Goal: Register for event/course: Sign up to attend an event or enroll in a course

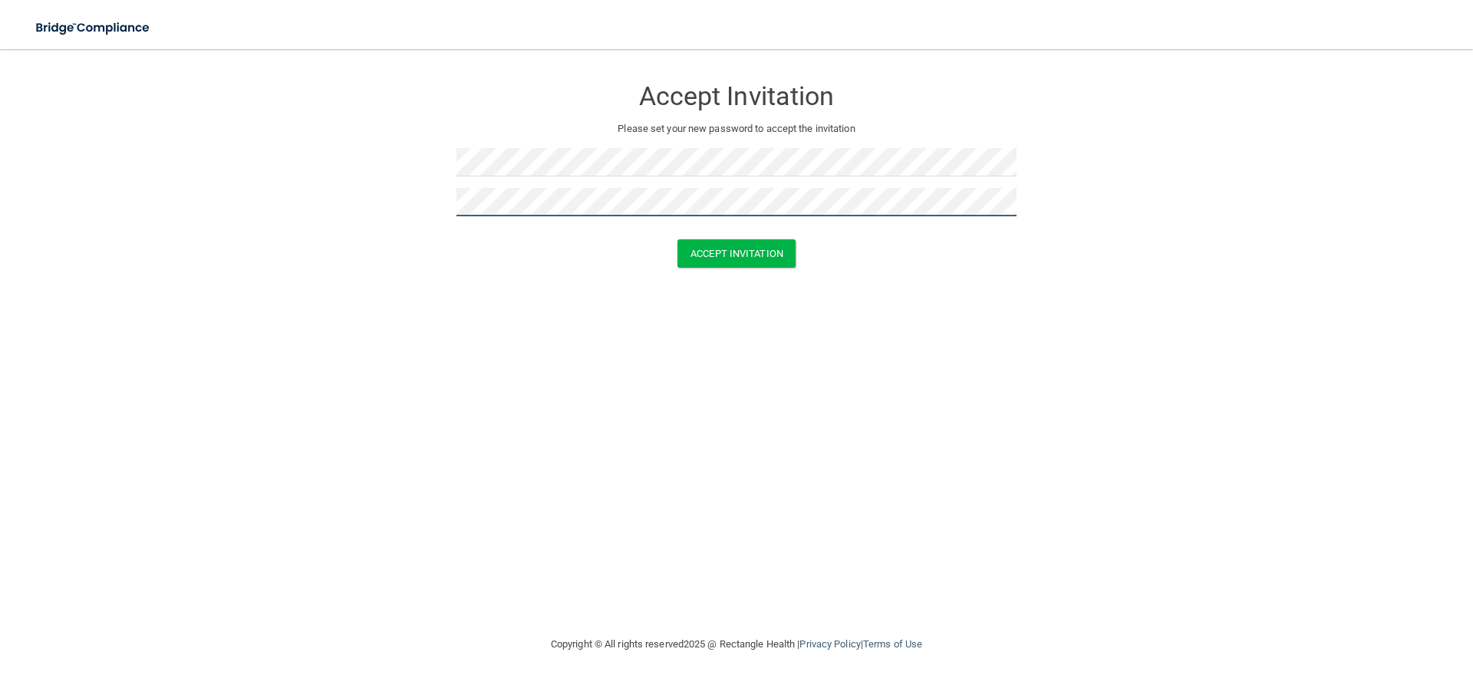
click at [678, 239] on button "Accept Invitation" at bounding box center [737, 253] width 118 height 28
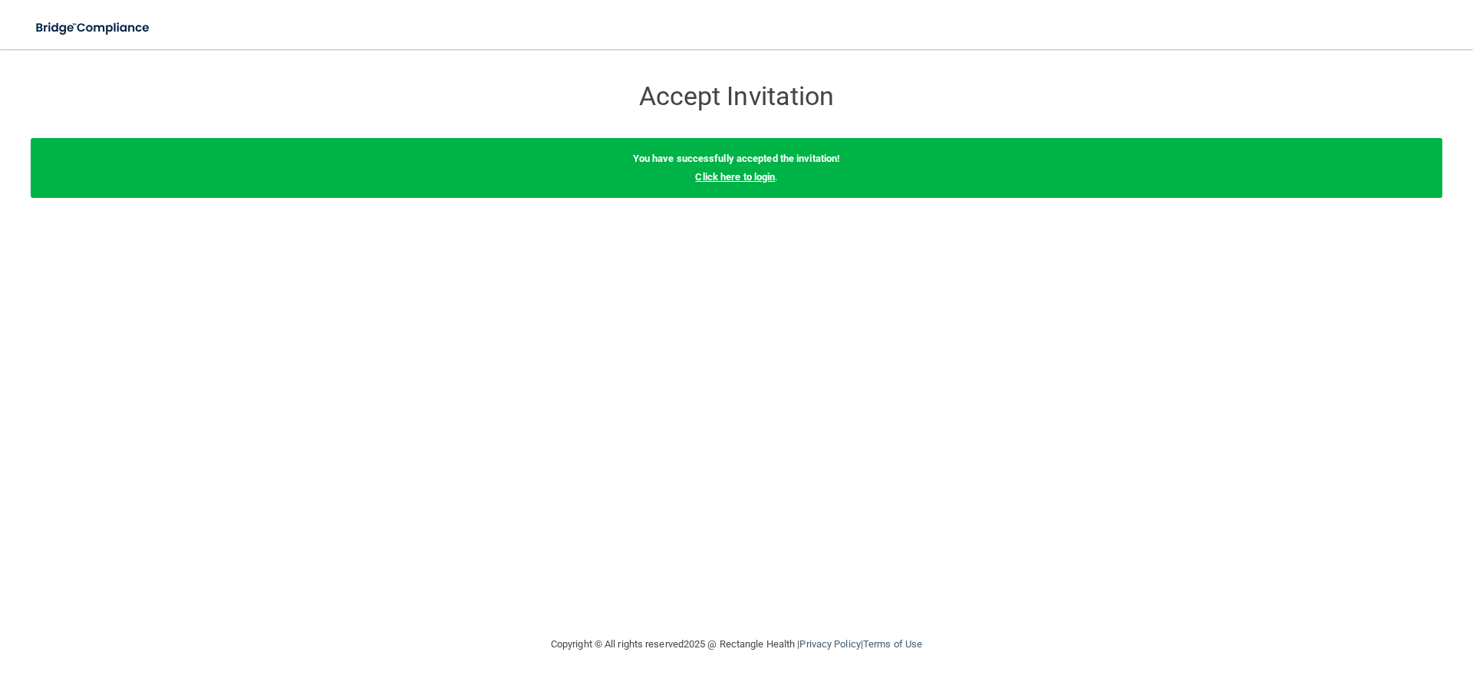
click at [724, 178] on link "Click here to login" at bounding box center [735, 177] width 80 height 12
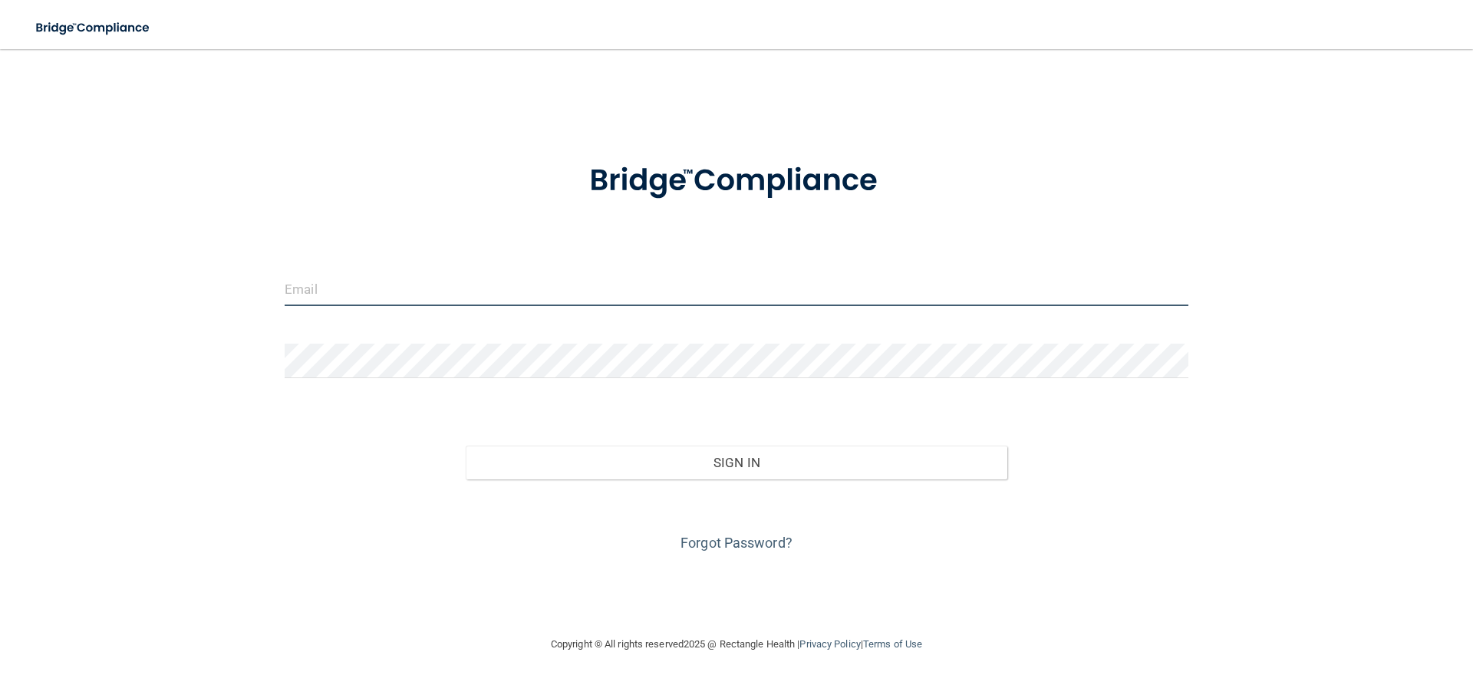
click at [404, 285] on input "email" at bounding box center [737, 289] width 904 height 35
type input "[EMAIL_ADDRESS][DOMAIN_NAME]"
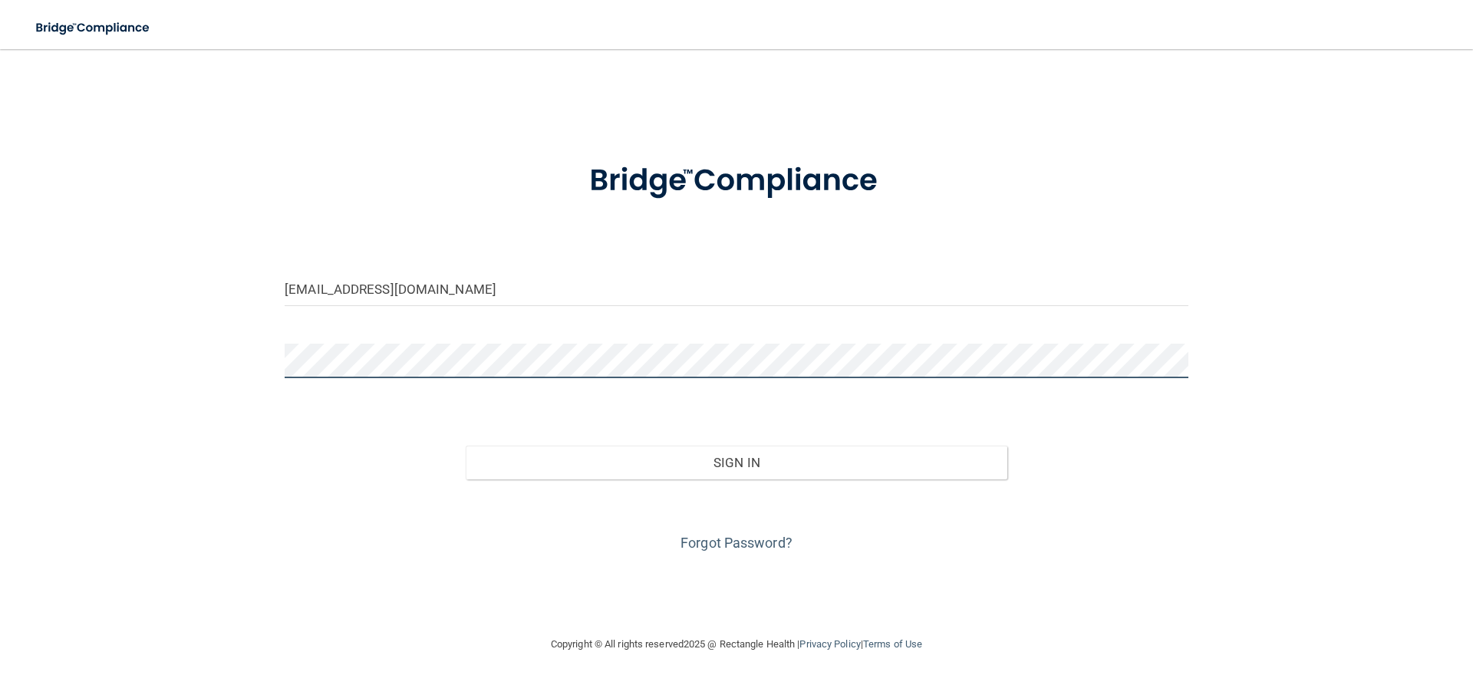
click at [466, 446] on button "Sign In" at bounding box center [737, 463] width 543 height 34
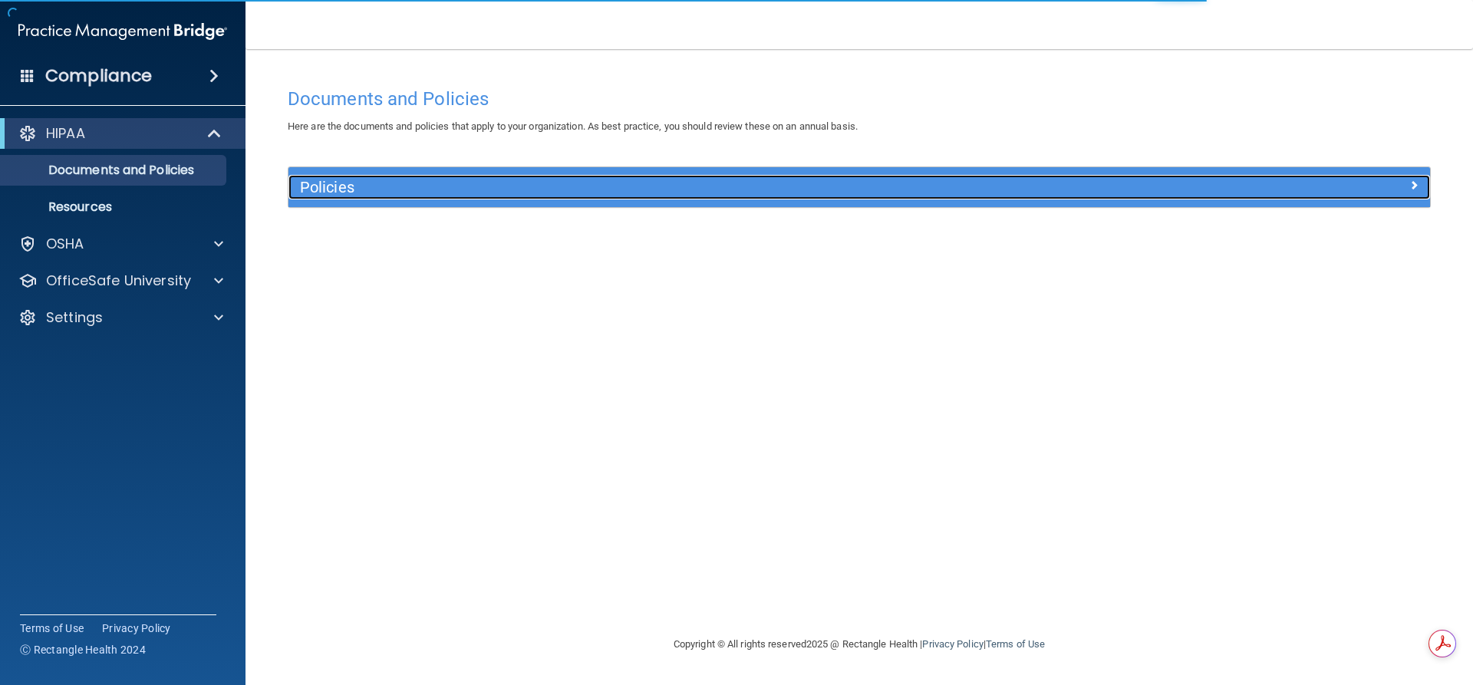
click at [377, 197] on div "Policies" at bounding box center [717, 187] width 856 height 25
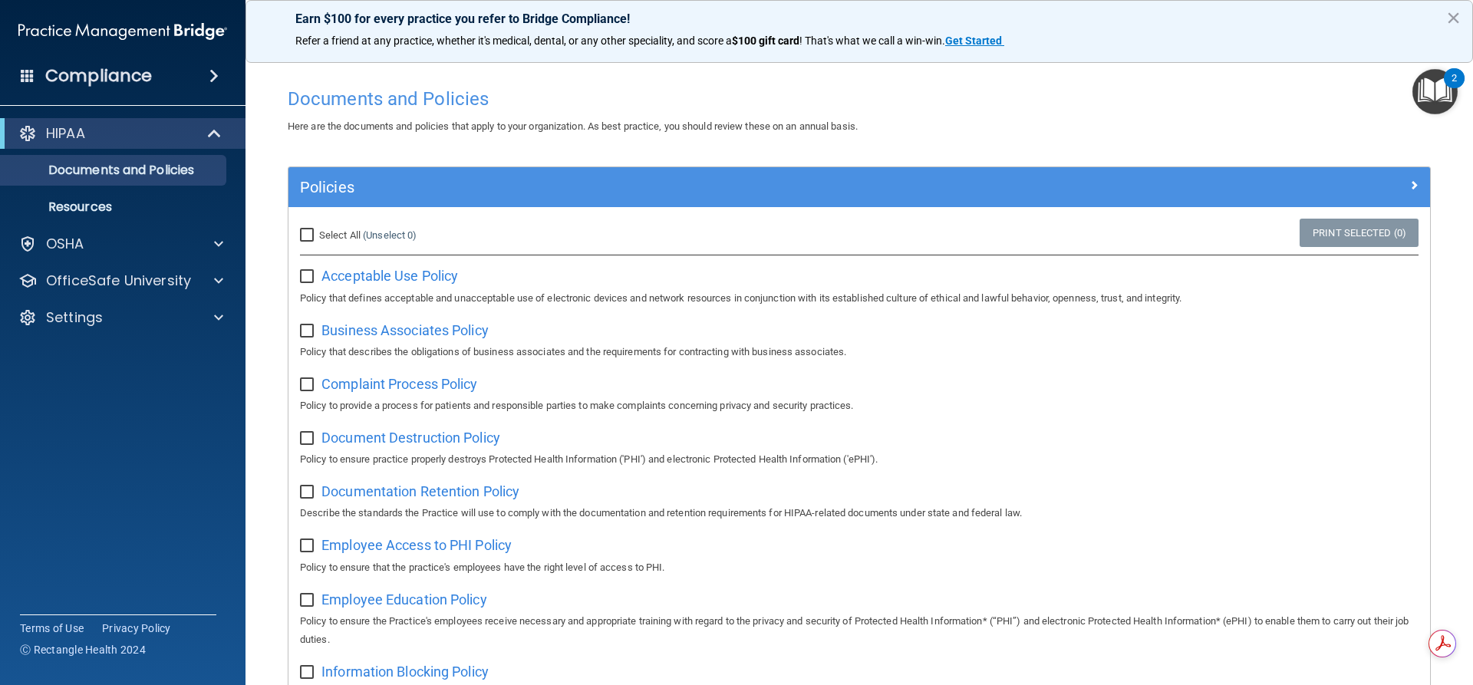
click at [111, 485] on accordion "HIPAA Documents and Policies Report an Incident Business Associates Emergency P…" at bounding box center [123, 299] width 246 height 375
click at [73, 325] on p "Settings" at bounding box center [74, 318] width 57 height 18
click at [108, 347] on p "My Account" at bounding box center [115, 354] width 210 height 15
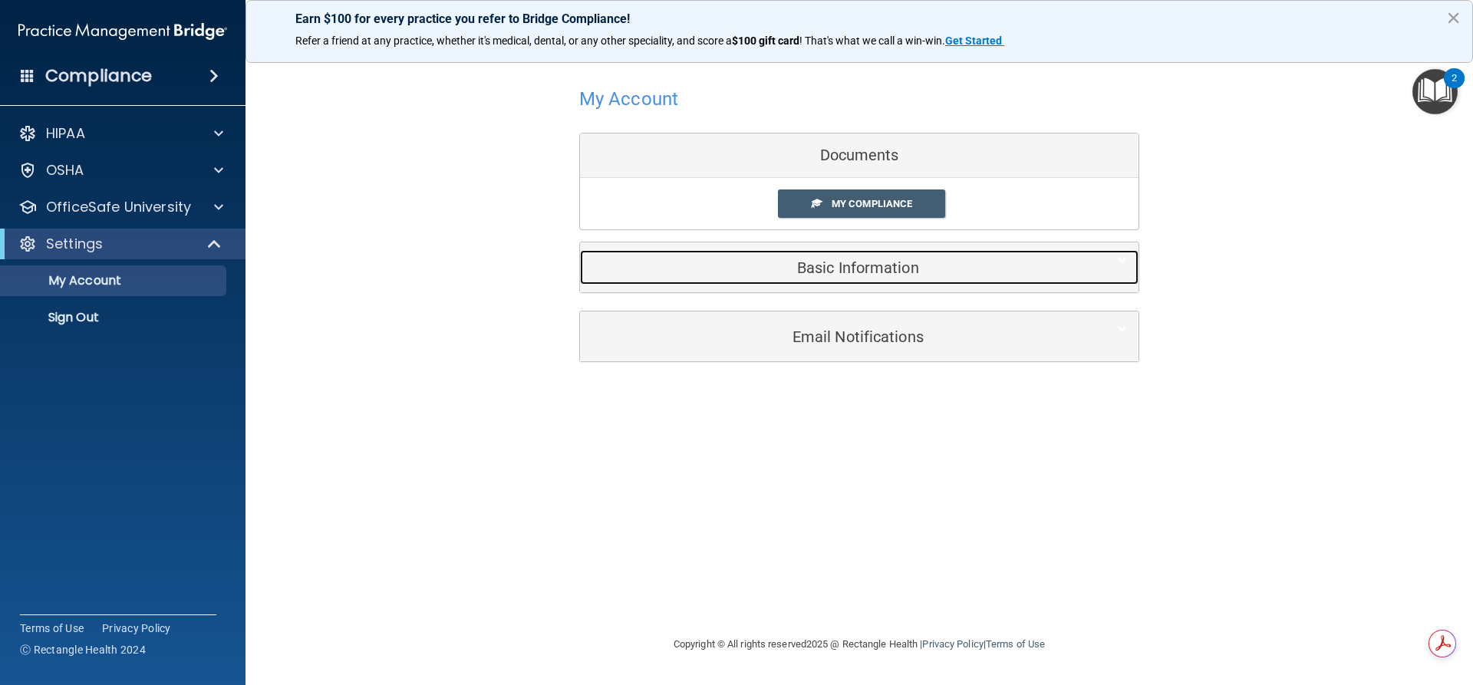
click at [893, 267] on h5 "Basic Information" at bounding box center [836, 267] width 489 height 17
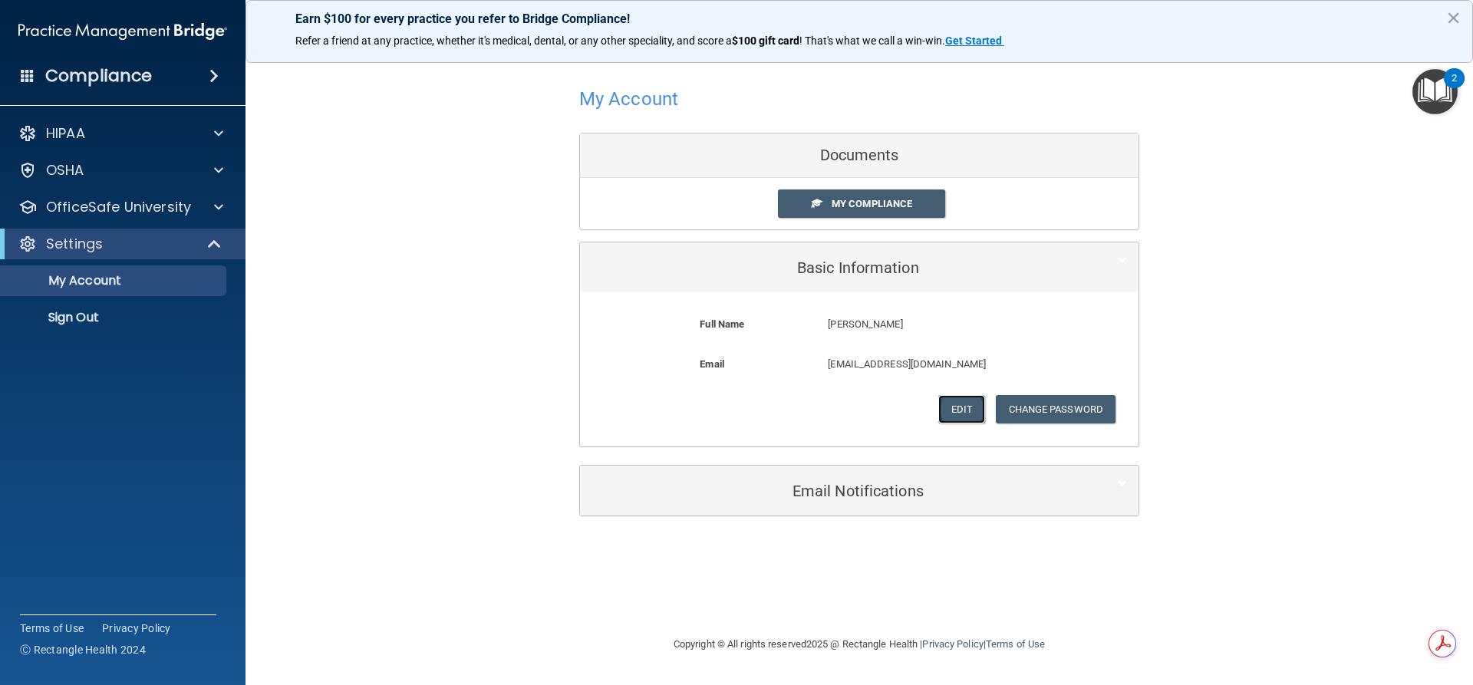
click at [960, 412] on button "Edit" at bounding box center [962, 409] width 47 height 28
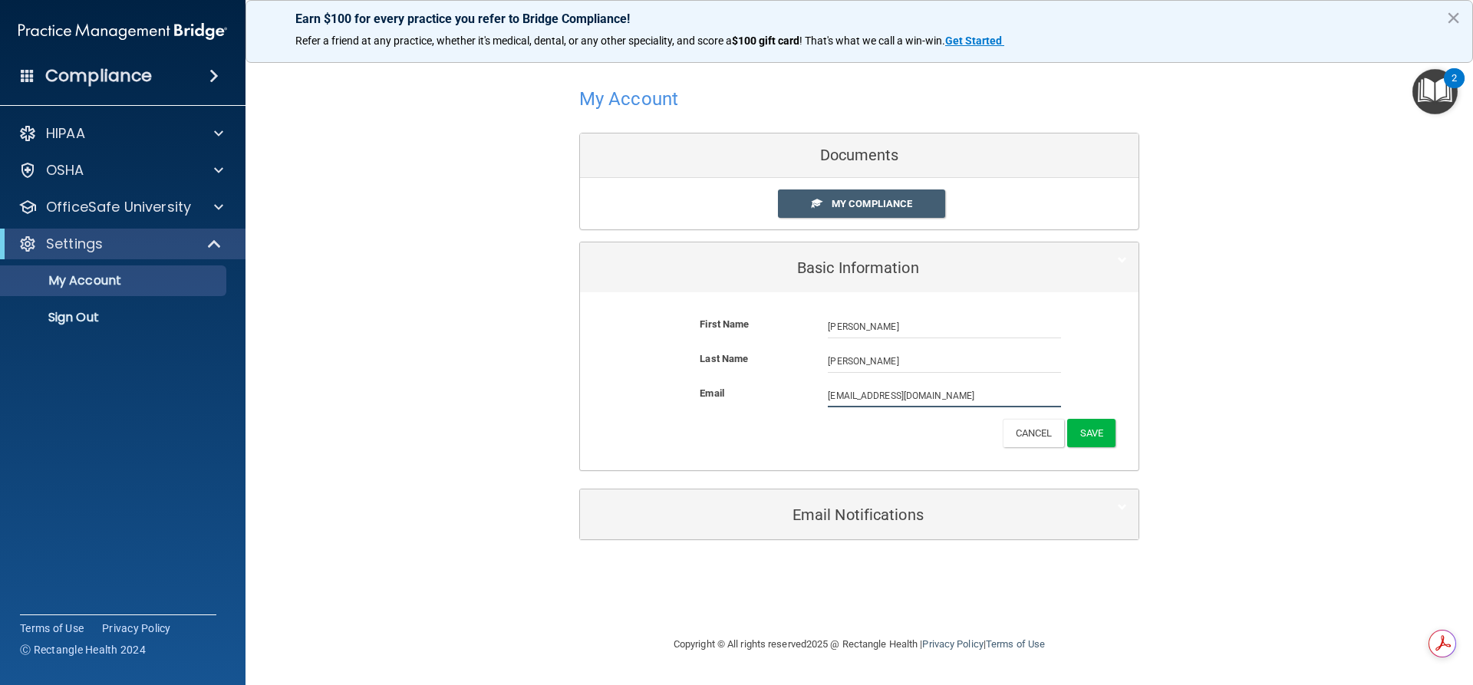
drag, startPoint x: 903, startPoint y: 390, endPoint x: 776, endPoint y: 393, distance: 127.4
click at [776, 394] on div "Email ap@tc-os.com ap@tc-os.com" at bounding box center [860, 395] width 536 height 23
type input "jnfitzgerald20@gmail.com"
click at [1088, 436] on button "Save" at bounding box center [1091, 436] width 48 height 28
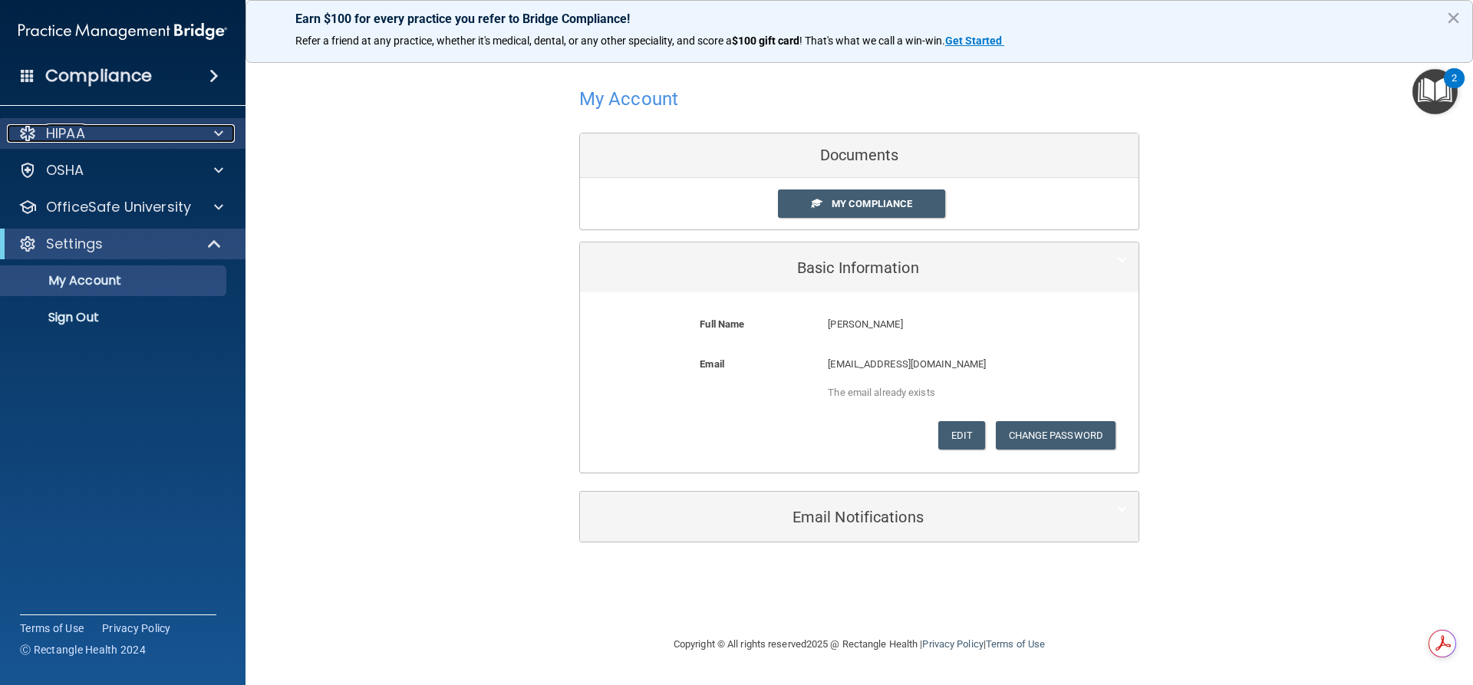
click at [168, 130] on div "HIPAA" at bounding box center [102, 133] width 190 height 18
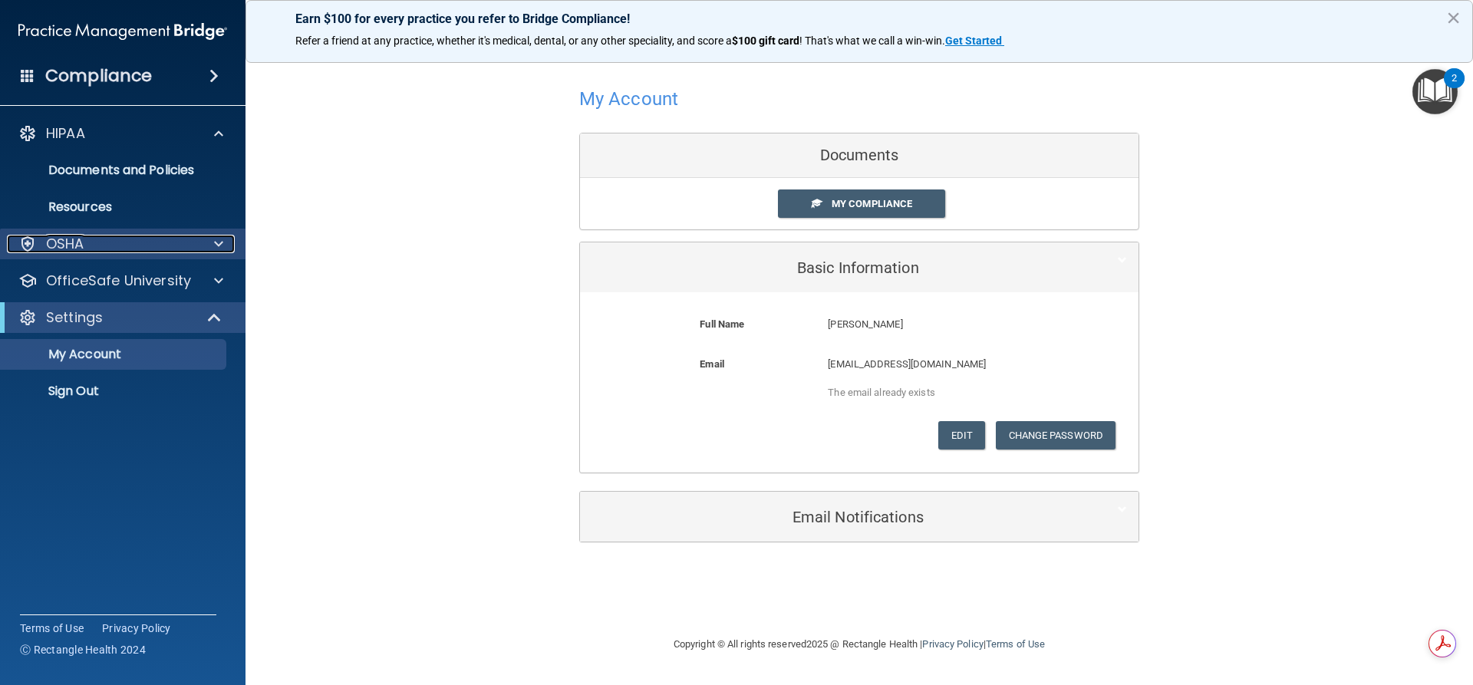
click at [222, 239] on span at bounding box center [218, 244] width 9 height 18
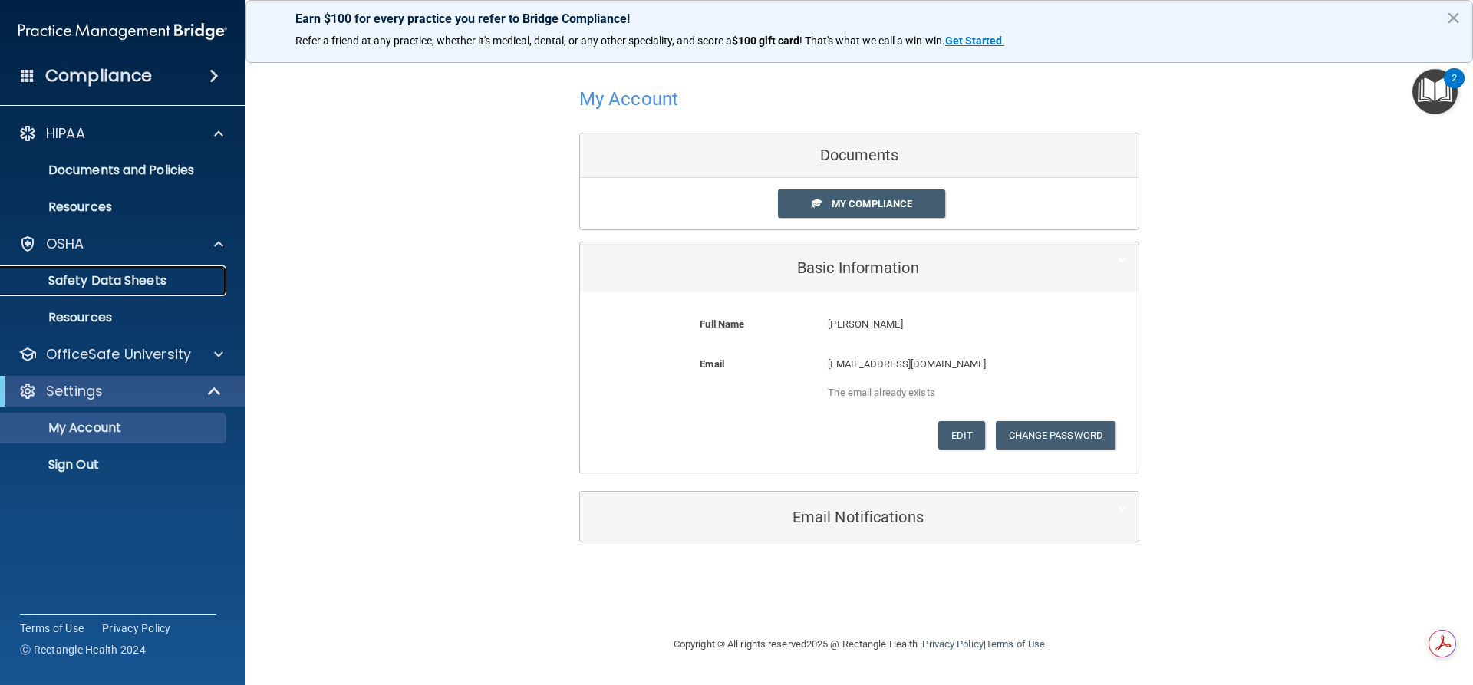
click at [165, 269] on link "Safety Data Sheets" at bounding box center [106, 281] width 242 height 31
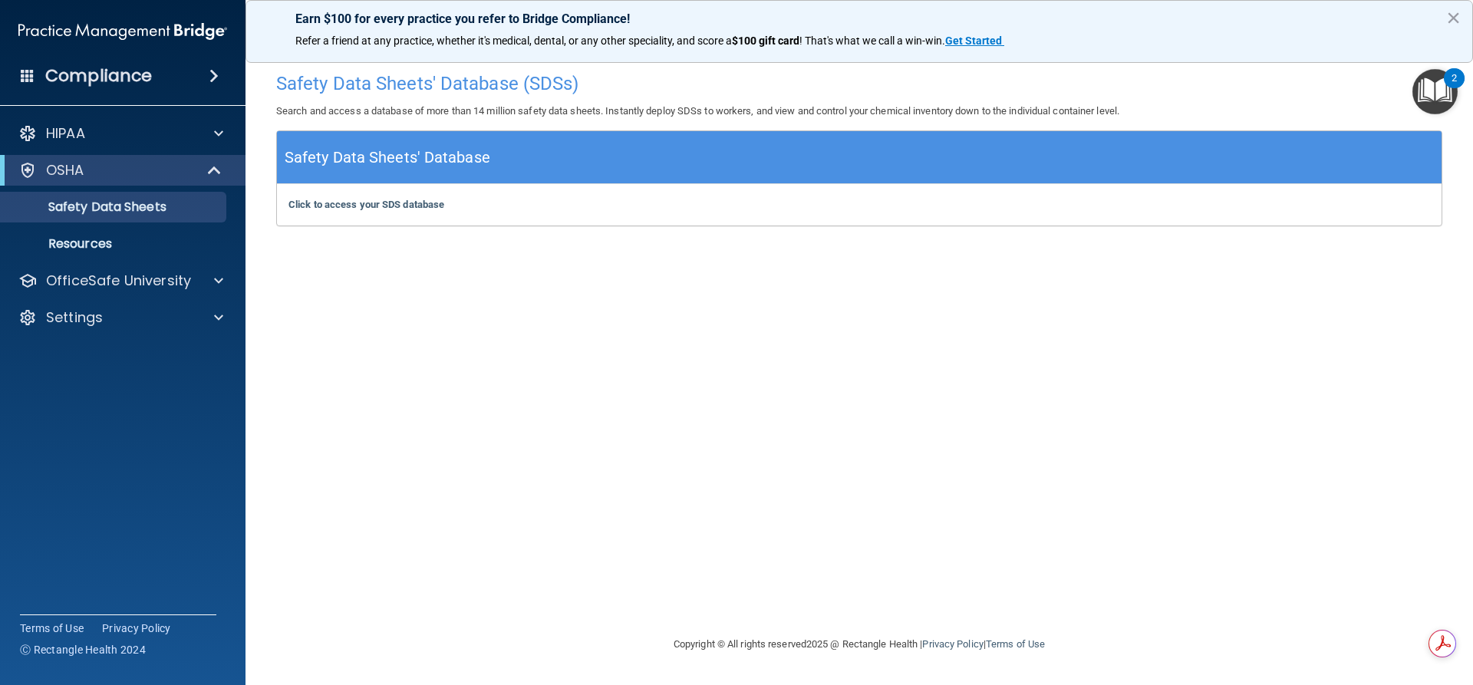
click at [216, 74] on span at bounding box center [214, 76] width 9 height 18
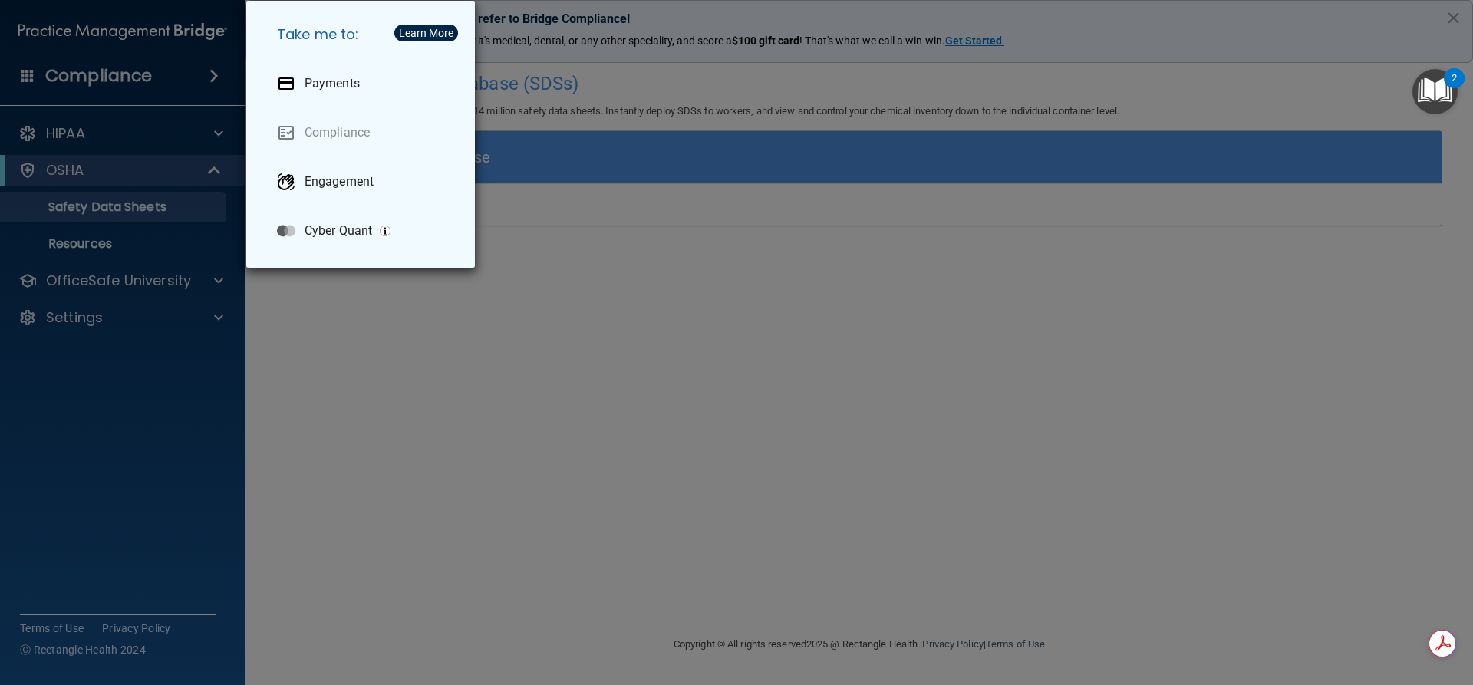
click at [167, 75] on div "Take me to: Payments Compliance Engagement Cyber Quant" at bounding box center [736, 342] width 1473 height 685
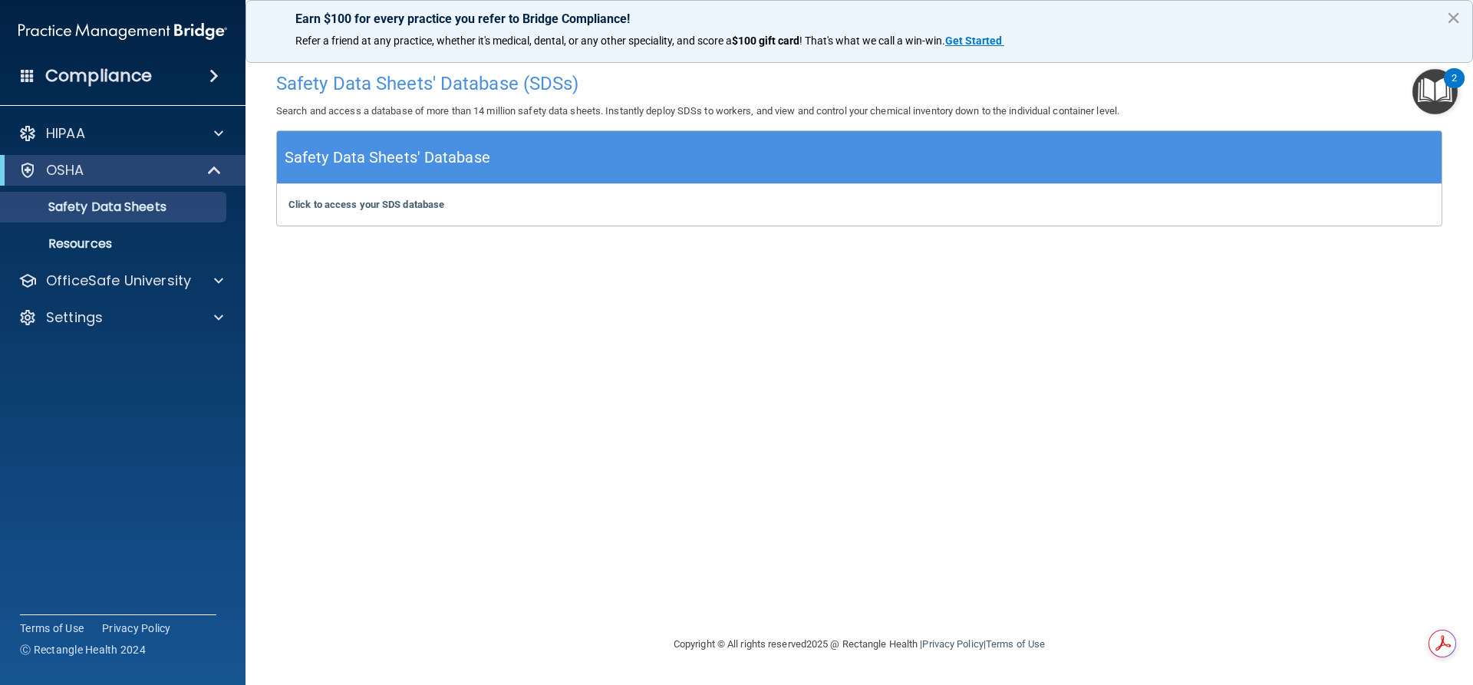
click at [58, 72] on h4 "Compliance" at bounding box center [98, 75] width 107 height 21
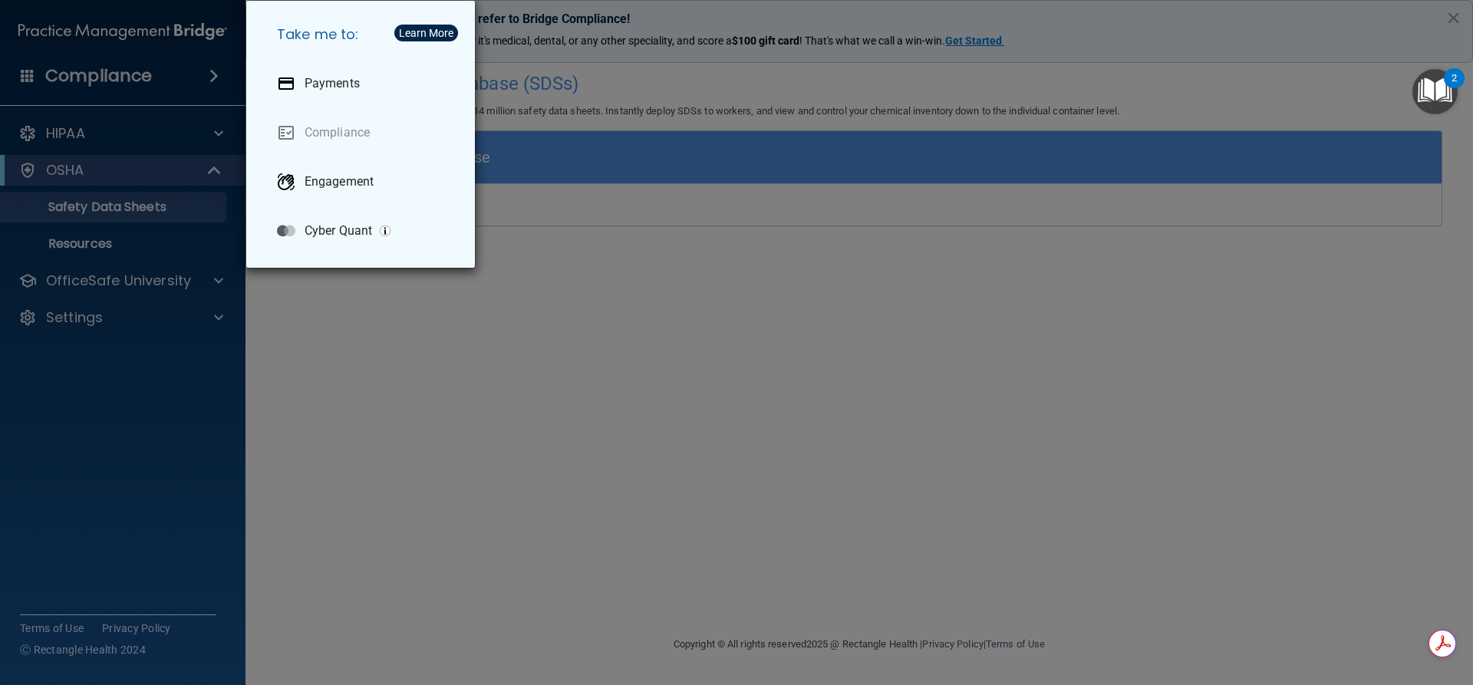
click at [390, 520] on div "Take me to: Payments Compliance Engagement Cyber Quant" at bounding box center [736, 342] width 1473 height 685
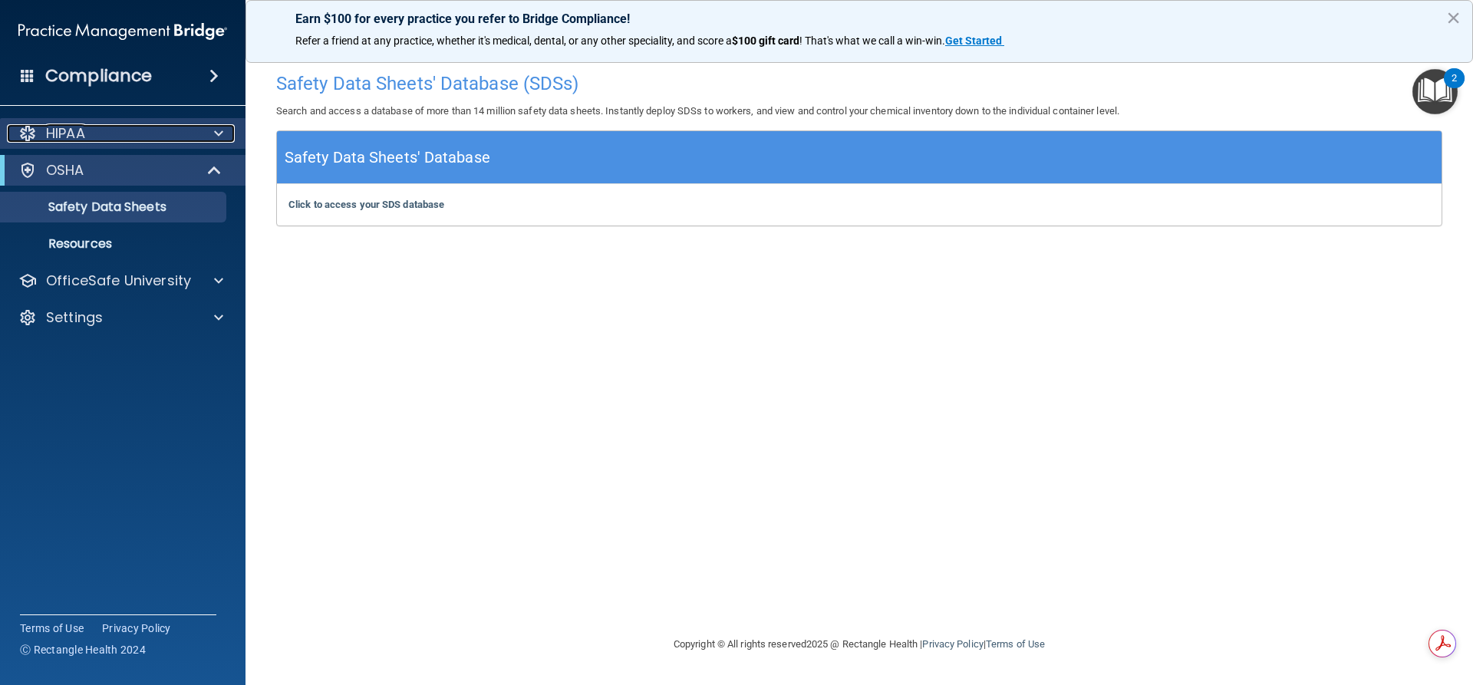
click at [219, 137] on span at bounding box center [218, 133] width 9 height 18
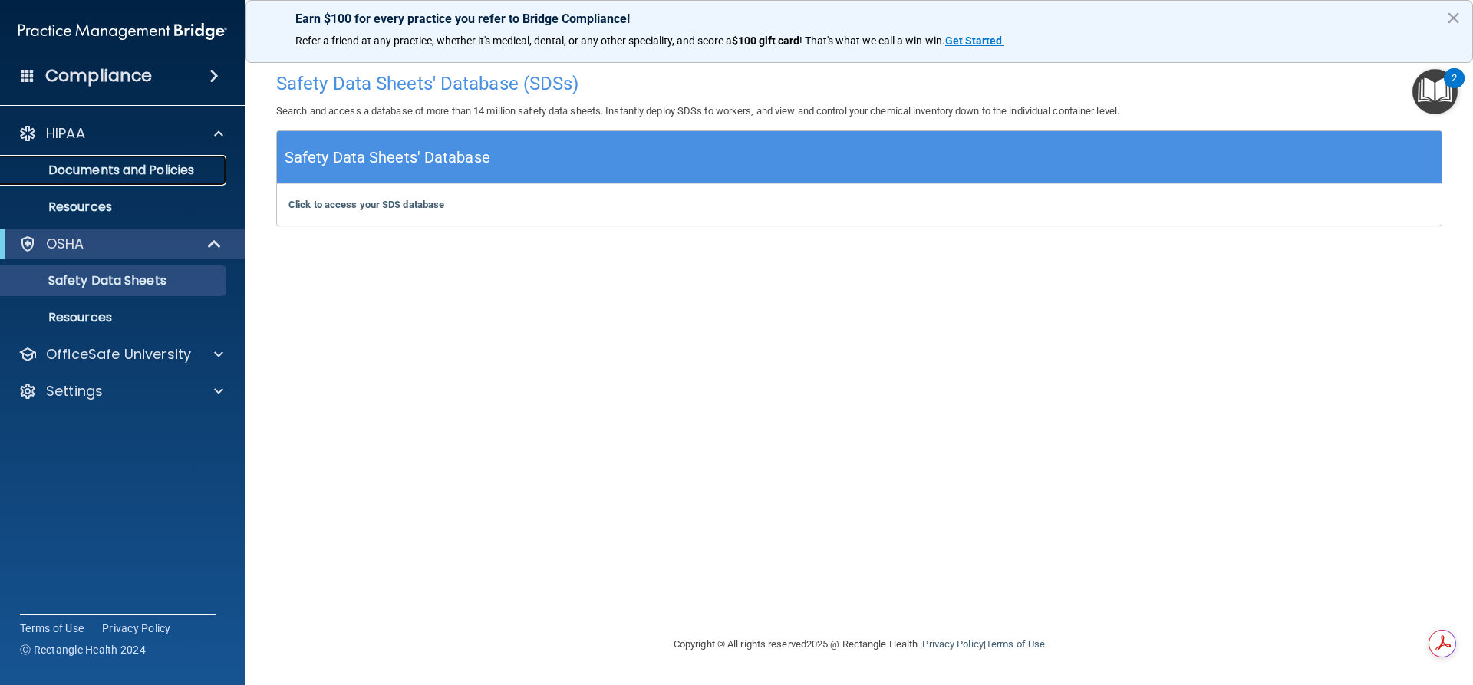
click at [160, 173] on p "Documents and Policies" at bounding box center [115, 170] width 210 height 15
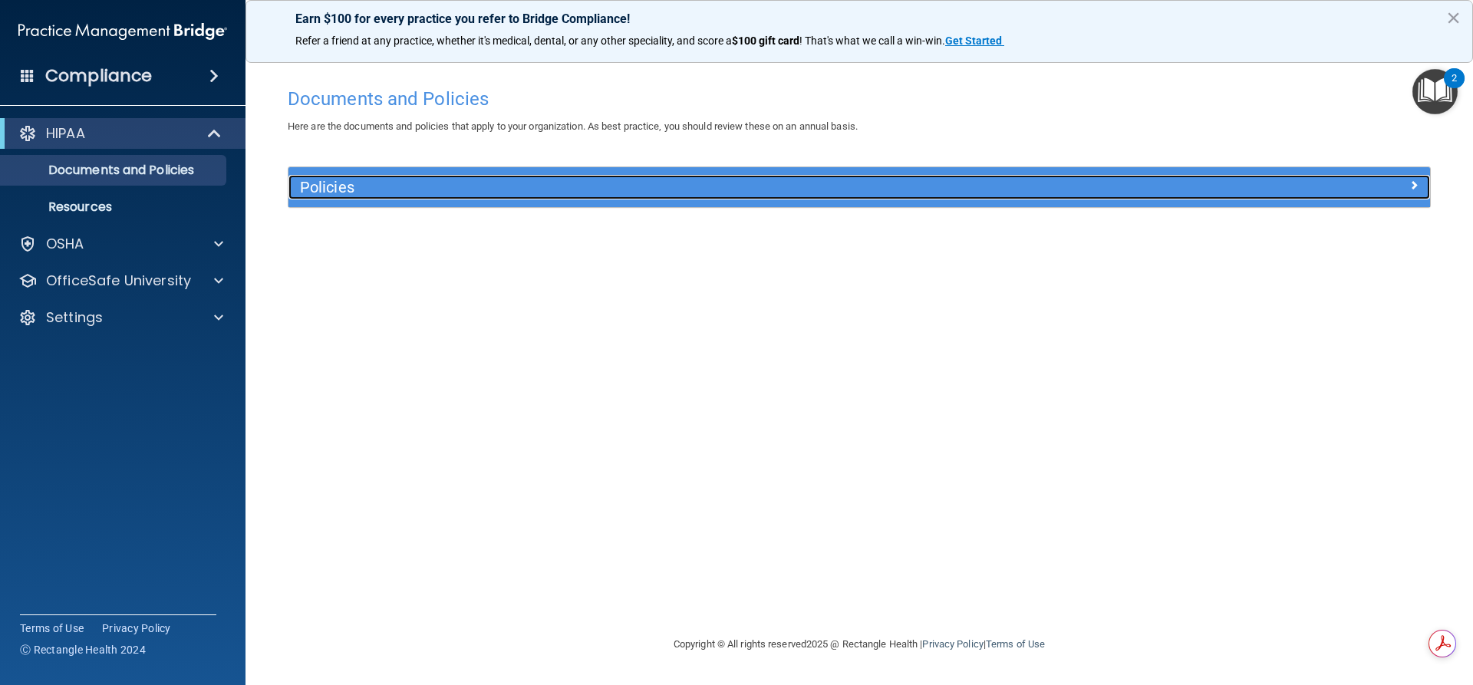
click at [1416, 182] on span at bounding box center [1414, 185] width 9 height 18
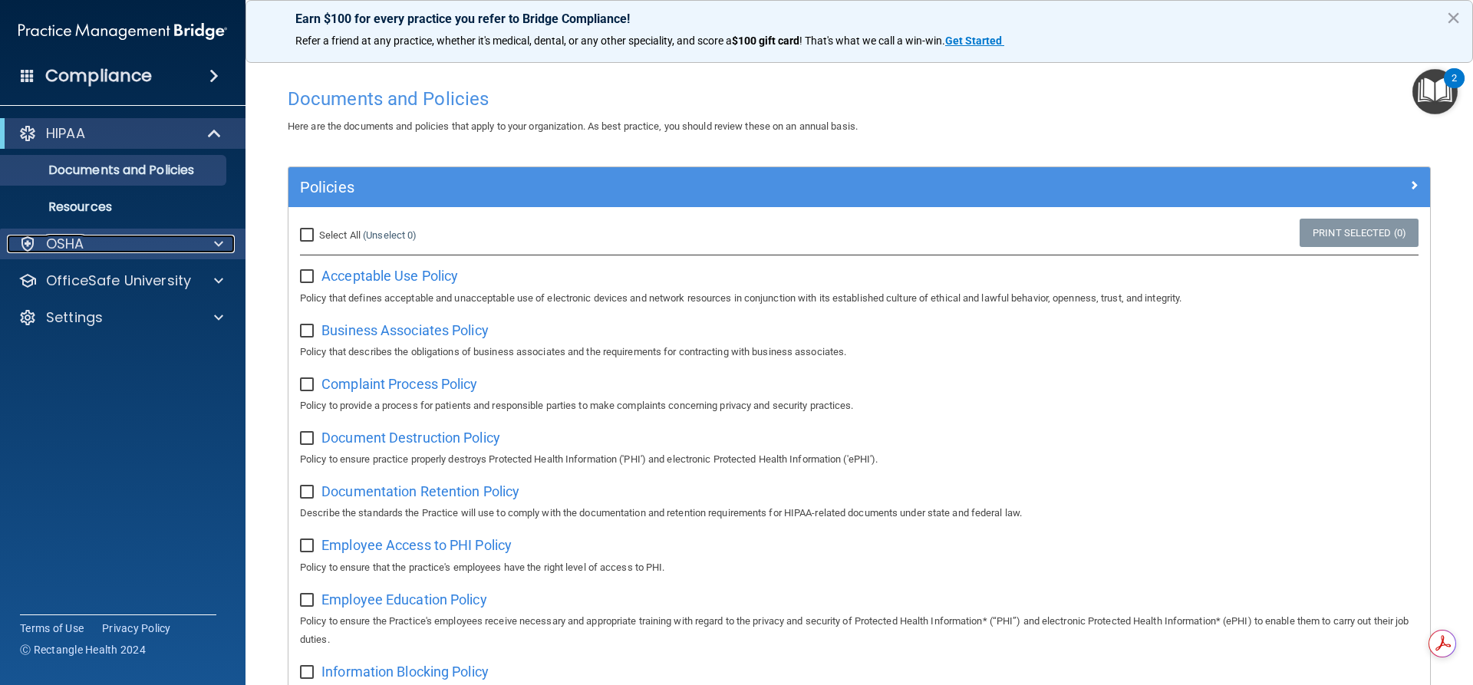
click at [30, 237] on div at bounding box center [27, 244] width 18 height 18
click at [226, 239] on div at bounding box center [216, 244] width 38 height 18
click at [211, 140] on span at bounding box center [216, 133] width 13 height 18
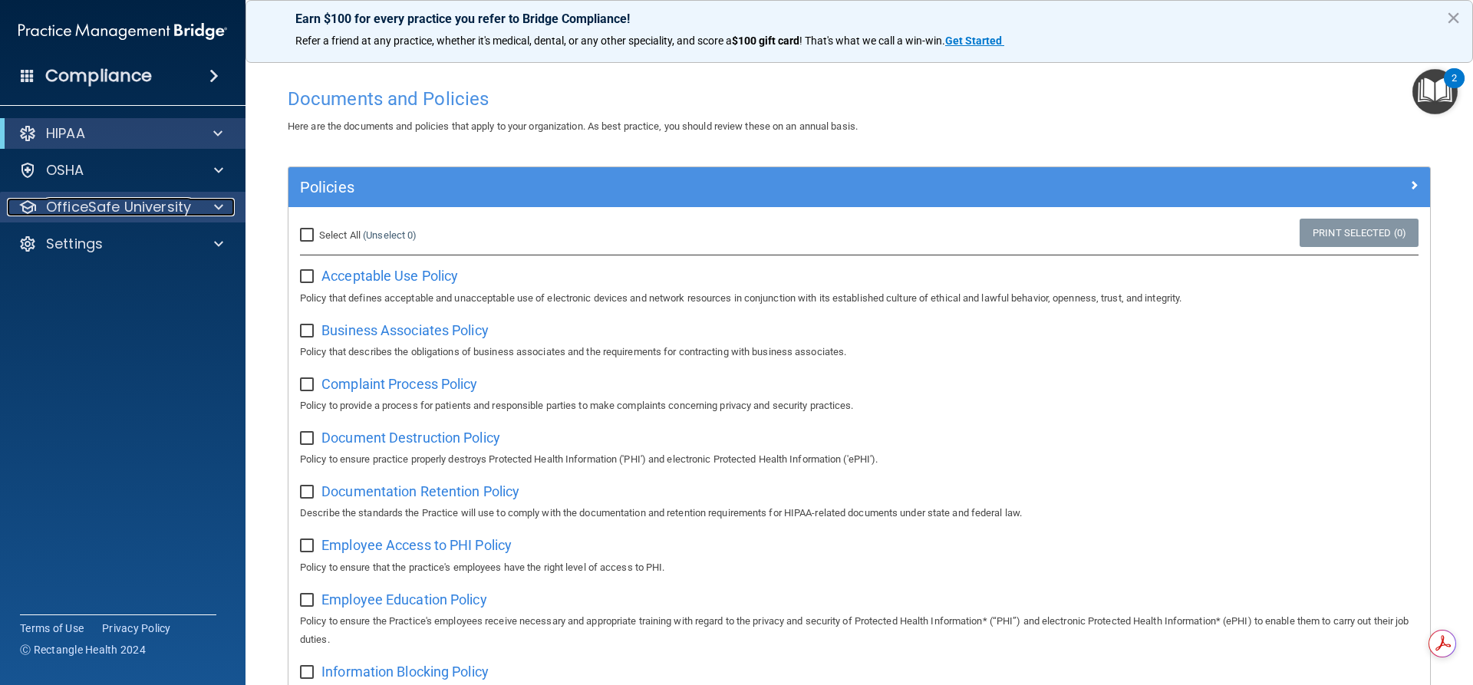
click at [220, 204] on span at bounding box center [218, 207] width 9 height 18
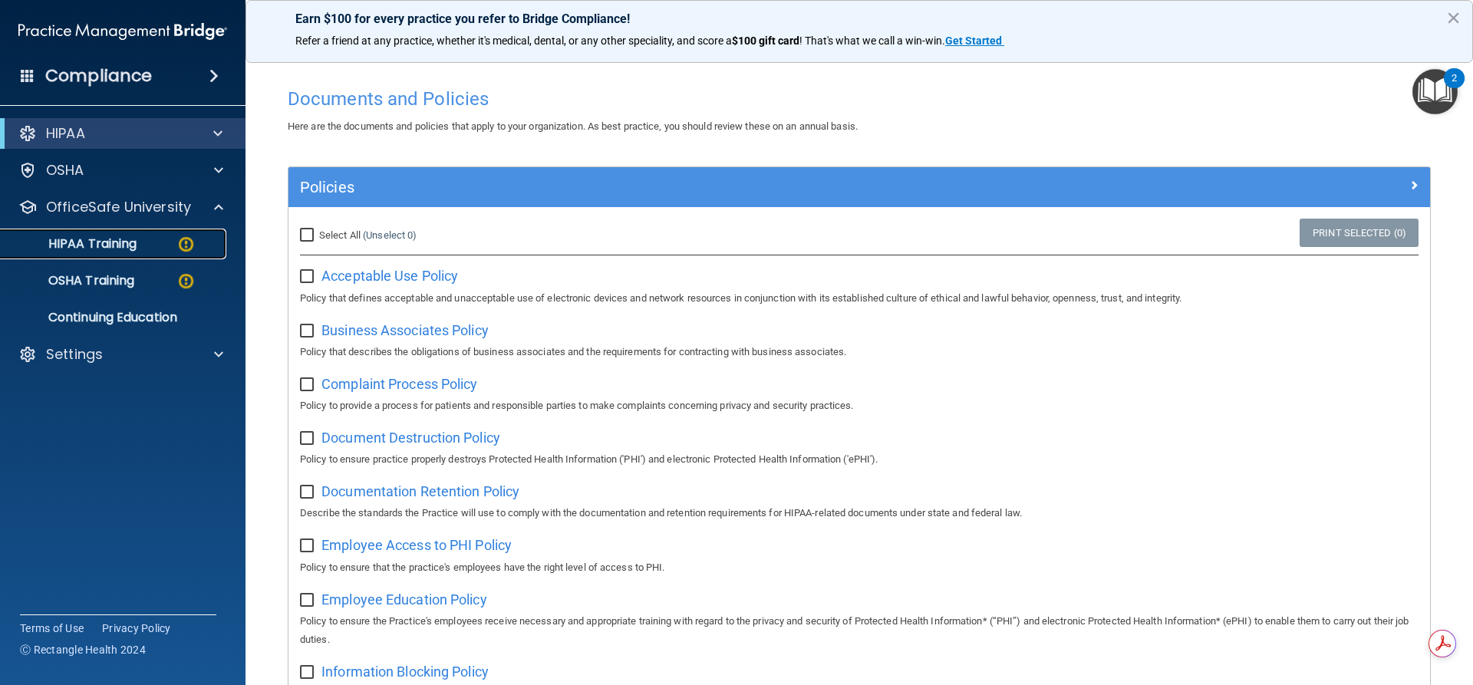
click at [120, 242] on p "HIPAA Training" at bounding box center [73, 243] width 127 height 15
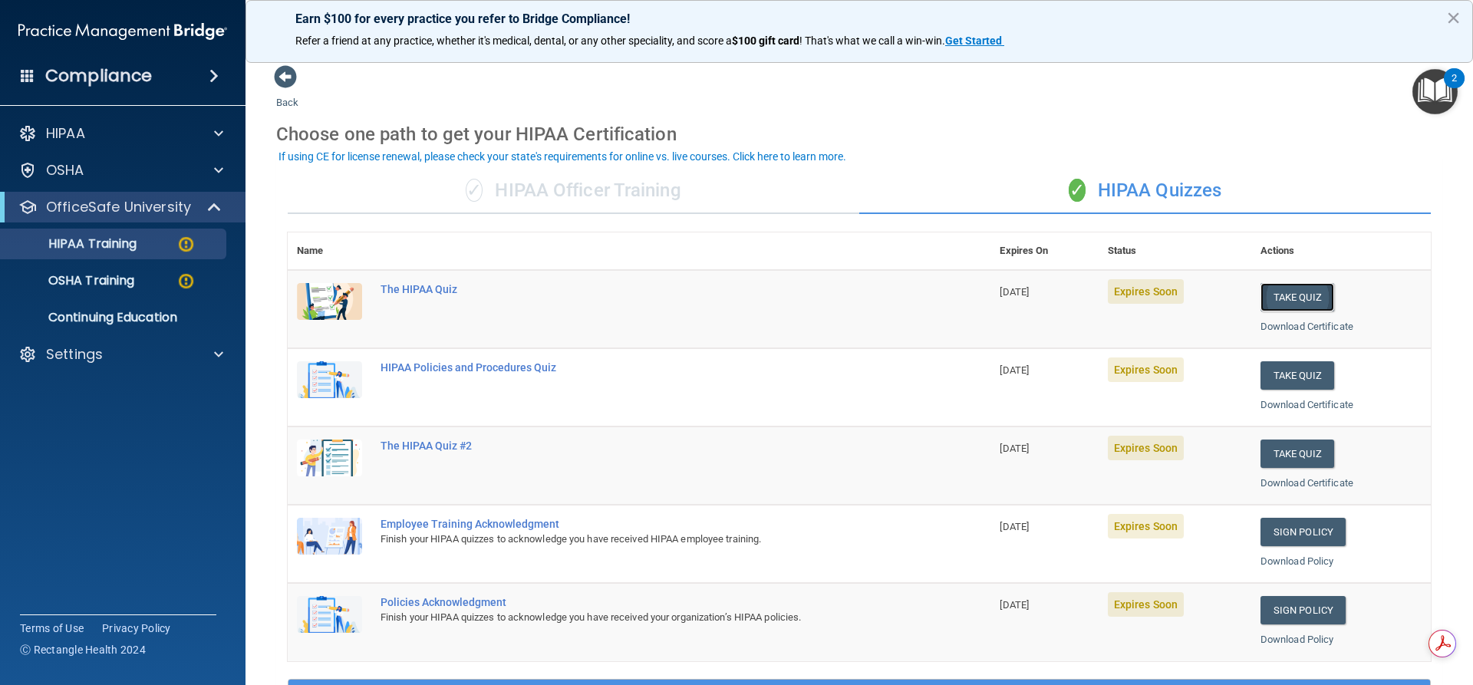
click at [1293, 298] on button "Take Quiz" at bounding box center [1298, 297] width 74 height 28
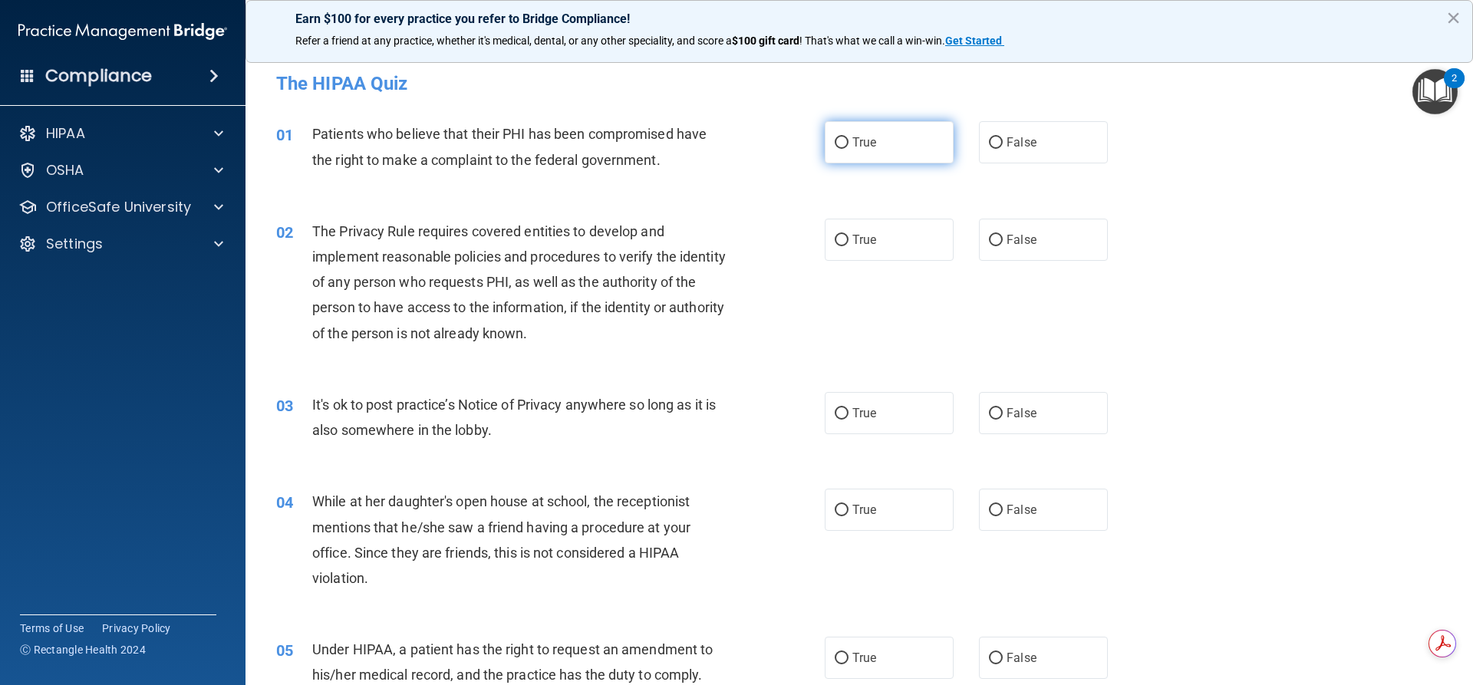
click at [843, 142] on label "True" at bounding box center [889, 142] width 129 height 42
click at [843, 142] on input "True" at bounding box center [842, 143] width 14 height 12
radio input "true"
click at [842, 241] on input "True" at bounding box center [842, 241] width 14 height 12
radio input "true"
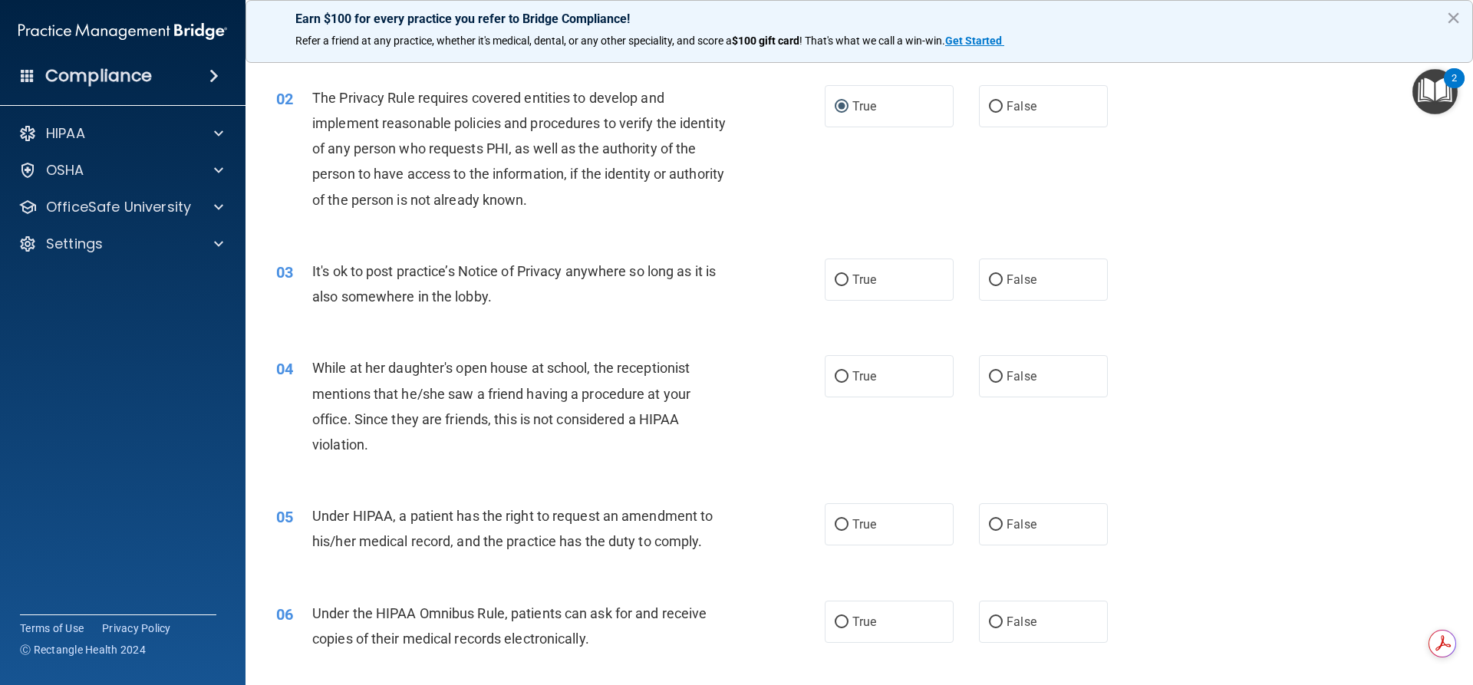
scroll to position [134, 0]
click at [989, 279] on input "False" at bounding box center [996, 280] width 14 height 12
radio input "true"
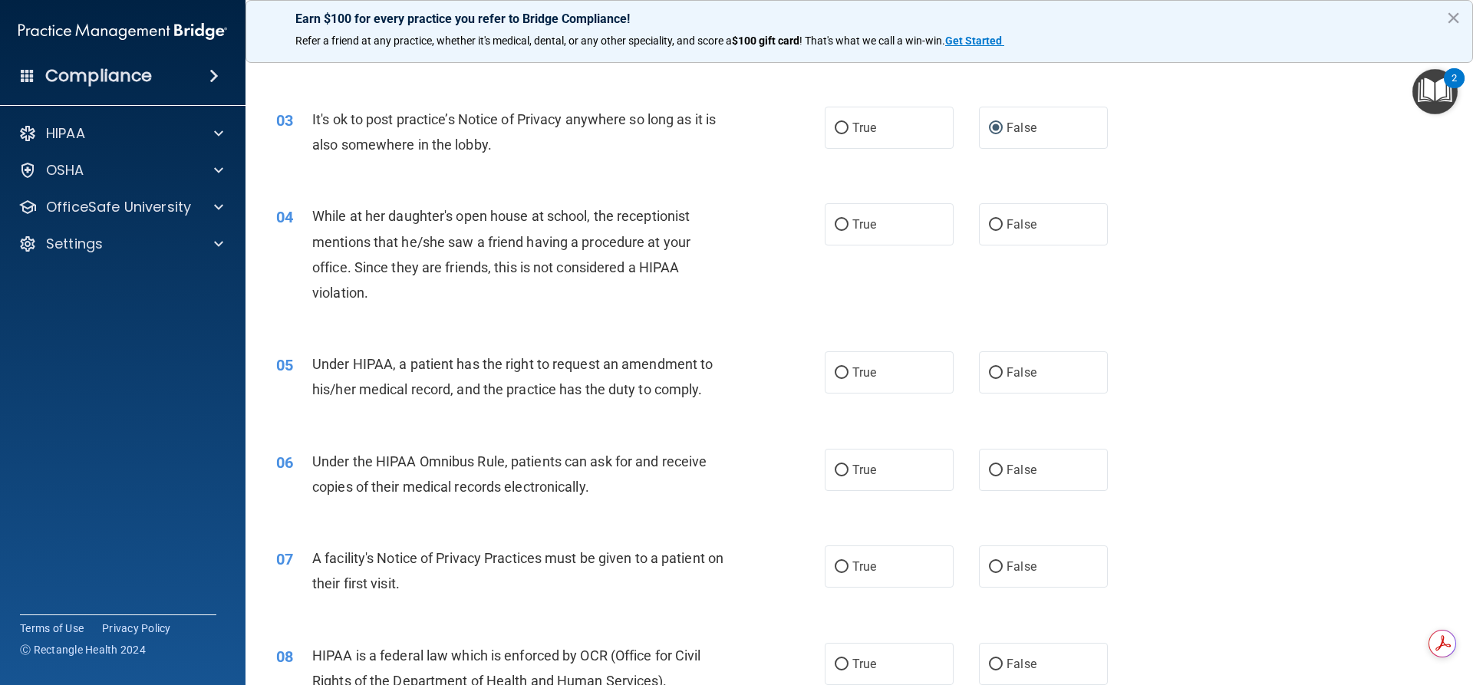
scroll to position [288, 0]
click at [992, 219] on input "False" at bounding box center [996, 223] width 14 height 12
radio input "true"
click at [841, 130] on input "True" at bounding box center [842, 126] width 14 height 12
radio input "true"
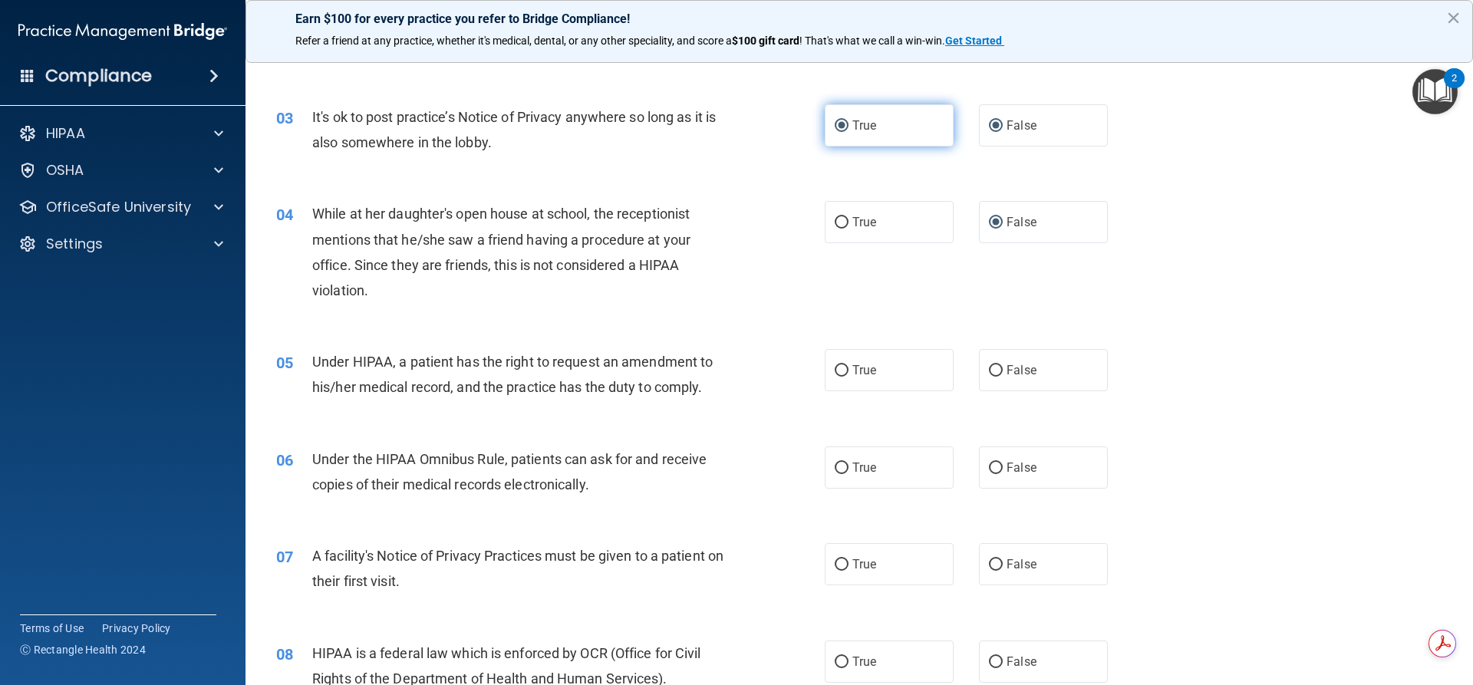
radio input "false"
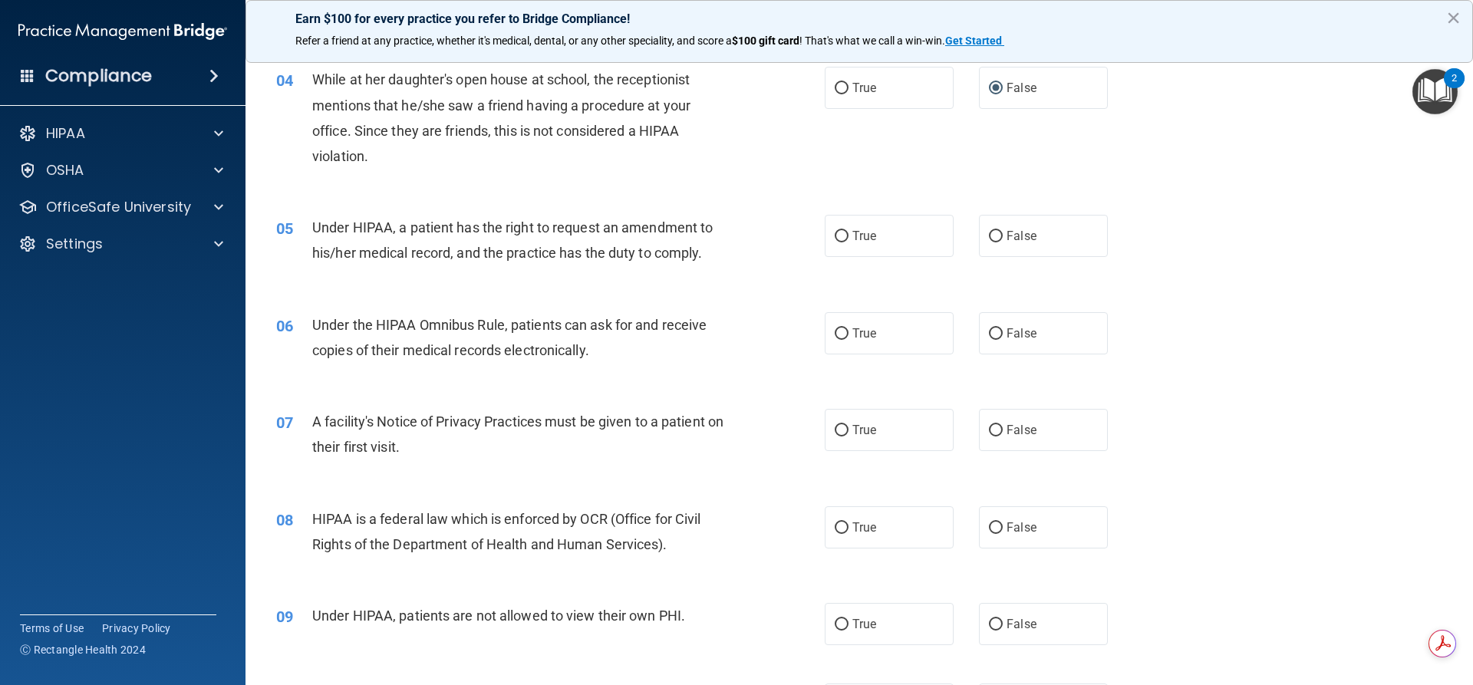
scroll to position [441, 0]
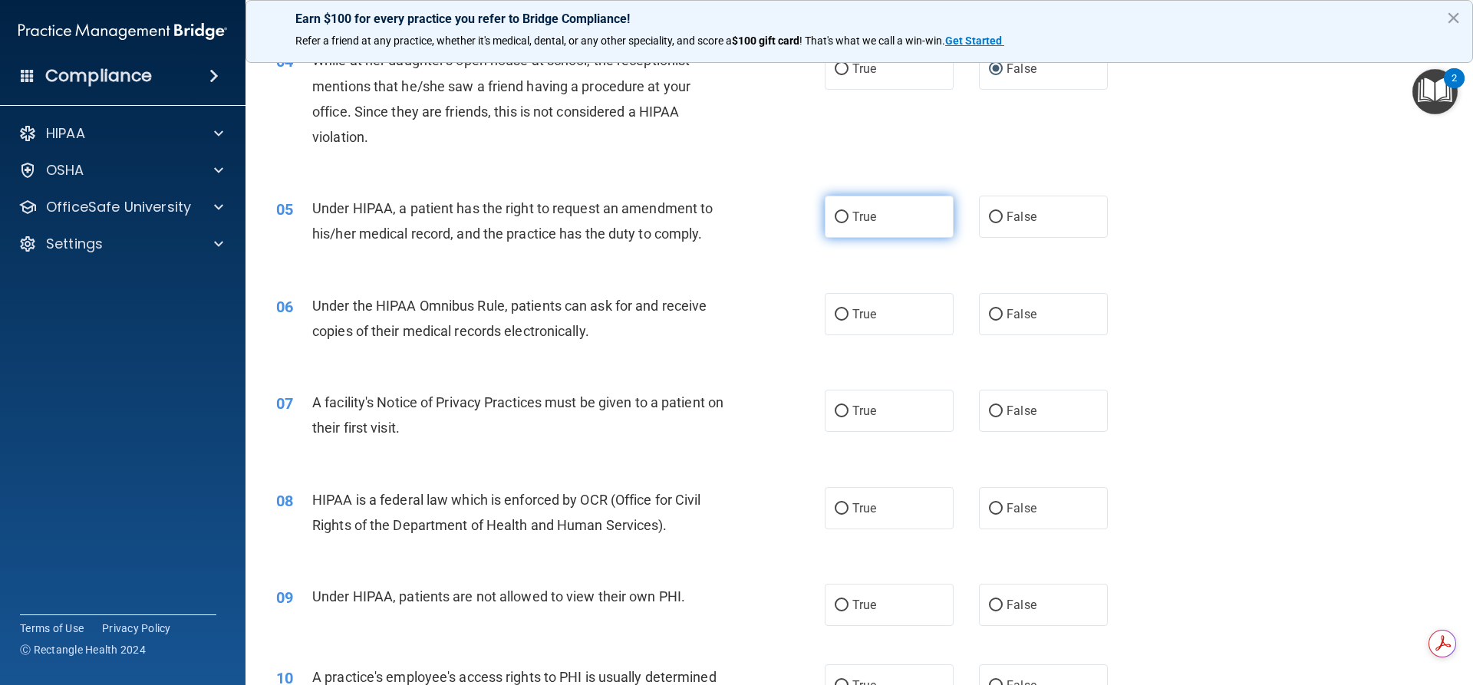
click at [837, 223] on input "True" at bounding box center [842, 218] width 14 height 12
radio input "true"
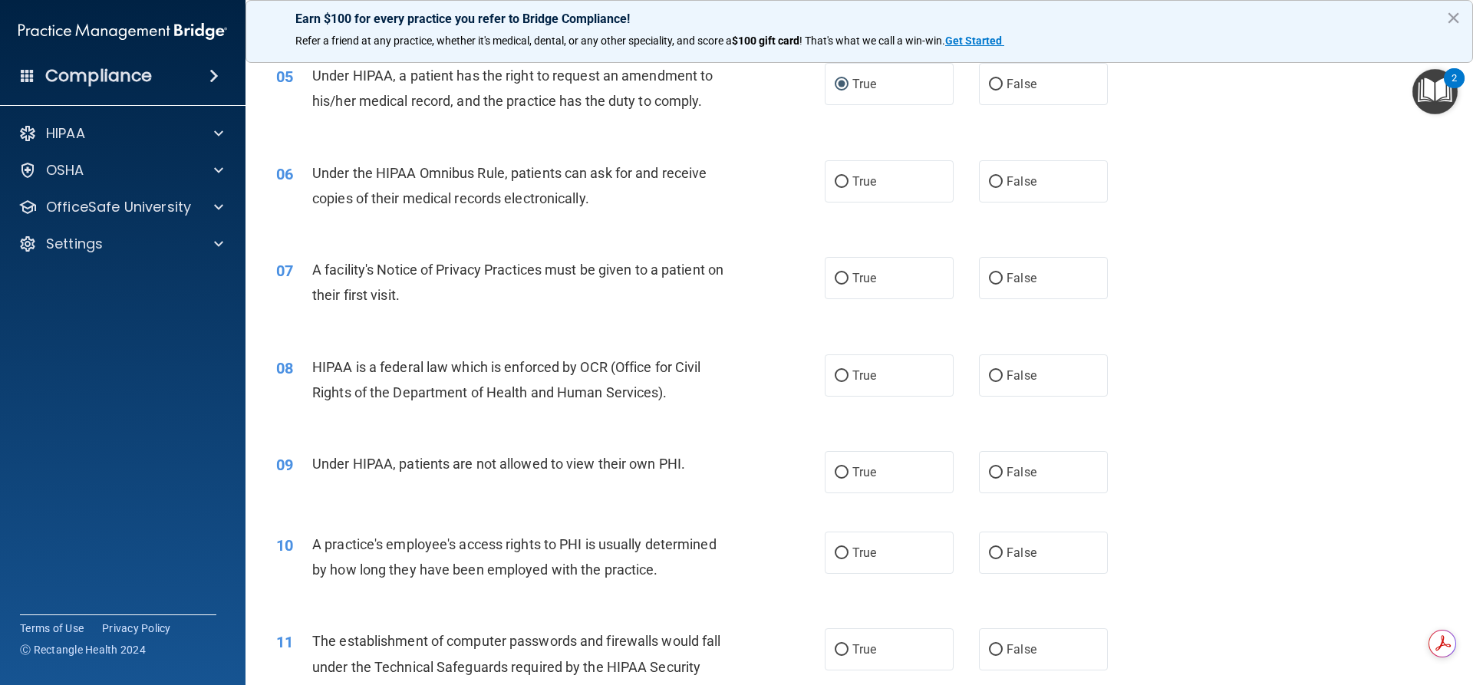
scroll to position [576, 0]
click at [840, 183] on input "True" at bounding box center [842, 181] width 14 height 12
radio input "true"
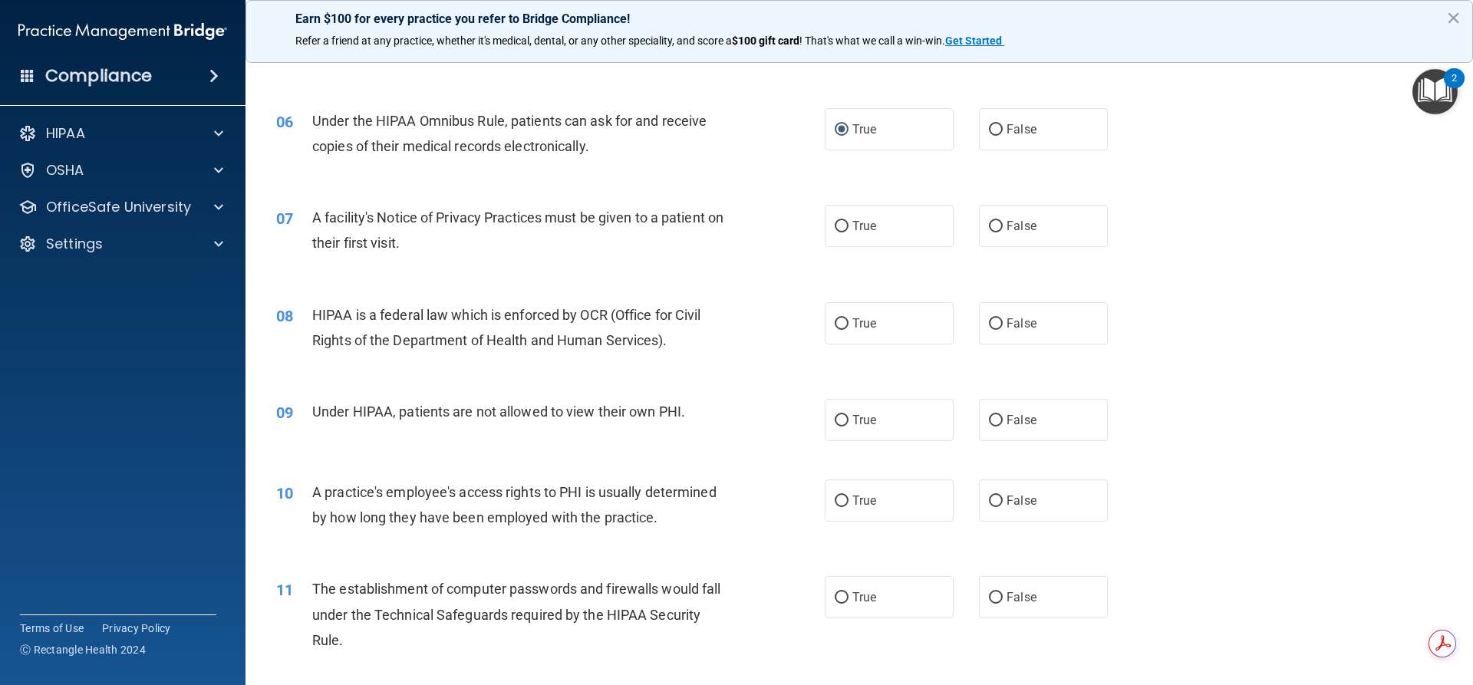
scroll to position [633, 0]
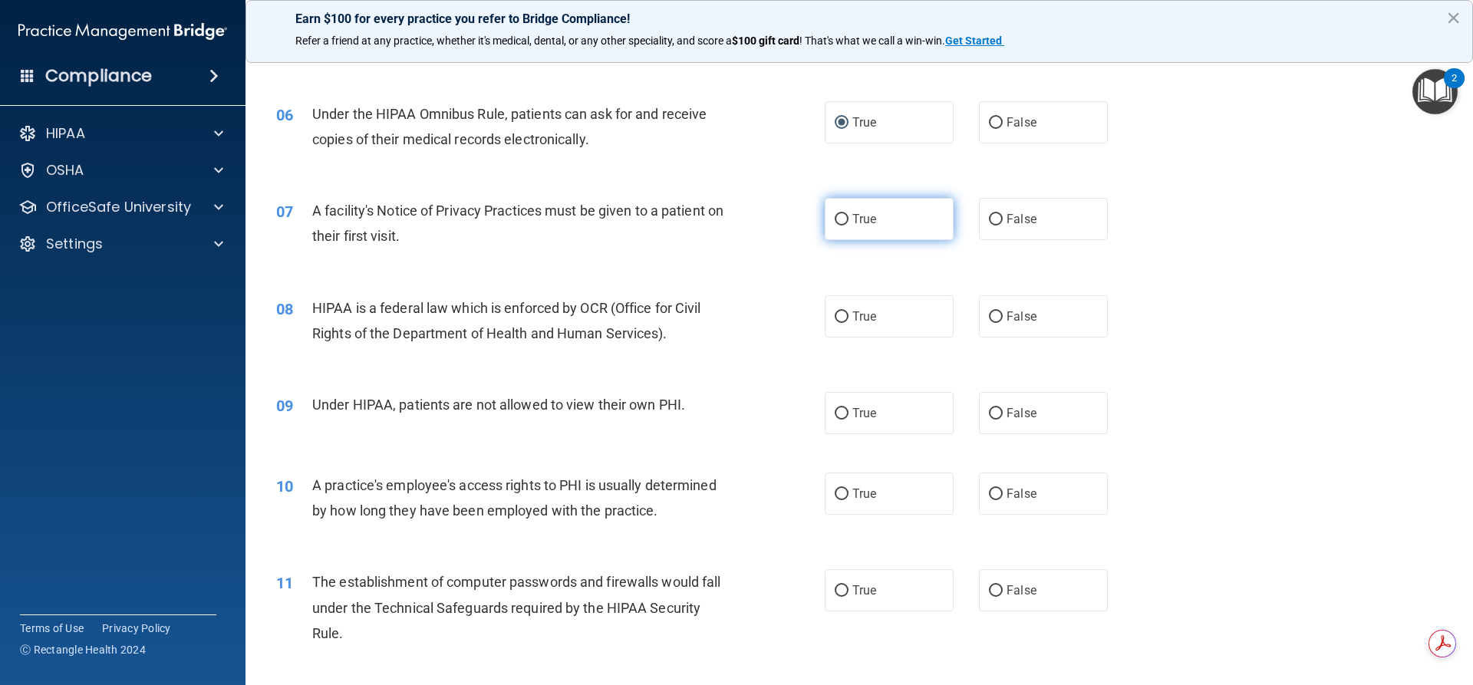
click at [839, 218] on input "True" at bounding box center [842, 220] width 14 height 12
radio input "true"
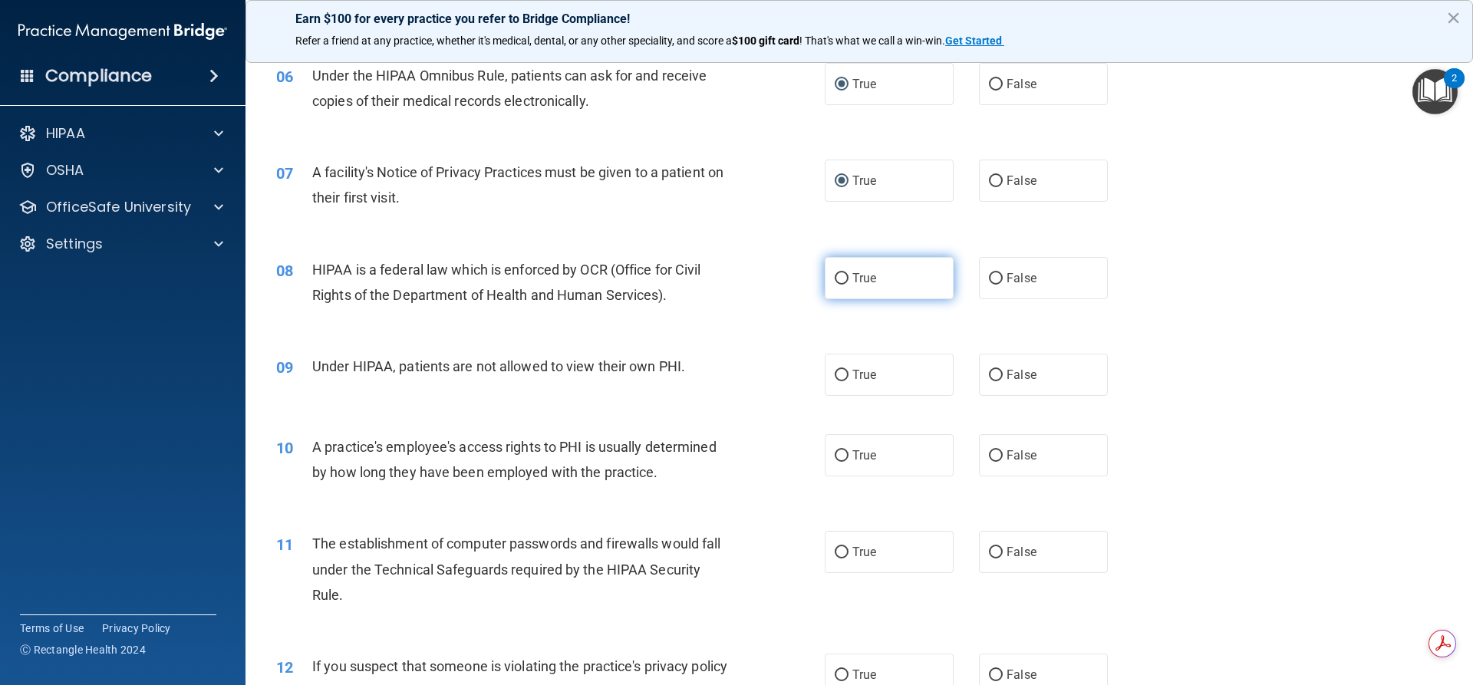
click at [839, 276] on input "True" at bounding box center [842, 279] width 14 height 12
radio input "true"
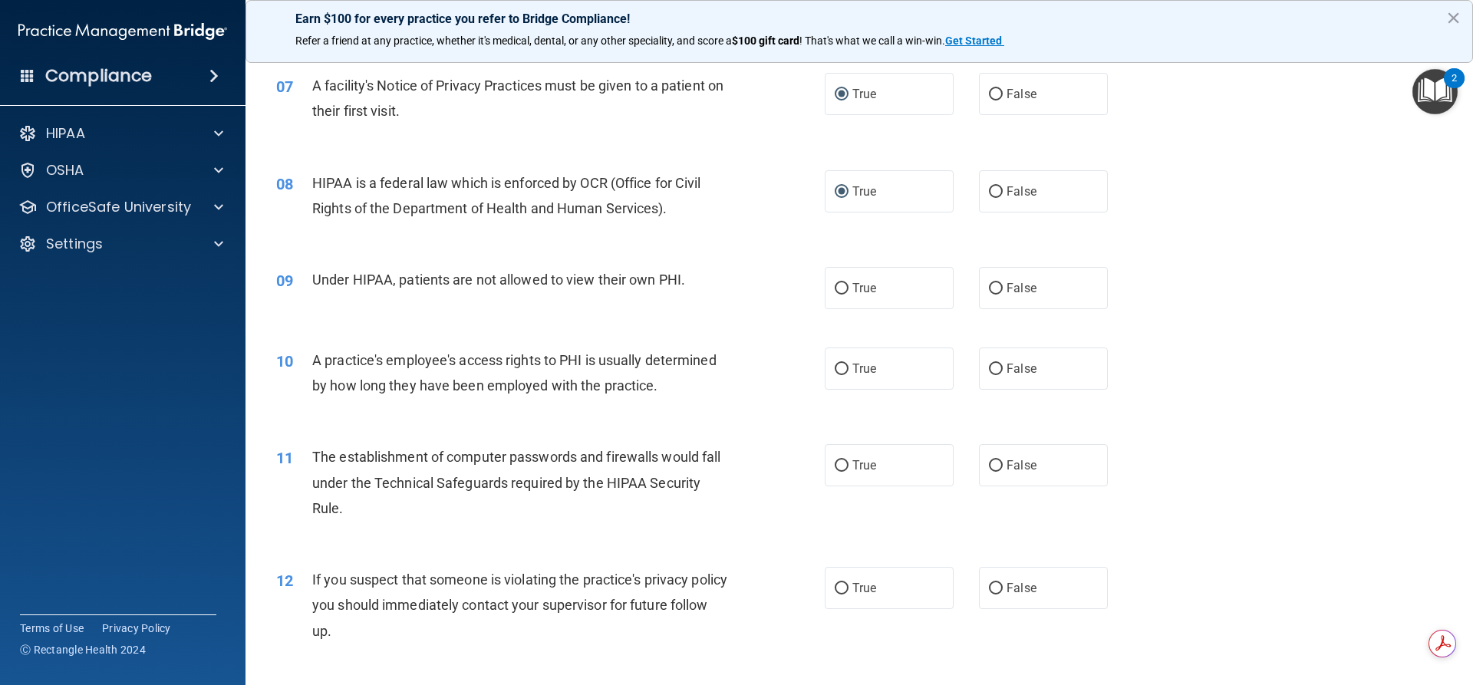
scroll to position [748, 0]
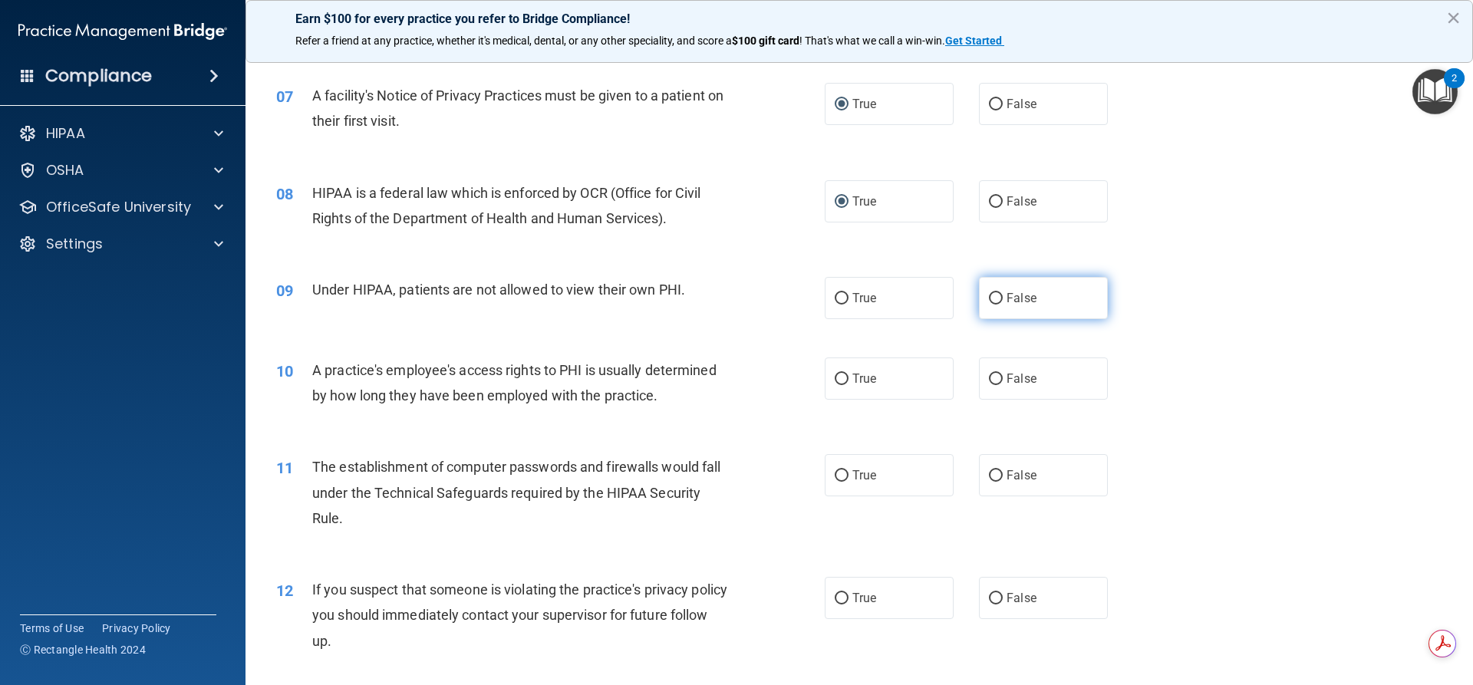
click at [979, 300] on label "False" at bounding box center [1043, 298] width 129 height 42
click at [989, 300] on input "False" at bounding box center [996, 299] width 14 height 12
radio input "true"
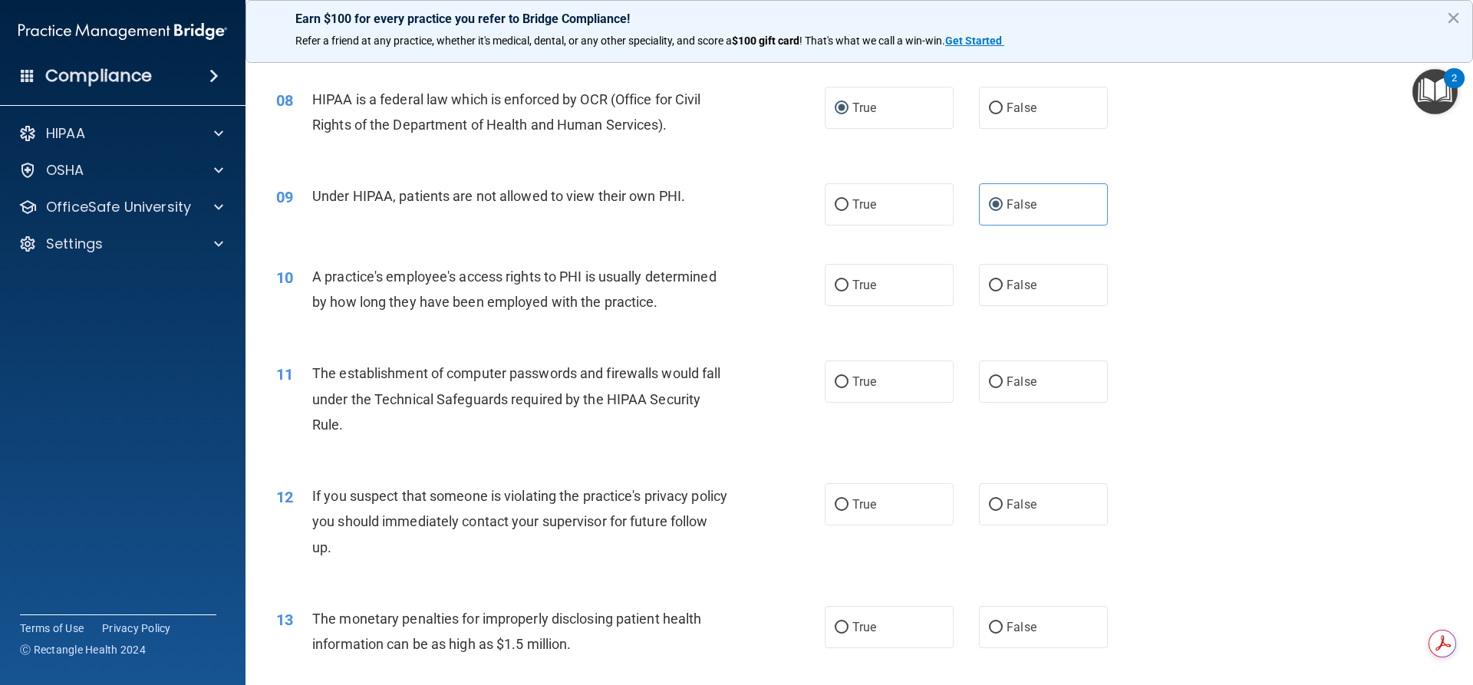
scroll to position [844, 0]
click at [994, 289] on label "False" at bounding box center [1043, 283] width 129 height 42
click at [994, 289] on input "False" at bounding box center [996, 284] width 14 height 12
radio input "true"
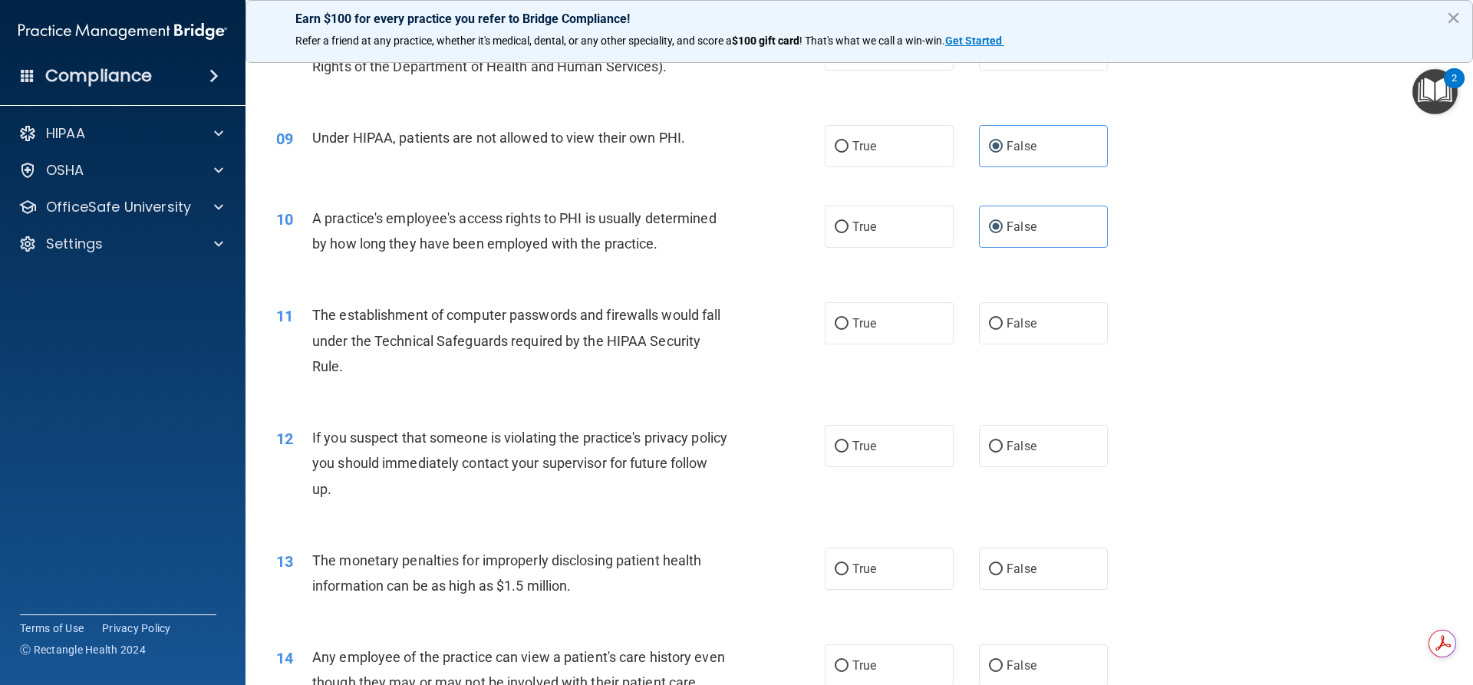
scroll to position [902, 0]
click at [835, 322] on input "True" at bounding box center [842, 323] width 14 height 12
radio input "true"
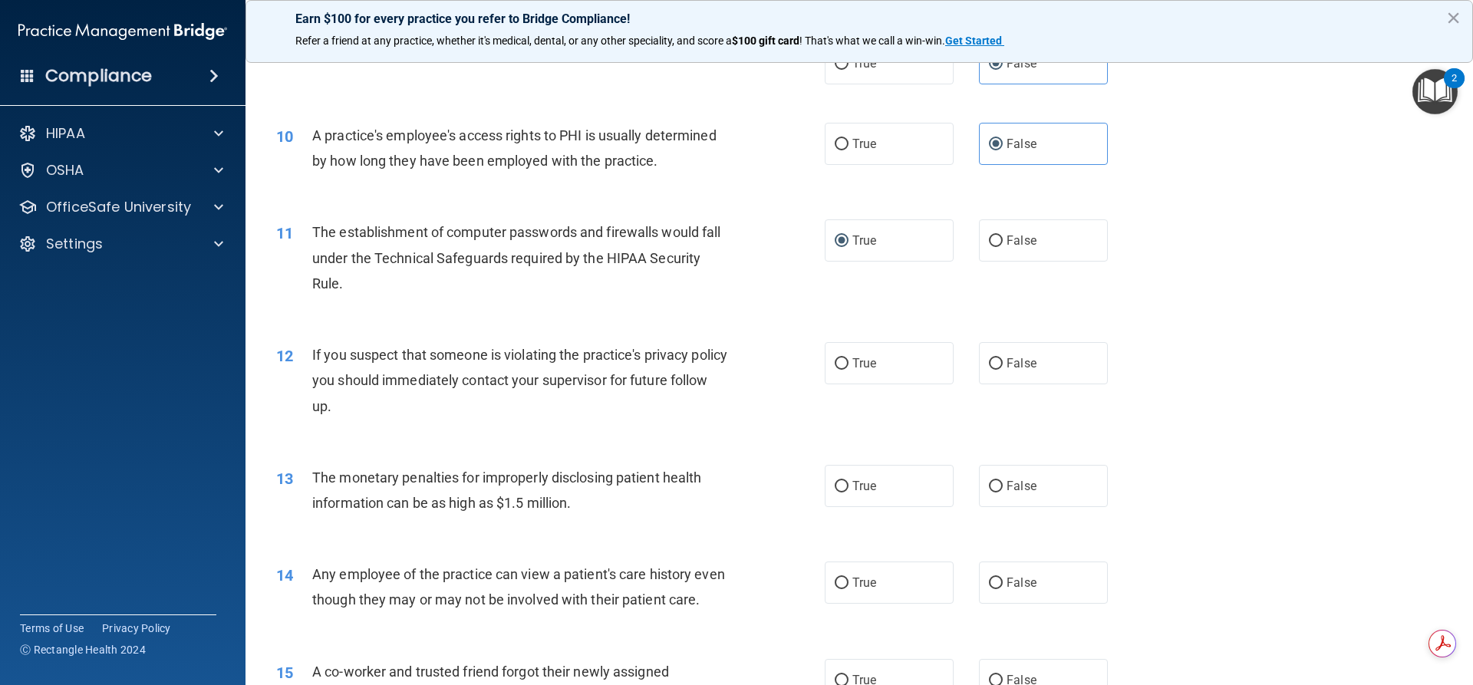
scroll to position [998, 0]
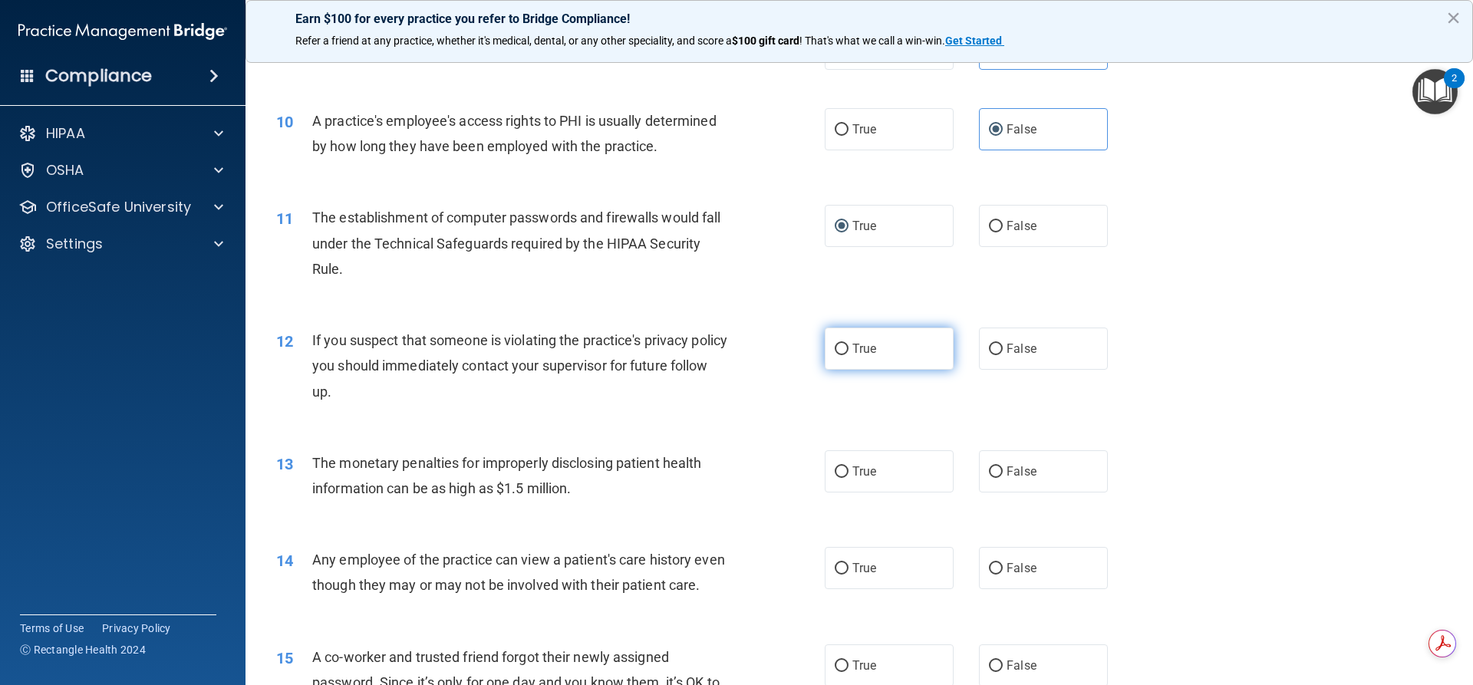
click at [835, 355] on input "True" at bounding box center [842, 350] width 14 height 12
radio input "true"
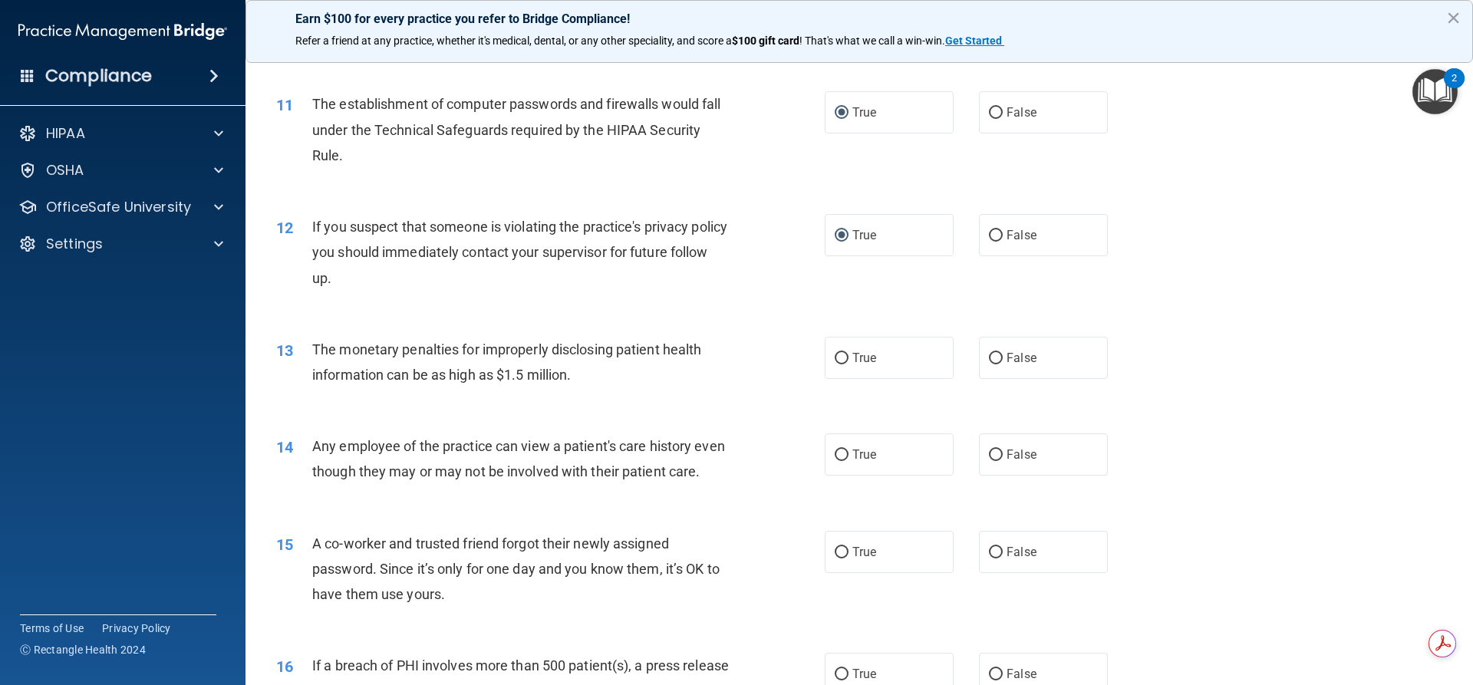
scroll to position [1151, 0]
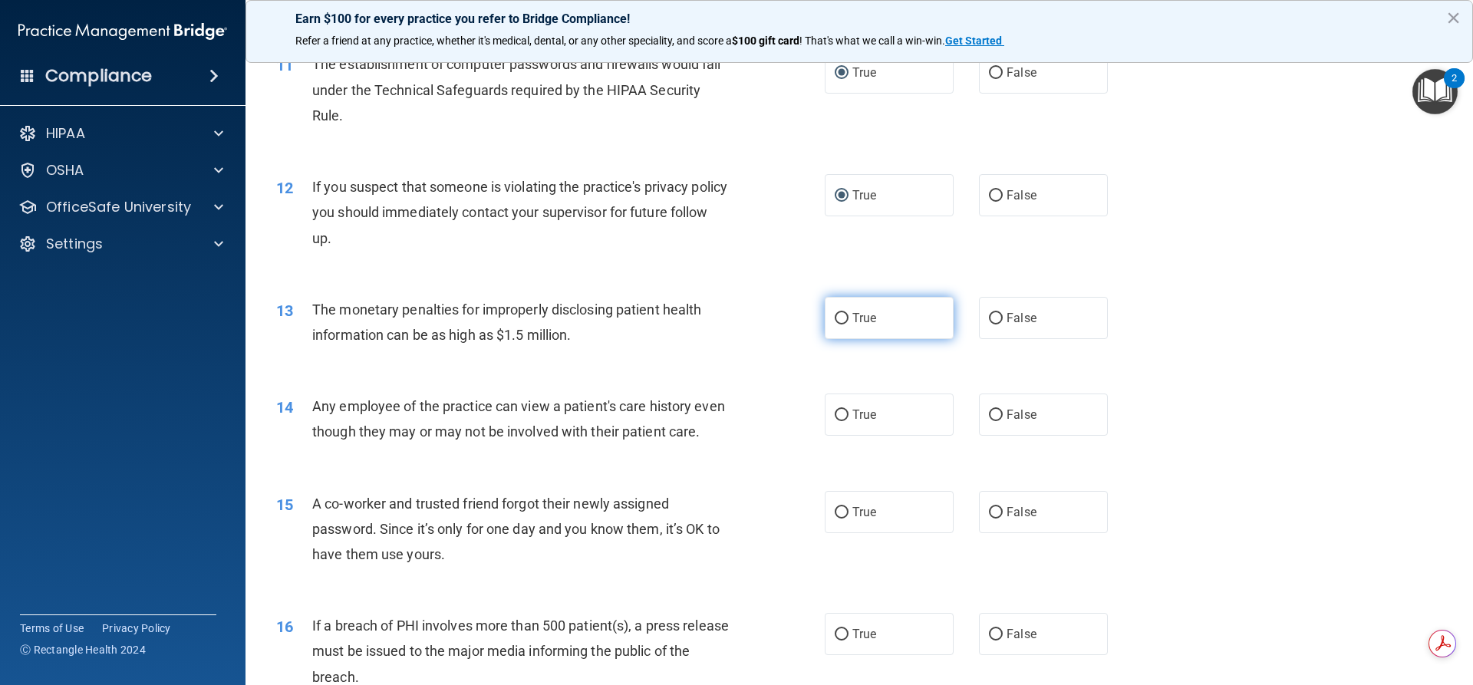
click at [842, 316] on input "True" at bounding box center [842, 319] width 14 height 12
radio input "true"
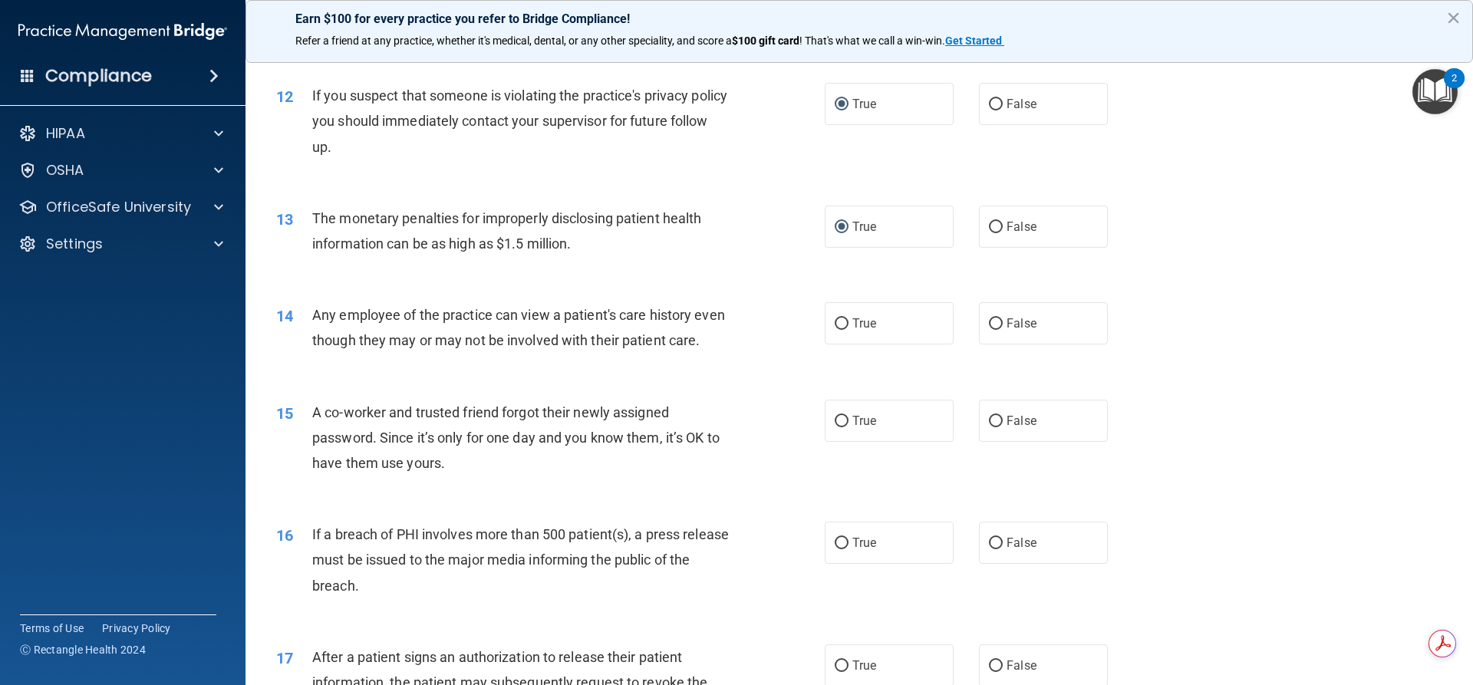
scroll to position [1247, 0]
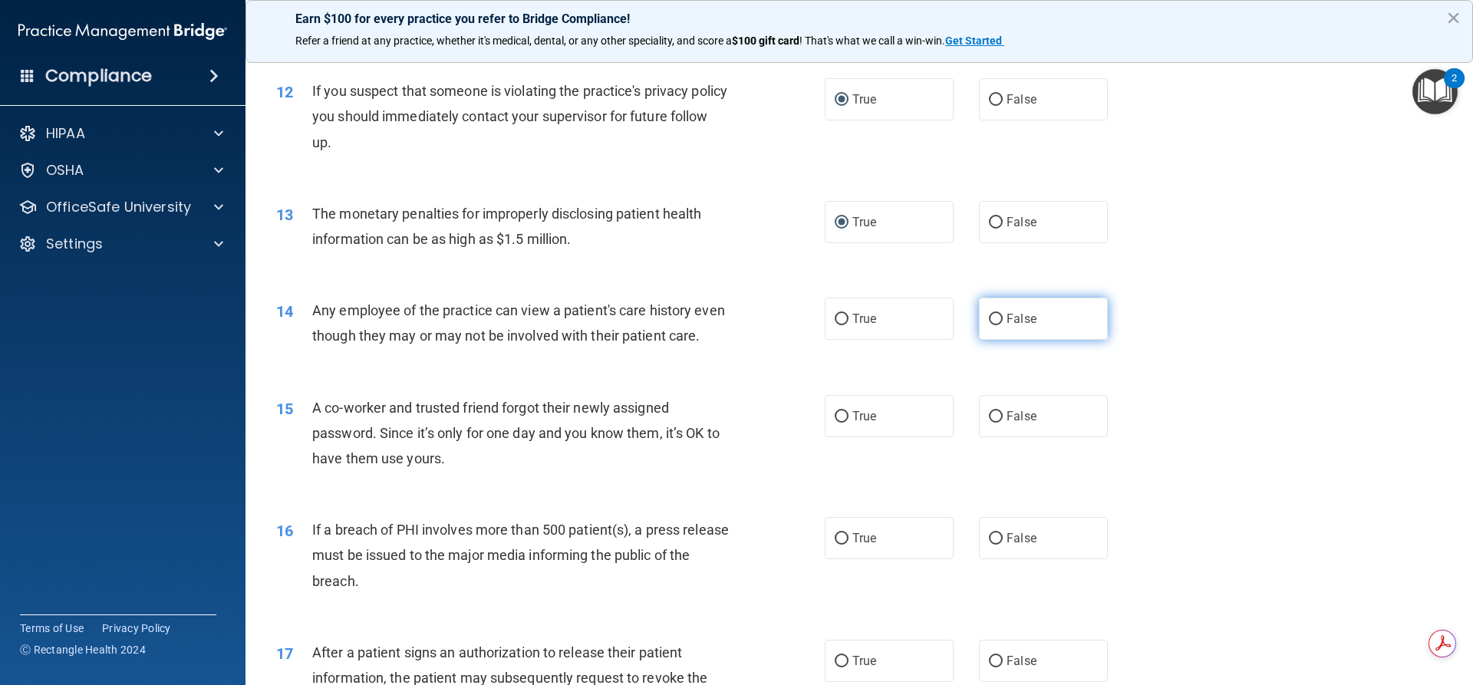
click at [989, 321] on input "False" at bounding box center [996, 320] width 14 height 12
radio input "true"
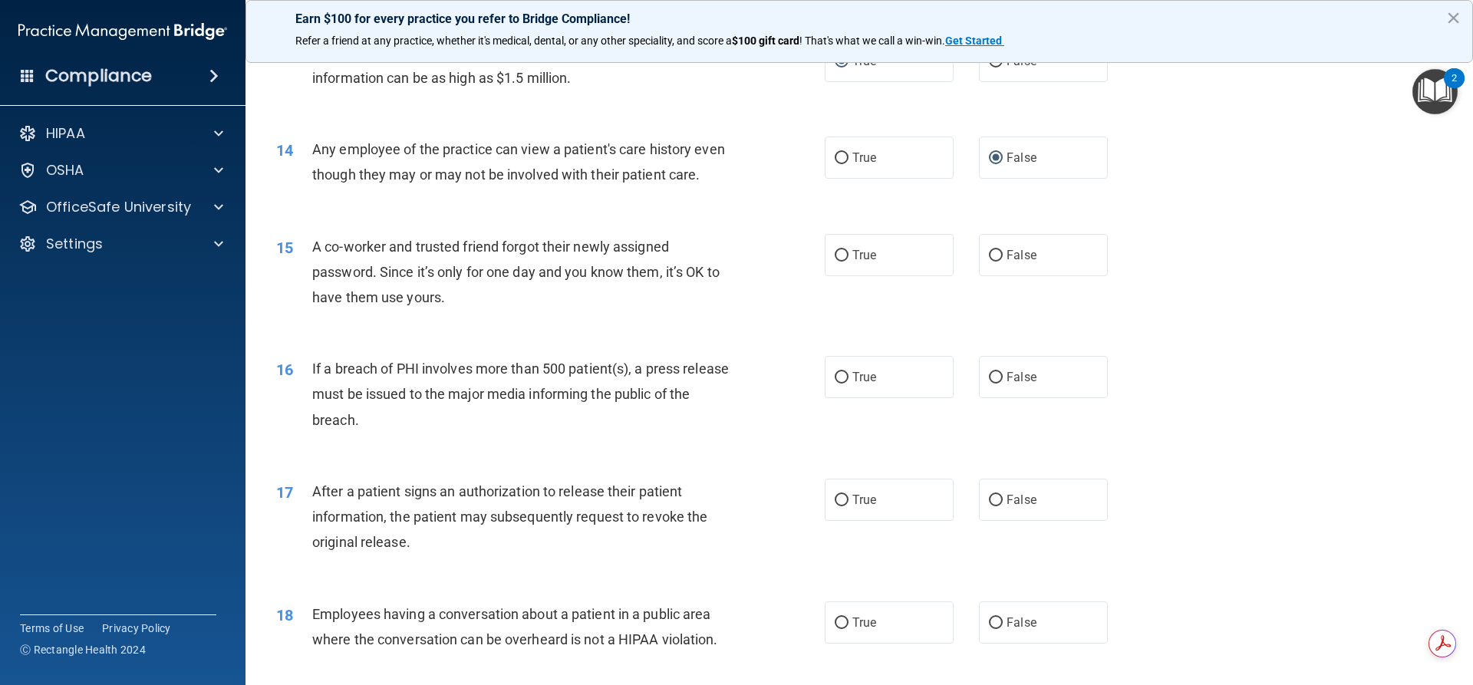
scroll to position [1420, 0]
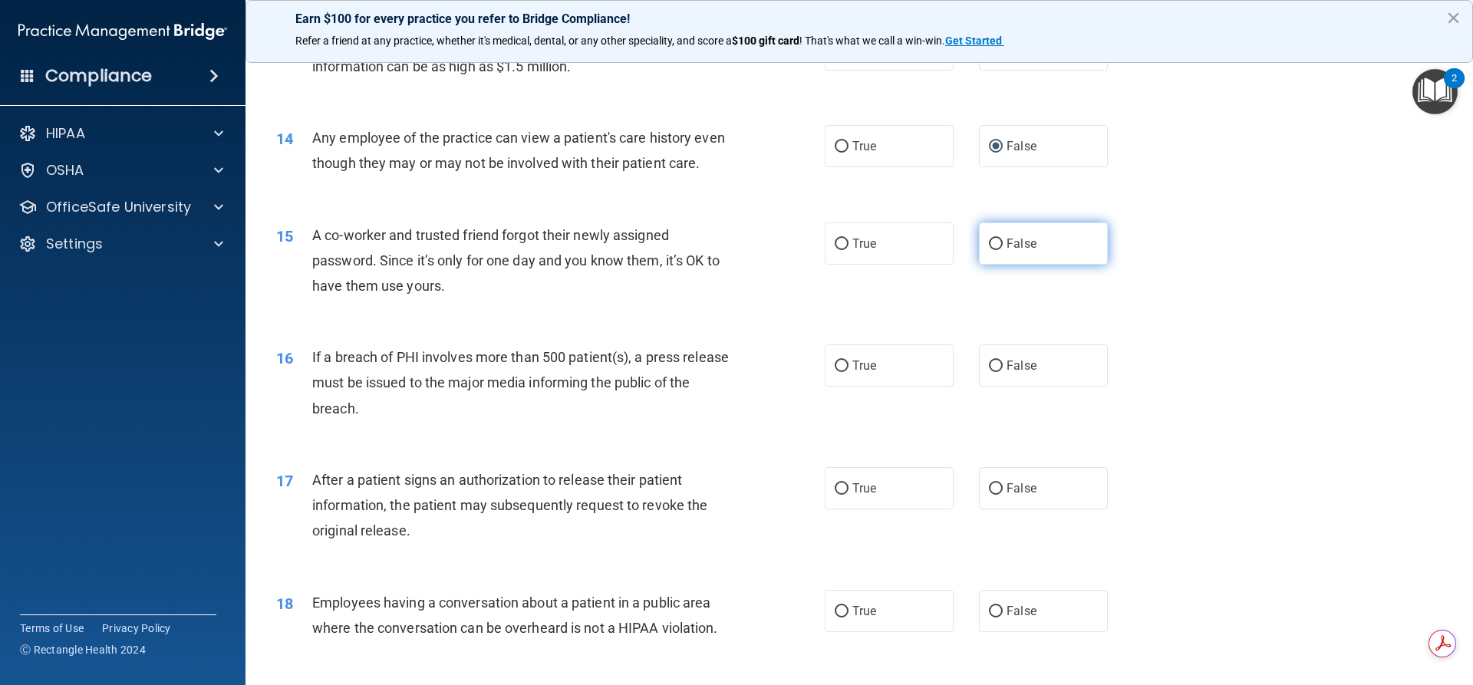
click at [995, 250] on input "False" at bounding box center [996, 245] width 14 height 12
radio input "true"
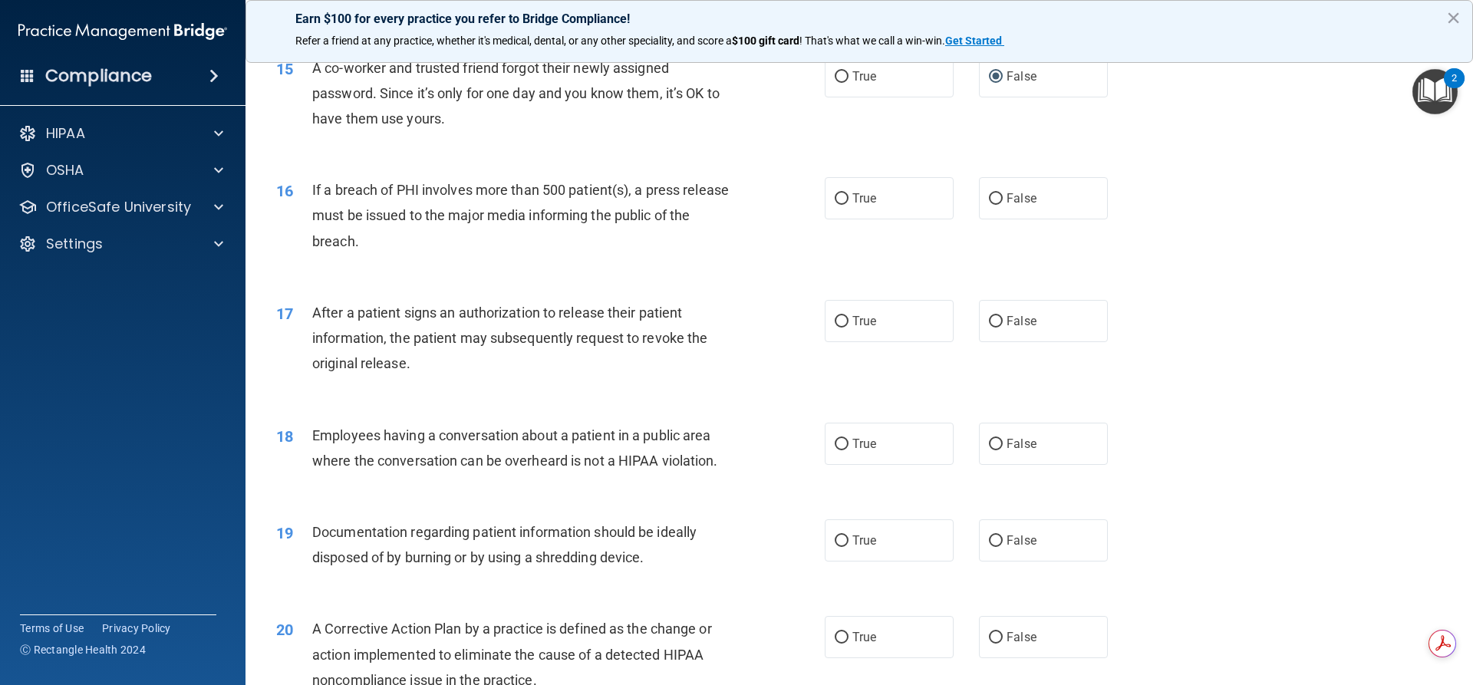
scroll to position [1612, 0]
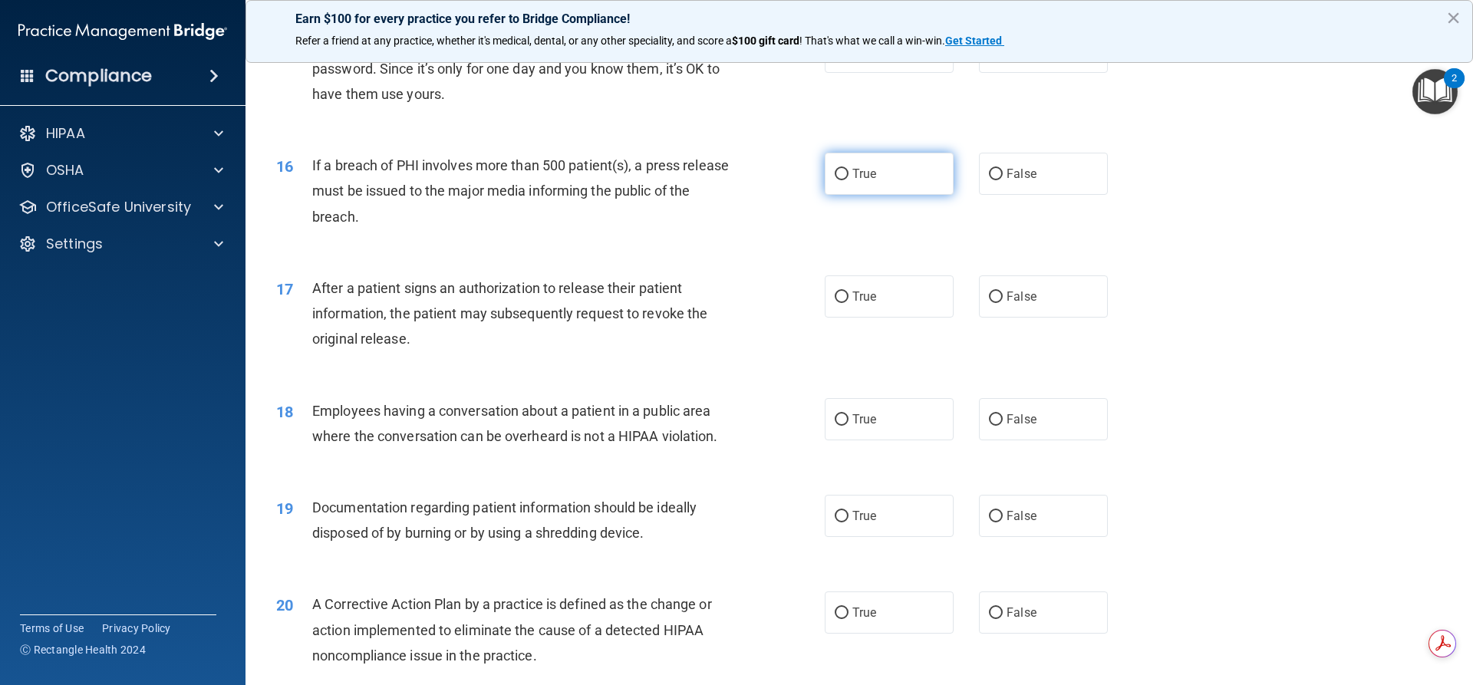
click at [845, 195] on label "True" at bounding box center [889, 174] width 129 height 42
click at [845, 180] on input "True" at bounding box center [842, 175] width 14 height 12
radio input "true"
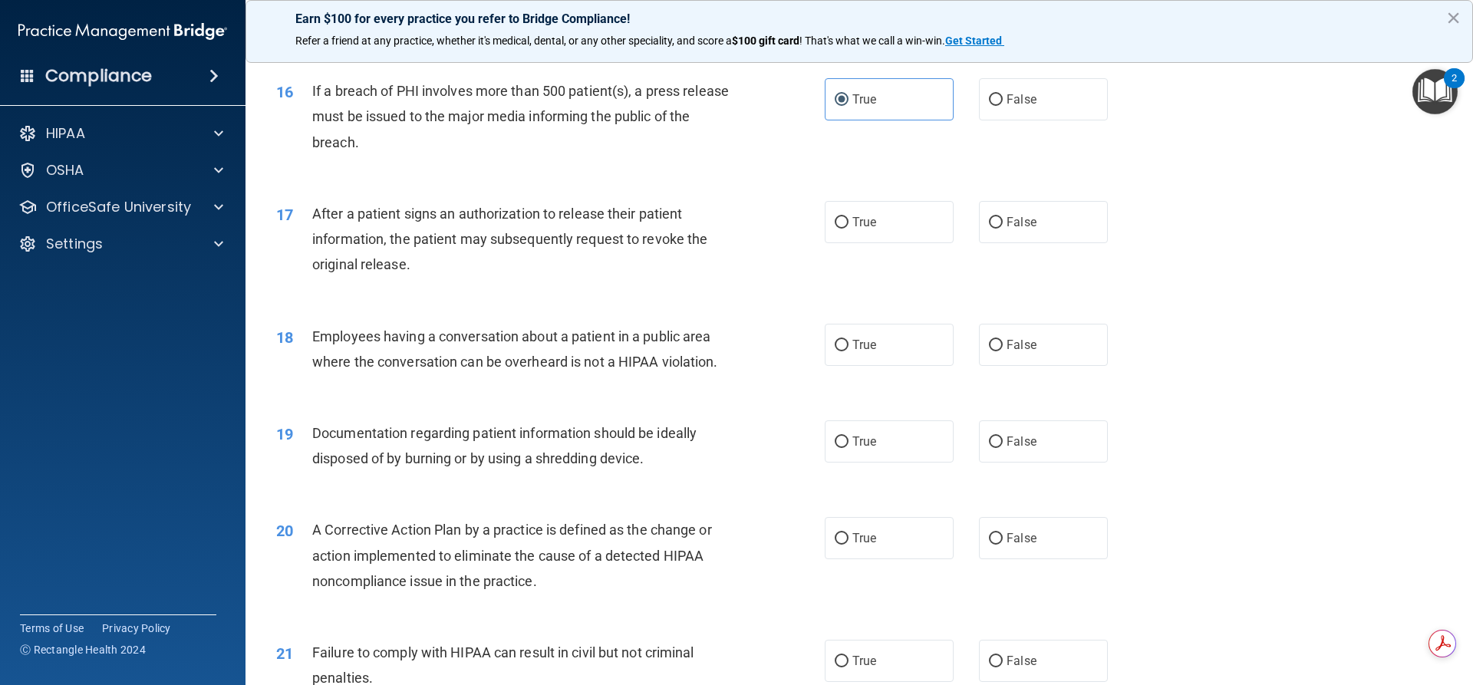
scroll to position [1688, 0]
click at [837, 226] on input "True" at bounding box center [842, 221] width 14 height 12
radio input "true"
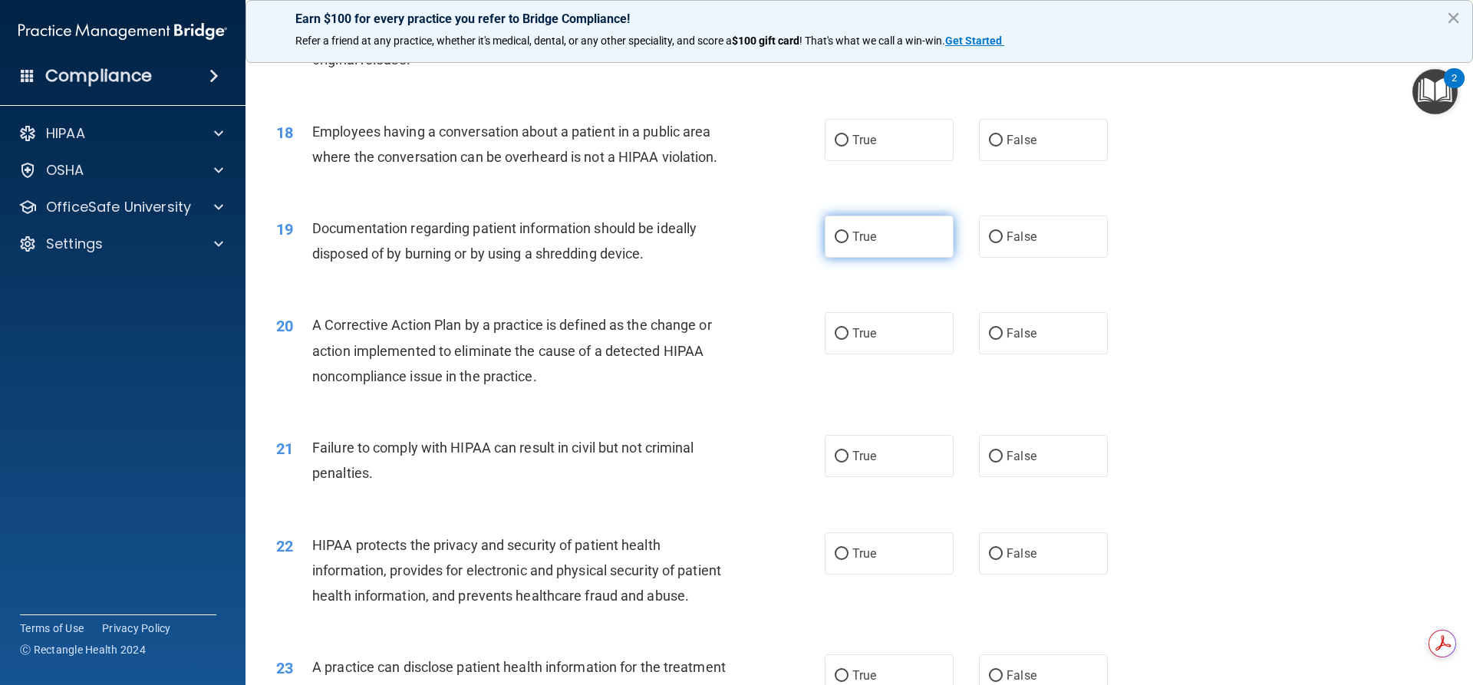
scroll to position [1892, 0]
click at [1008, 147] on span "False" at bounding box center [1022, 139] width 30 height 15
click at [1003, 146] on input "False" at bounding box center [996, 140] width 14 height 12
radio input "true"
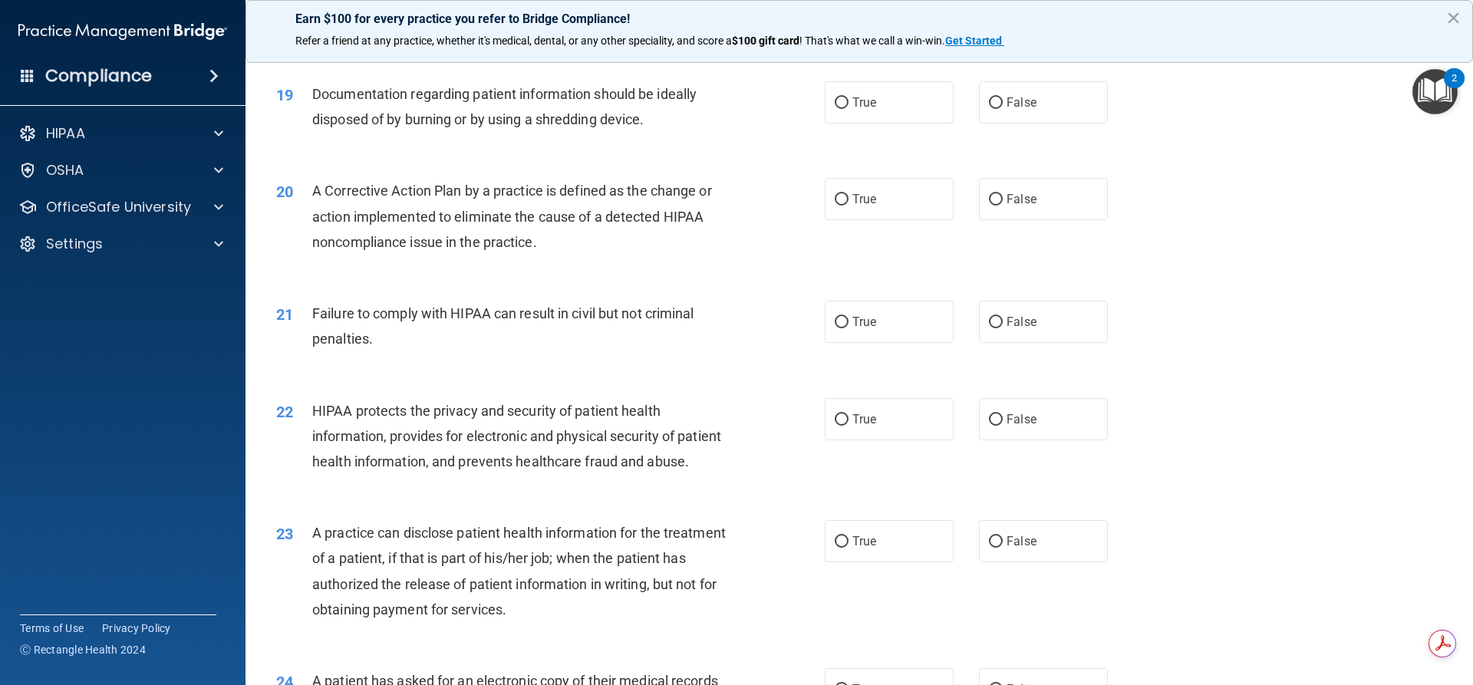
scroll to position [2026, 0]
click at [835, 108] on input "True" at bounding box center [842, 103] width 14 height 12
radio input "true"
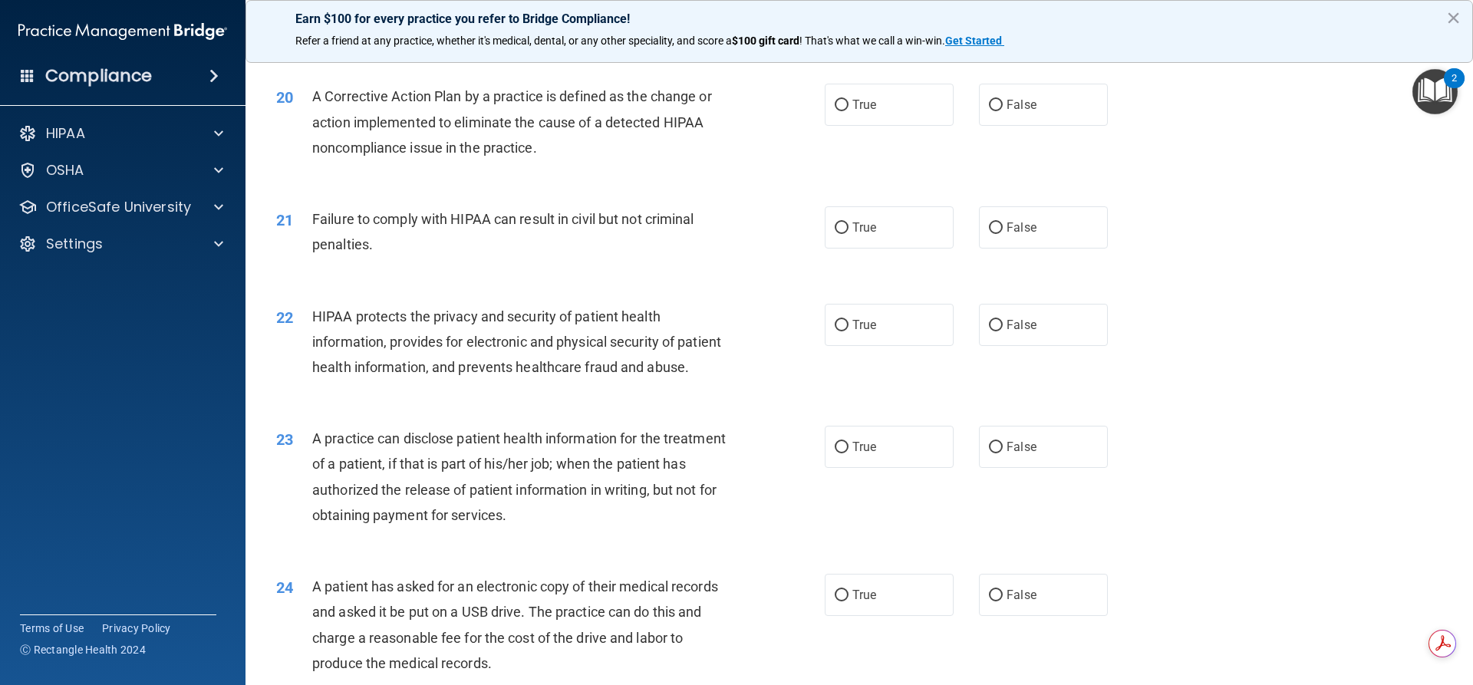
scroll to position [2122, 0]
click at [827, 124] on label "True" at bounding box center [889, 102] width 129 height 42
click at [835, 109] on input "True" at bounding box center [842, 103] width 14 height 12
radio input "true"
click at [1007, 233] on span "False" at bounding box center [1022, 225] width 30 height 15
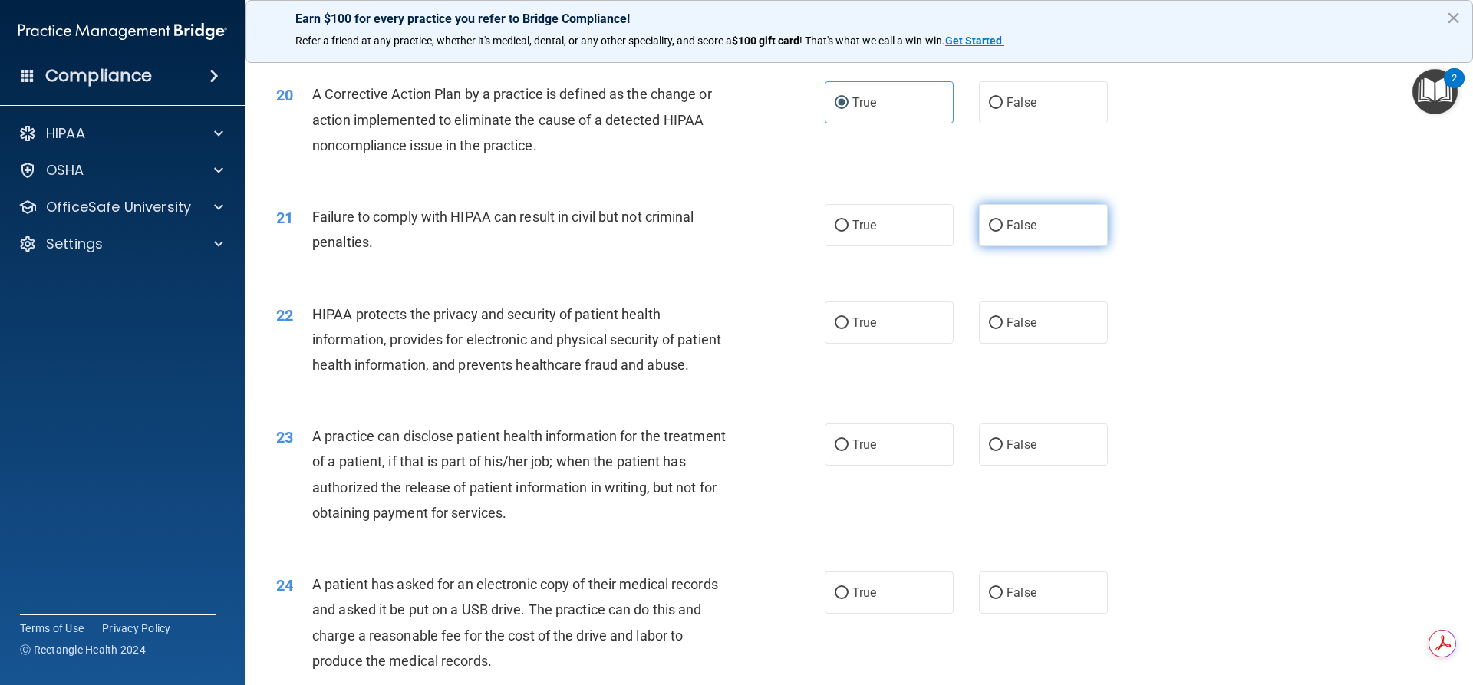
click at [1003, 232] on input "False" at bounding box center [996, 226] width 14 height 12
radio input "true"
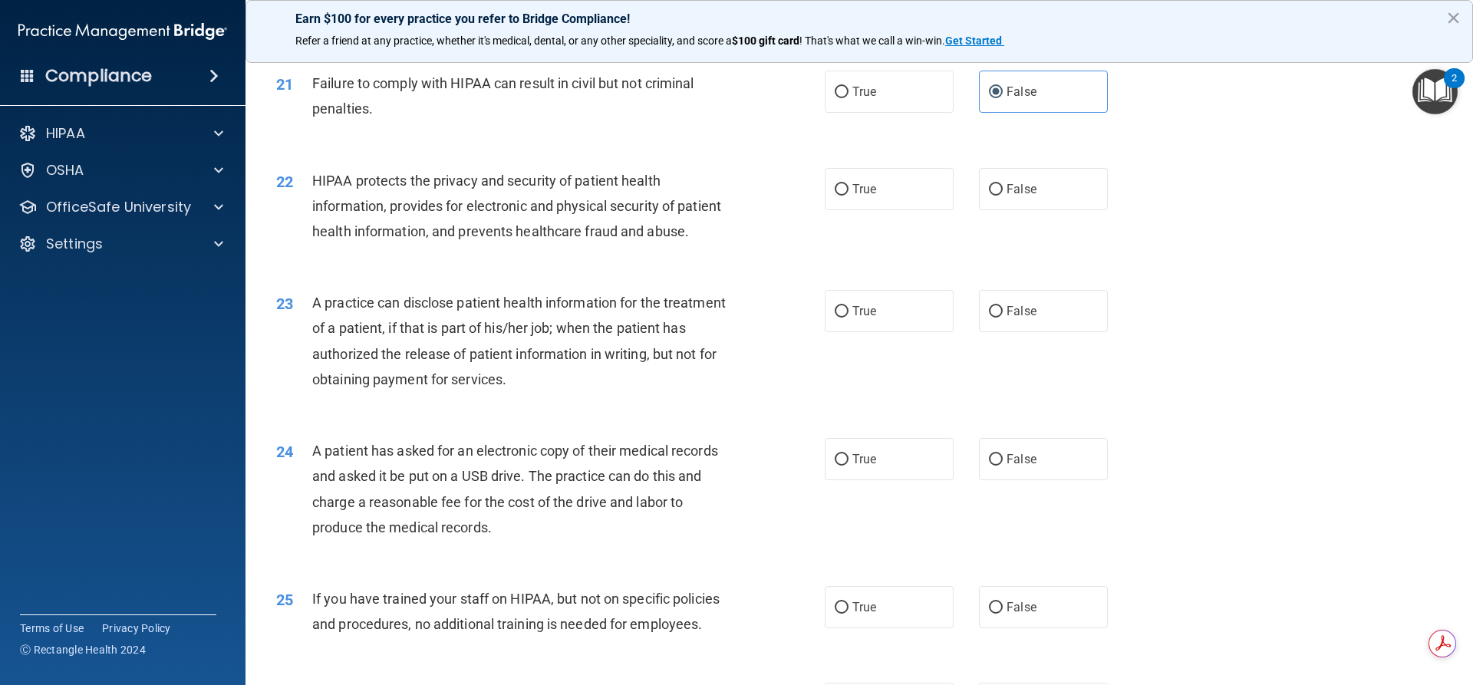
scroll to position [2275, 0]
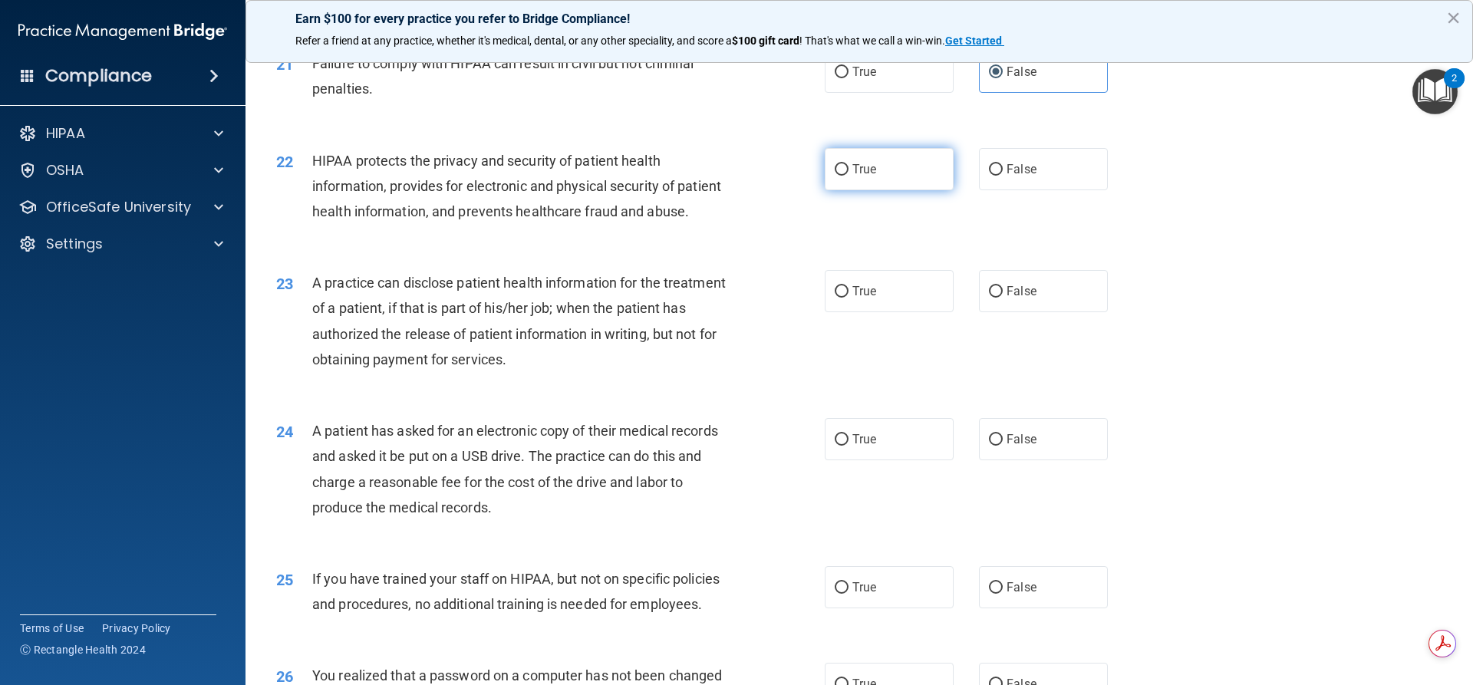
click at [834, 190] on label "True" at bounding box center [889, 169] width 129 height 42
click at [832, 190] on label "True" at bounding box center [889, 169] width 129 height 42
click at [835, 176] on input "True" at bounding box center [842, 170] width 14 height 12
radio input "true"
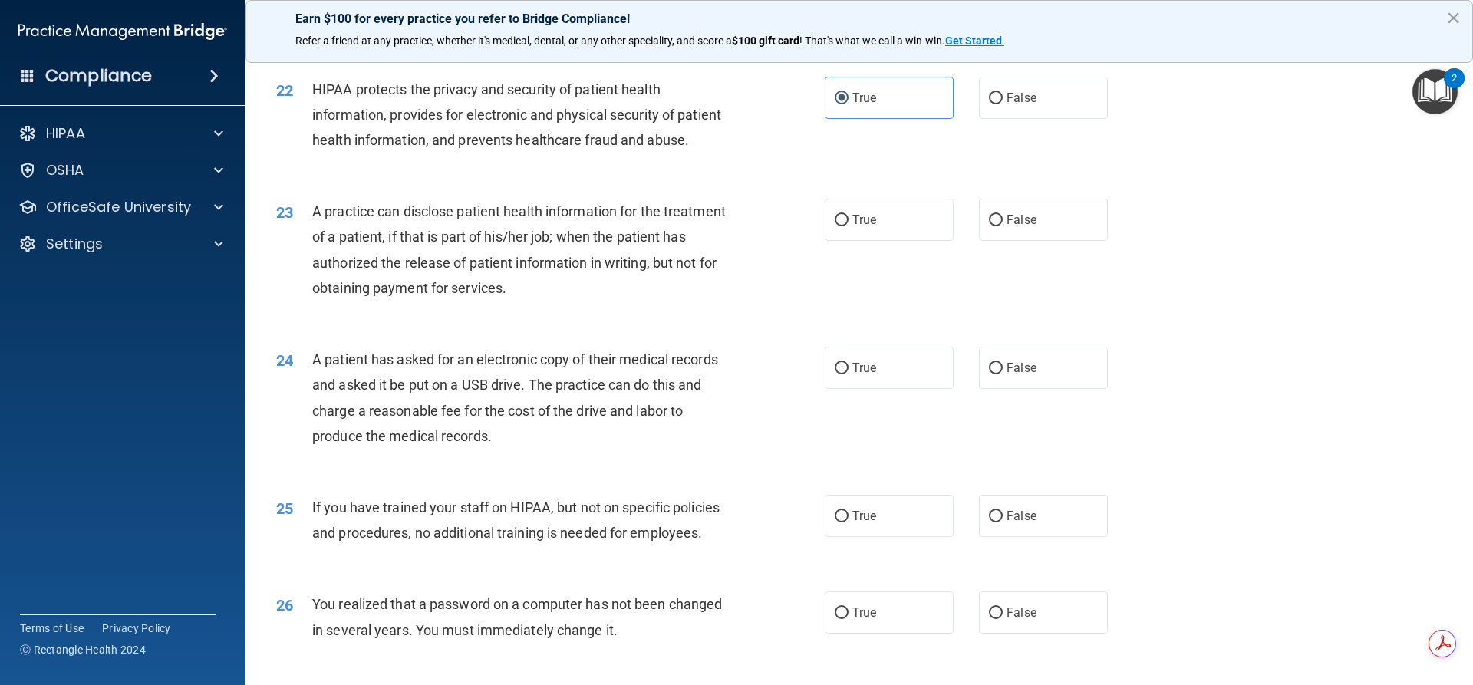
scroll to position [2391, 0]
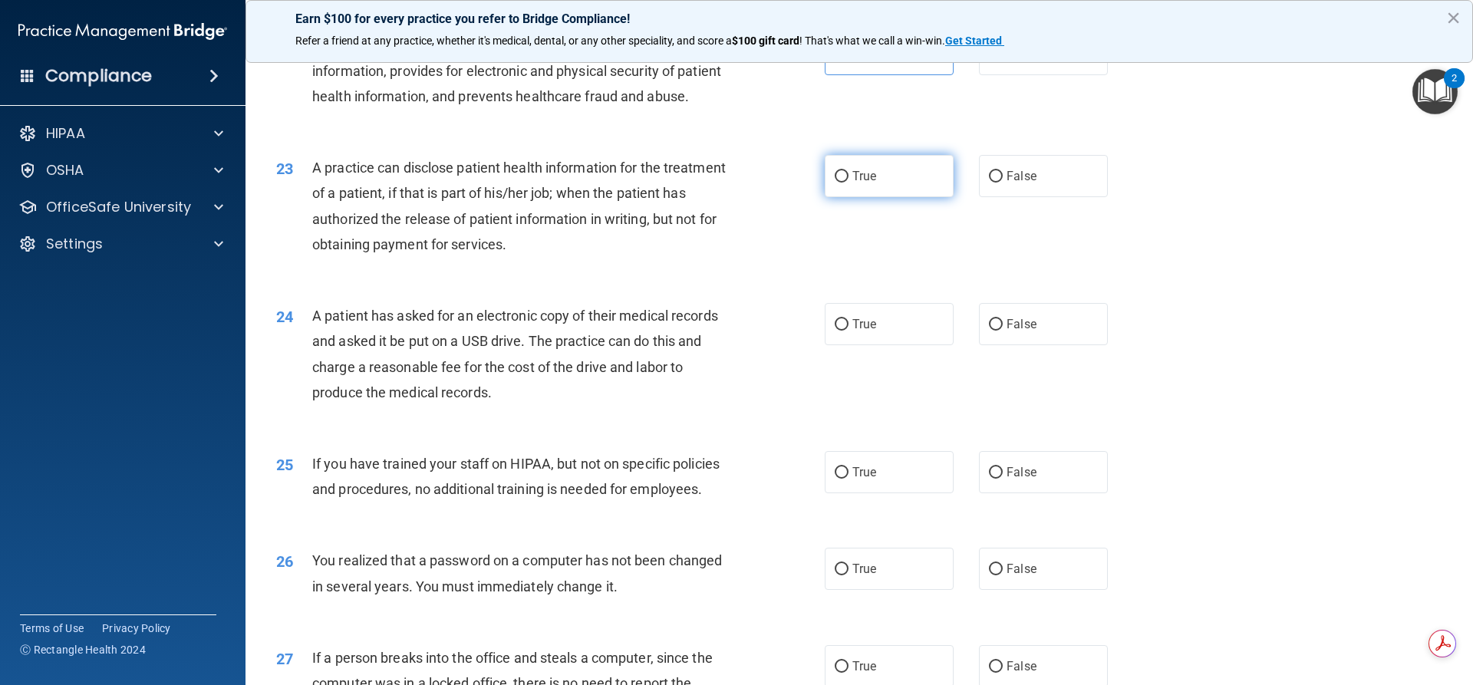
click at [840, 197] on label "True" at bounding box center [889, 176] width 129 height 42
click at [840, 183] on input "True" at bounding box center [842, 177] width 14 height 12
radio input "true"
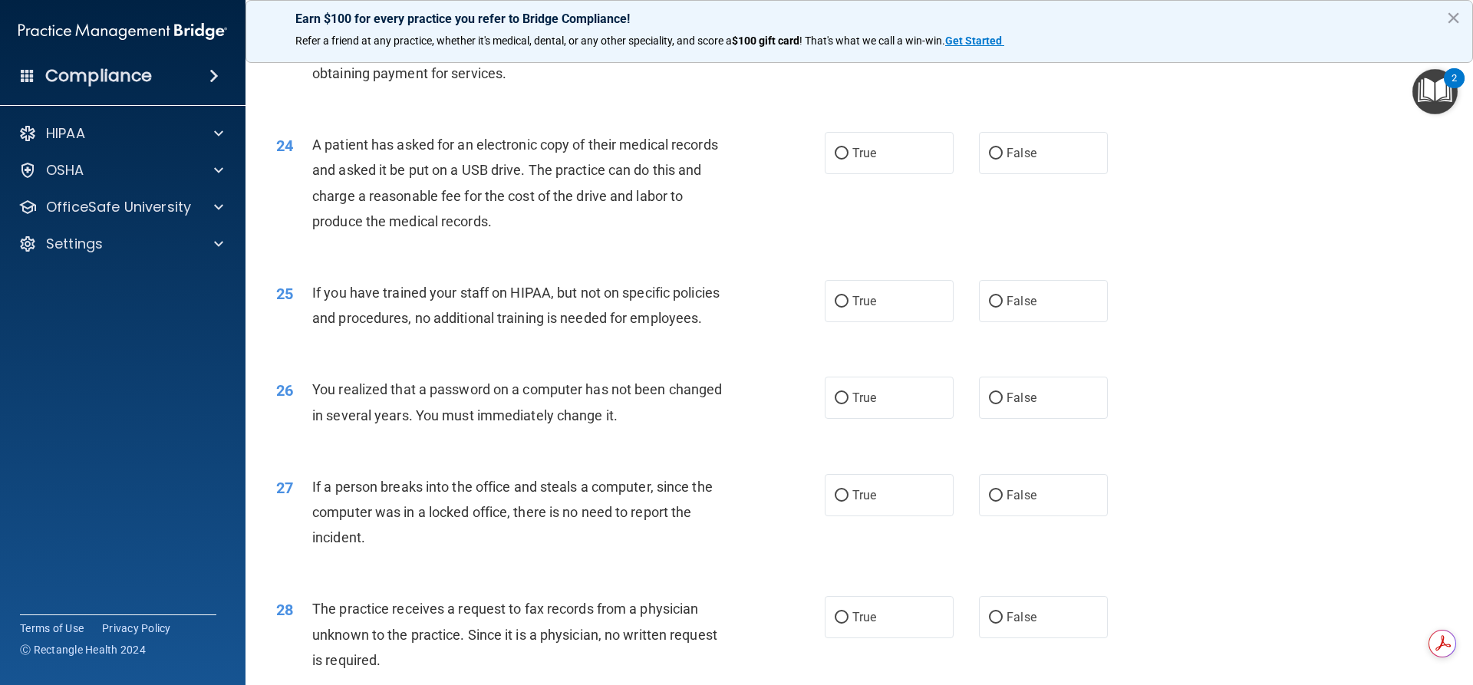
scroll to position [2563, 0]
click at [853, 159] on span "True" at bounding box center [865, 151] width 24 height 15
click at [848, 158] on input "True" at bounding box center [842, 153] width 14 height 12
radio input "true"
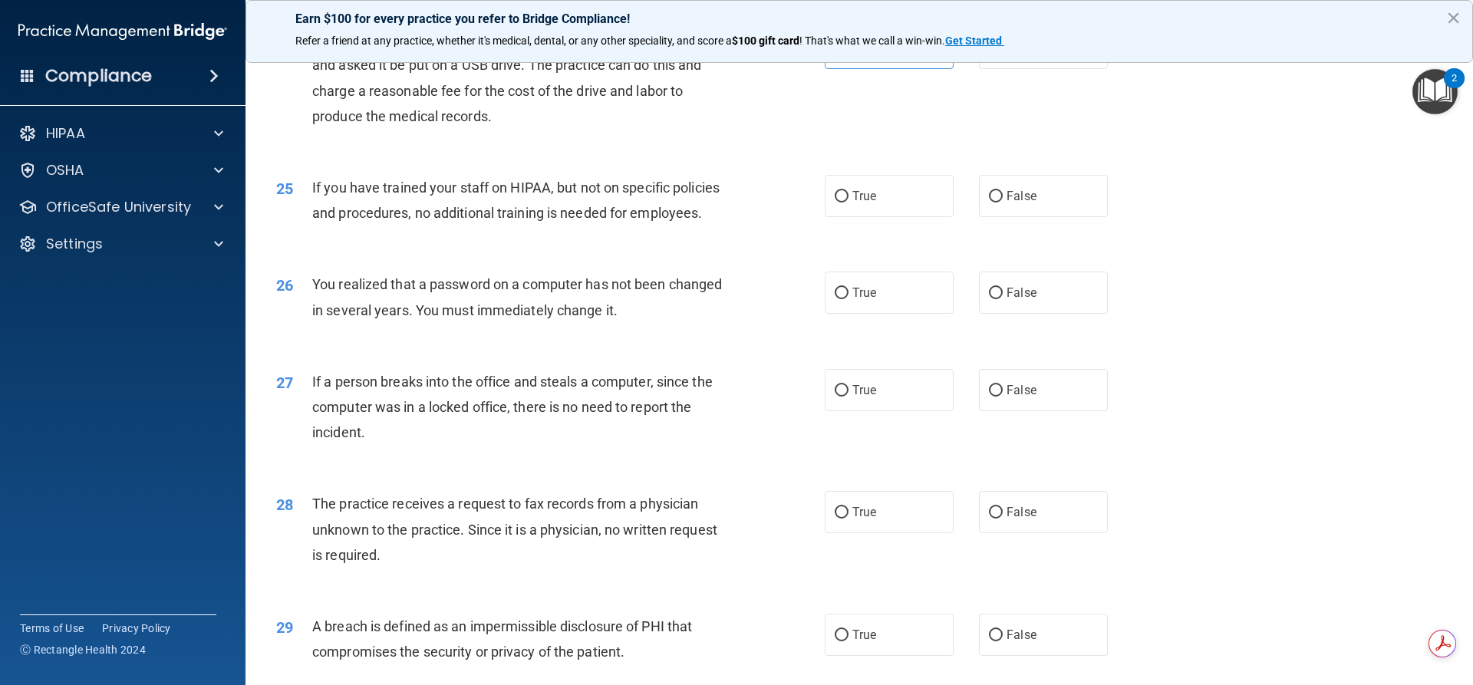
scroll to position [2678, 0]
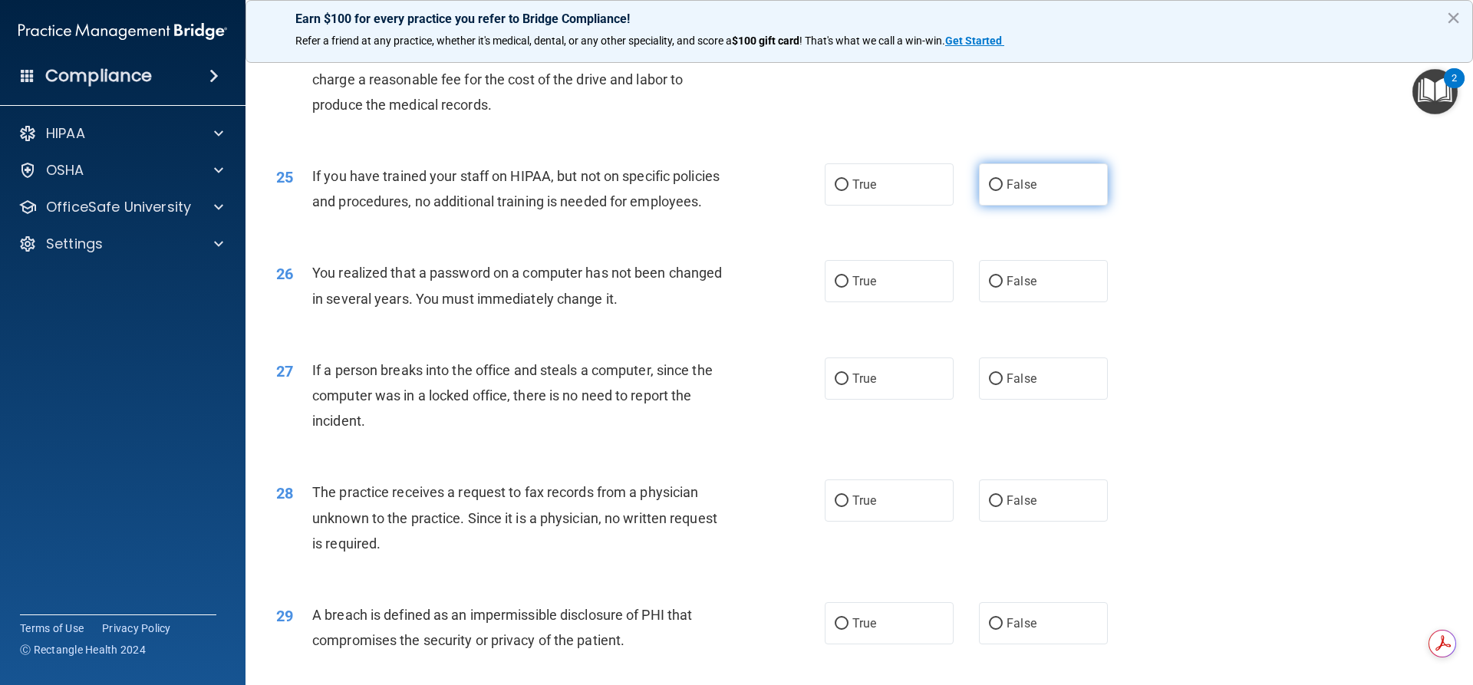
click at [999, 206] on label "False" at bounding box center [1043, 184] width 129 height 42
click at [999, 191] on input "False" at bounding box center [996, 186] width 14 height 12
radio input "true"
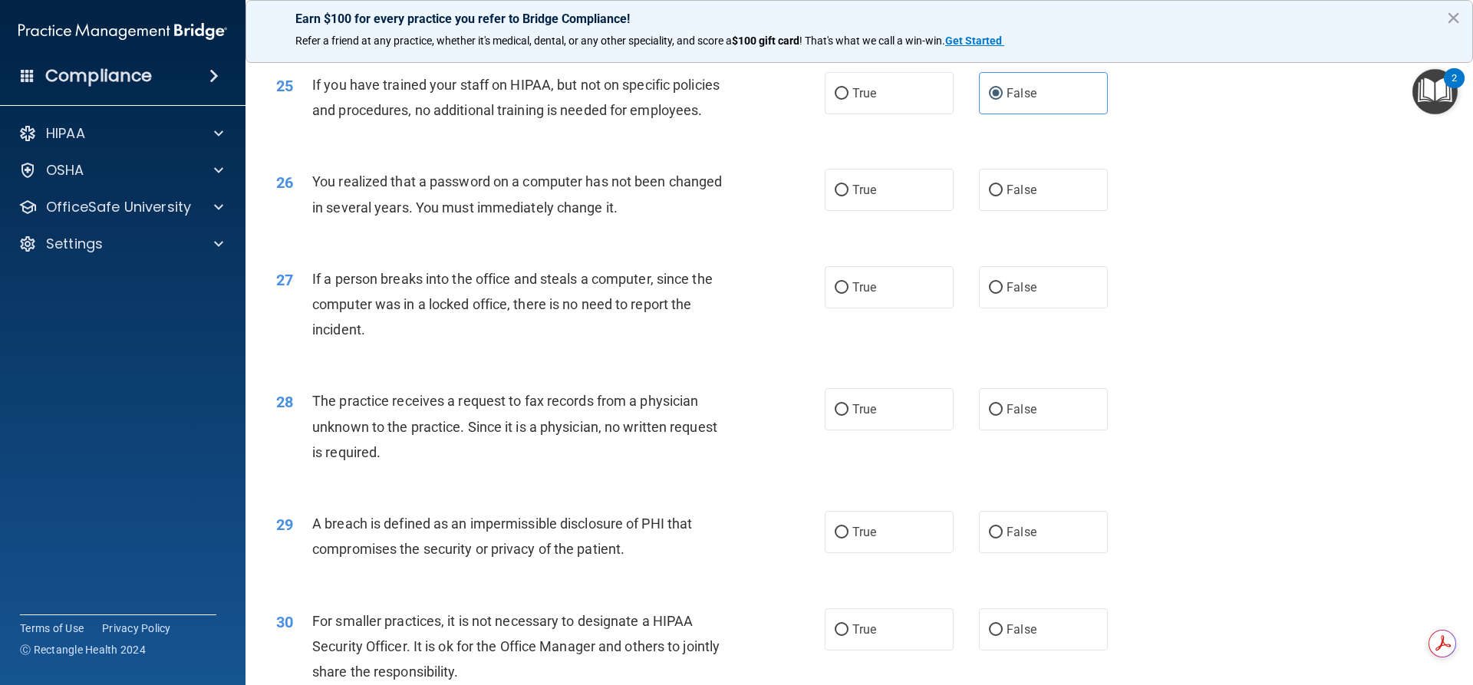
scroll to position [2774, 0]
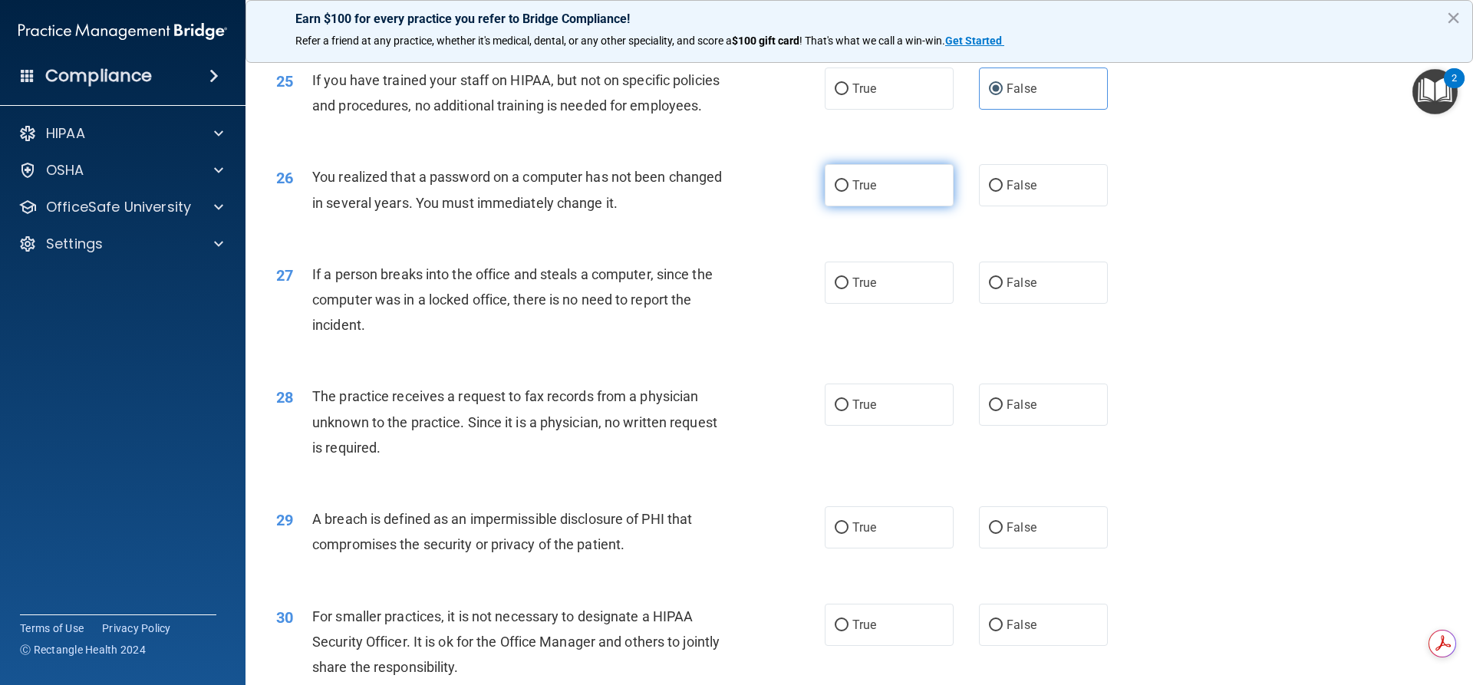
click at [840, 192] on input "True" at bounding box center [842, 186] width 14 height 12
radio input "true"
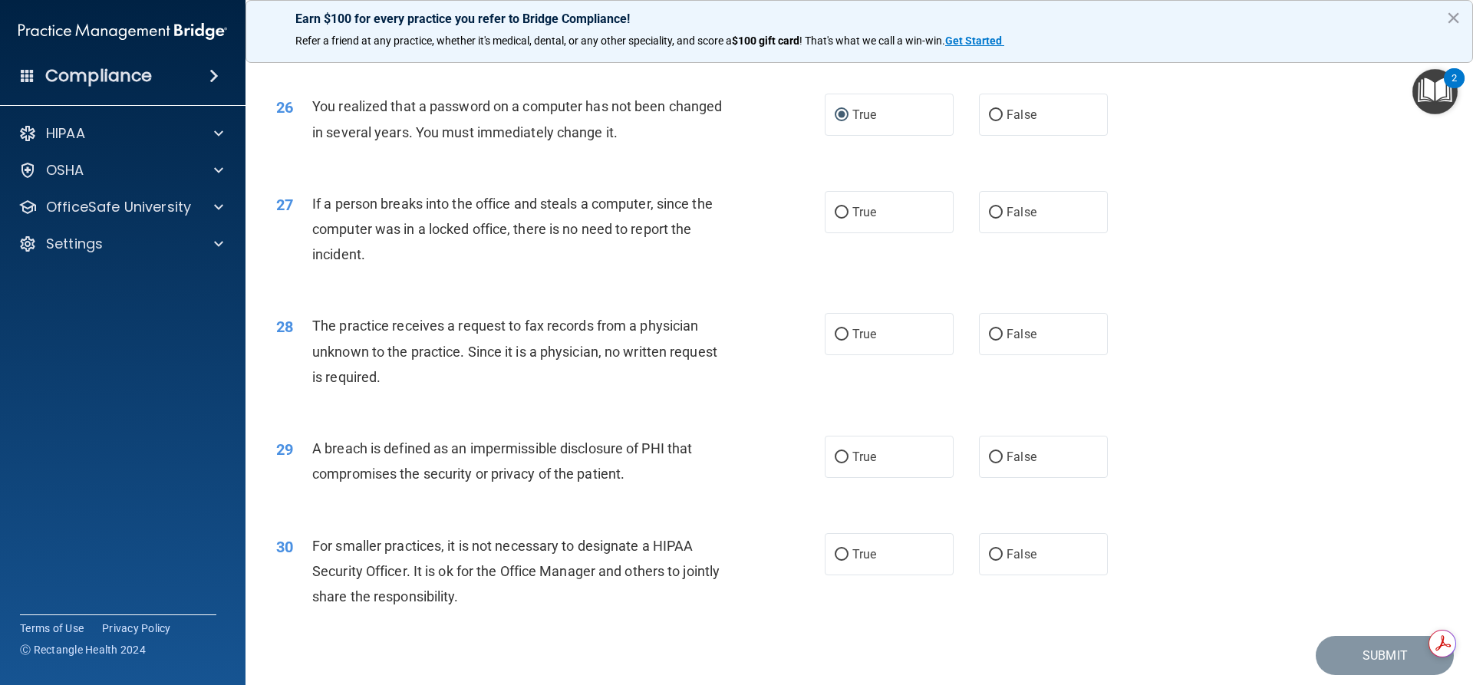
scroll to position [2889, 0]
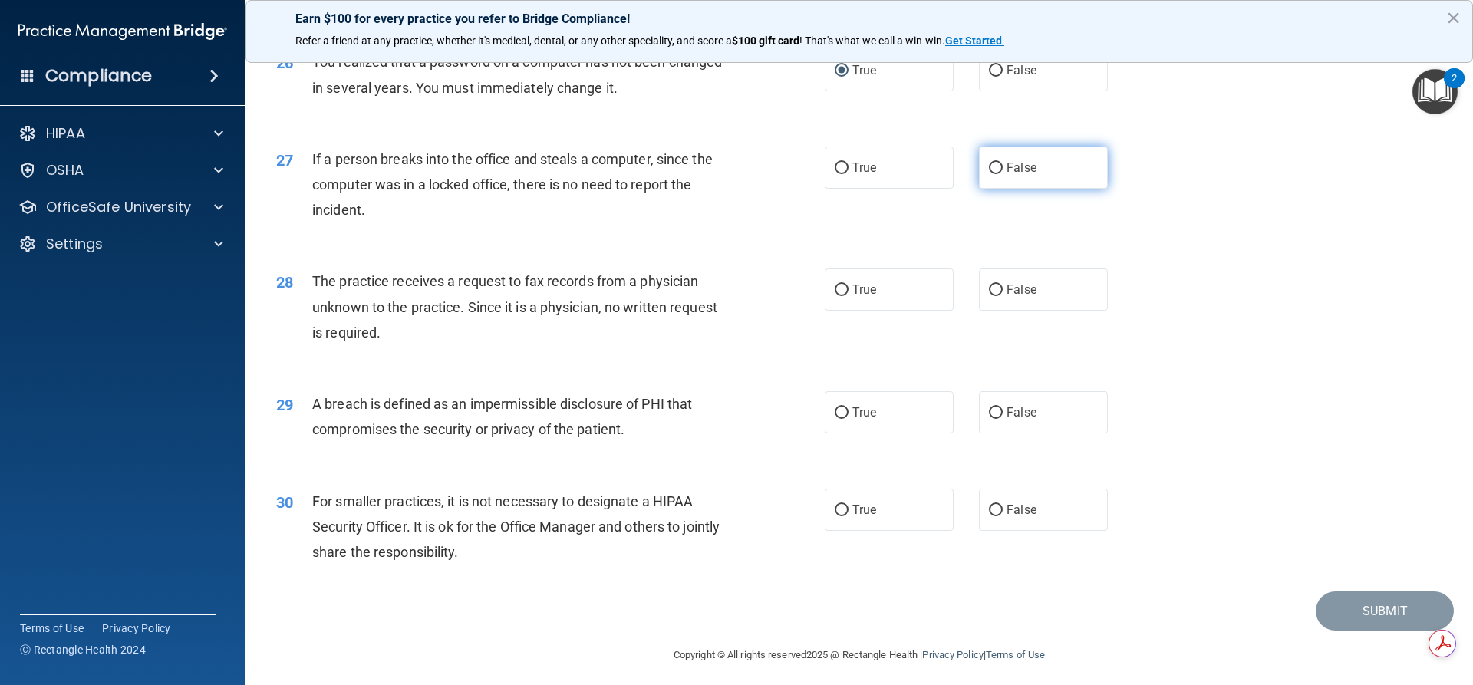
click at [989, 174] on input "False" at bounding box center [996, 169] width 14 height 12
radio input "true"
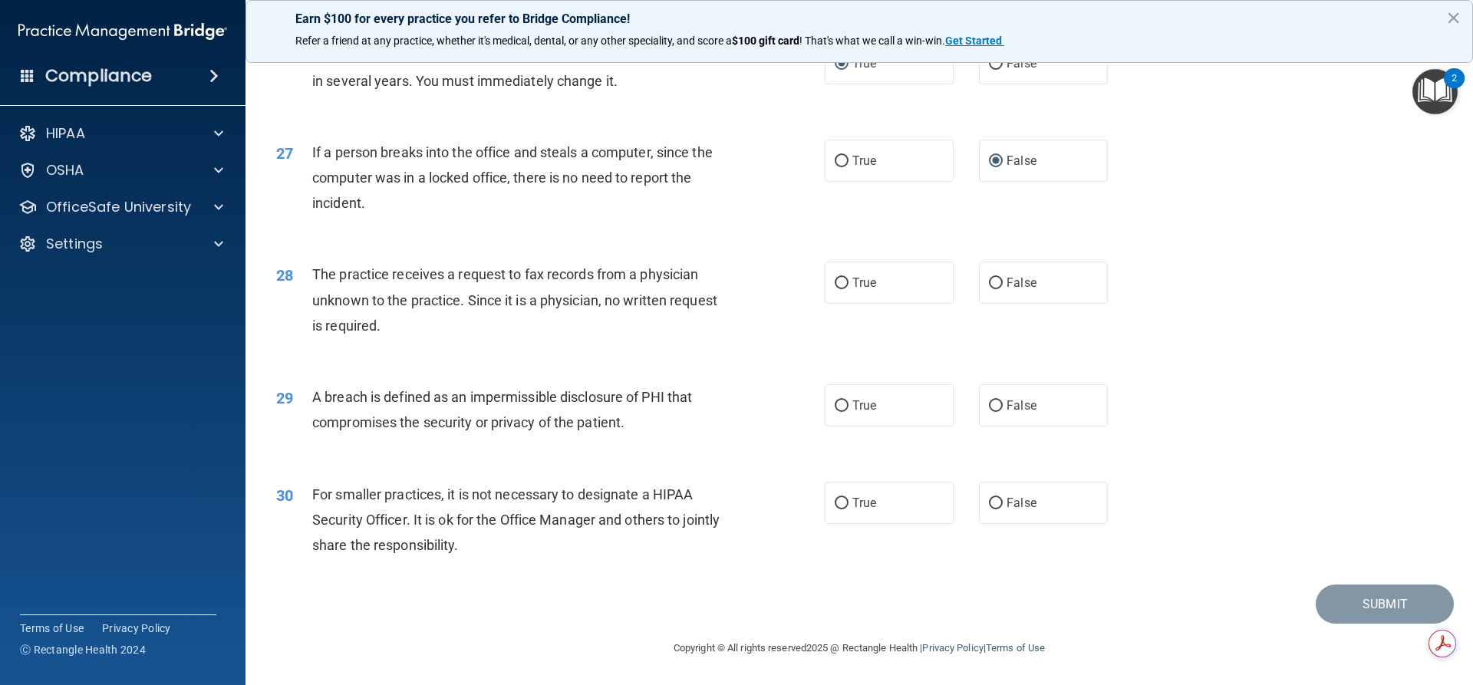
scroll to position [2947, 0]
click at [995, 280] on input "False" at bounding box center [996, 284] width 14 height 12
radio input "true"
click at [835, 409] on input "True" at bounding box center [842, 407] width 14 height 12
radio input "true"
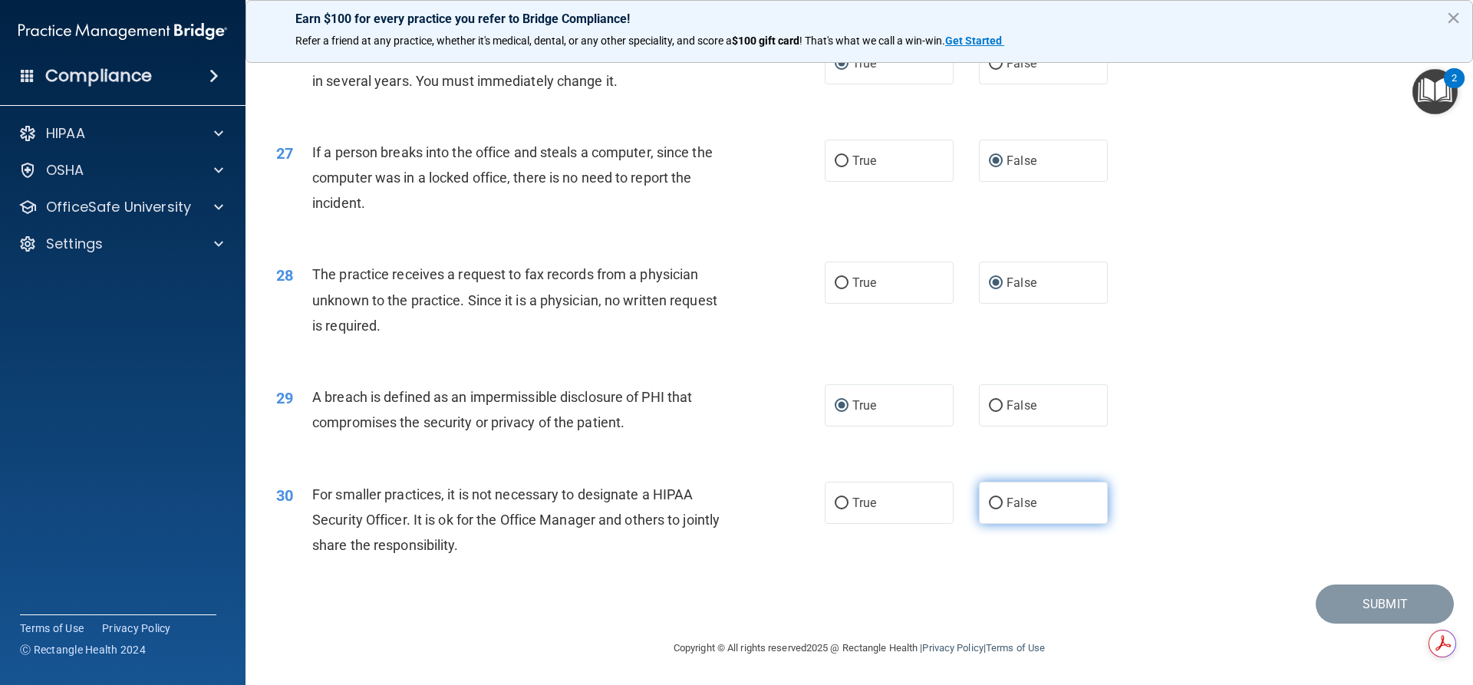
click at [992, 502] on input "False" at bounding box center [996, 504] width 14 height 12
radio input "true"
click at [1360, 599] on button "Submit" at bounding box center [1385, 604] width 138 height 39
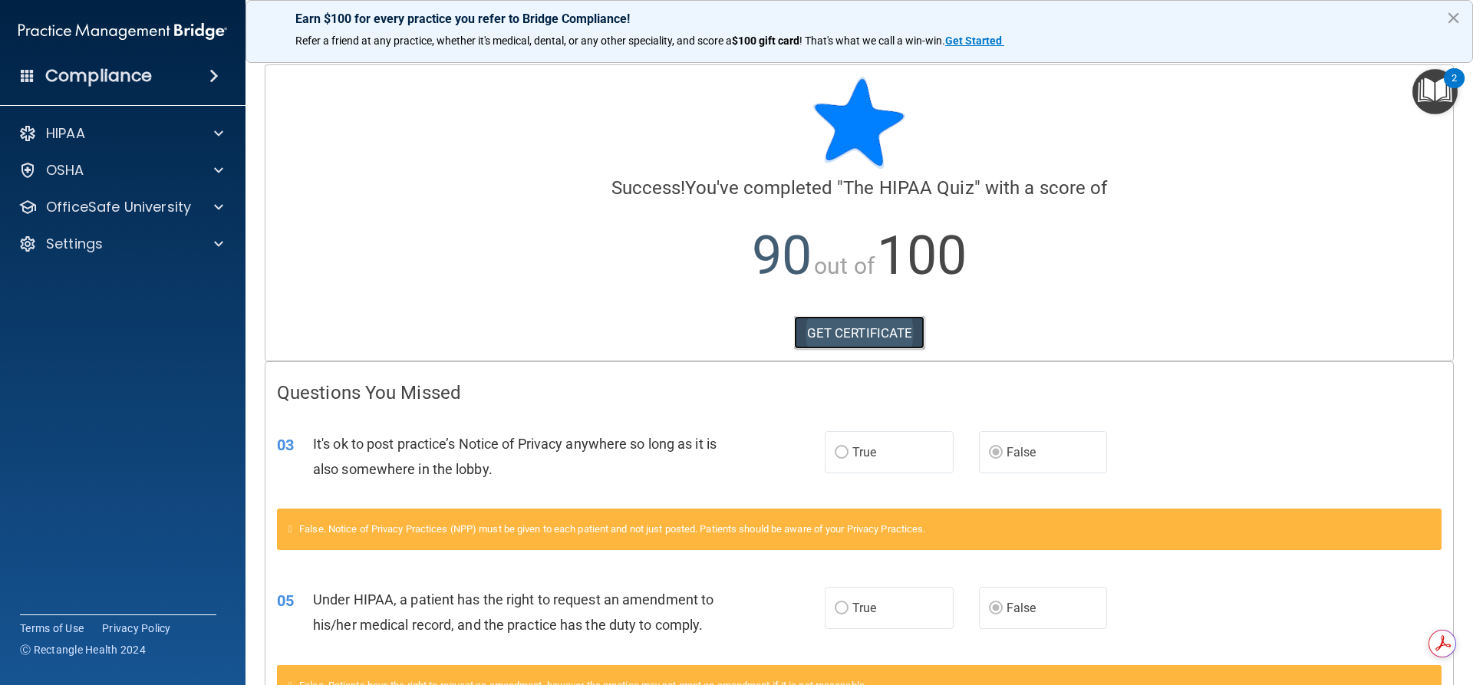
click at [878, 335] on link "GET CERTIFICATE" at bounding box center [859, 333] width 131 height 34
click at [223, 197] on div "OfficeSafe University" at bounding box center [123, 207] width 246 height 31
click at [218, 201] on span at bounding box center [218, 207] width 9 height 18
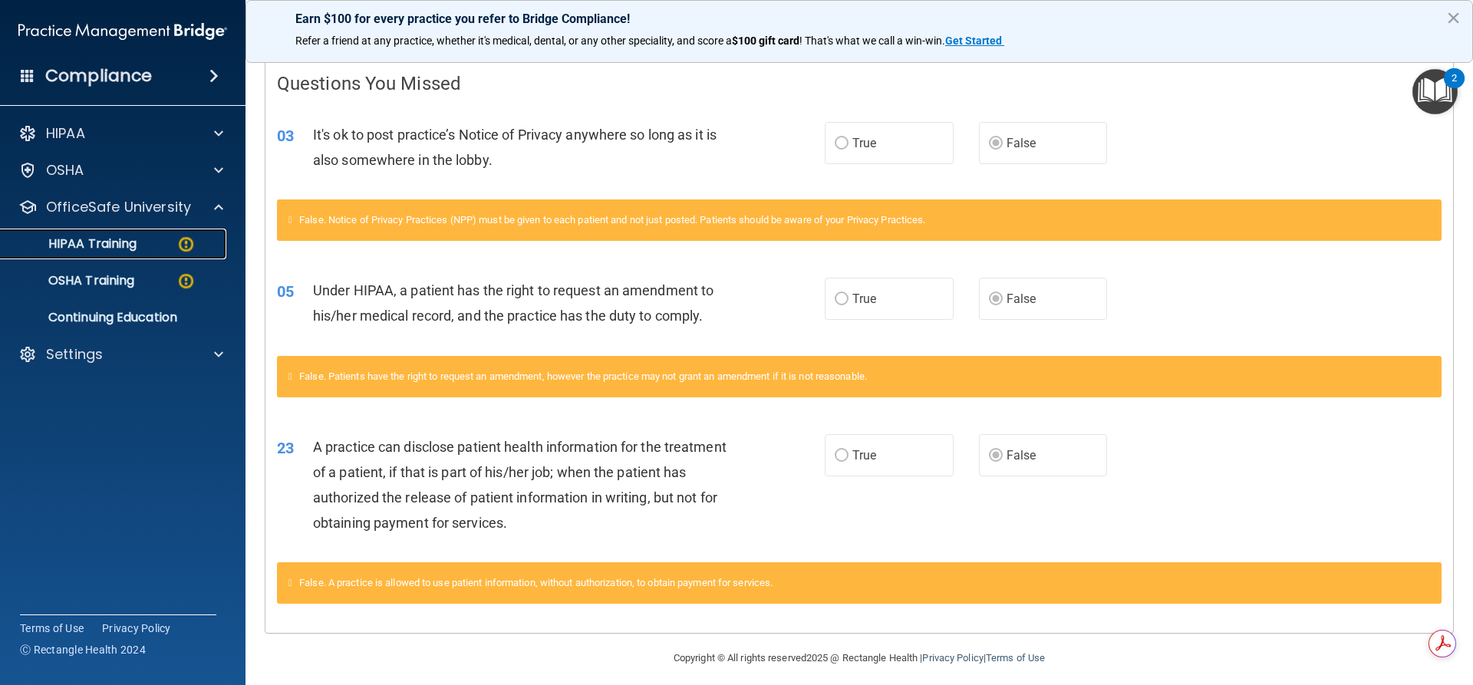
scroll to position [319, 0]
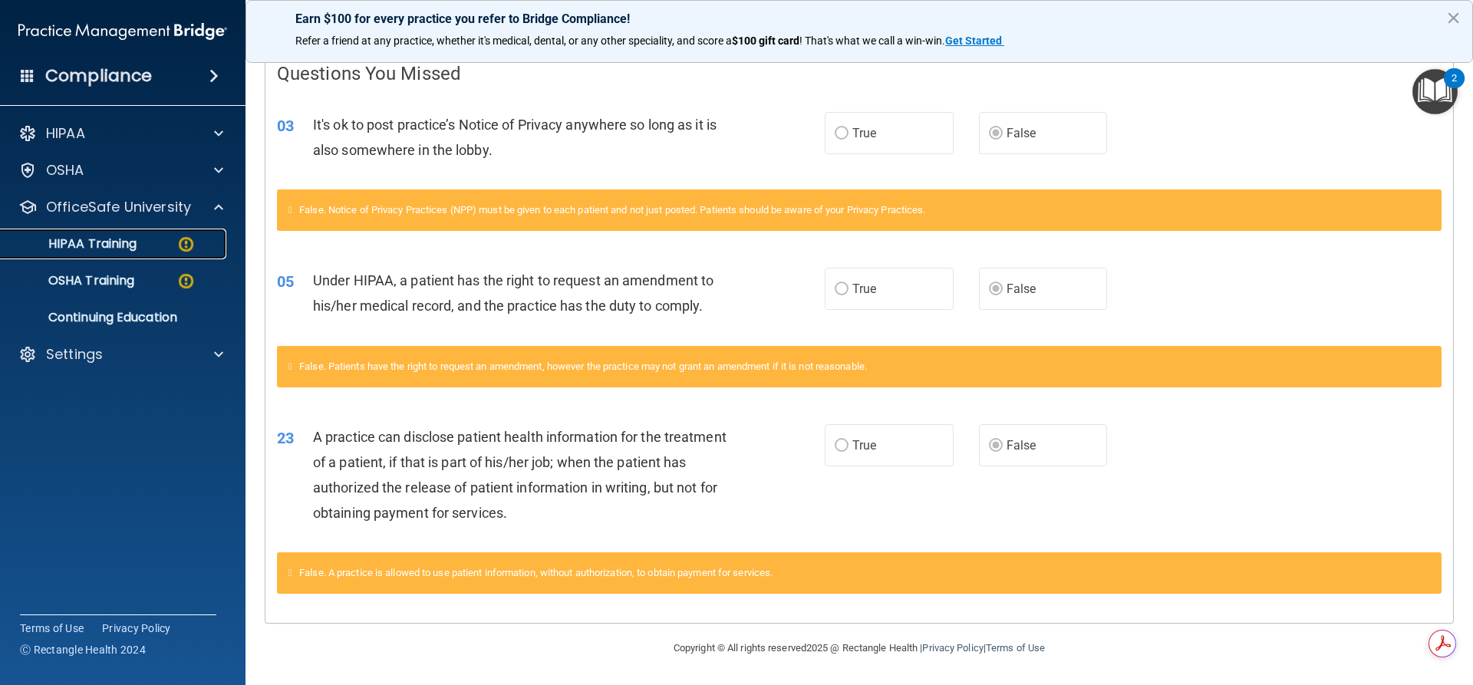
click at [106, 244] on p "HIPAA Training" at bounding box center [73, 243] width 127 height 15
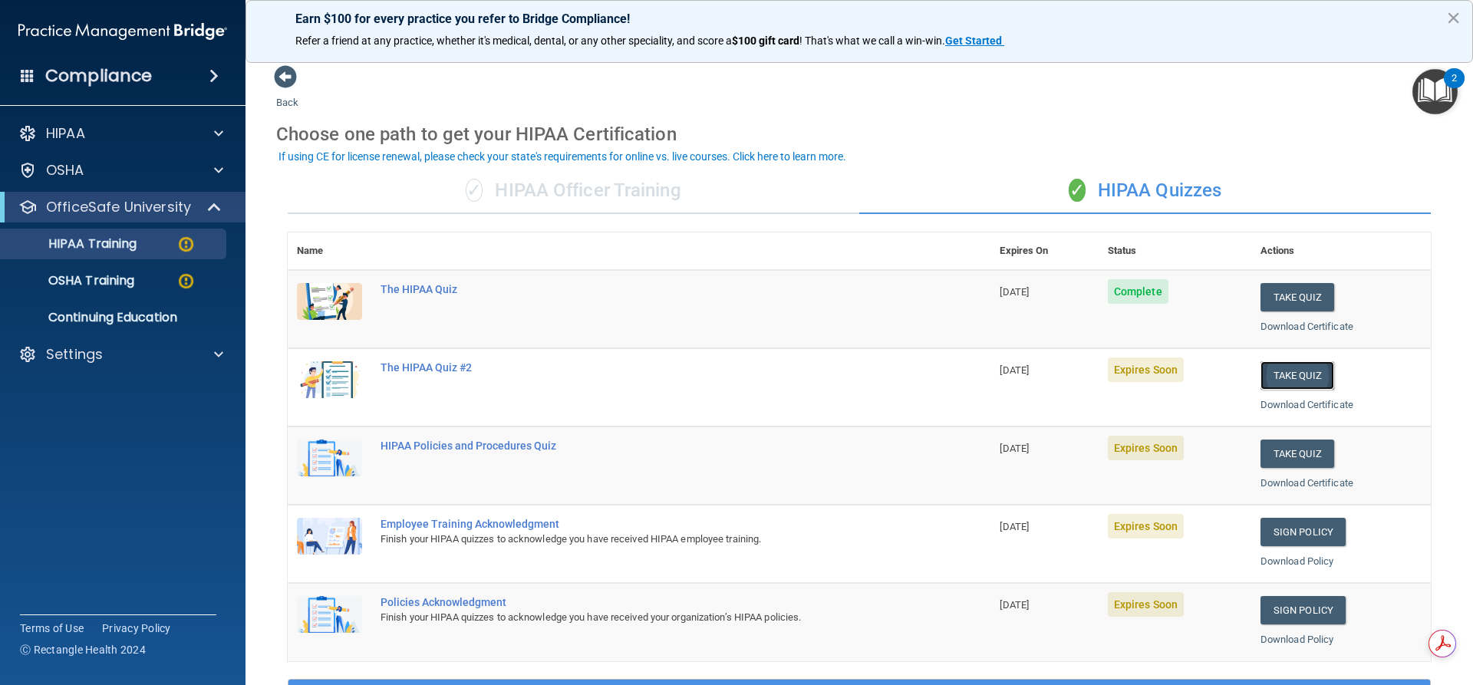
click at [1281, 370] on button "Take Quiz" at bounding box center [1298, 375] width 74 height 28
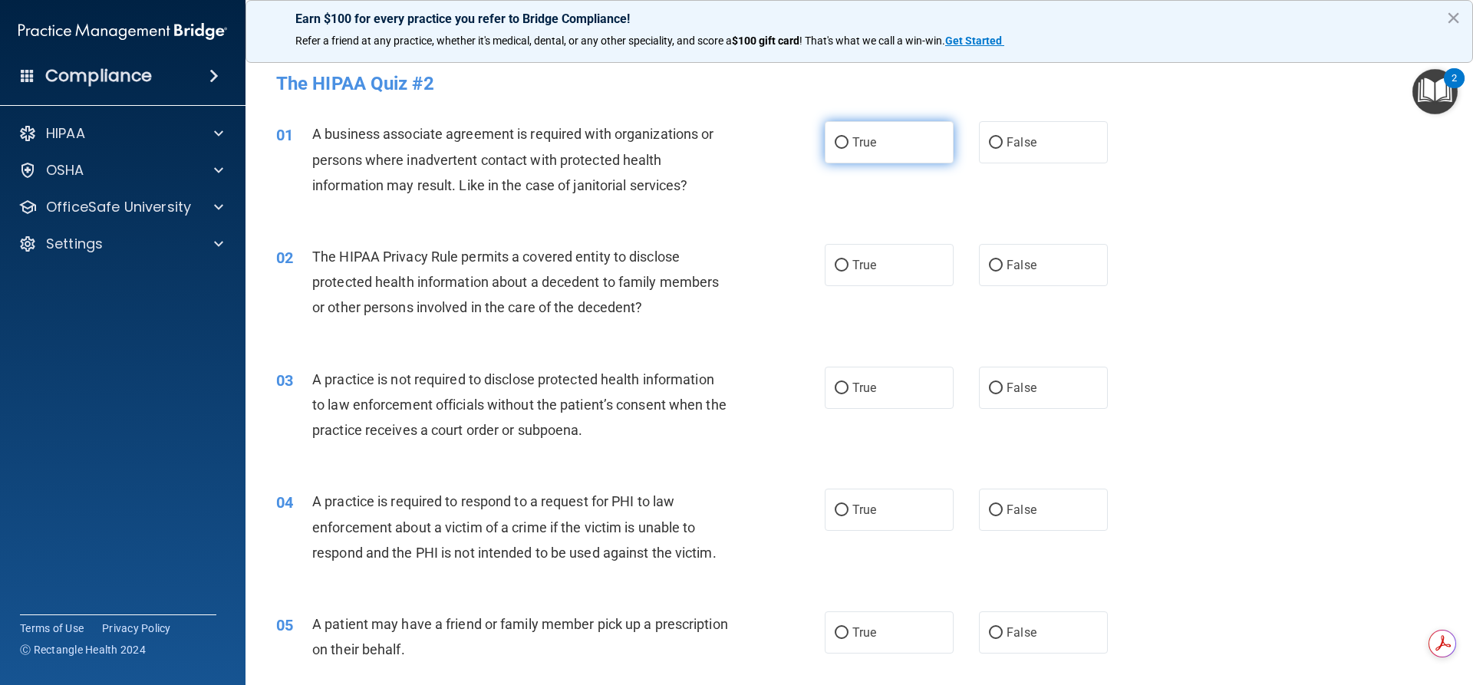
click at [870, 147] on span "True" at bounding box center [865, 142] width 24 height 15
click at [849, 147] on input "True" at bounding box center [842, 143] width 14 height 12
radio input "true"
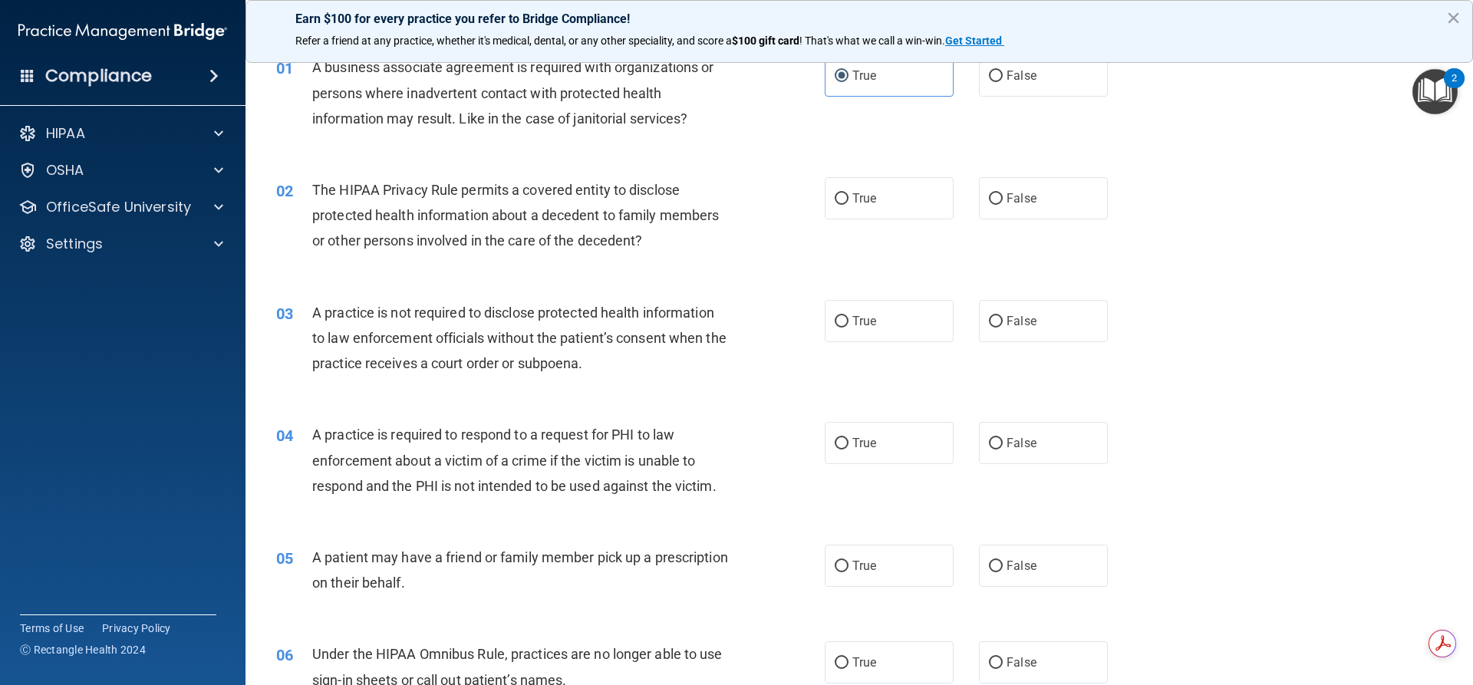
scroll to position [77, 0]
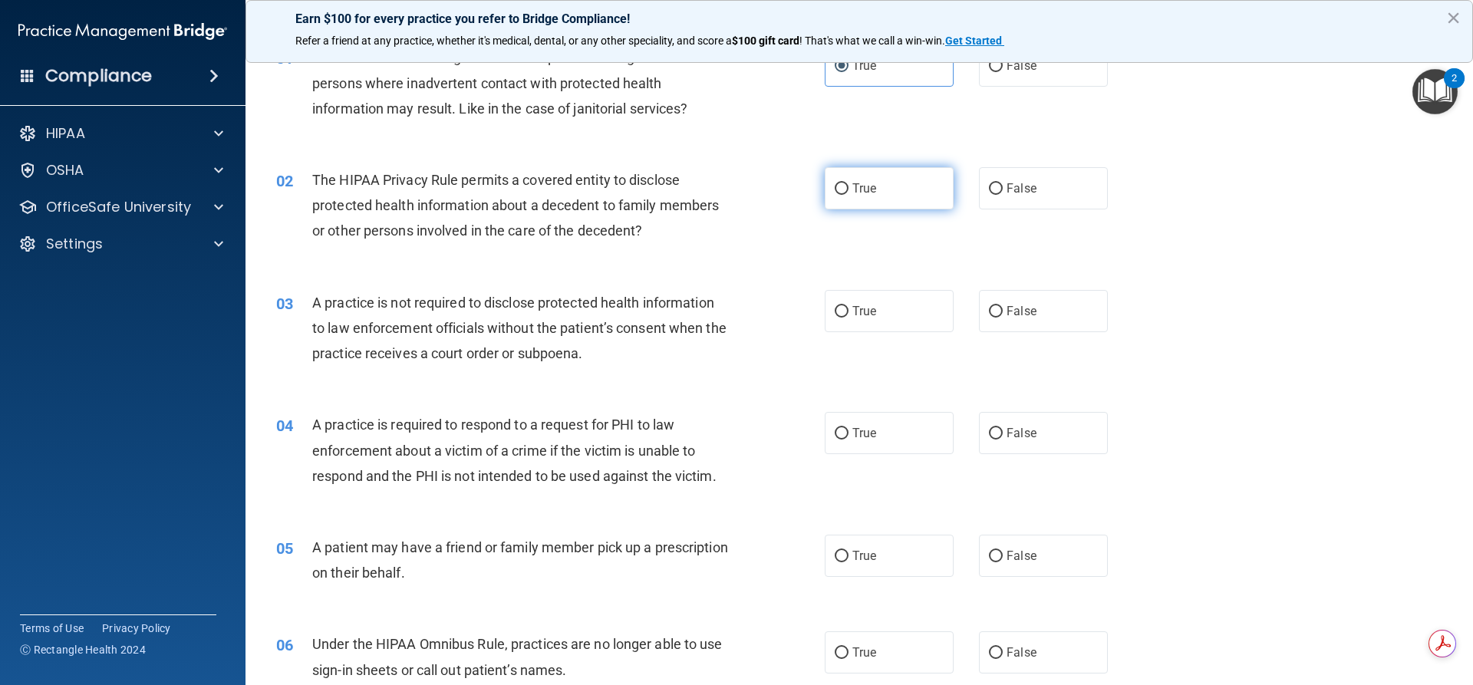
click at [855, 183] on span "True" at bounding box center [865, 188] width 24 height 15
click at [849, 183] on input "True" at bounding box center [842, 189] width 14 height 12
radio input "true"
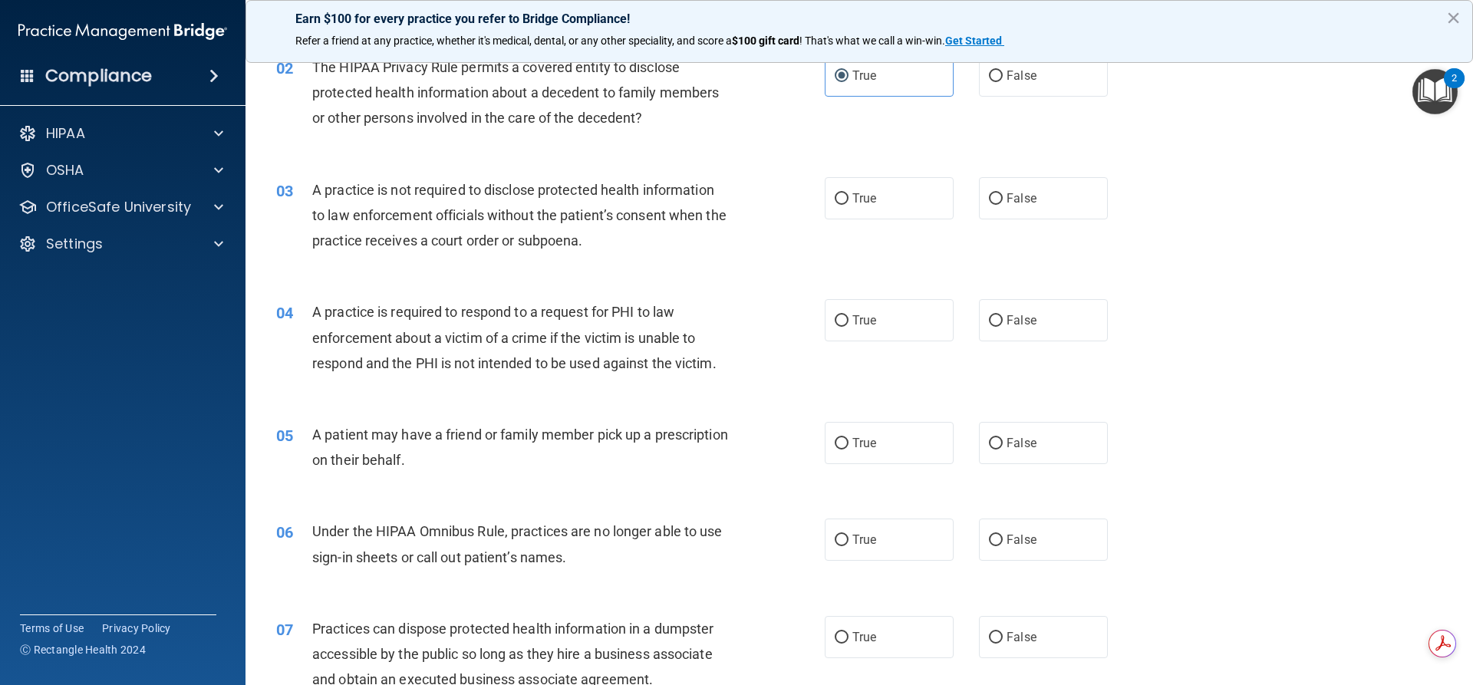
scroll to position [211, 0]
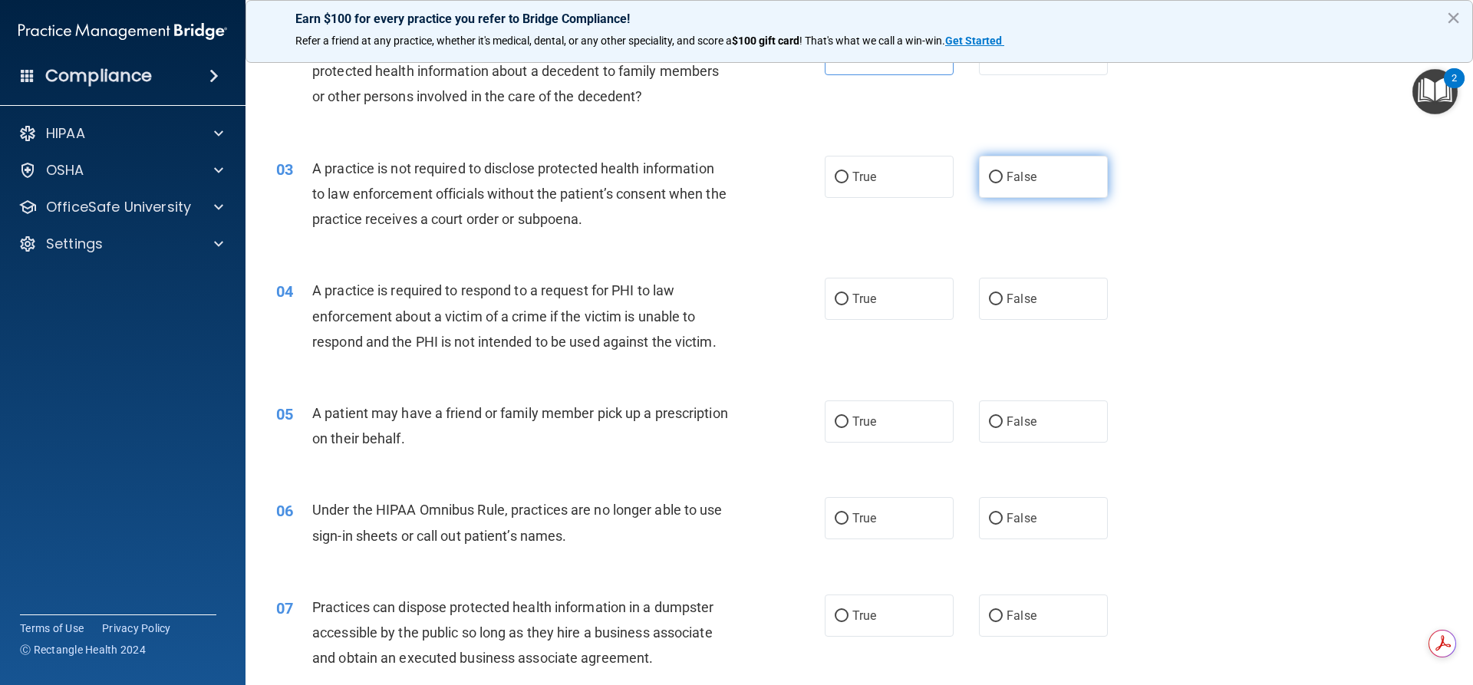
click at [995, 176] on input "False" at bounding box center [996, 178] width 14 height 12
radio input "true"
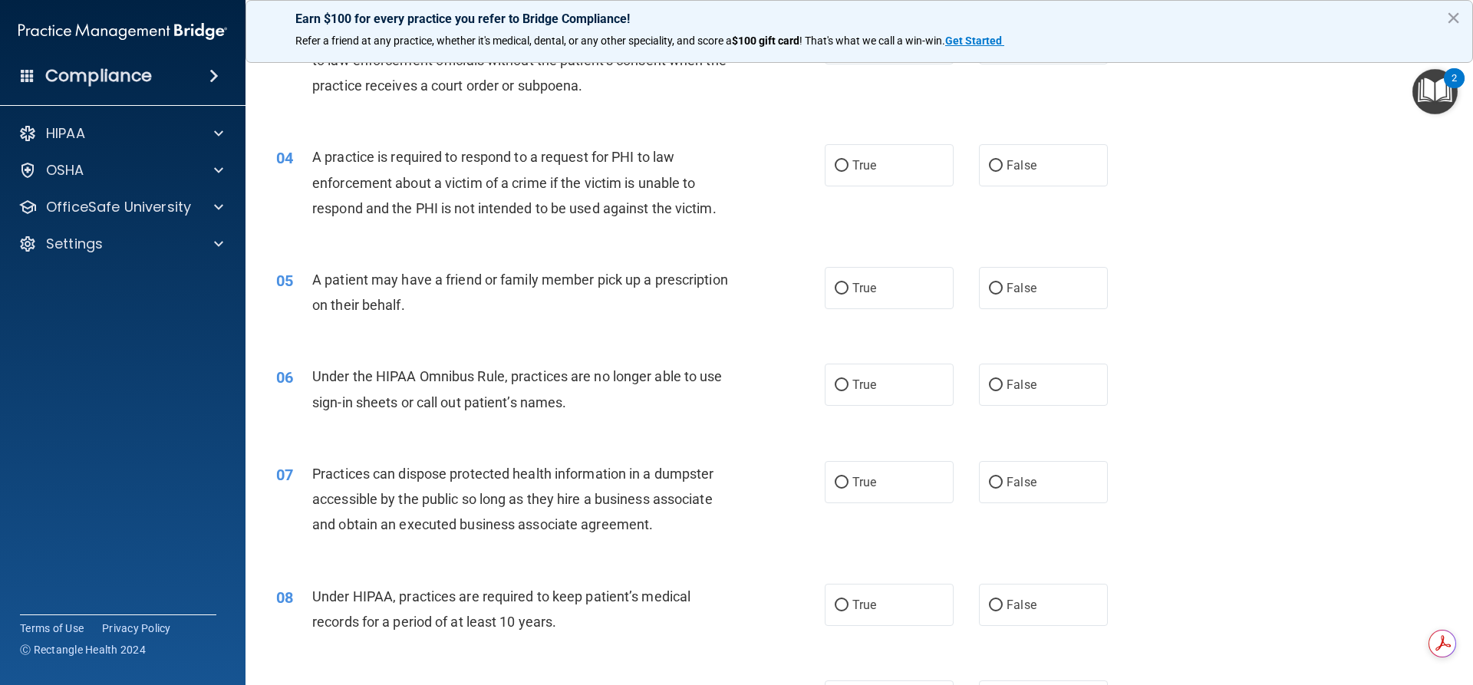
scroll to position [345, 0]
click at [840, 167] on input "True" at bounding box center [842, 166] width 14 height 12
radio input "true"
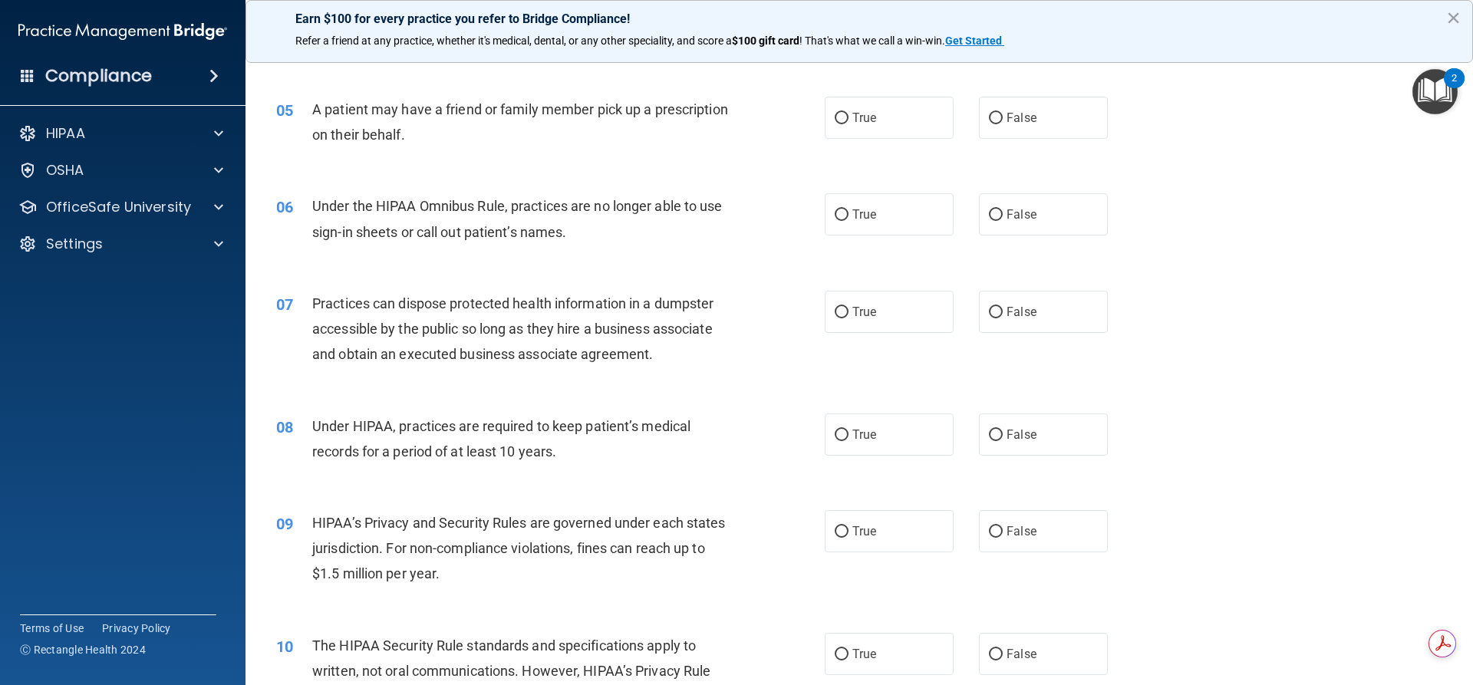
scroll to position [518, 0]
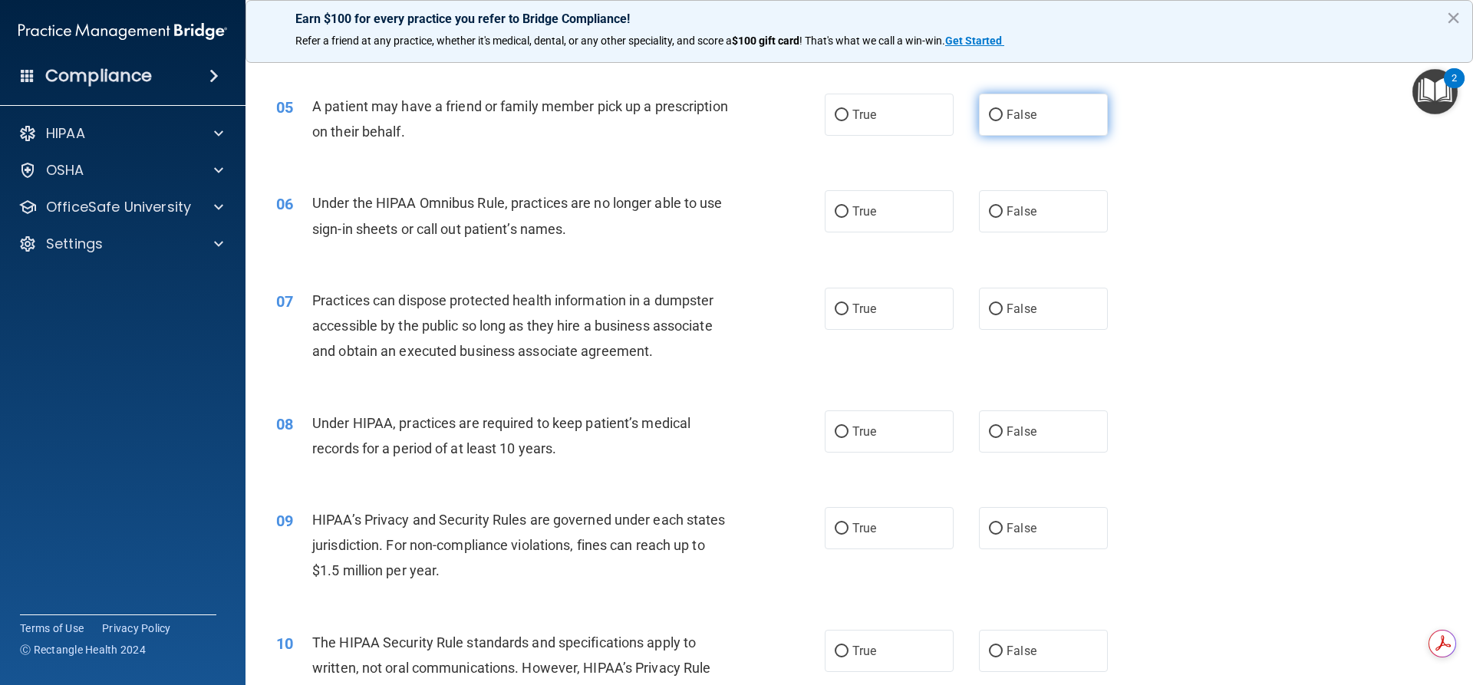
click at [991, 121] on input "False" at bounding box center [996, 116] width 14 height 12
radio input "true"
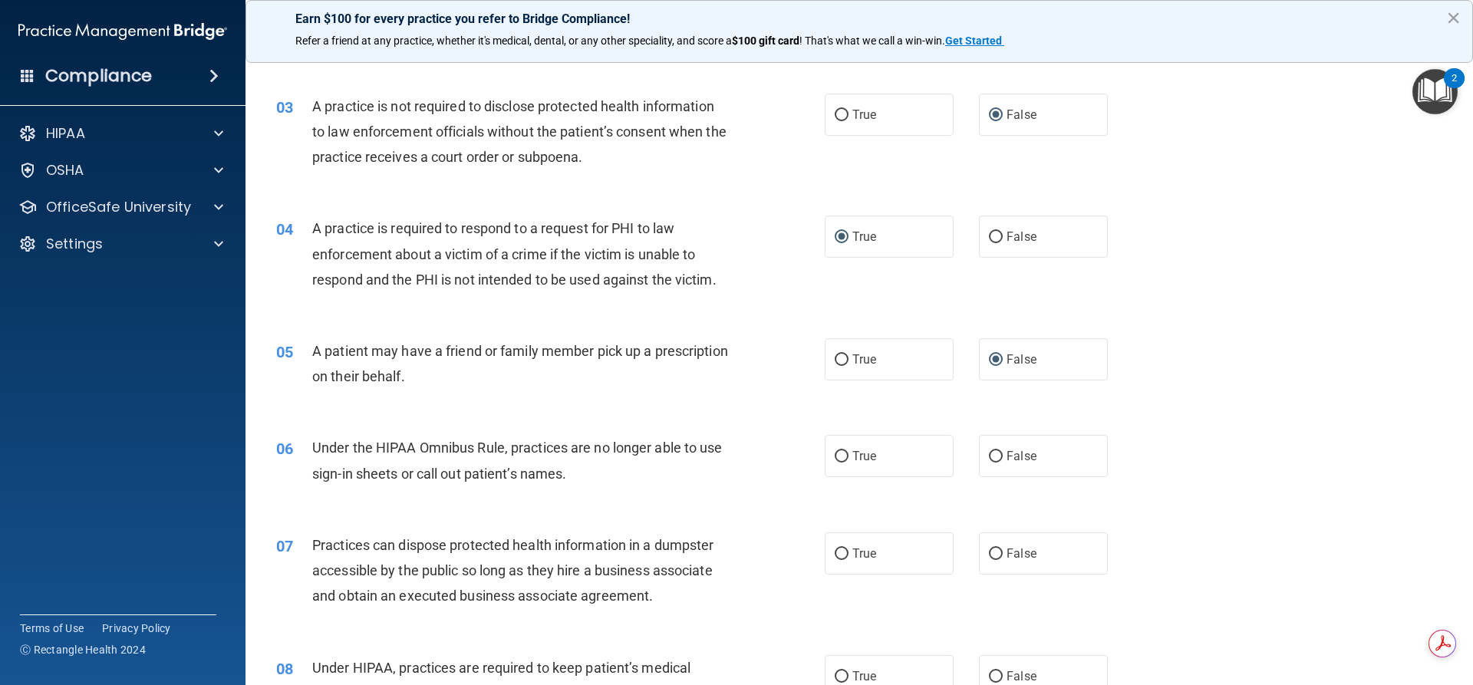
scroll to position [269, 0]
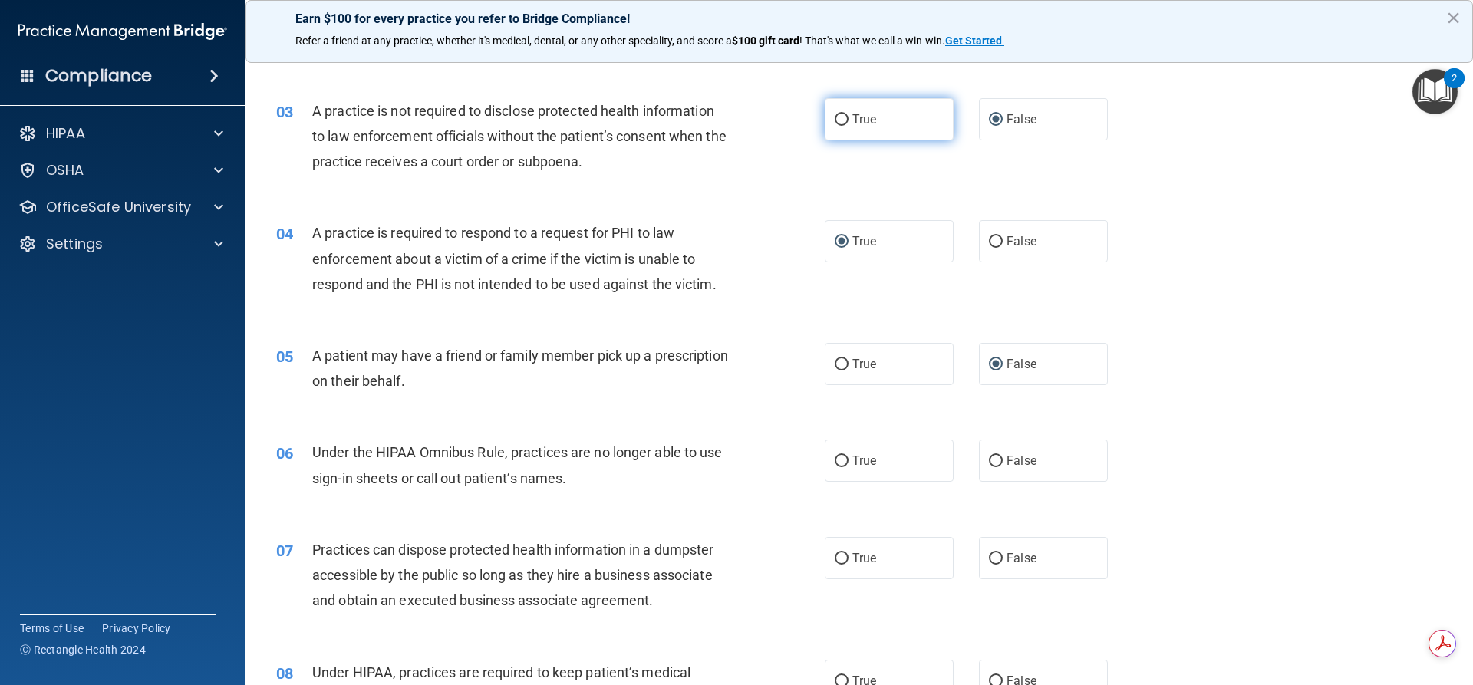
click at [835, 117] on input "True" at bounding box center [842, 120] width 14 height 12
radio input "true"
radio input "false"
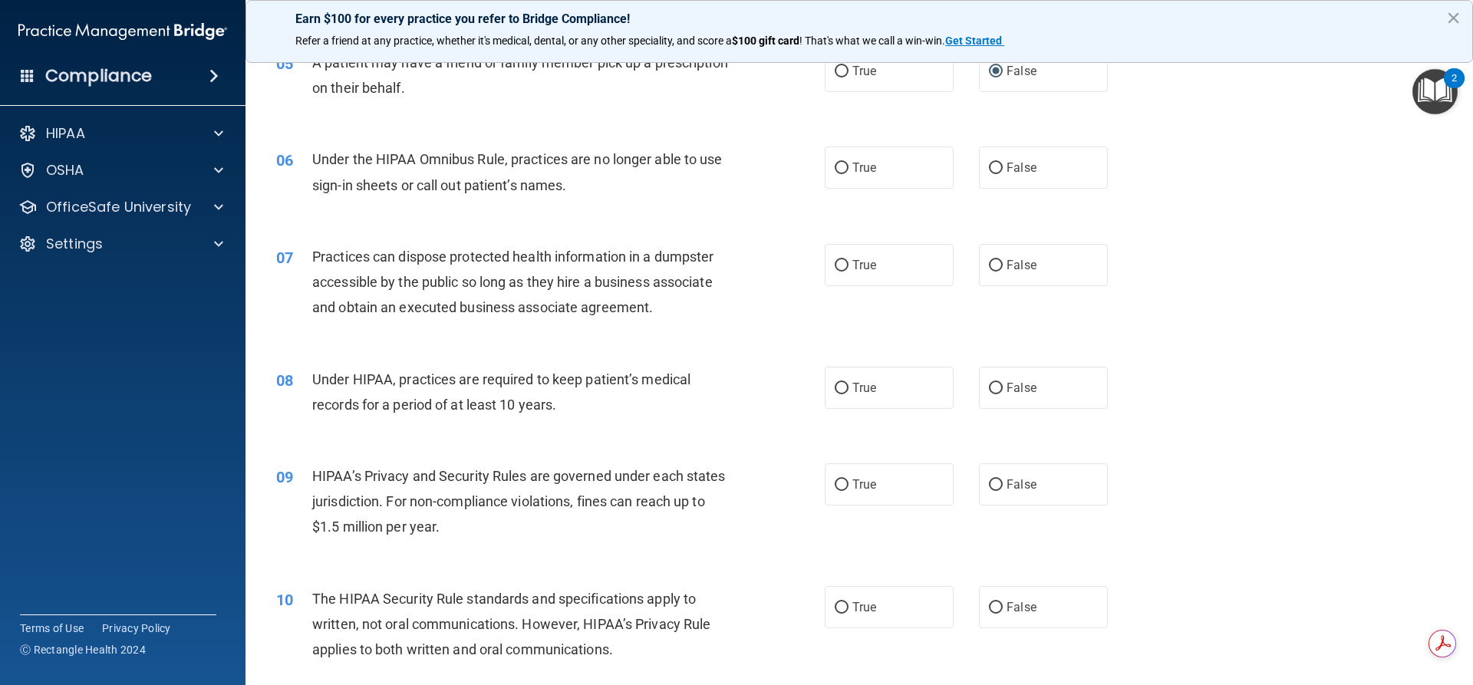
scroll to position [556, 0]
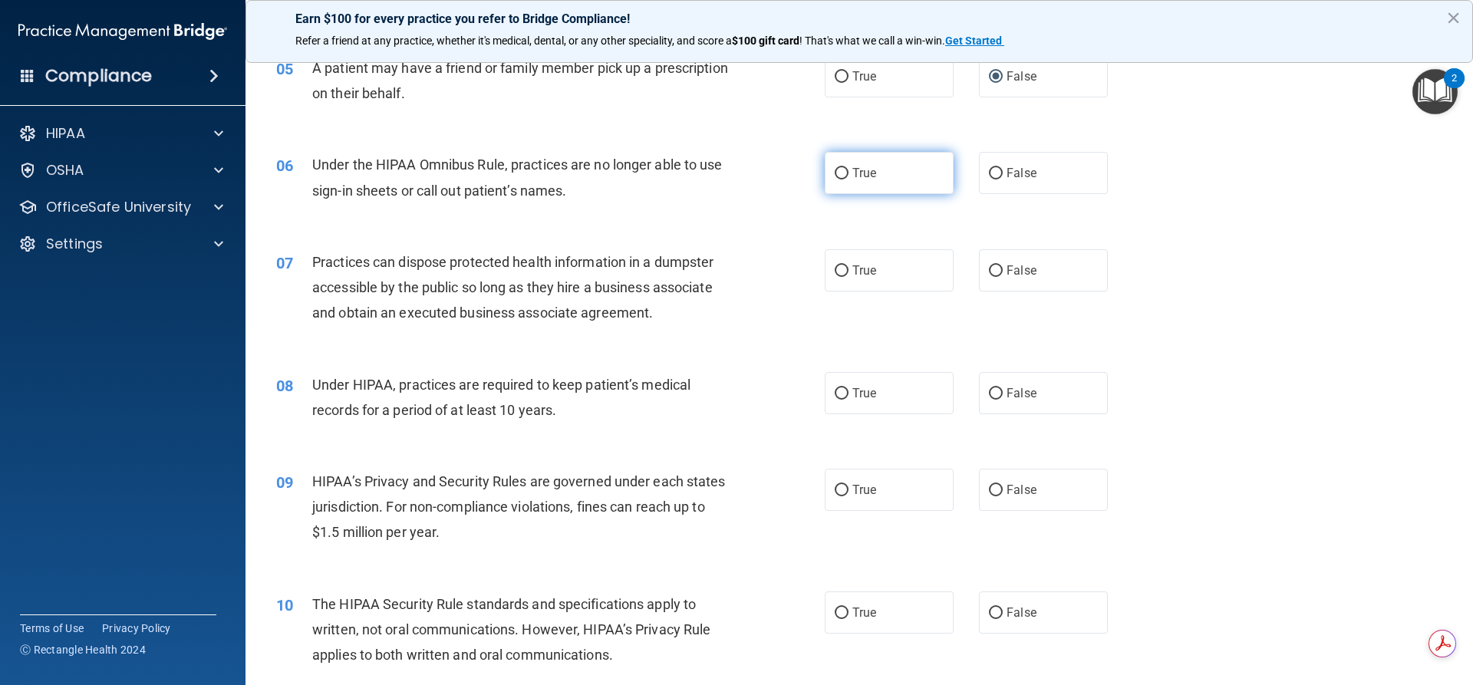
click at [845, 173] on label "True" at bounding box center [889, 173] width 129 height 42
click at [845, 173] on input "True" at bounding box center [842, 174] width 14 height 12
radio input "true"
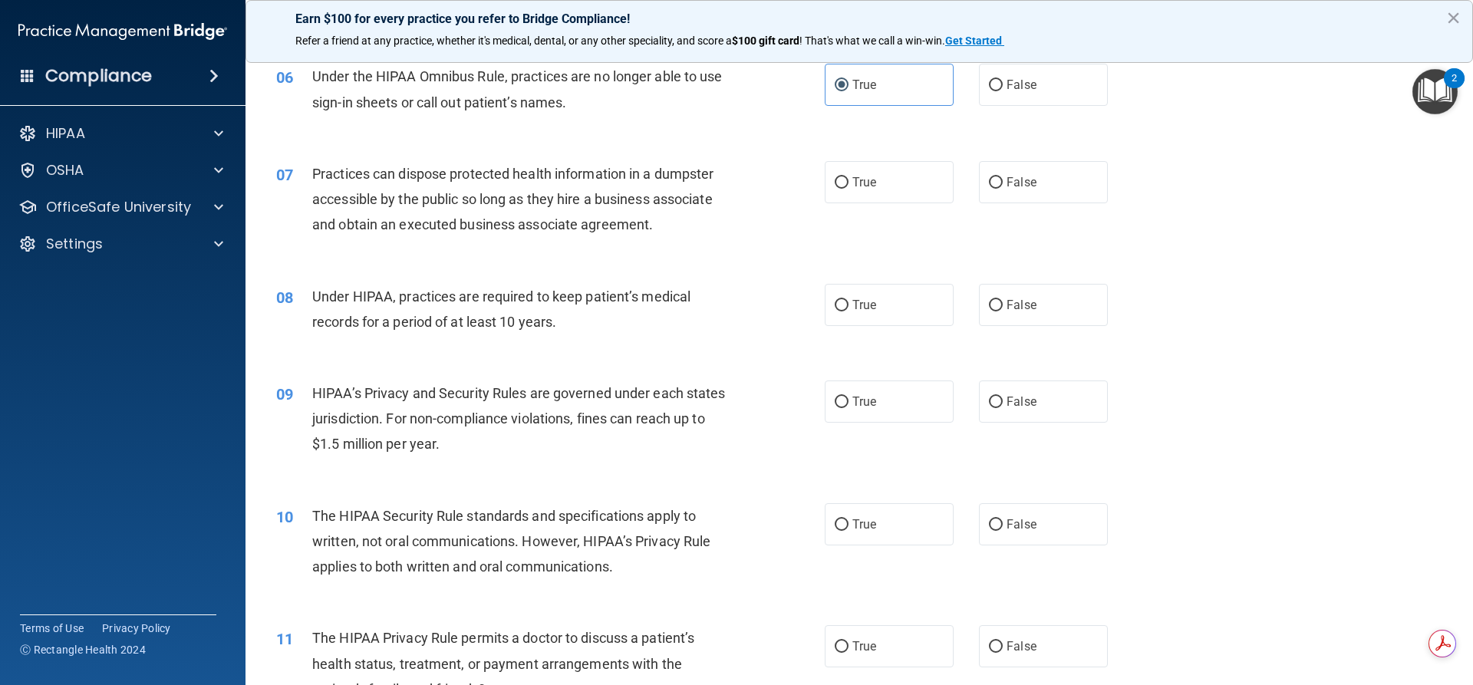
scroll to position [652, 0]
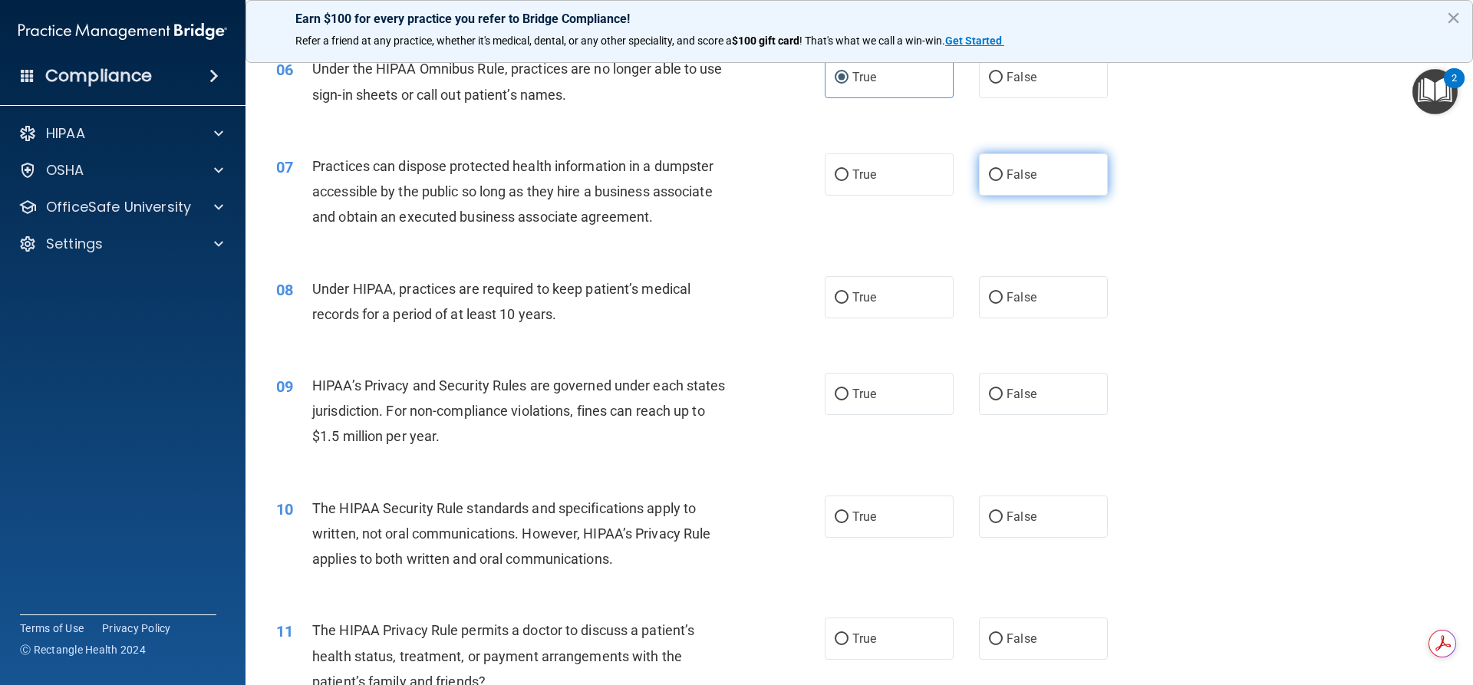
click at [995, 170] on input "False" at bounding box center [996, 176] width 14 height 12
radio input "true"
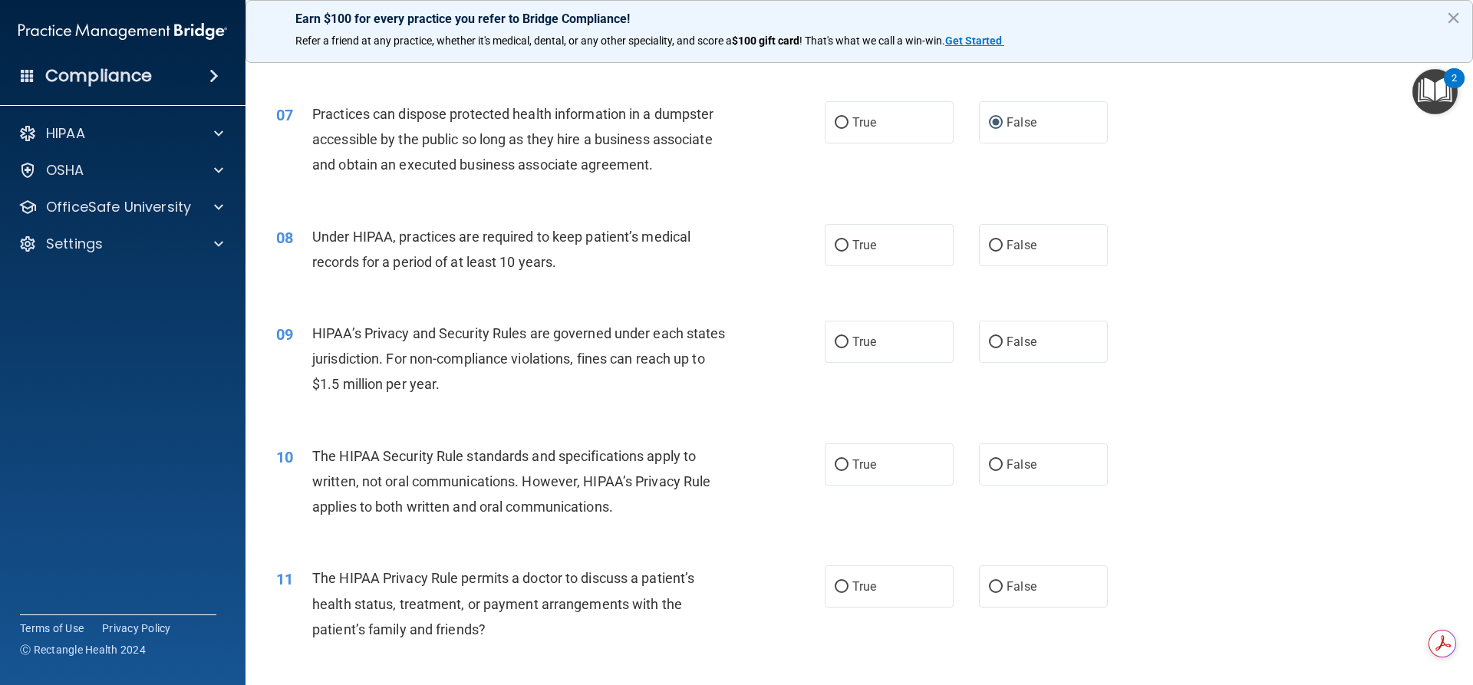
scroll to position [729, 0]
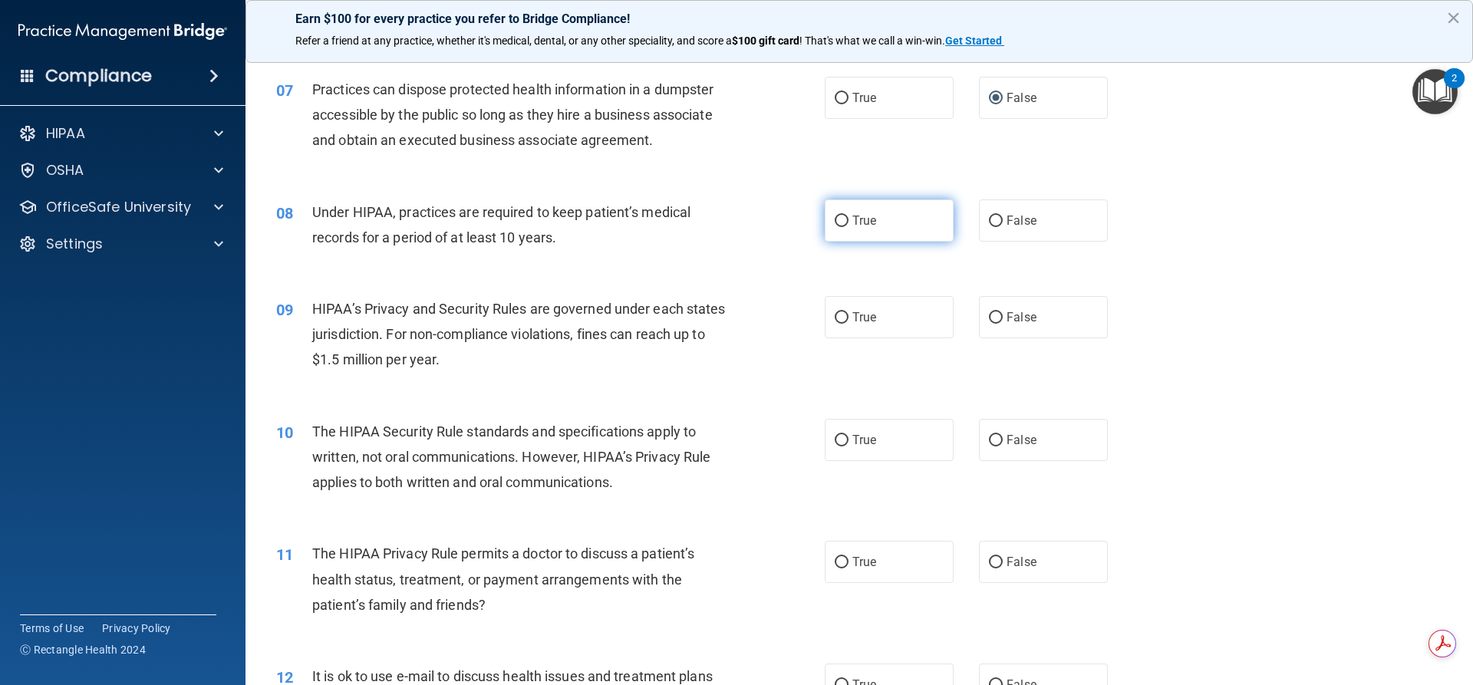
click at [853, 218] on span "True" at bounding box center [865, 220] width 24 height 15
click at [847, 218] on input "True" at bounding box center [842, 222] width 14 height 12
radio input "true"
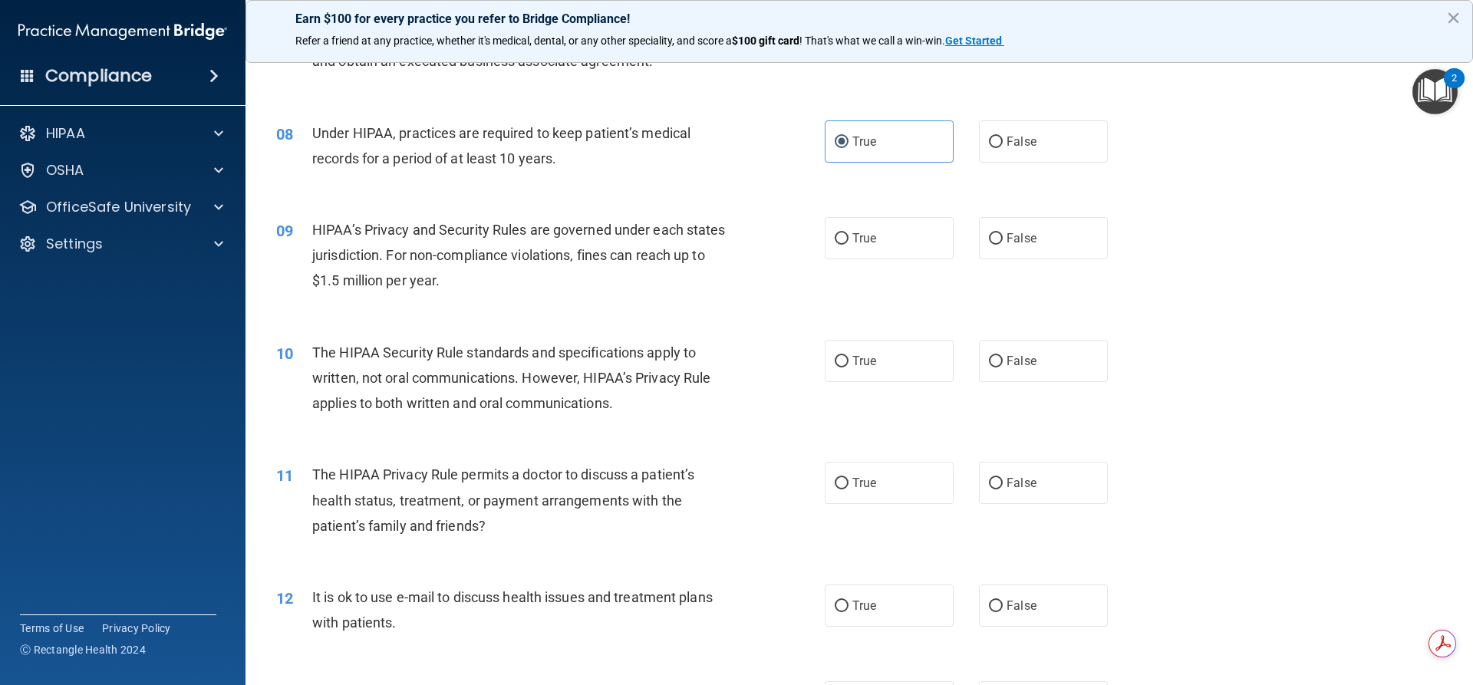
scroll to position [825, 0]
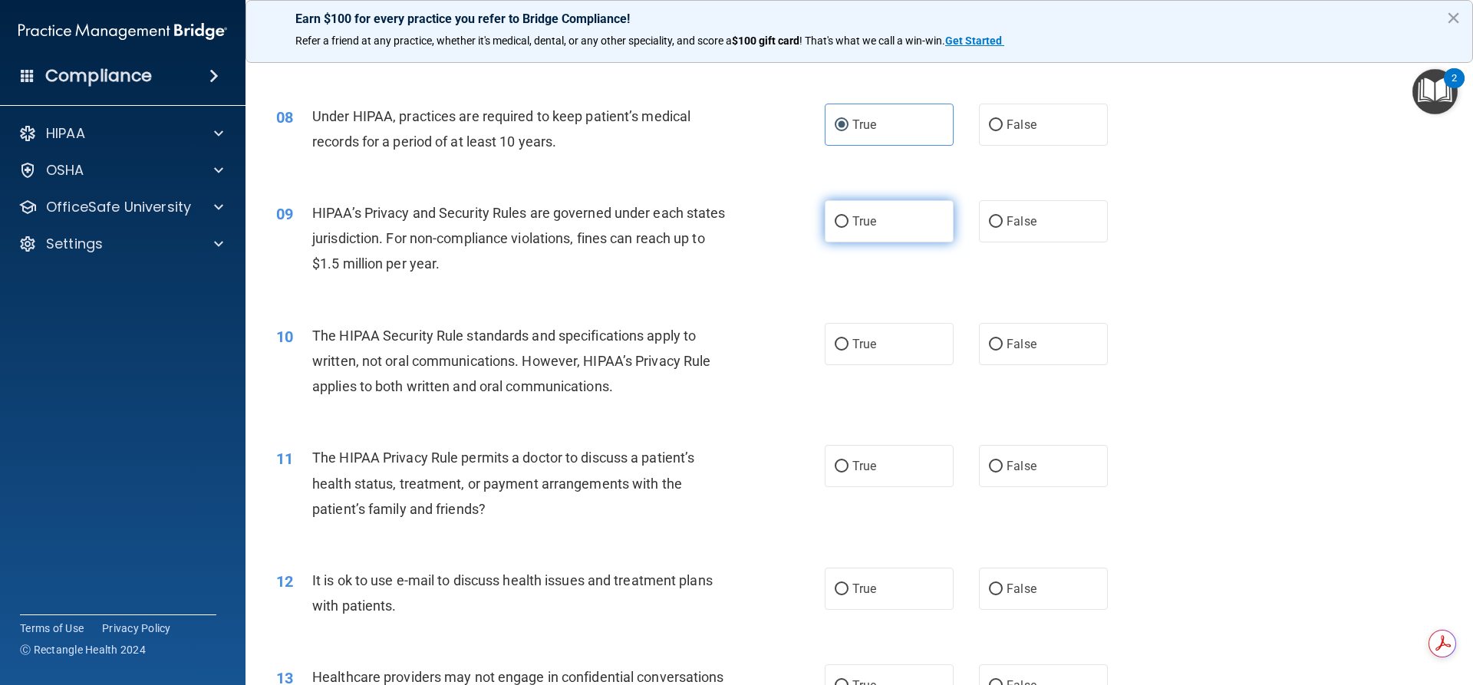
click at [835, 216] on input "True" at bounding box center [842, 222] width 14 height 12
radio input "true"
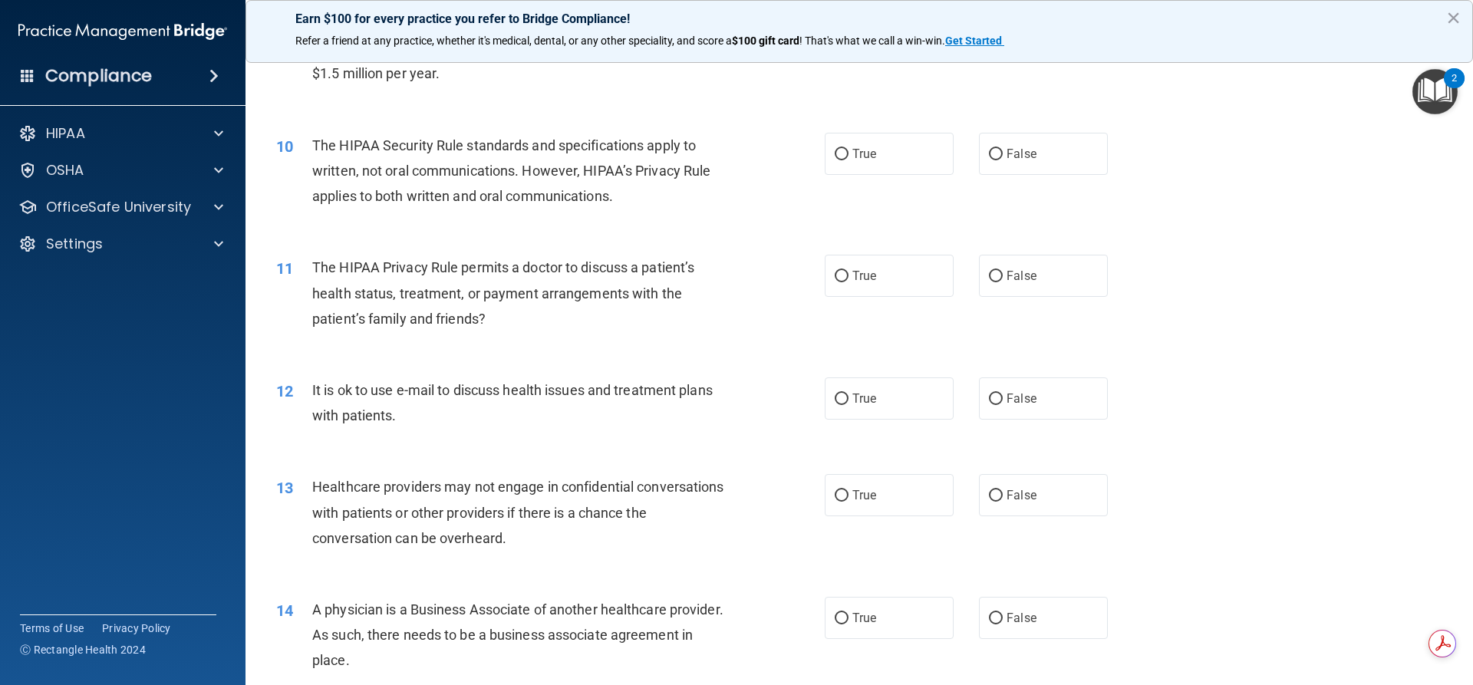
scroll to position [1017, 0]
click at [843, 165] on label "True" at bounding box center [889, 152] width 129 height 42
click at [843, 159] on input "True" at bounding box center [842, 153] width 14 height 12
radio input "true"
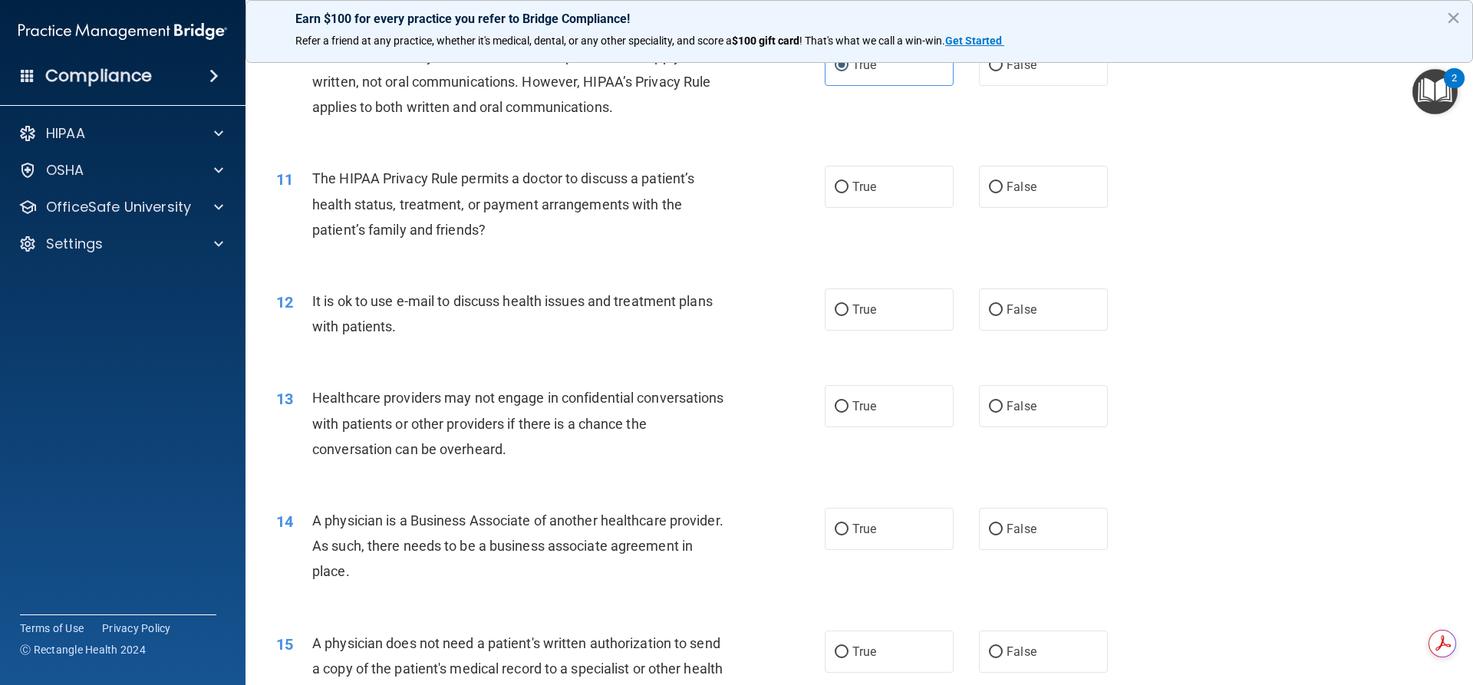
scroll to position [1132, 0]
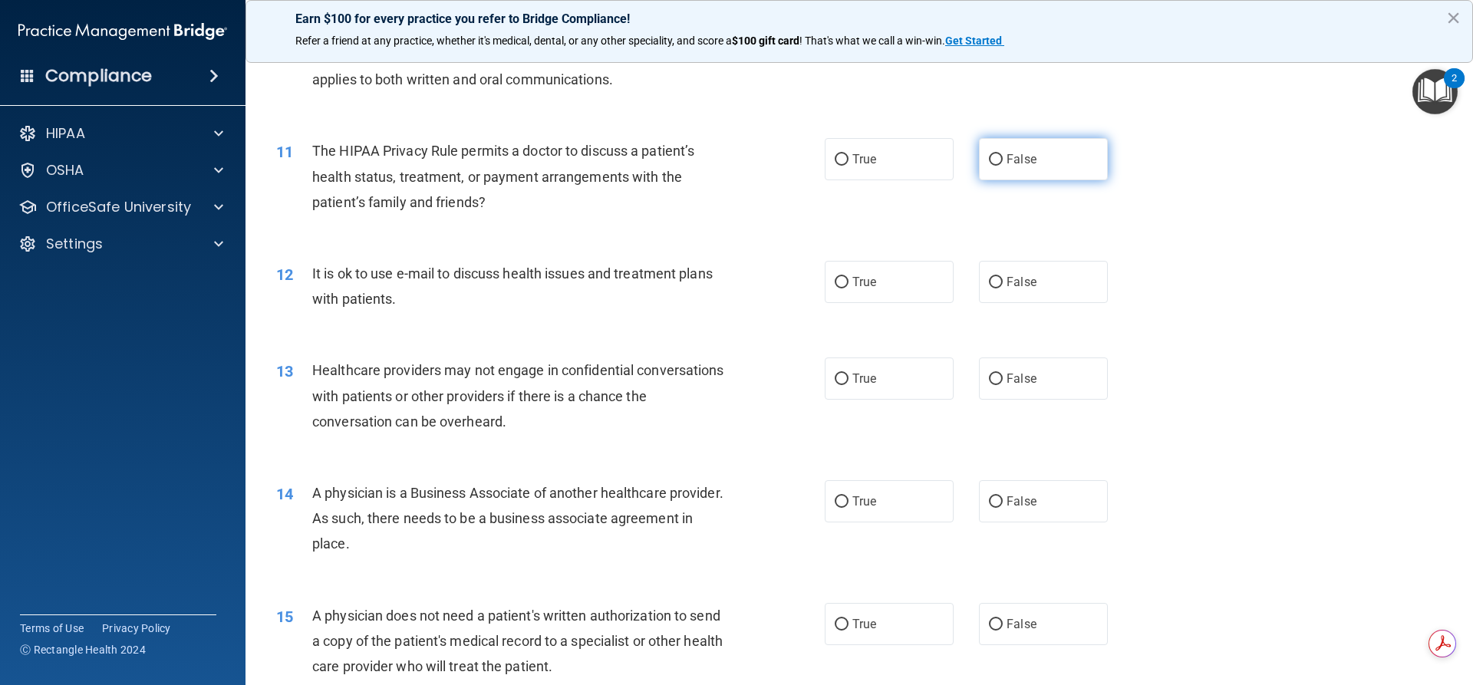
click at [1007, 161] on span "False" at bounding box center [1022, 159] width 30 height 15
click at [1003, 161] on input "False" at bounding box center [996, 160] width 14 height 12
radio input "true"
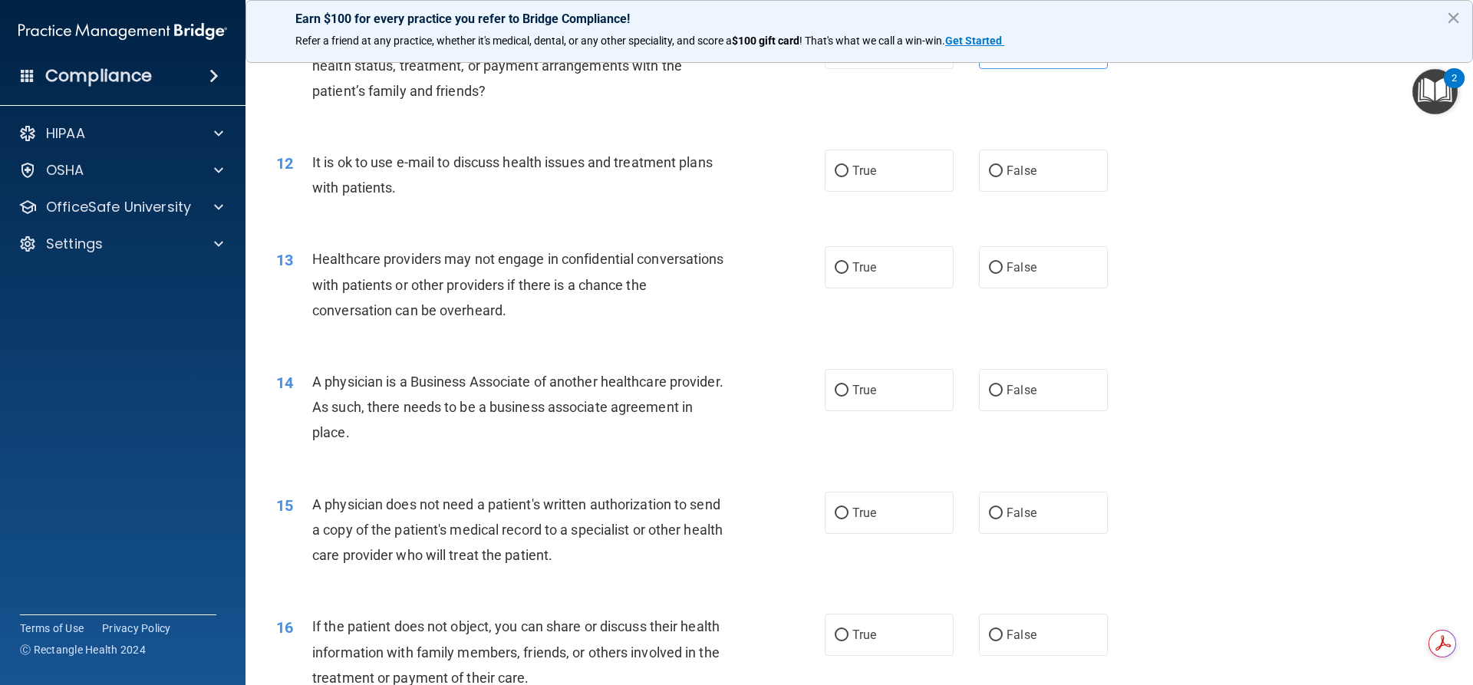
scroll to position [1247, 0]
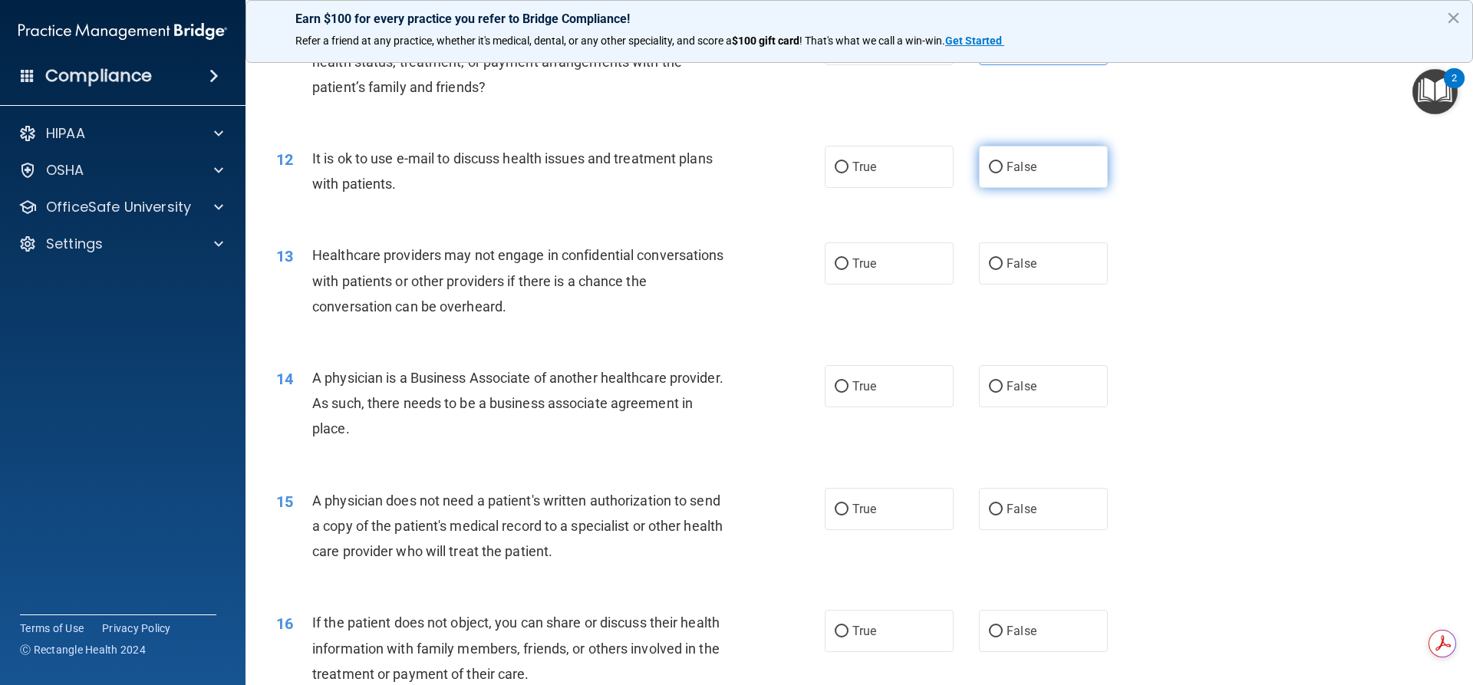
click at [1012, 173] on span "False" at bounding box center [1022, 167] width 30 height 15
click at [1003, 173] on input "False" at bounding box center [996, 168] width 14 height 12
radio input "true"
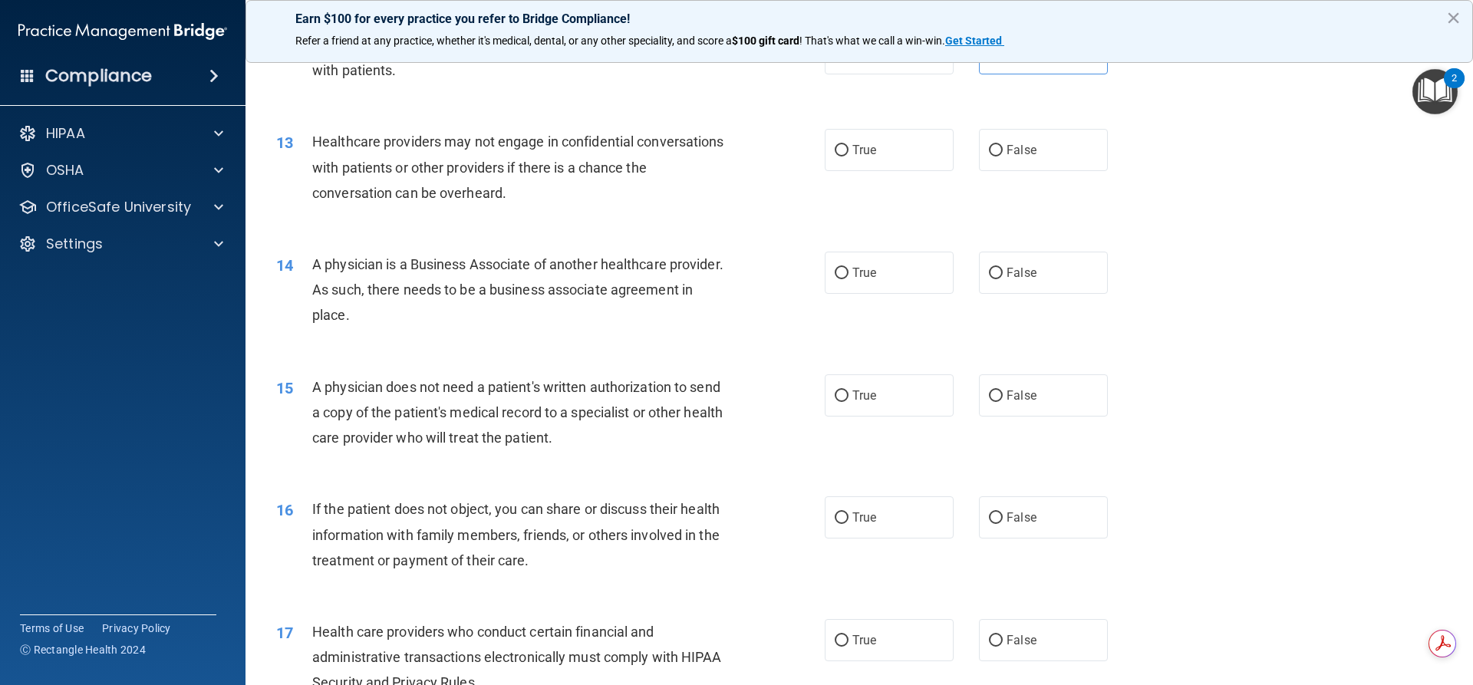
scroll to position [1362, 0]
click at [841, 154] on input "True" at bounding box center [842, 150] width 14 height 12
radio input "true"
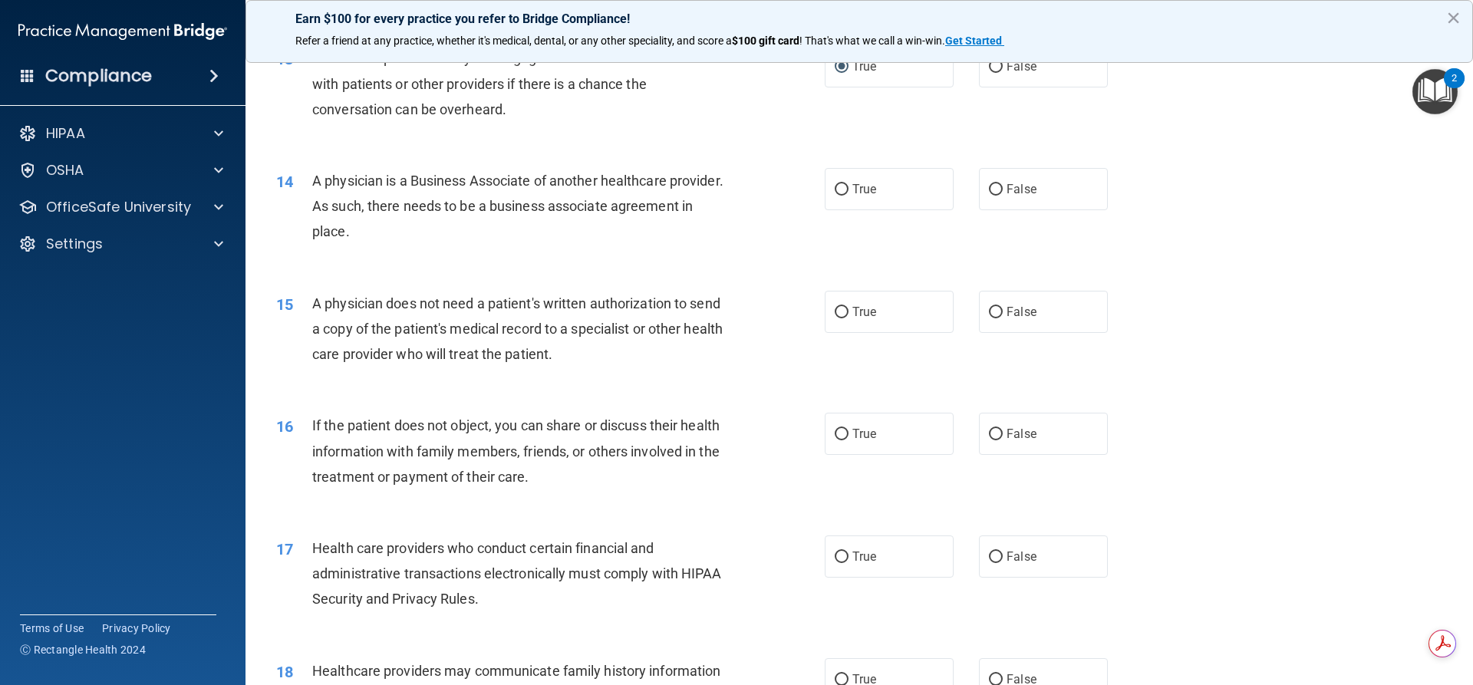
scroll to position [1458, 0]
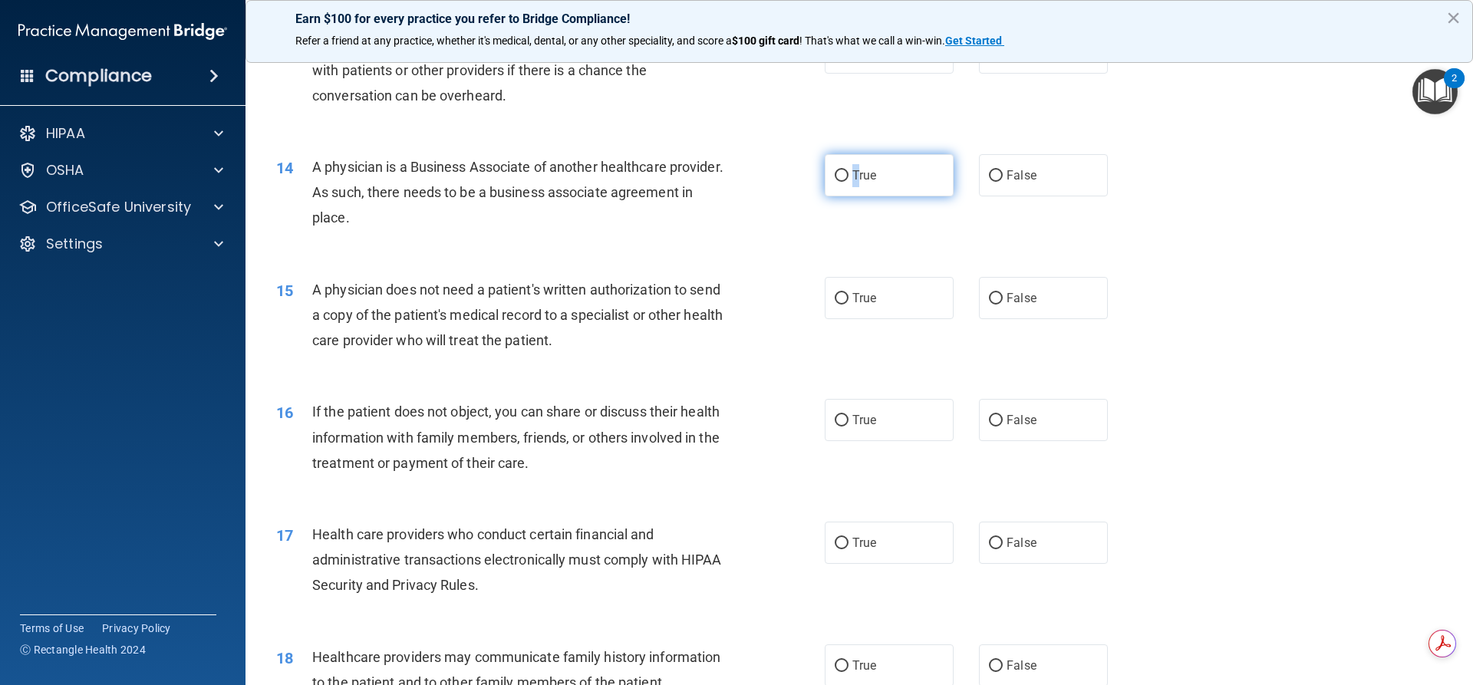
click at [854, 171] on span "True" at bounding box center [865, 175] width 24 height 15
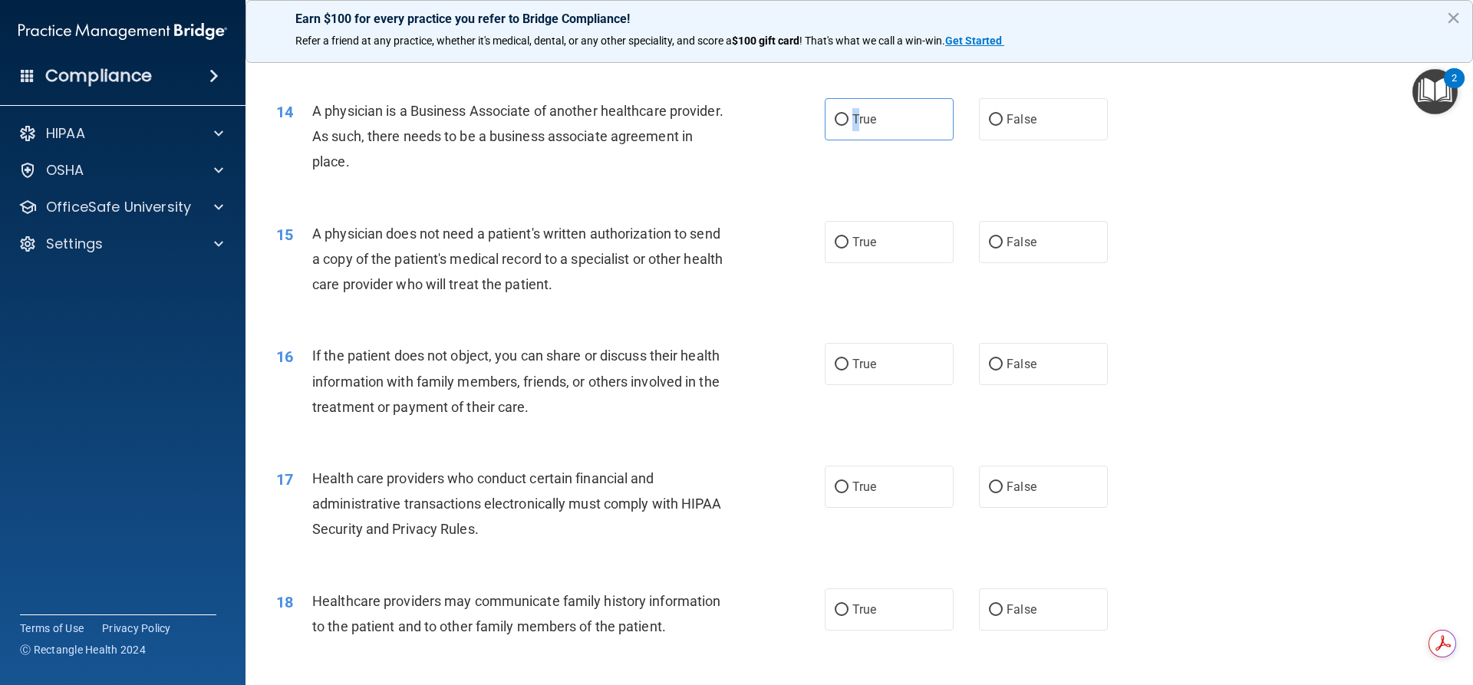
scroll to position [1516, 0]
click at [837, 126] on label "True" at bounding box center [889, 118] width 129 height 42
click at [837, 124] on input "True" at bounding box center [842, 119] width 14 height 12
radio input "true"
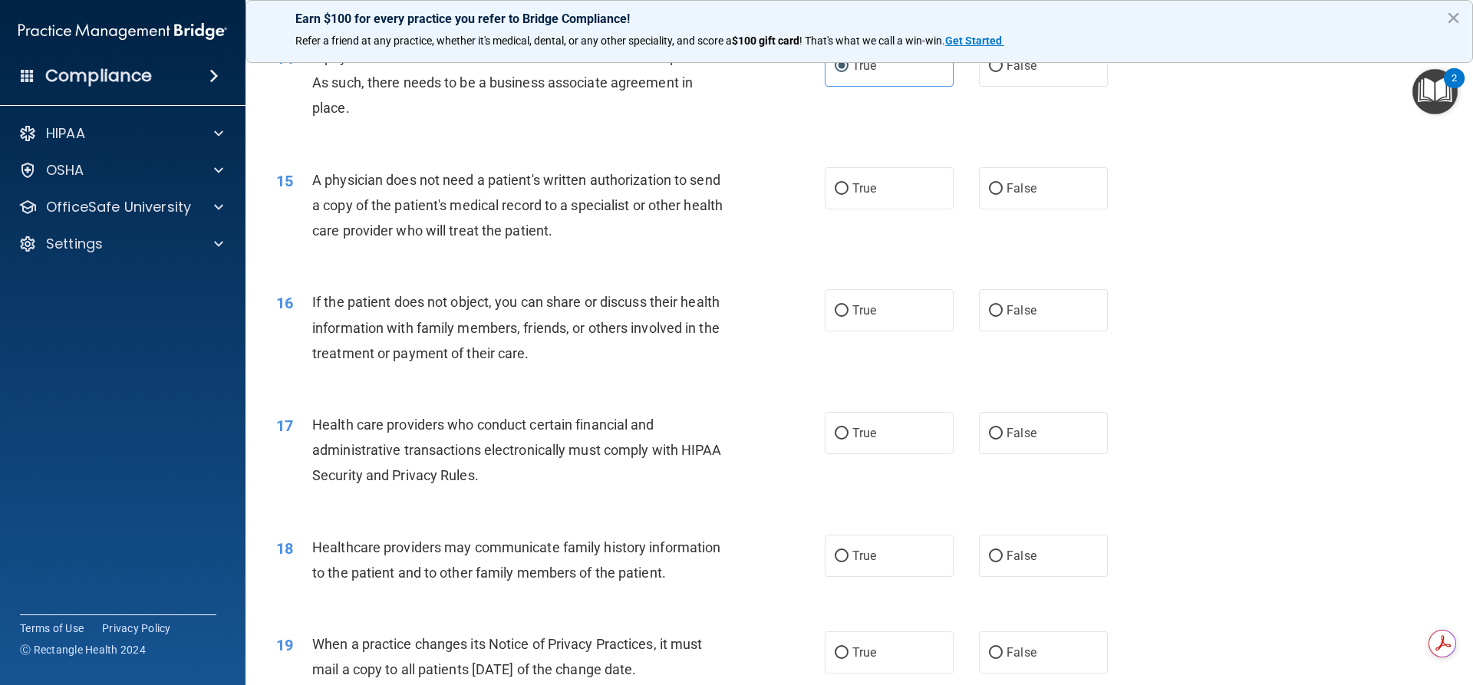
scroll to position [1631, 0]
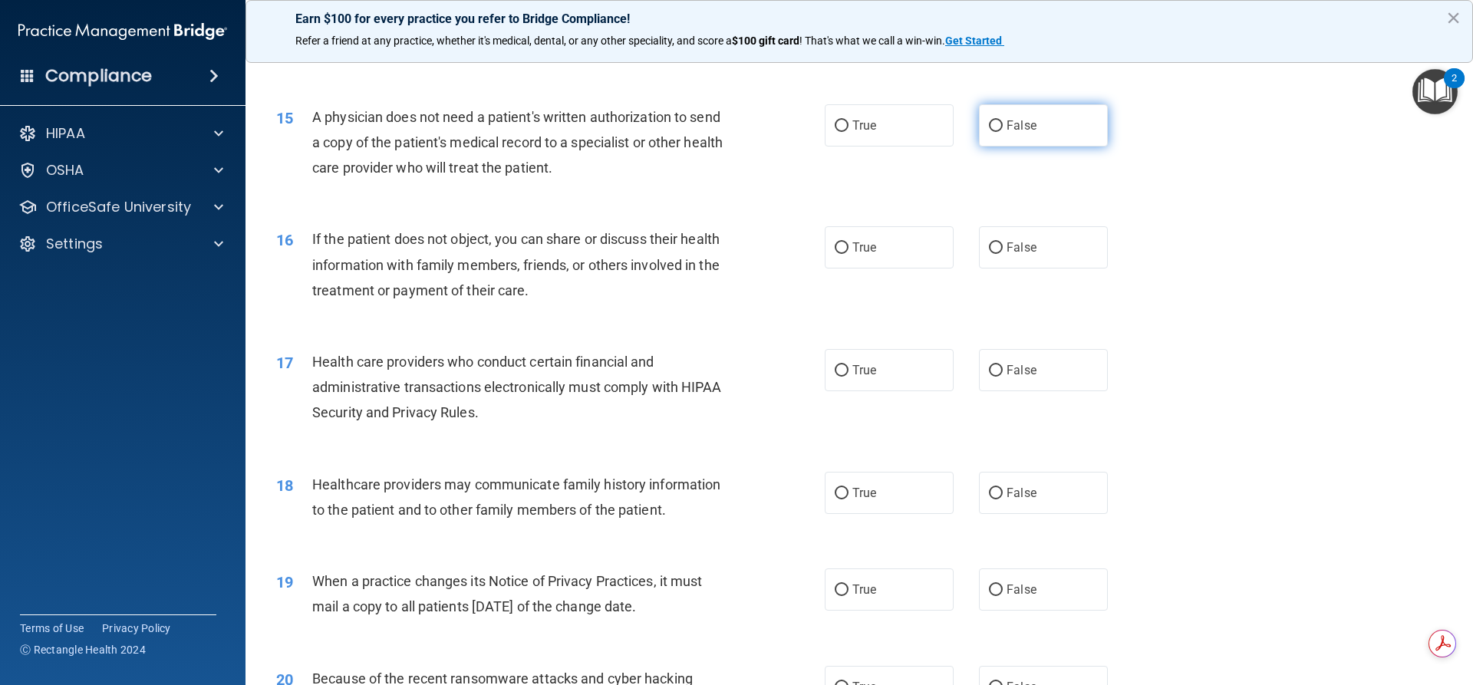
click at [992, 128] on input "False" at bounding box center [996, 126] width 14 height 12
radio input "true"
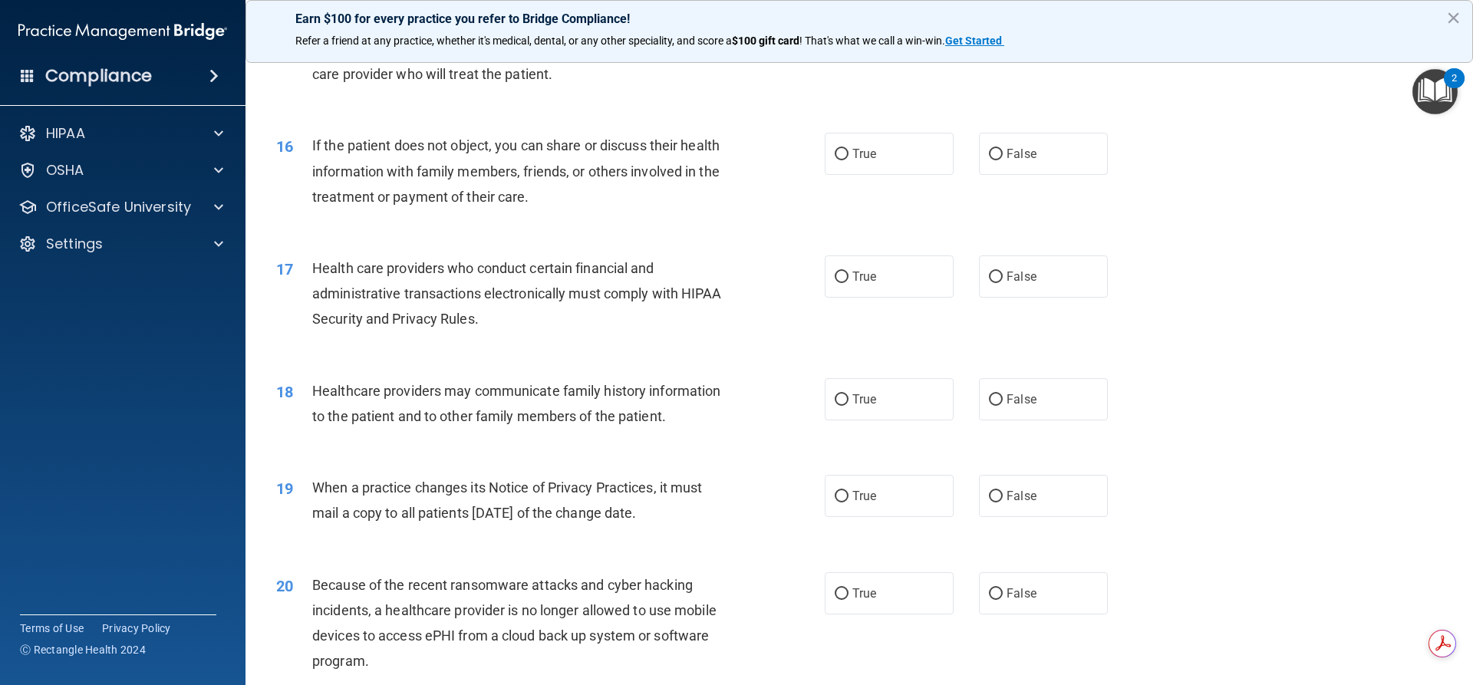
scroll to position [1727, 0]
click at [992, 161] on label "False" at bounding box center [1043, 151] width 129 height 42
click at [992, 158] on input "False" at bounding box center [996, 153] width 14 height 12
radio input "true"
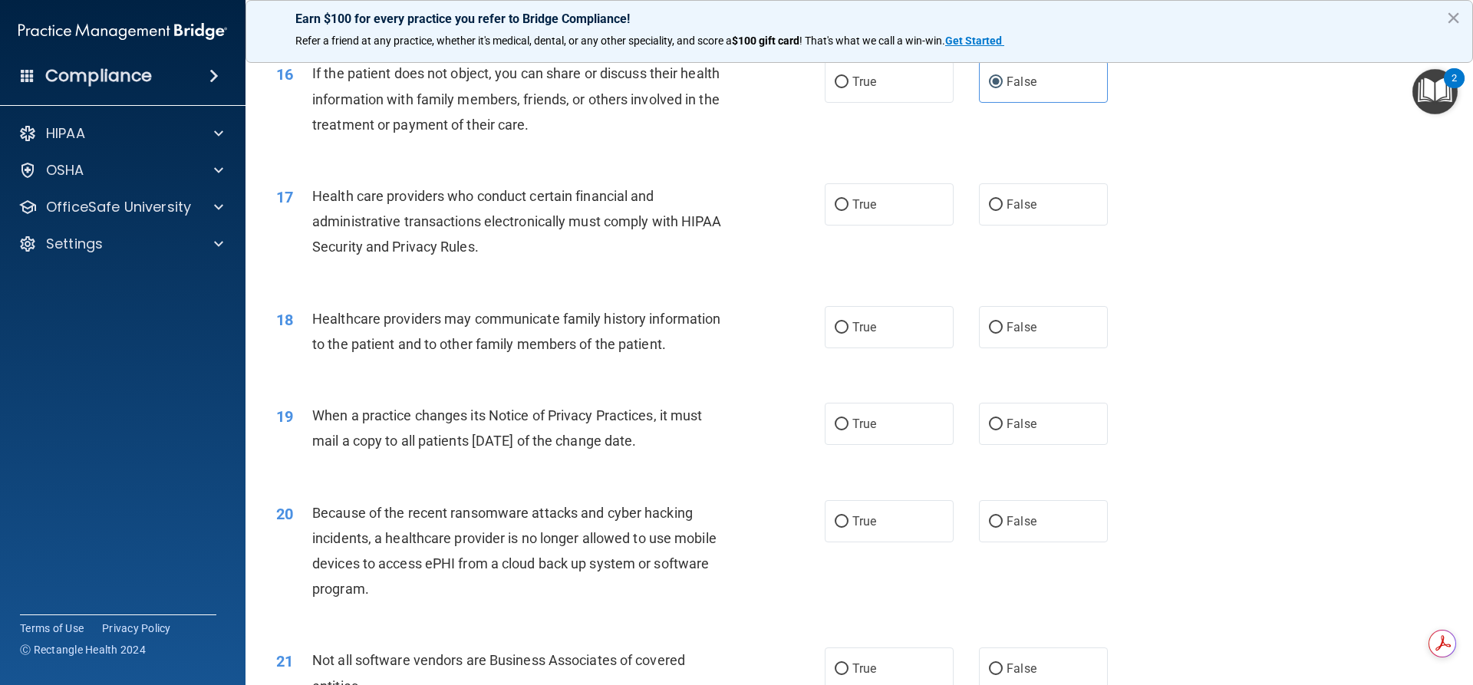
scroll to position [1880, 0]
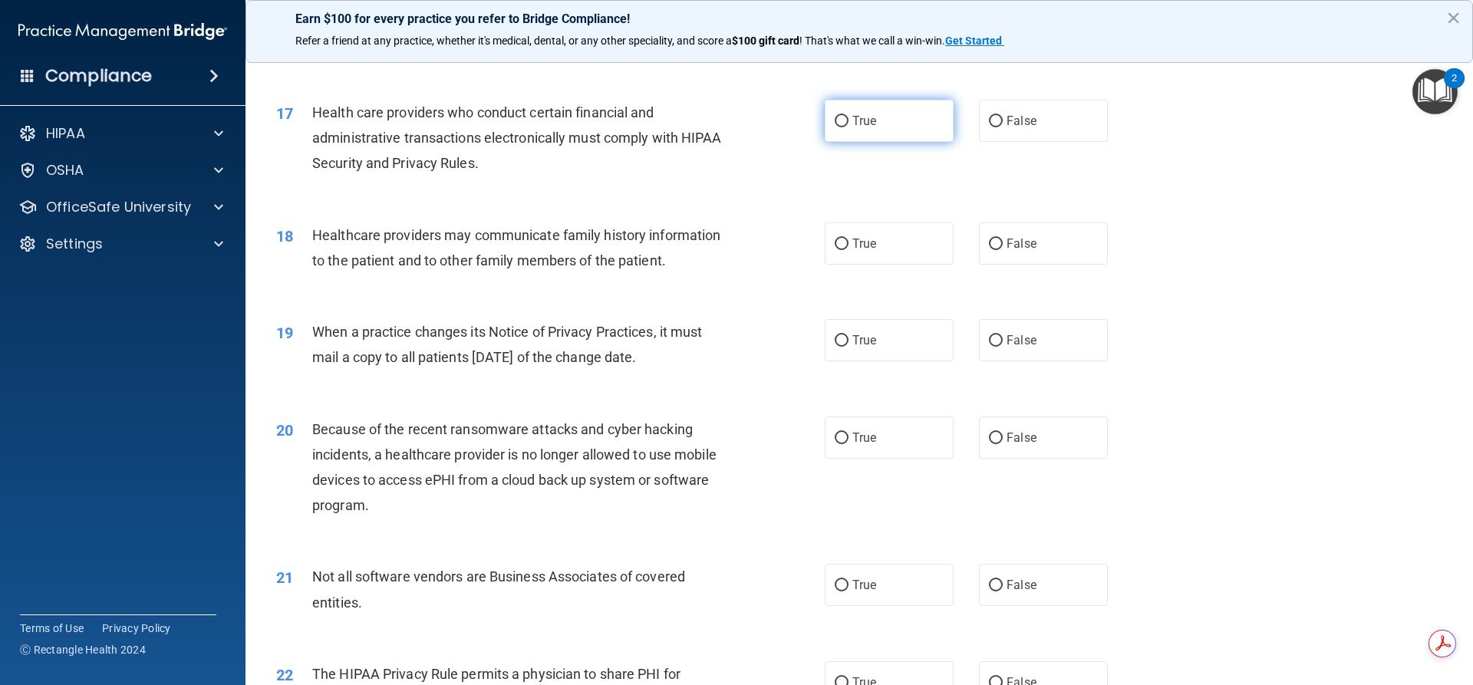
click at [837, 127] on input "True" at bounding box center [842, 122] width 14 height 12
radio input "true"
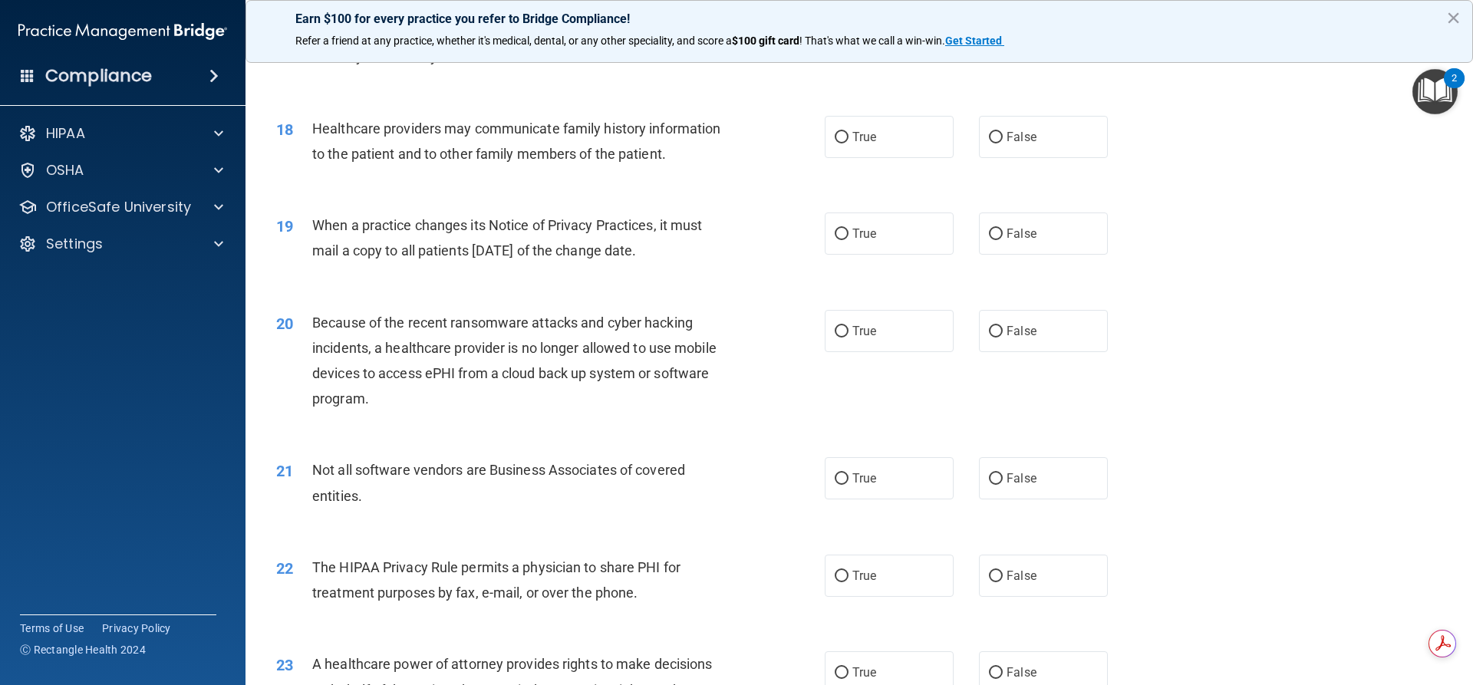
scroll to position [2014, 0]
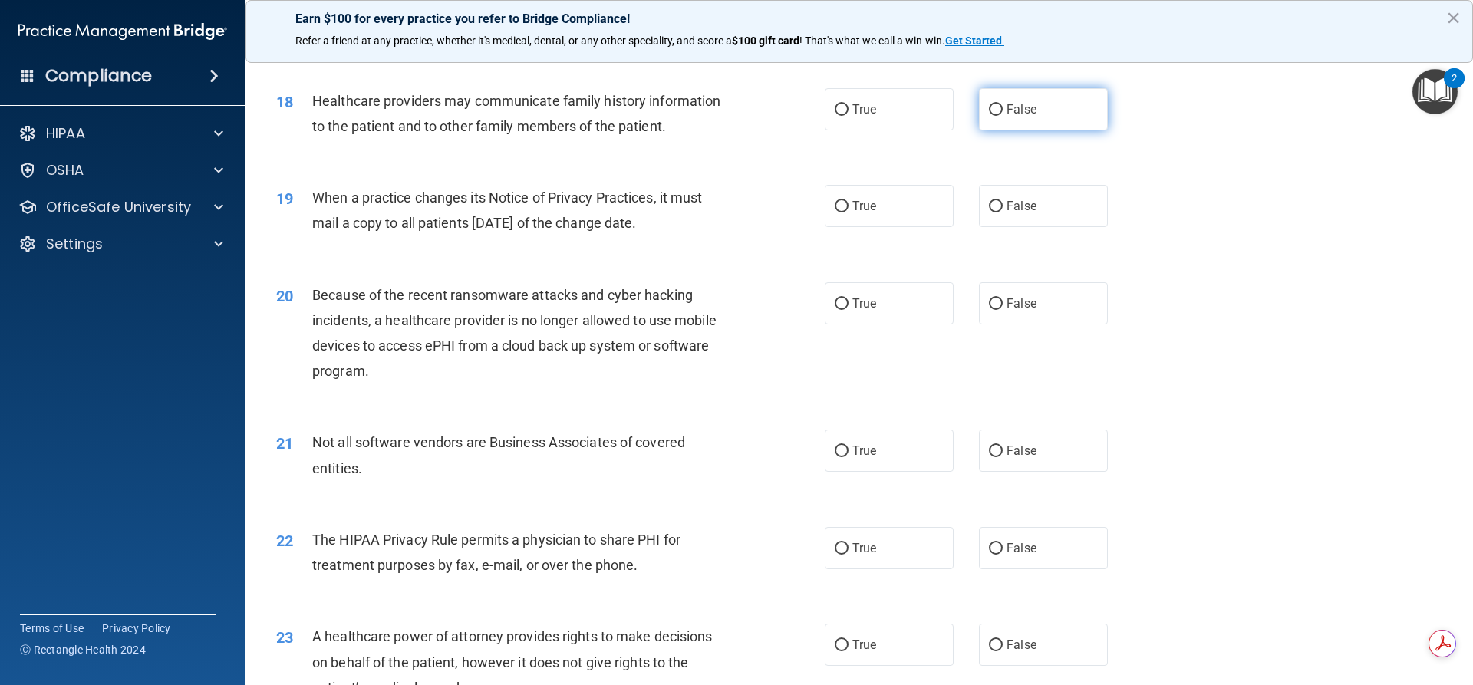
click at [990, 114] on input "False" at bounding box center [996, 110] width 14 height 12
radio input "true"
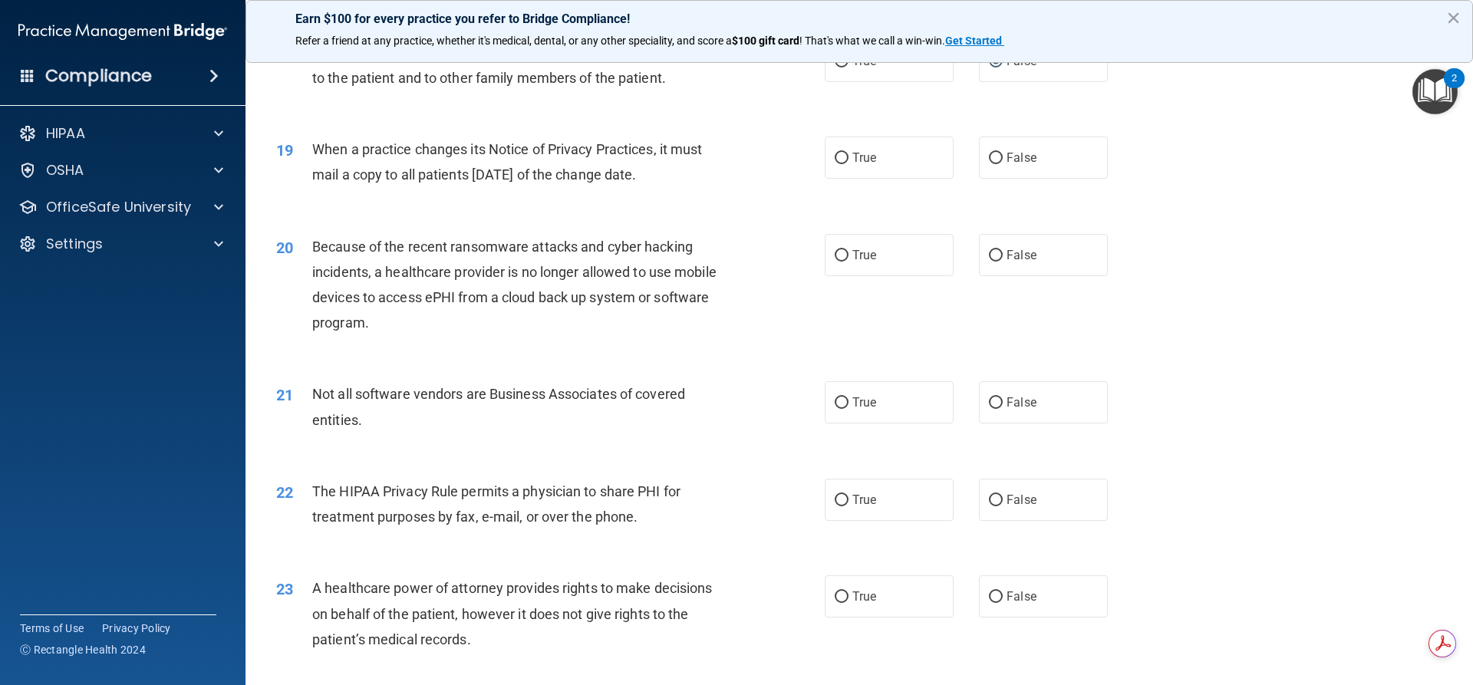
scroll to position [2091, 0]
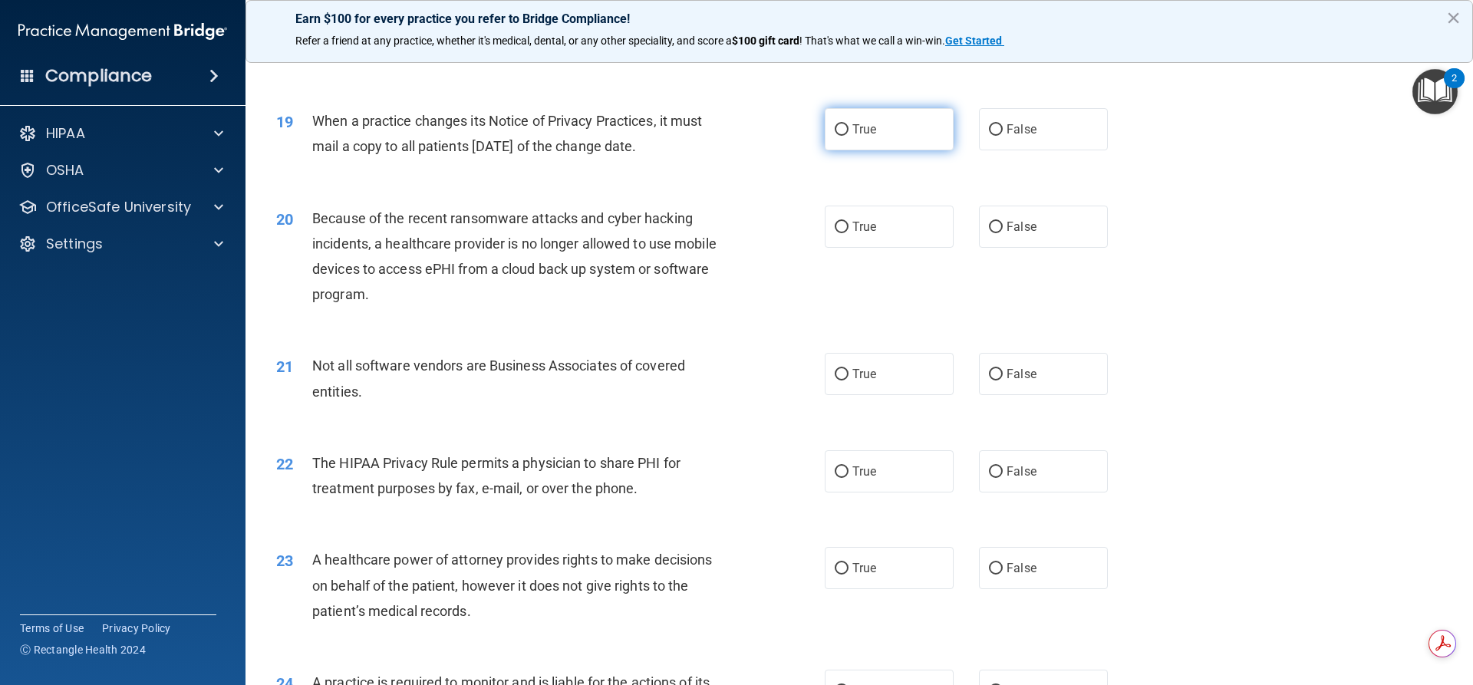
click at [842, 137] on label "True" at bounding box center [889, 129] width 129 height 42
click at [842, 136] on input "True" at bounding box center [842, 130] width 14 height 12
radio input "true"
click at [861, 242] on label "True" at bounding box center [889, 227] width 129 height 42
click at [836, 222] on input "True" at bounding box center [842, 228] width 14 height 12
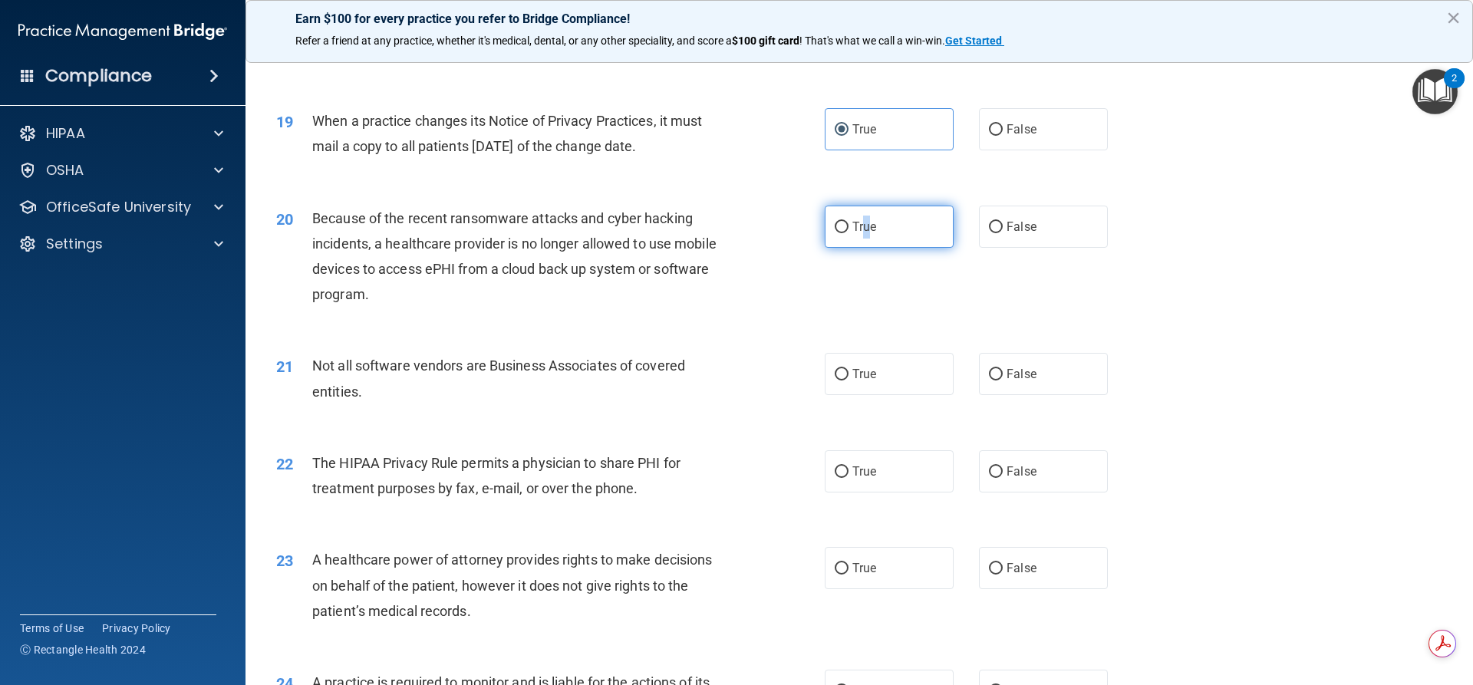
radio input "true"
drag, startPoint x: 817, startPoint y: 278, endPoint x: 787, endPoint y: 259, distance: 35.1
click at [805, 279] on div "20 Because of the recent ransomware attacks and cyber hacking incidents, a heal…" at bounding box center [550, 261] width 595 height 110
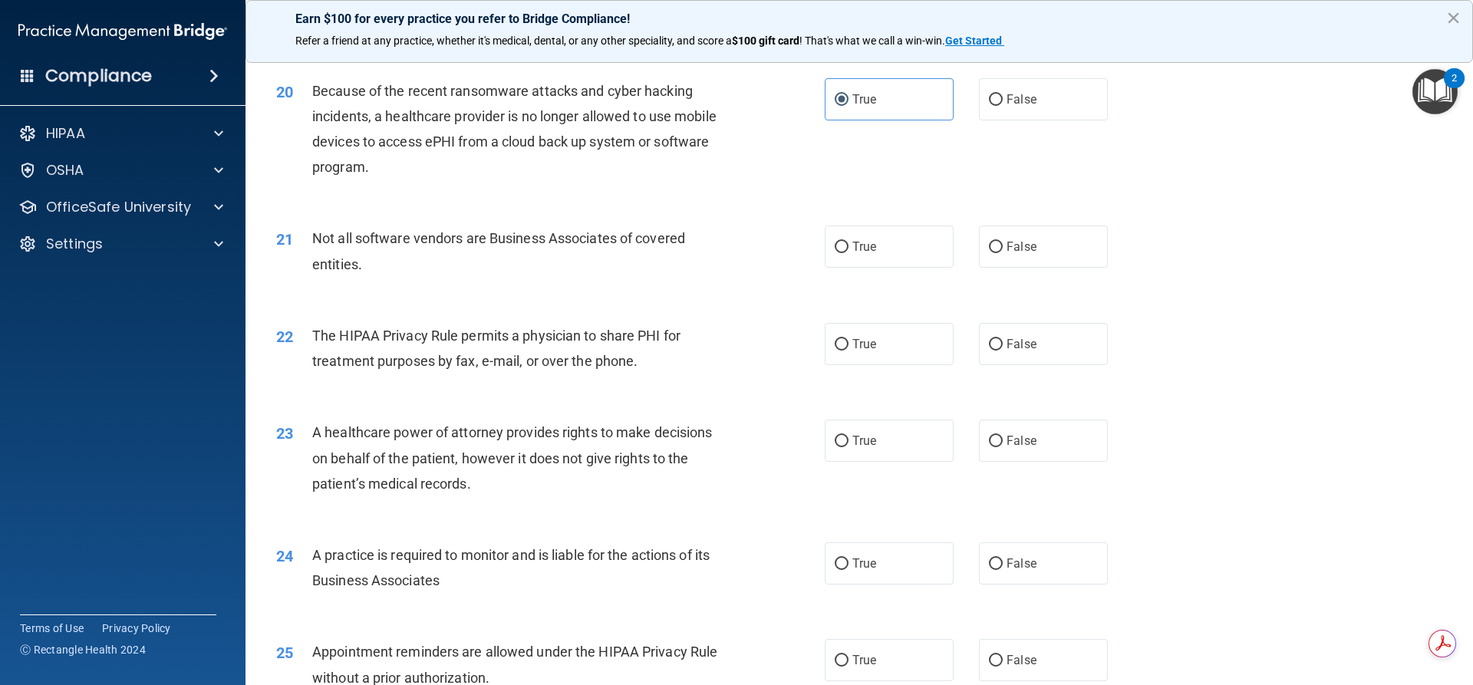
scroll to position [2226, 0]
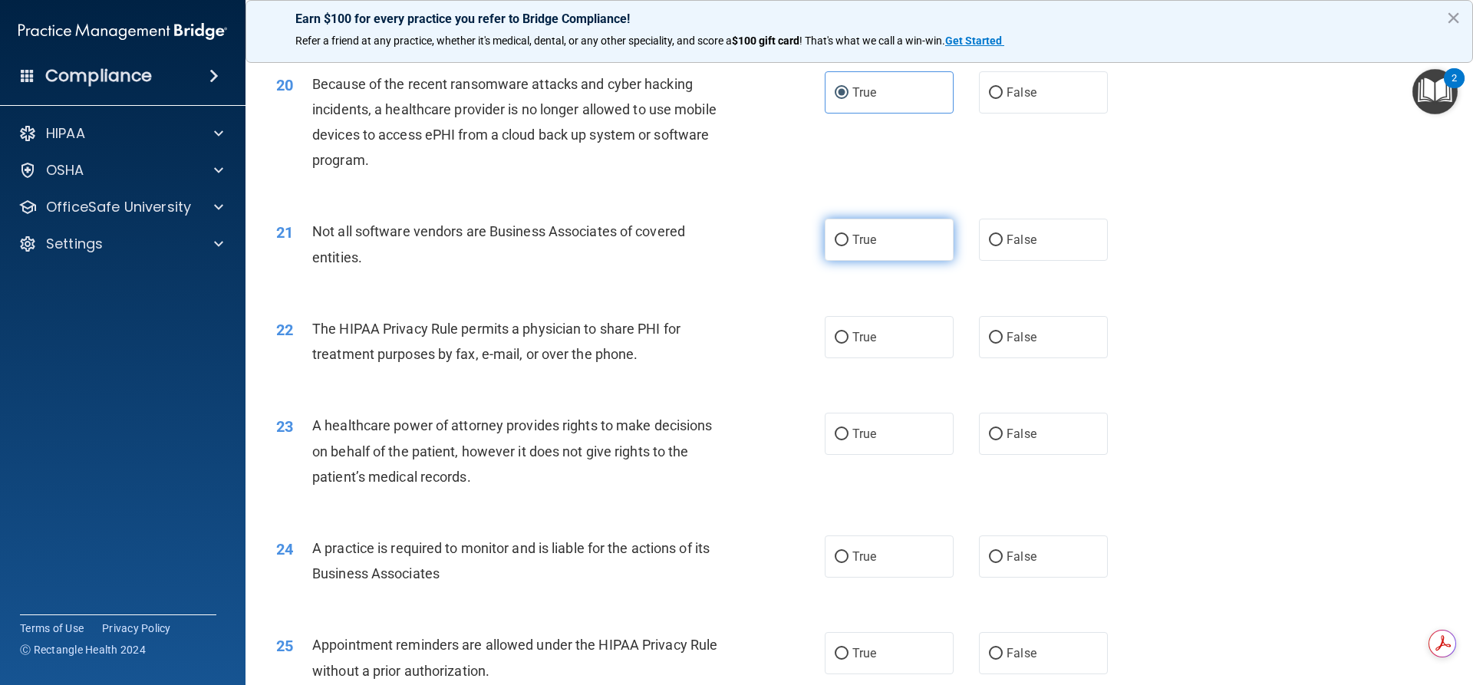
click at [845, 244] on label "True" at bounding box center [889, 240] width 129 height 42
click at [845, 244] on input "True" at bounding box center [842, 241] width 14 height 12
radio input "true"
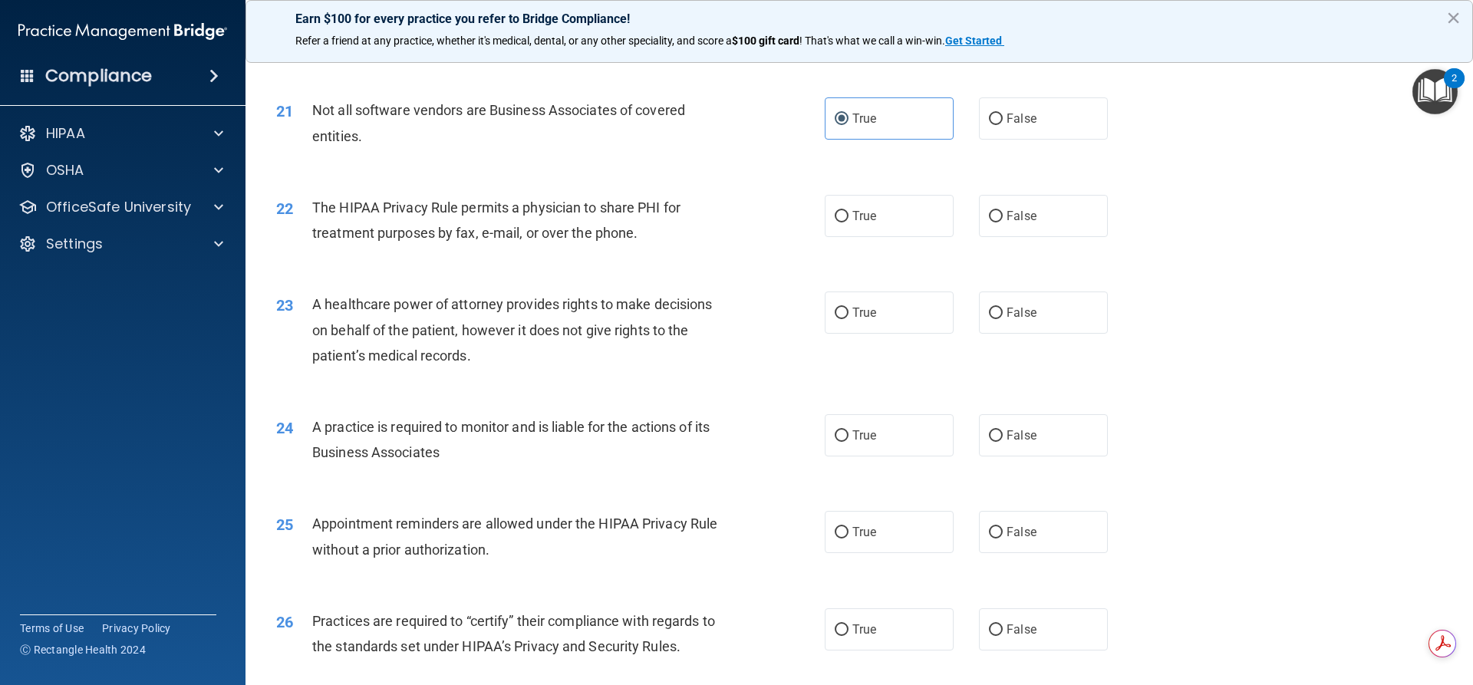
scroll to position [2379, 0]
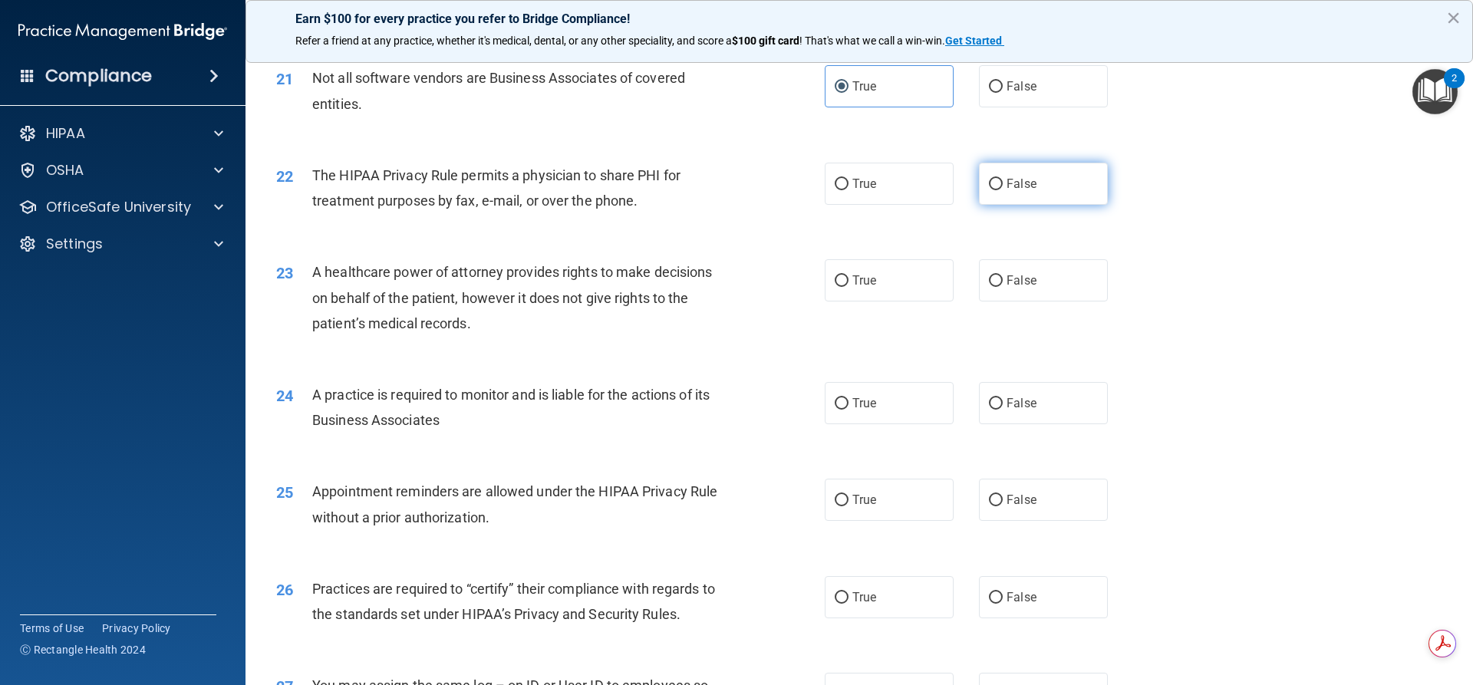
click at [1009, 186] on span "False" at bounding box center [1022, 184] width 30 height 15
click at [1003, 186] on input "False" at bounding box center [996, 185] width 14 height 12
radio input "true"
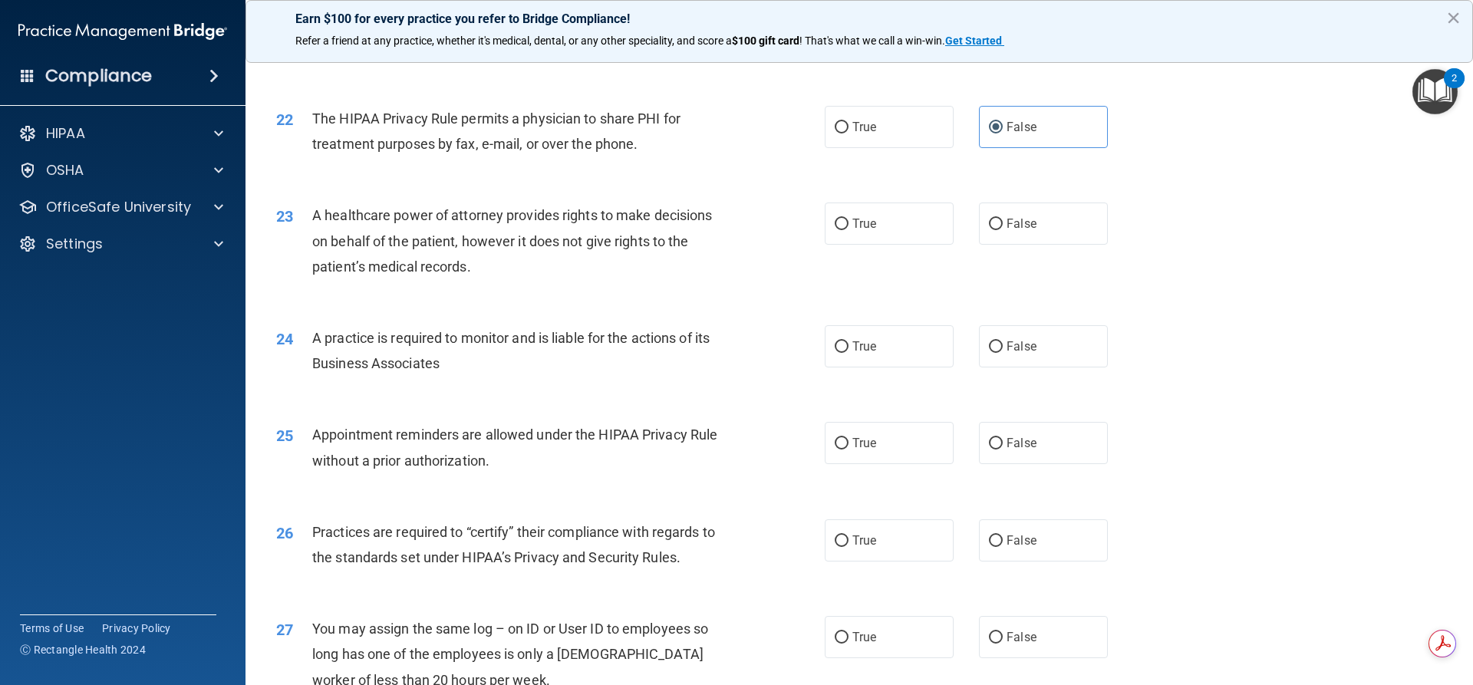
scroll to position [2437, 0]
click at [1007, 225] on span "False" at bounding box center [1022, 223] width 30 height 15
click at [992, 223] on input "False" at bounding box center [996, 224] width 14 height 12
radio input "true"
click at [871, 238] on label "True" at bounding box center [889, 223] width 129 height 42
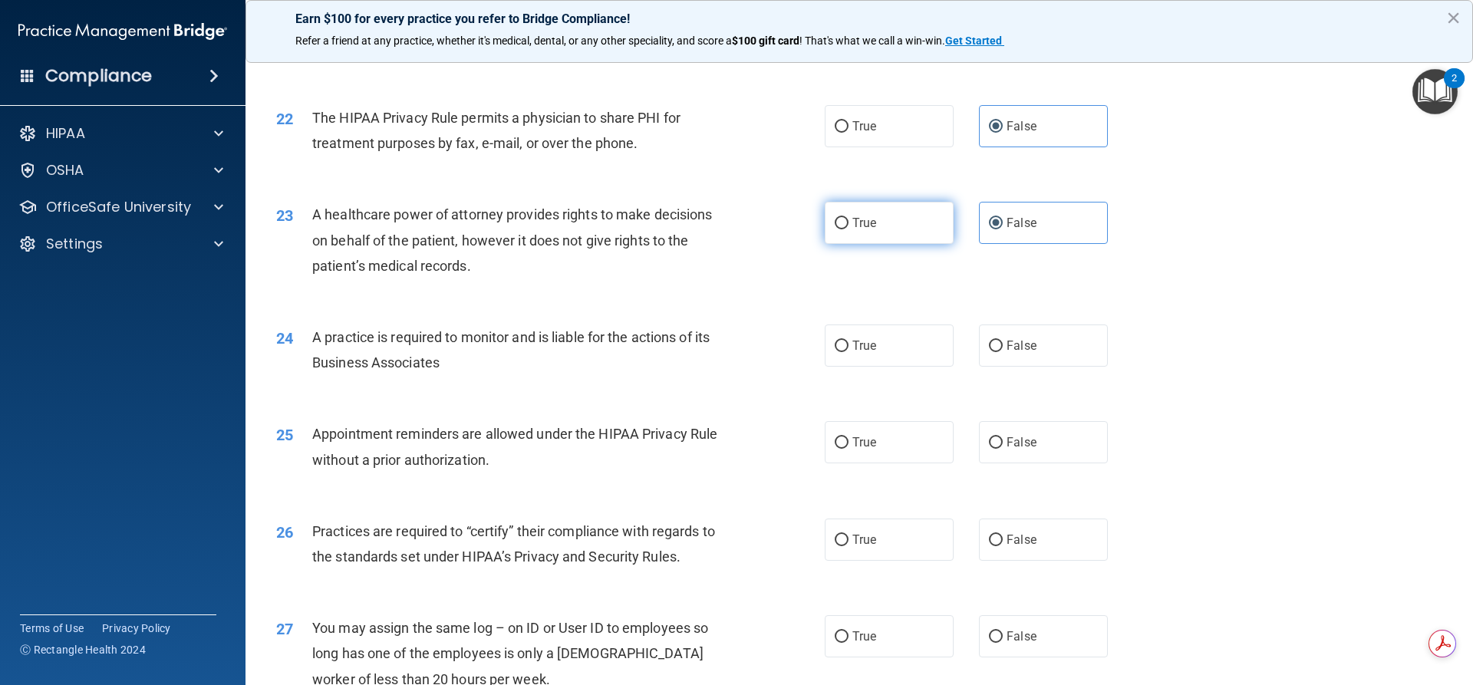
click at [849, 229] on input "True" at bounding box center [842, 224] width 14 height 12
radio input "true"
radio input "false"
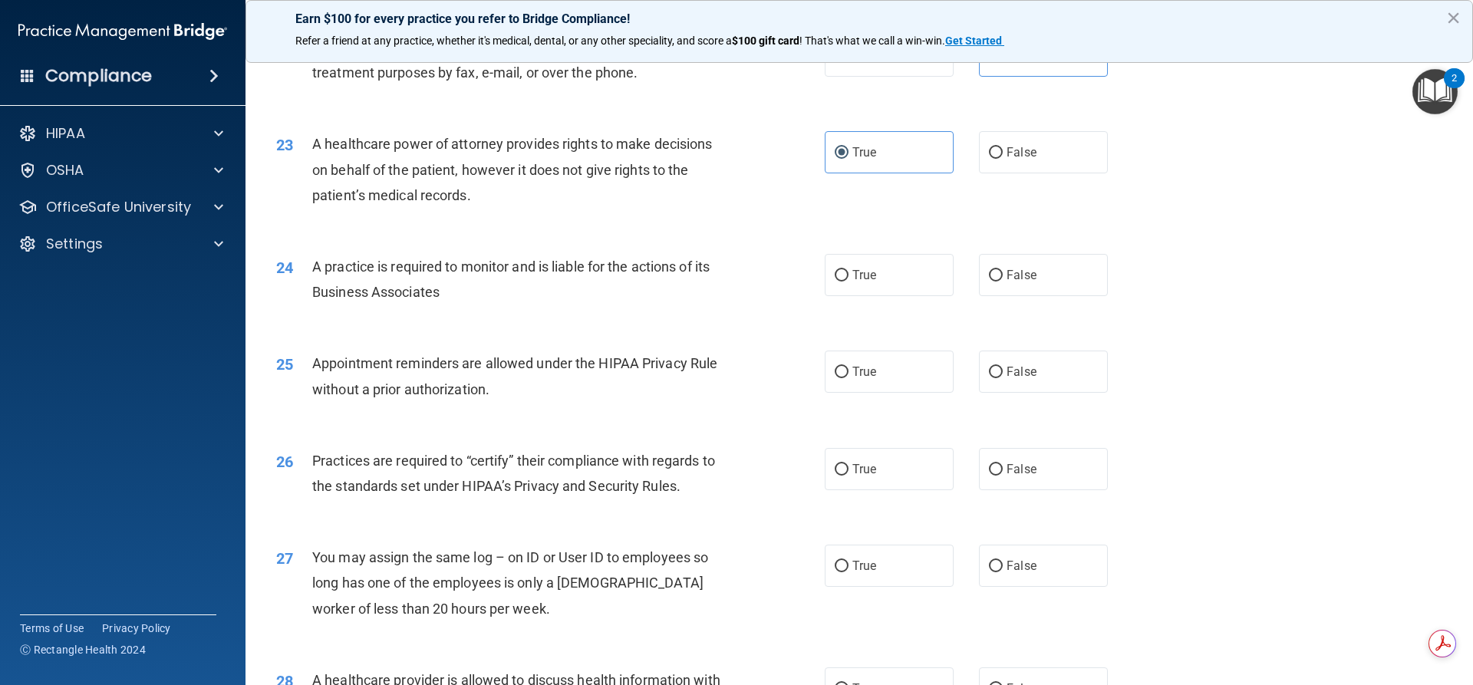
scroll to position [2533, 0]
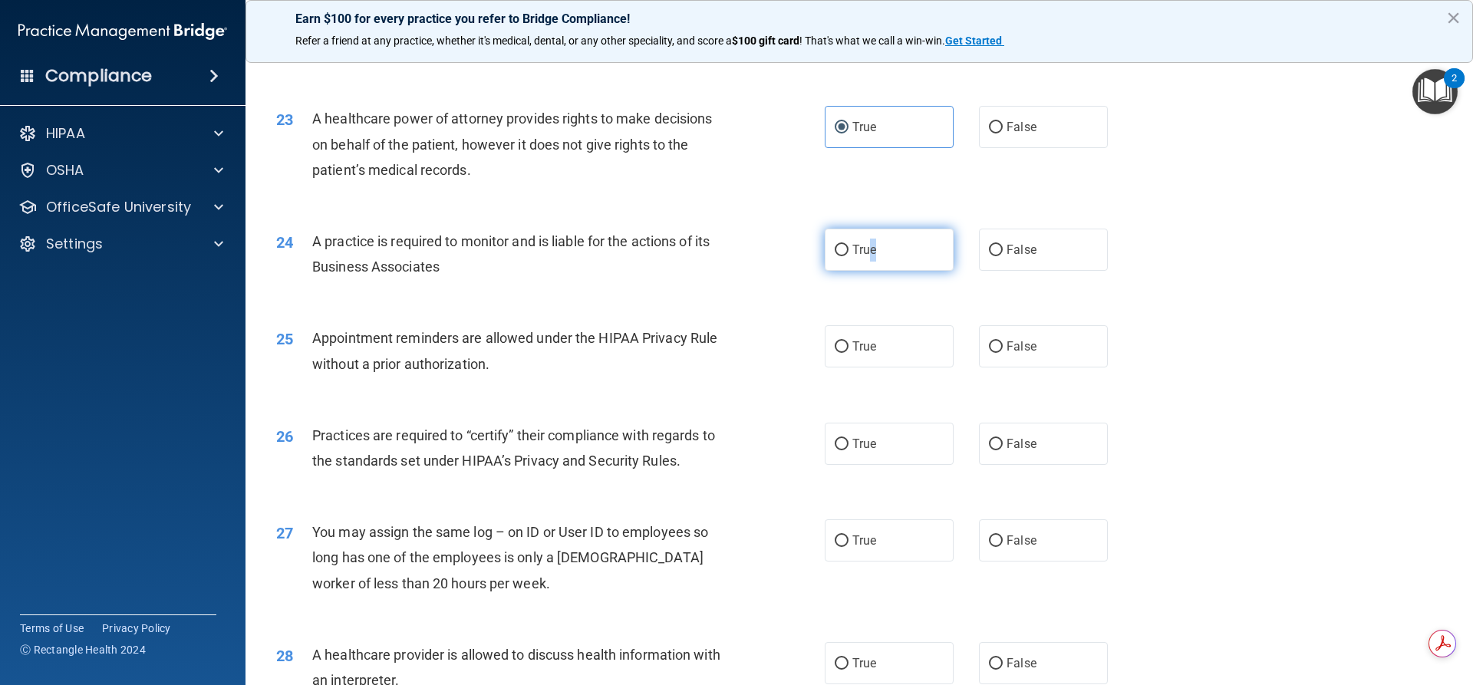
click at [867, 261] on label "True" at bounding box center [889, 250] width 129 height 42
click at [845, 248] on label "True" at bounding box center [889, 250] width 129 height 42
click at [845, 248] on input "True" at bounding box center [842, 251] width 14 height 12
radio input "true"
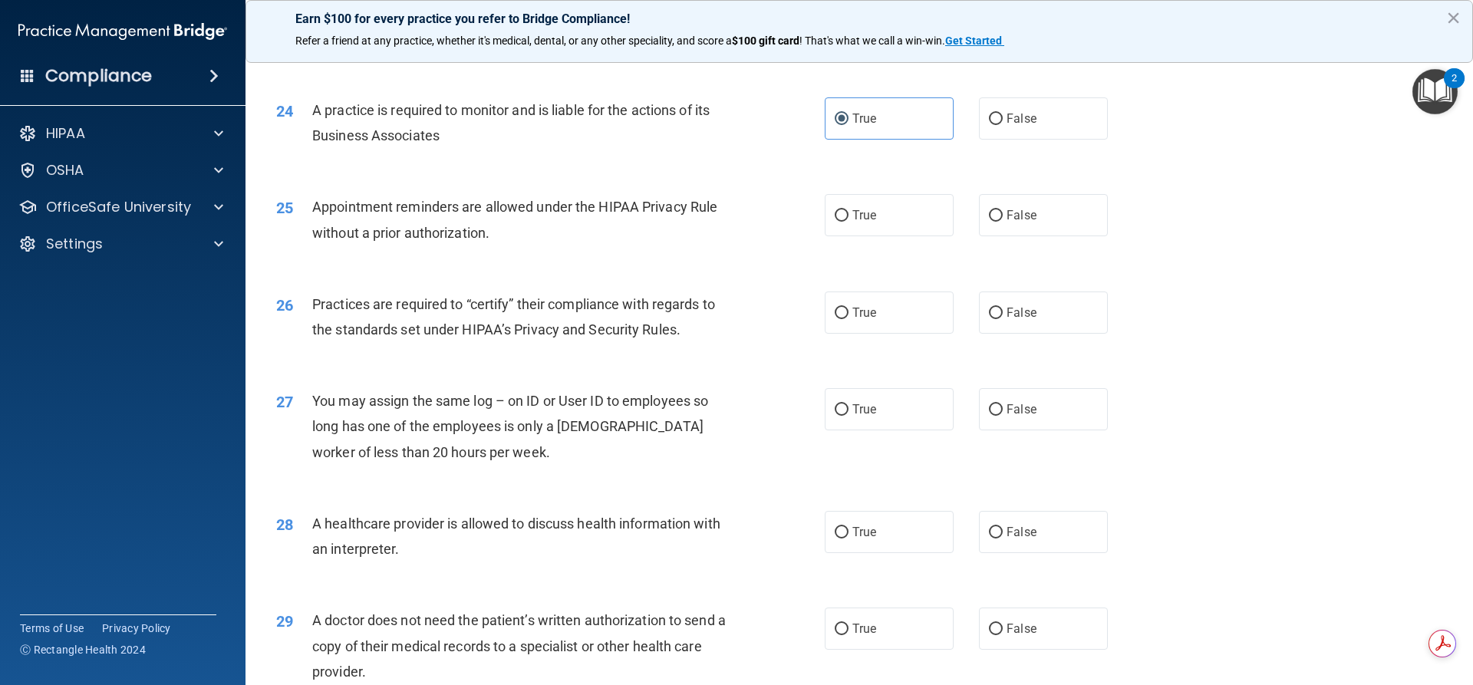
scroll to position [2667, 0]
click at [835, 209] on input "True" at bounding box center [842, 213] width 14 height 12
radio input "true"
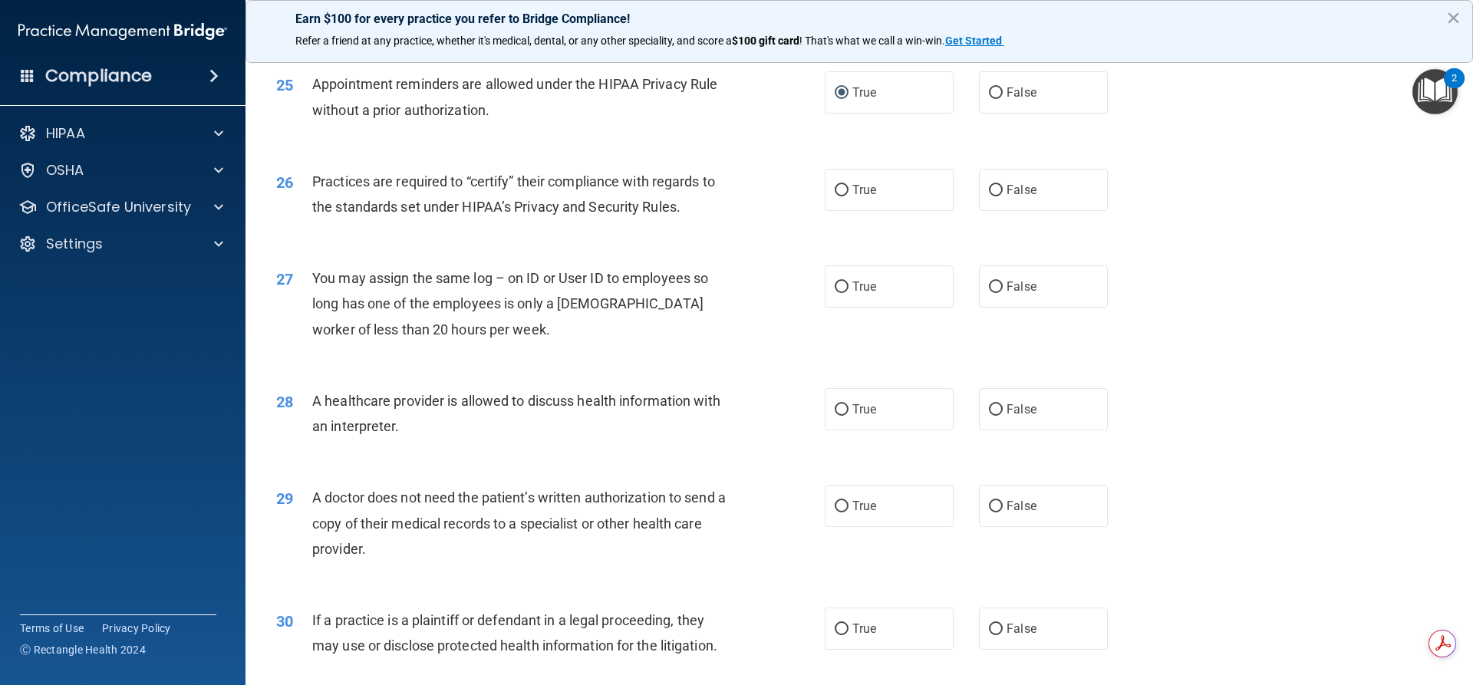
scroll to position [2801, 0]
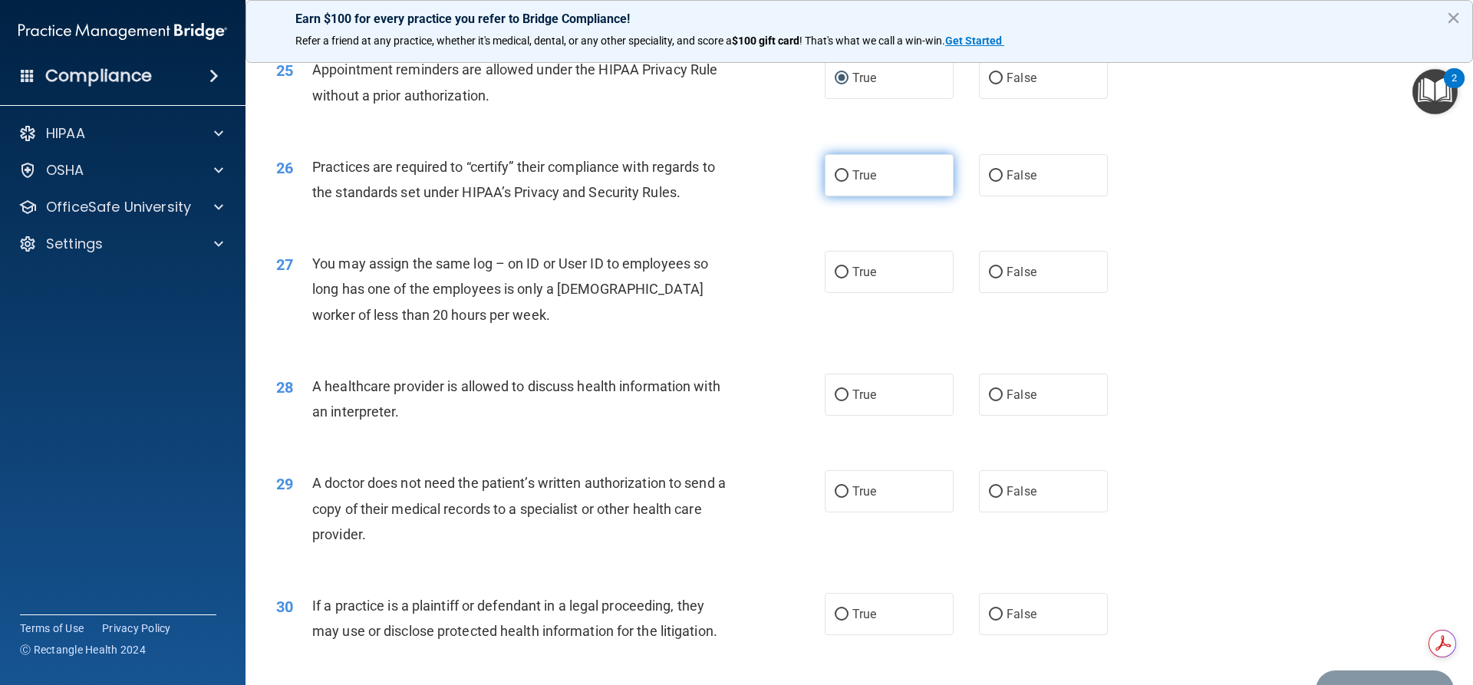
click at [840, 178] on input "True" at bounding box center [842, 176] width 14 height 12
radio input "true"
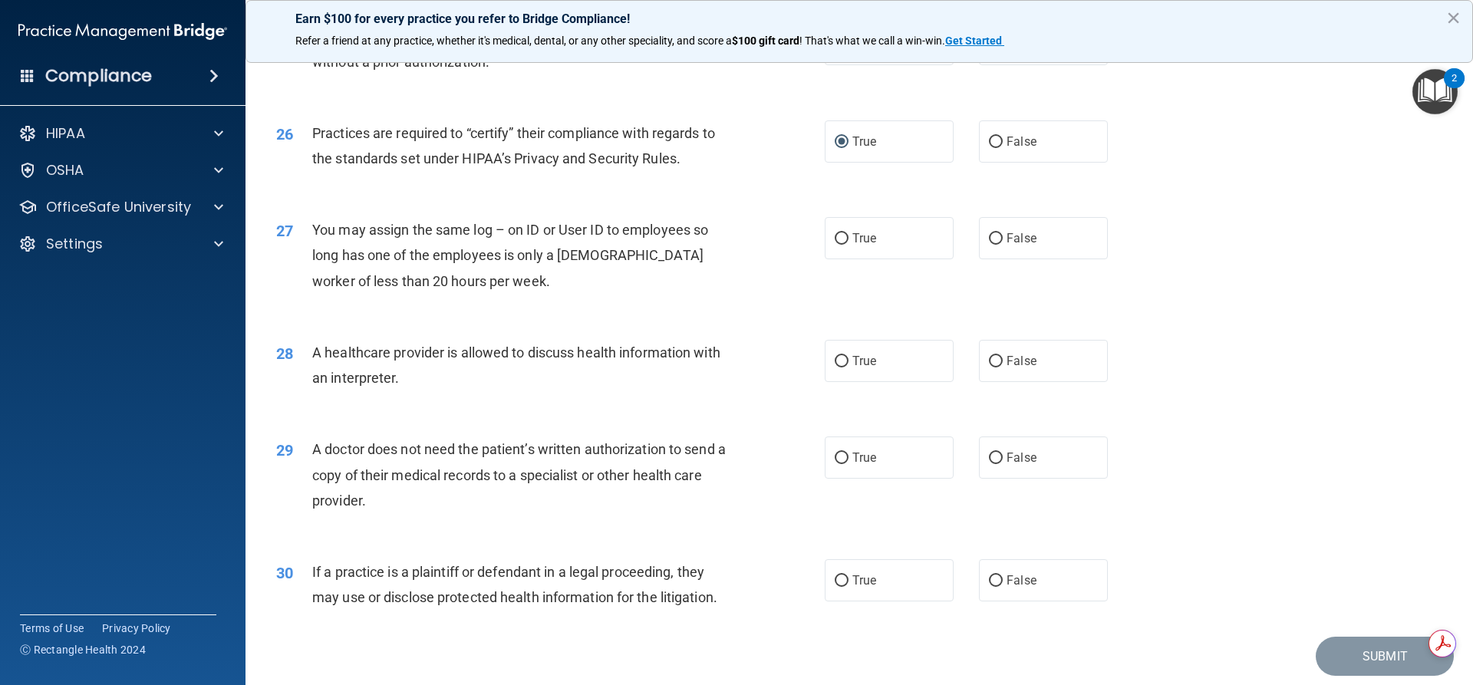
scroll to position [2859, 0]
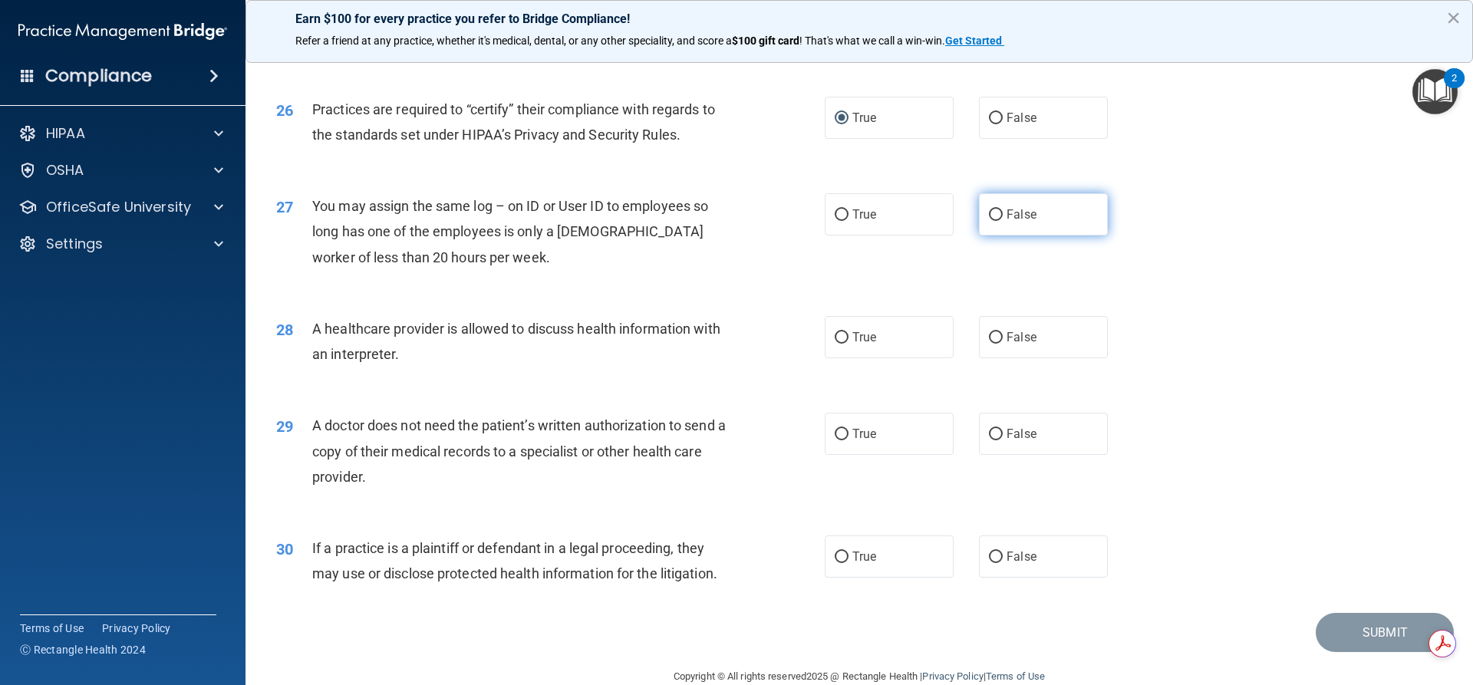
click at [991, 213] on input "False" at bounding box center [996, 216] width 14 height 12
radio input "true"
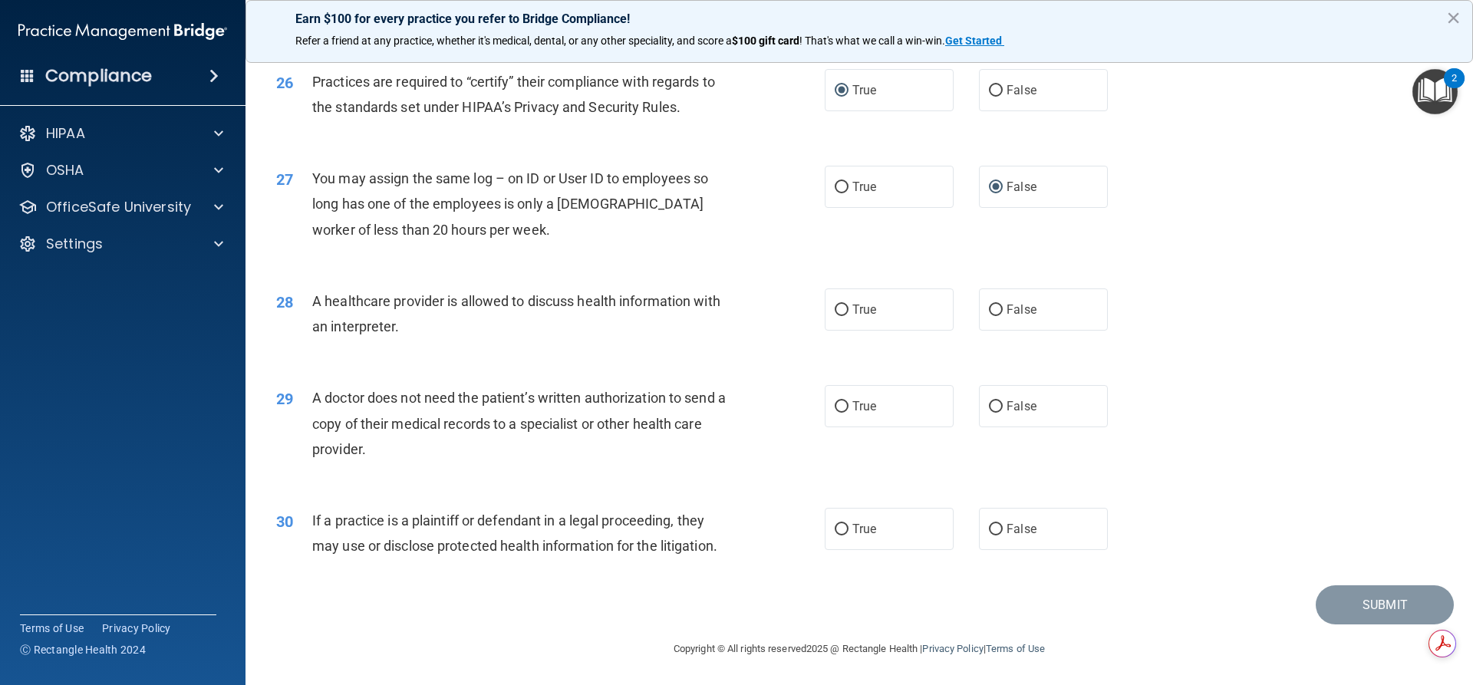
scroll to position [2887, 0]
click at [846, 309] on label "True" at bounding box center [889, 309] width 129 height 42
click at [846, 309] on input "True" at bounding box center [842, 310] width 14 height 12
radio input "true"
click at [992, 409] on input "False" at bounding box center [996, 407] width 14 height 12
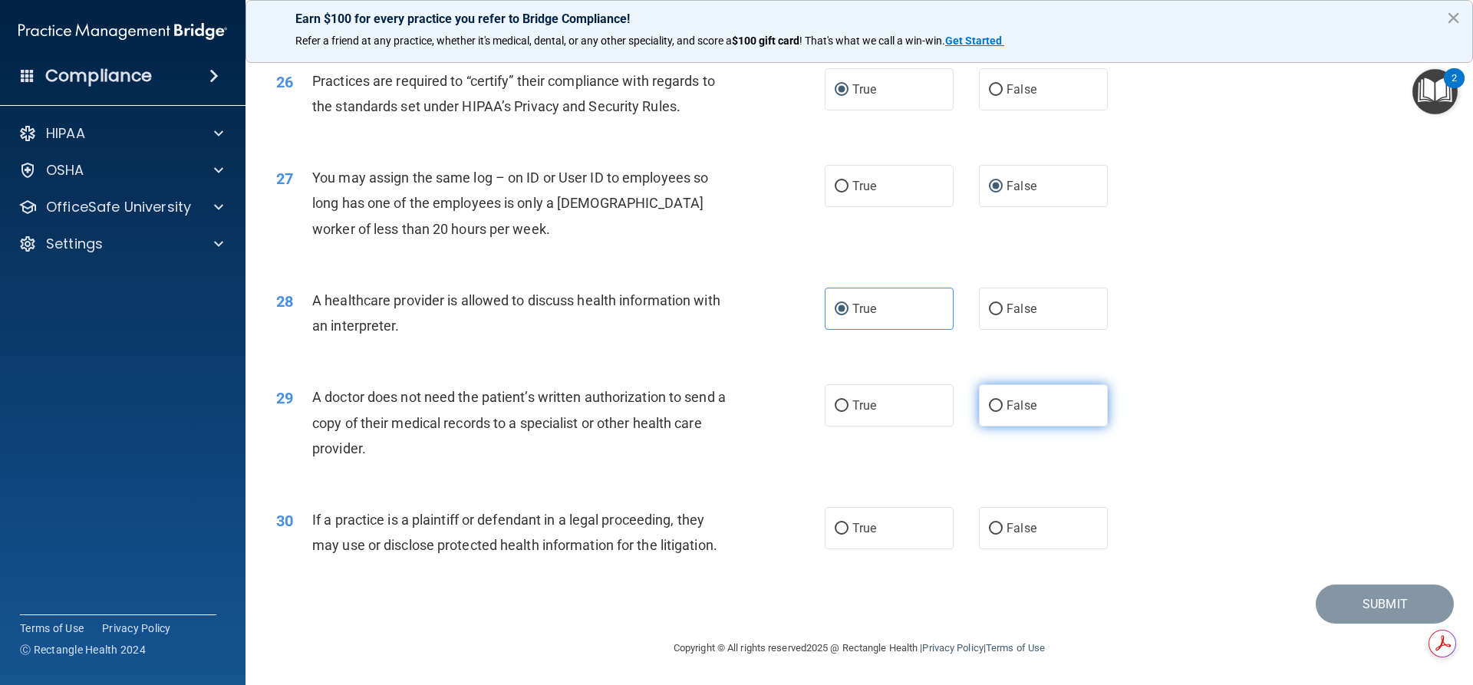
radio input "true"
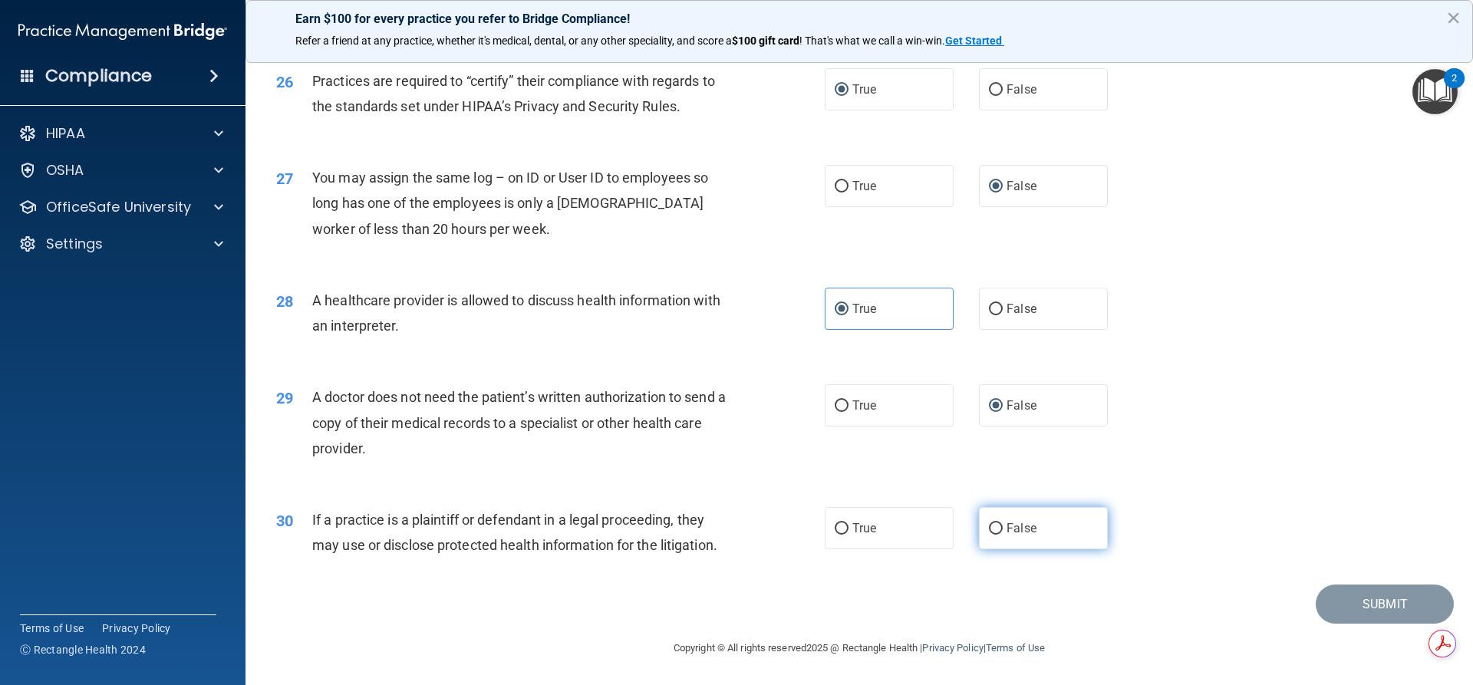
click at [1009, 530] on span "False" at bounding box center [1022, 528] width 30 height 15
click at [1003, 530] on input "False" at bounding box center [996, 529] width 14 height 12
radio input "true"
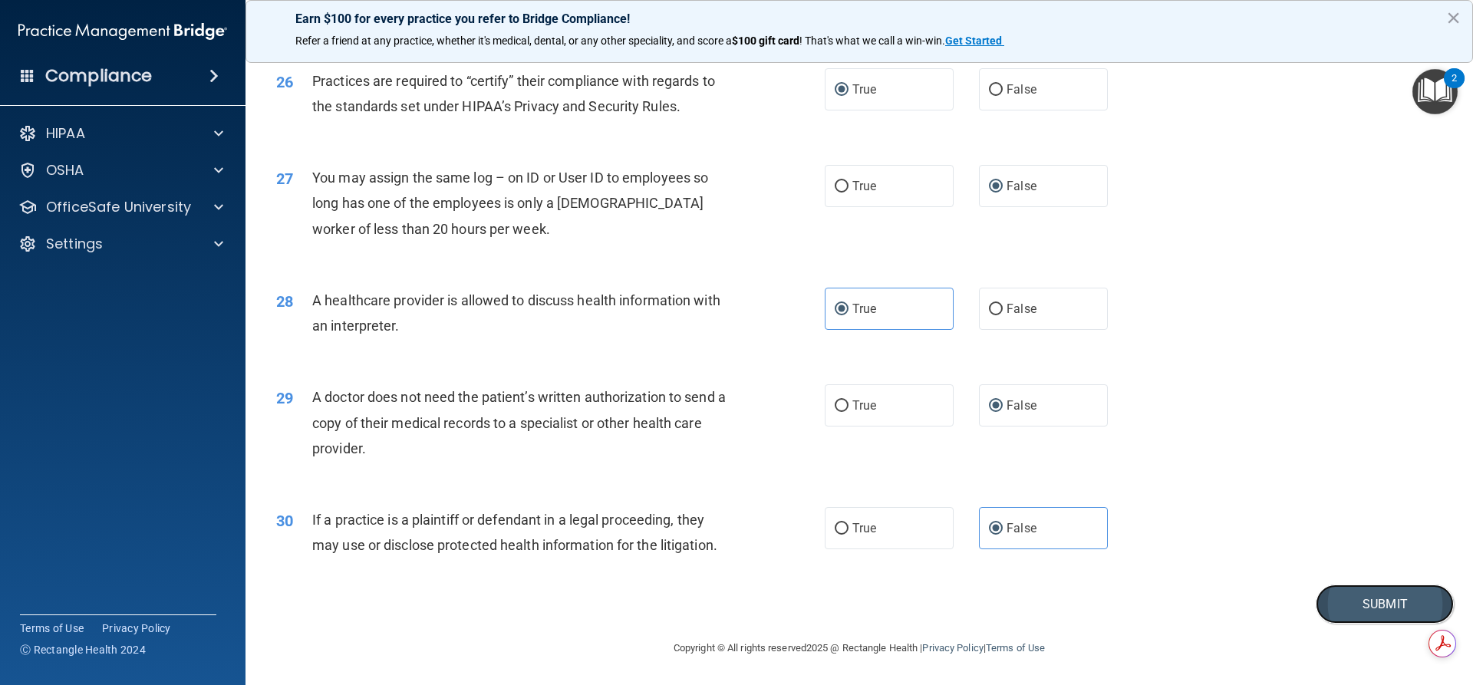
click at [1366, 602] on button "Submit" at bounding box center [1385, 604] width 138 height 39
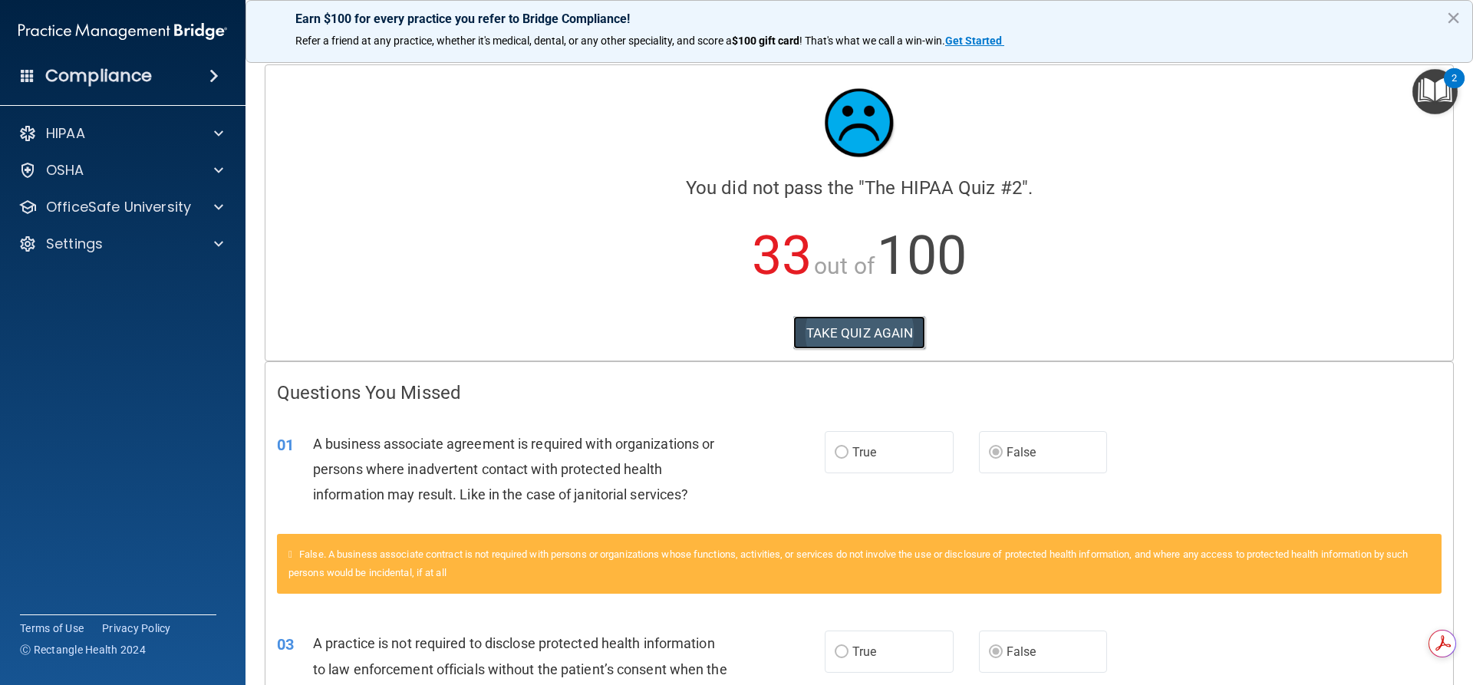
click at [868, 319] on button "TAKE QUIZ AGAIN" at bounding box center [860, 333] width 133 height 34
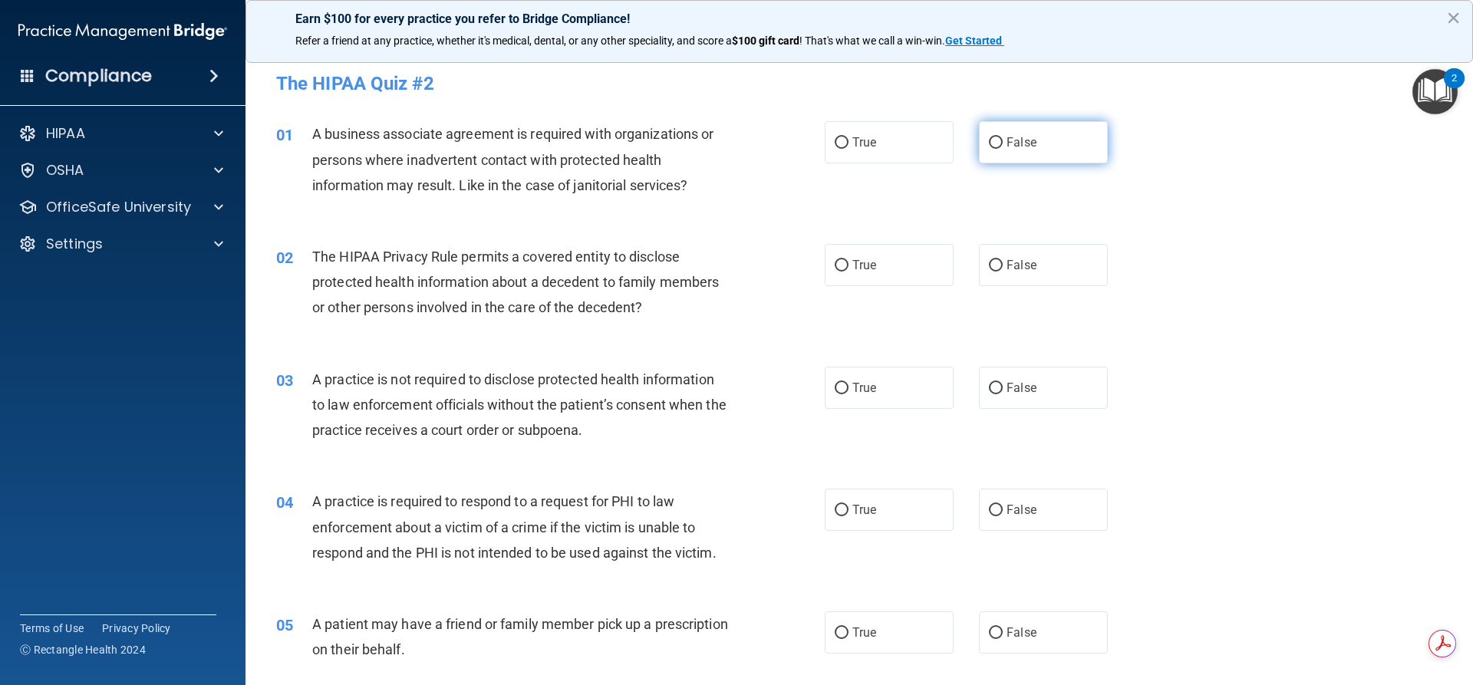
click at [995, 144] on input "False" at bounding box center [996, 143] width 14 height 12
radio input "true"
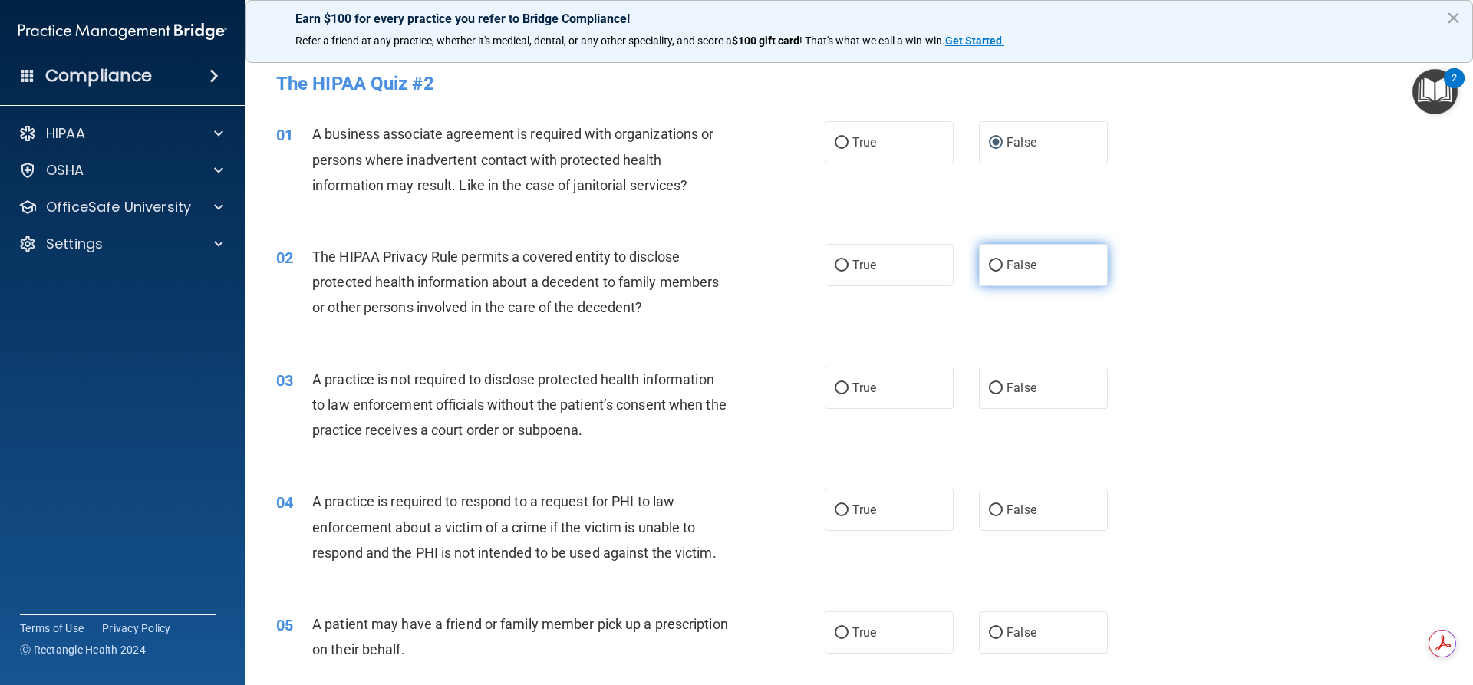
click at [980, 269] on label "False" at bounding box center [1043, 265] width 129 height 42
click at [989, 269] on input "False" at bounding box center [996, 266] width 14 height 12
radio input "true"
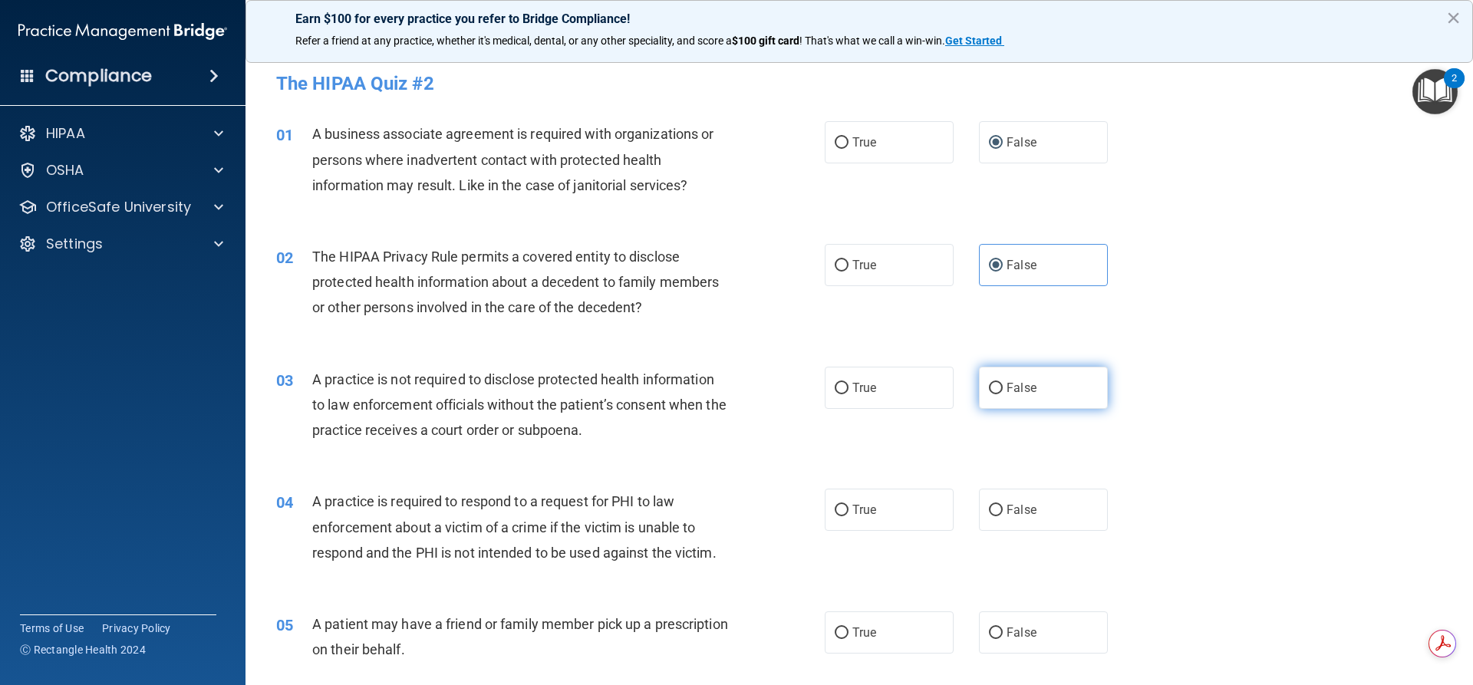
click at [991, 385] on input "False" at bounding box center [996, 389] width 14 height 12
radio input "true"
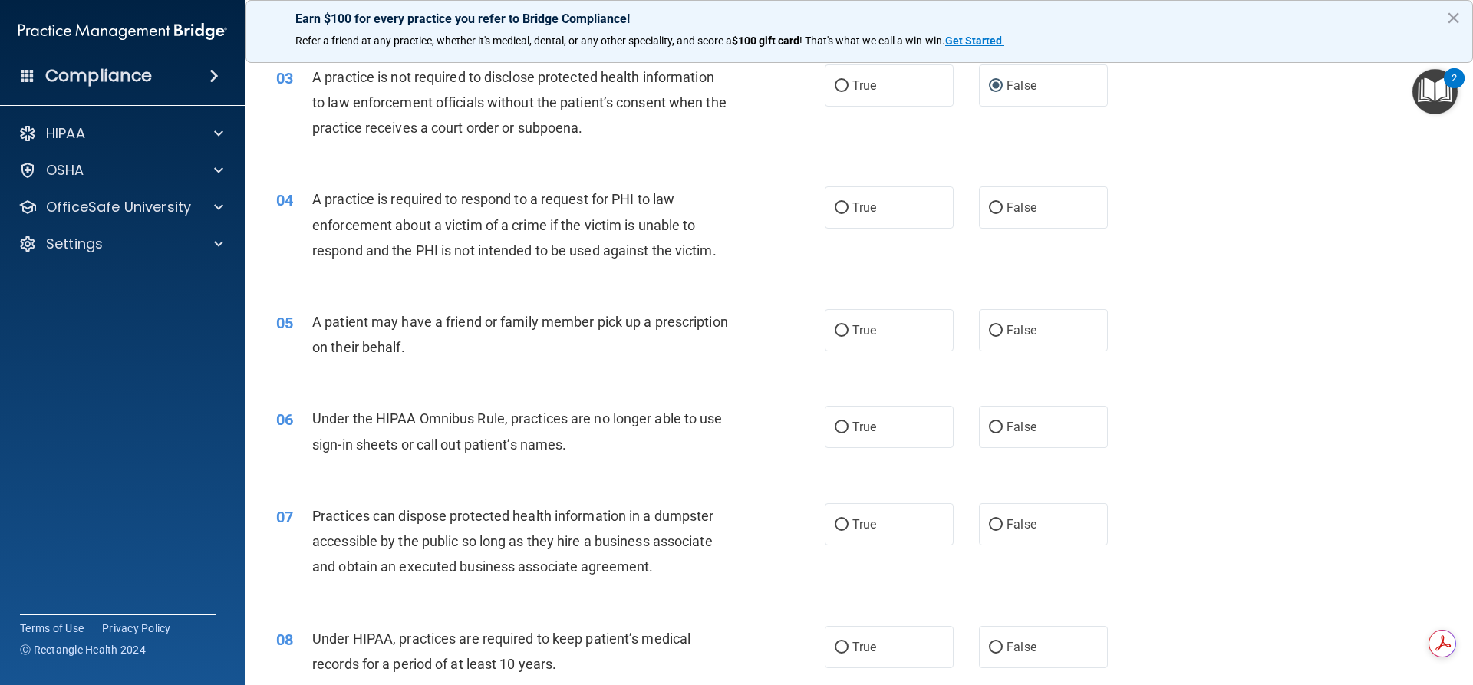
scroll to position [326, 0]
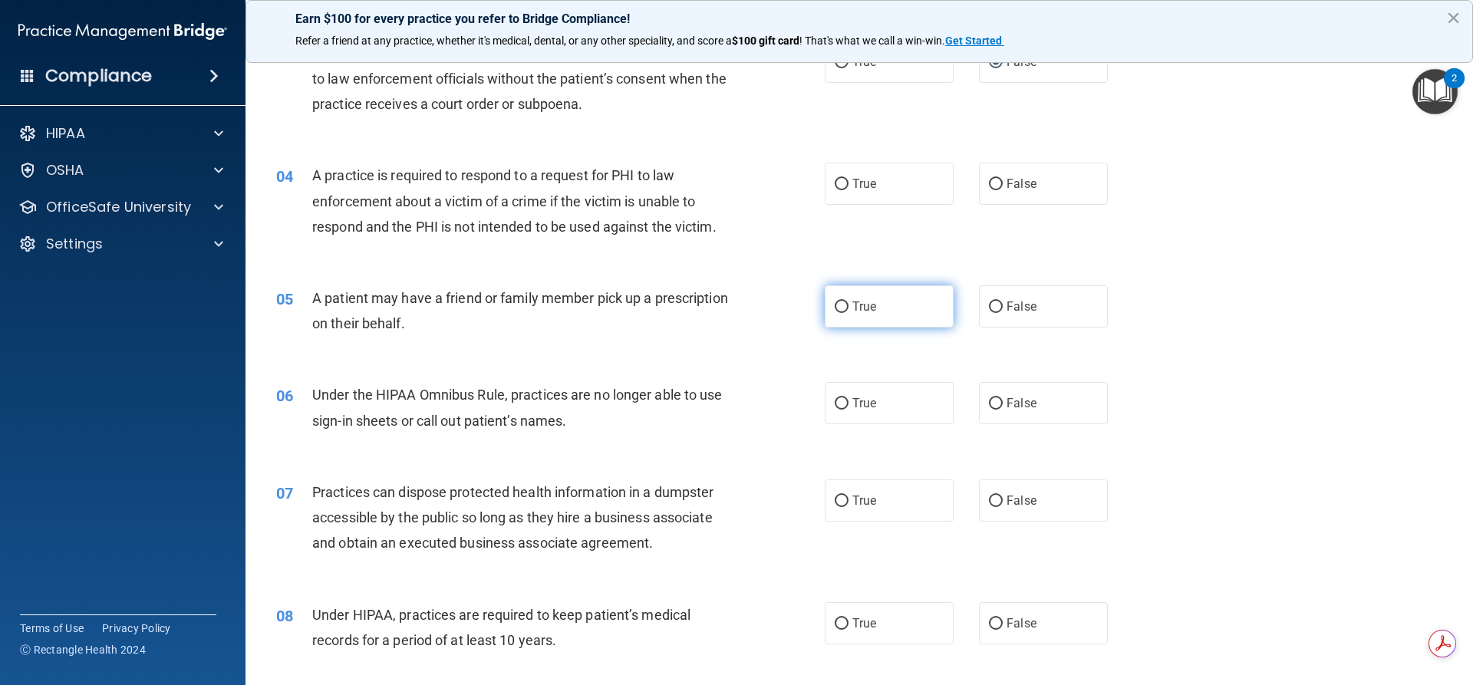
click at [843, 309] on label "True" at bounding box center [889, 306] width 129 height 42
click at [843, 309] on input "True" at bounding box center [842, 308] width 14 height 12
radio input "true"
click at [835, 188] on input "True" at bounding box center [842, 185] width 14 height 12
radio input "true"
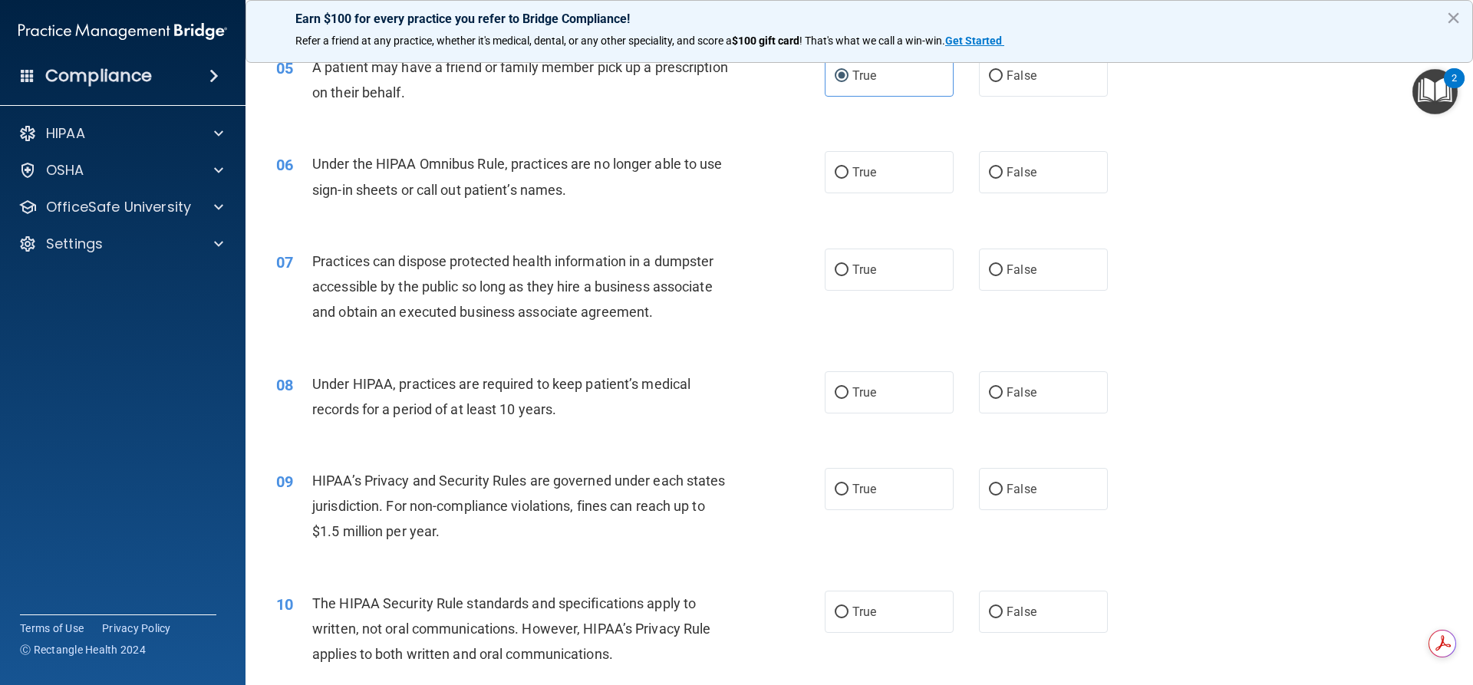
scroll to position [576, 0]
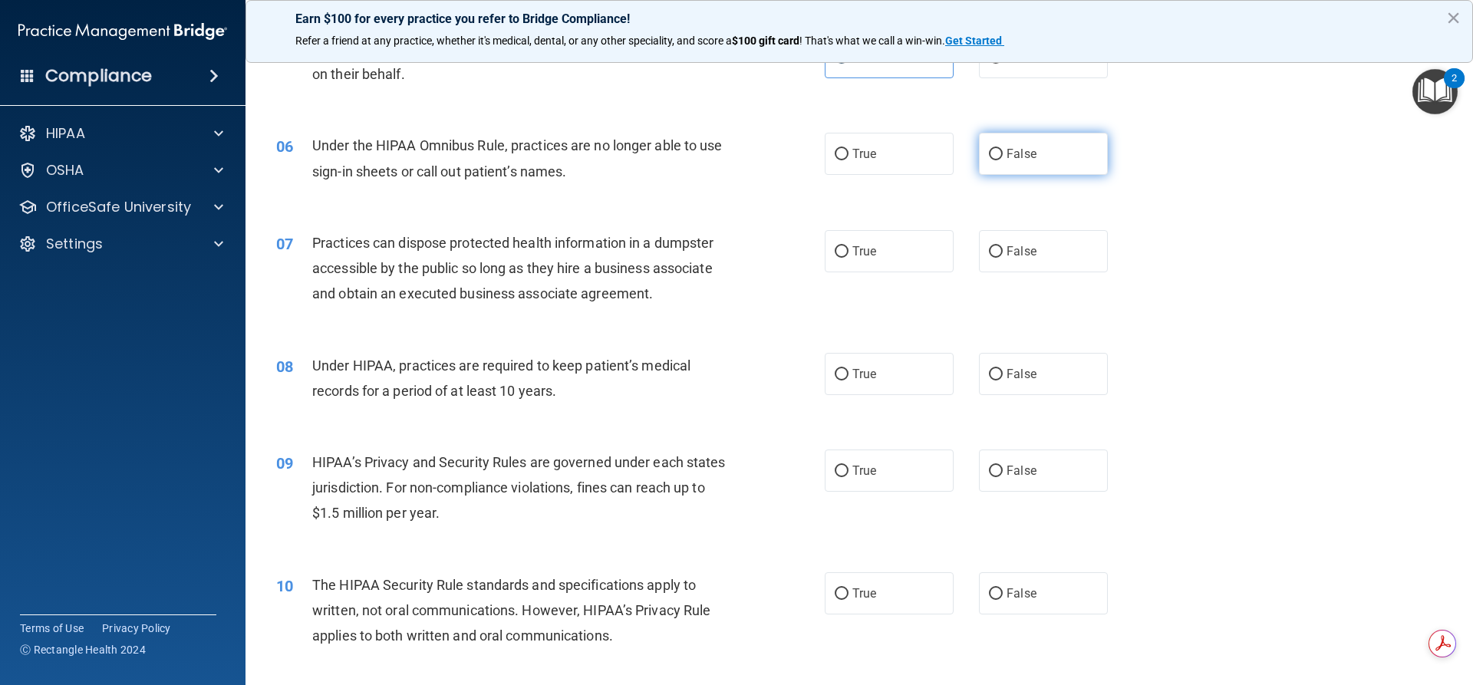
click at [1001, 167] on label "False" at bounding box center [1043, 154] width 129 height 42
click at [1001, 160] on input "False" at bounding box center [996, 155] width 14 height 12
radio input "true"
click at [1001, 387] on label "False" at bounding box center [1043, 374] width 129 height 42
click at [1001, 381] on input "False" at bounding box center [996, 375] width 14 height 12
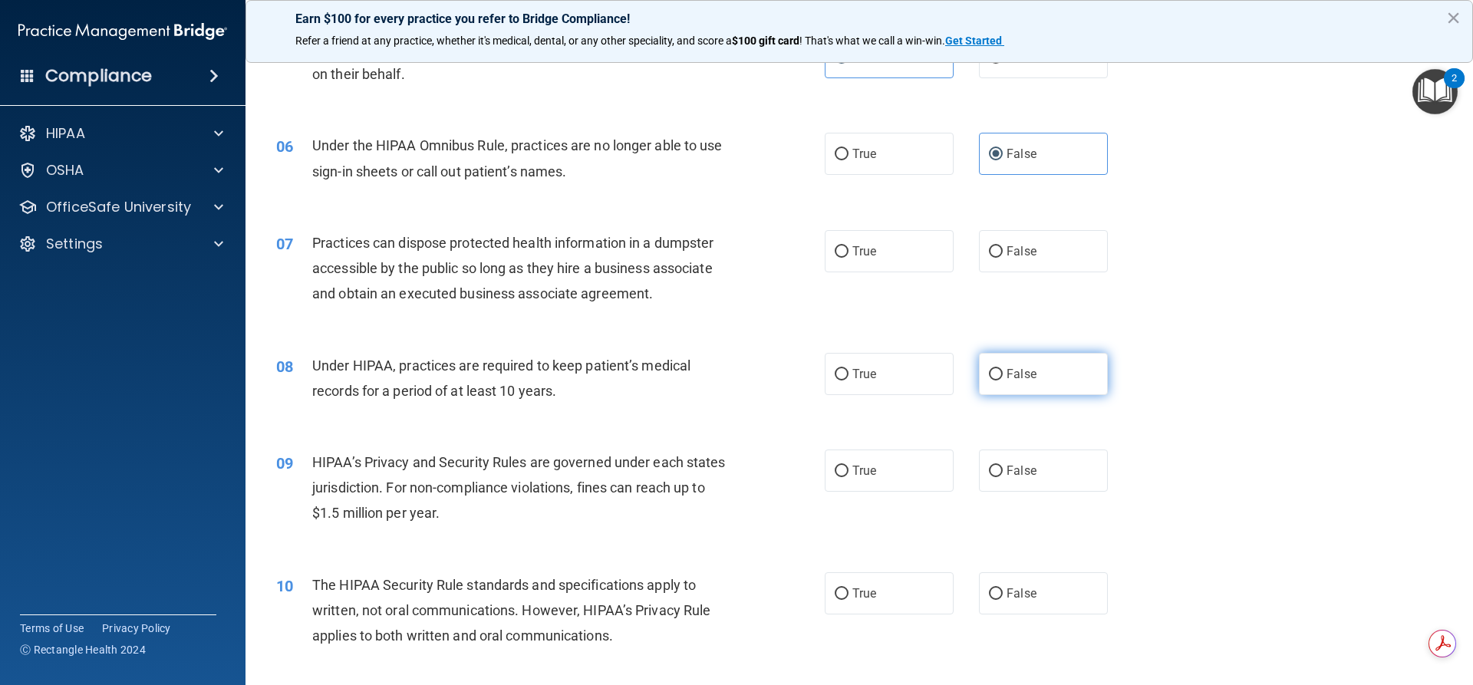
radio input "true"
click at [993, 251] on input "False" at bounding box center [996, 252] width 14 height 12
radio input "true"
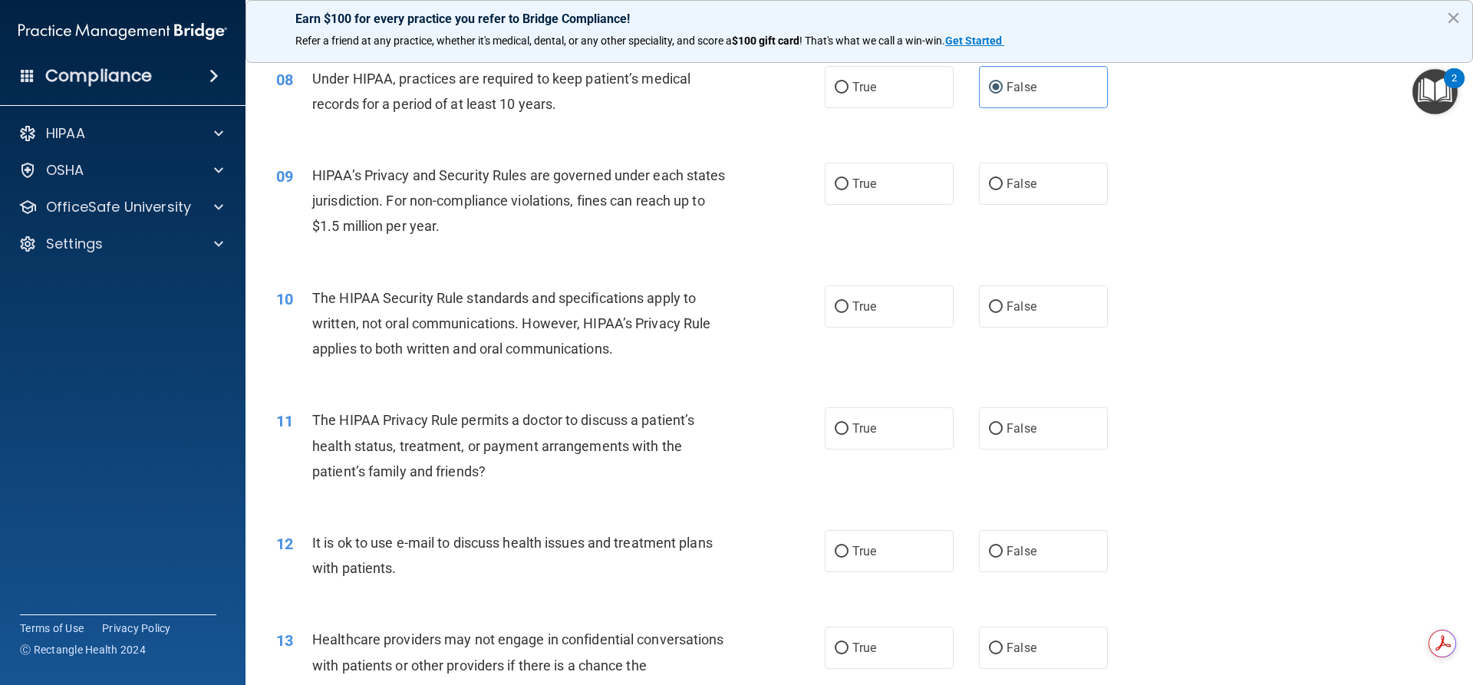
scroll to position [863, 0]
click at [995, 180] on label "False" at bounding box center [1043, 183] width 129 height 42
click at [989, 186] on input "False" at bounding box center [996, 184] width 14 height 12
radio input "true"
click at [859, 319] on label "True" at bounding box center [889, 306] width 129 height 42
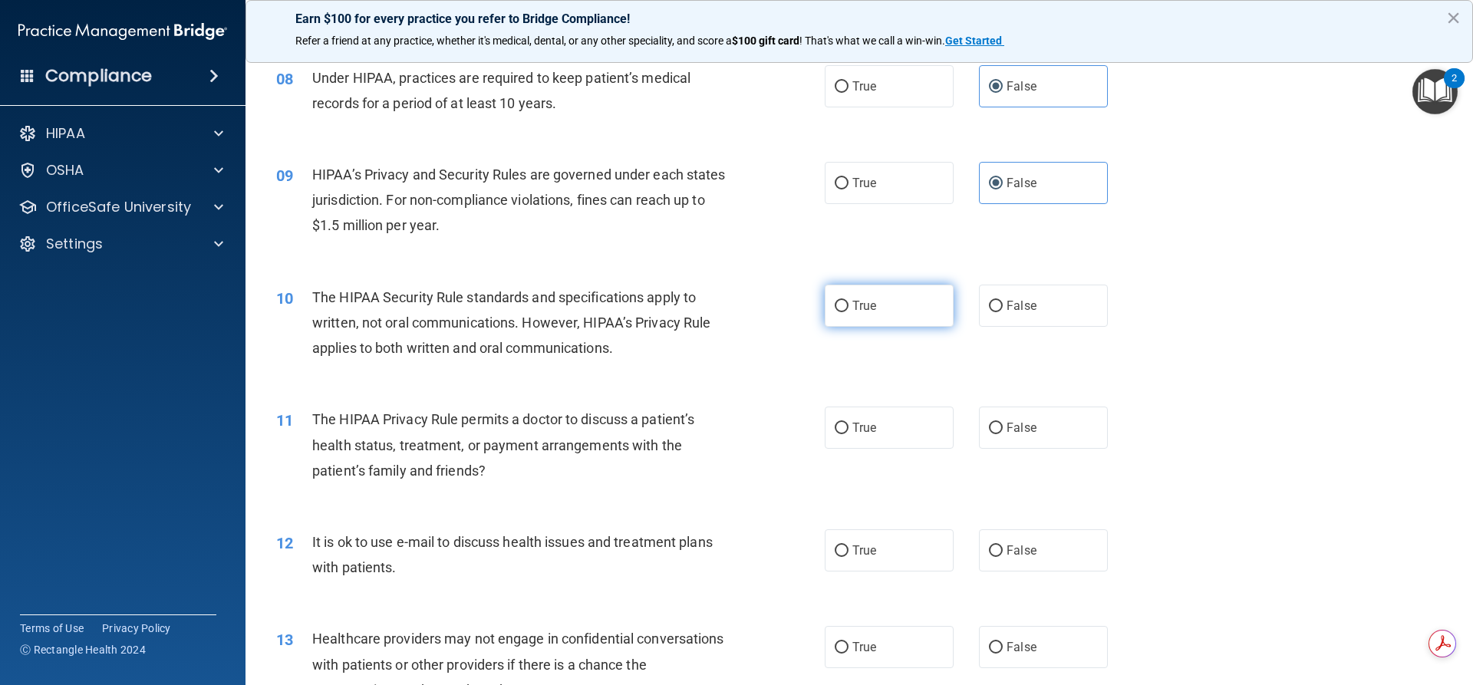
click at [849, 312] on input "True" at bounding box center [842, 307] width 14 height 12
radio input "true"
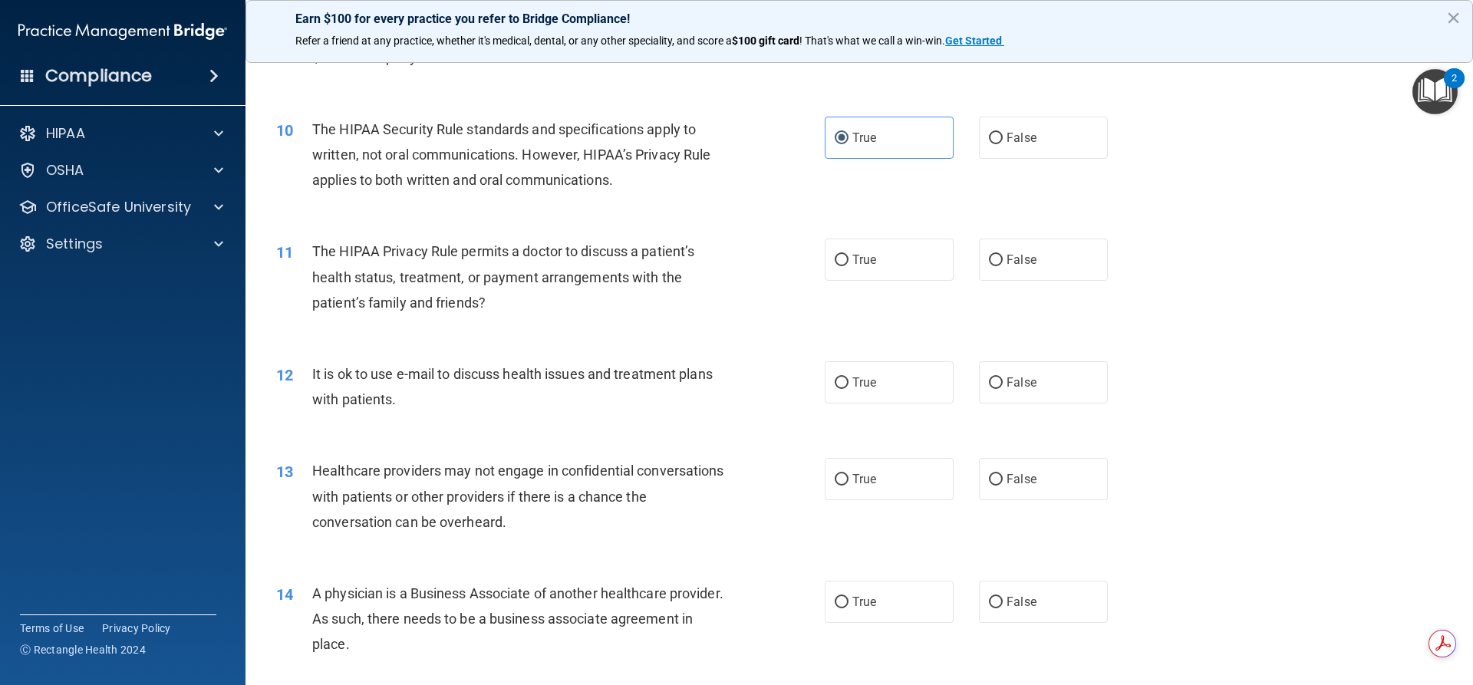
scroll to position [1036, 0]
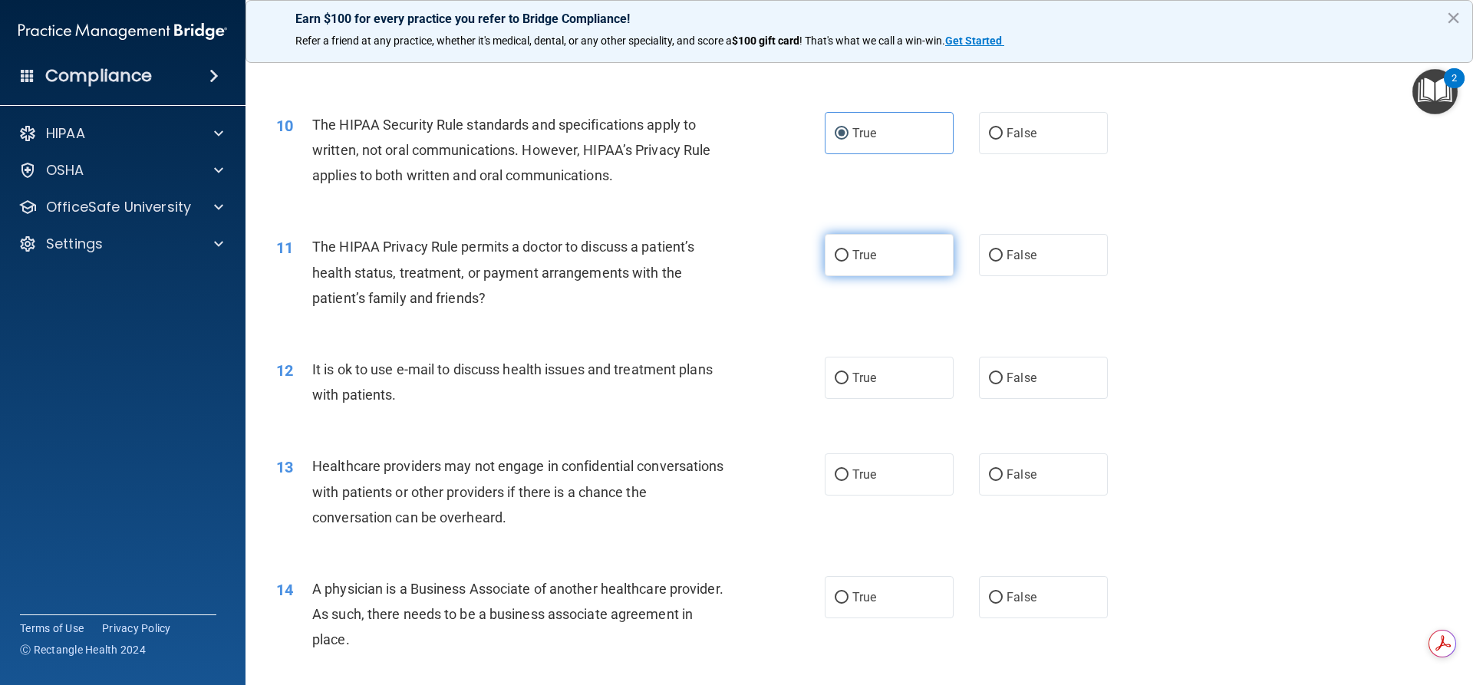
click at [828, 259] on label "True" at bounding box center [889, 255] width 129 height 42
click at [835, 259] on input "True" at bounding box center [842, 256] width 14 height 12
radio input "true"
click at [856, 381] on span "True" at bounding box center [865, 378] width 24 height 15
click at [849, 381] on input "True" at bounding box center [842, 379] width 14 height 12
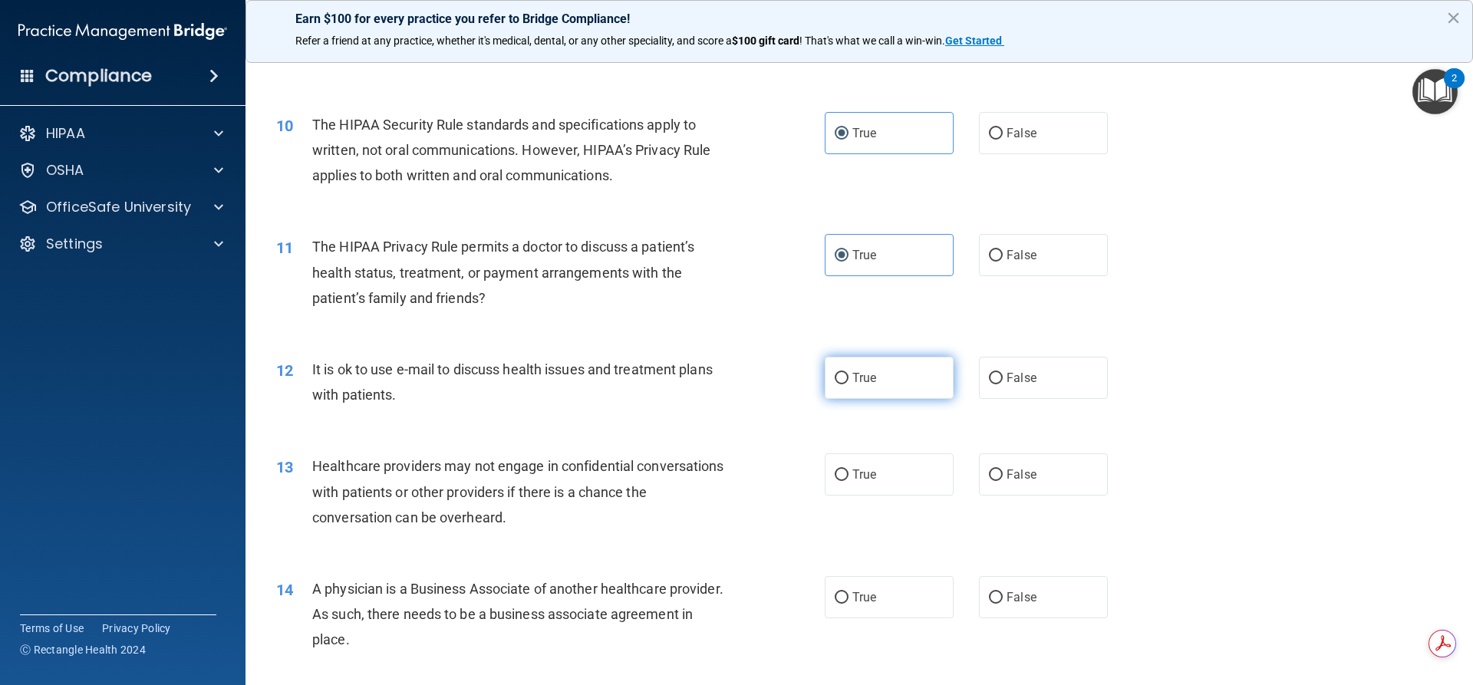
radio input "true"
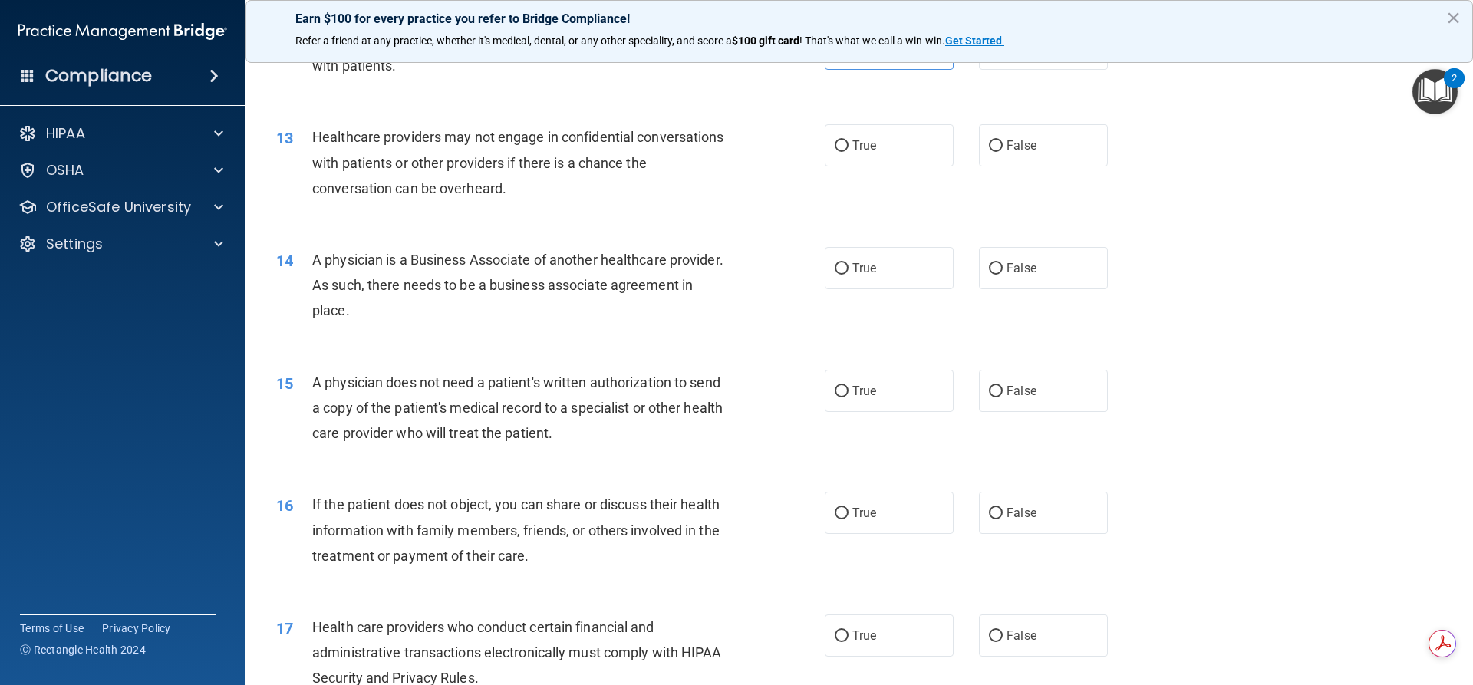
scroll to position [1362, 0]
click at [994, 159] on label "False" at bounding box center [1043, 148] width 129 height 42
click at [994, 155] on input "False" at bounding box center [996, 150] width 14 height 12
radio input "true"
click at [999, 268] on label "False" at bounding box center [1043, 271] width 129 height 42
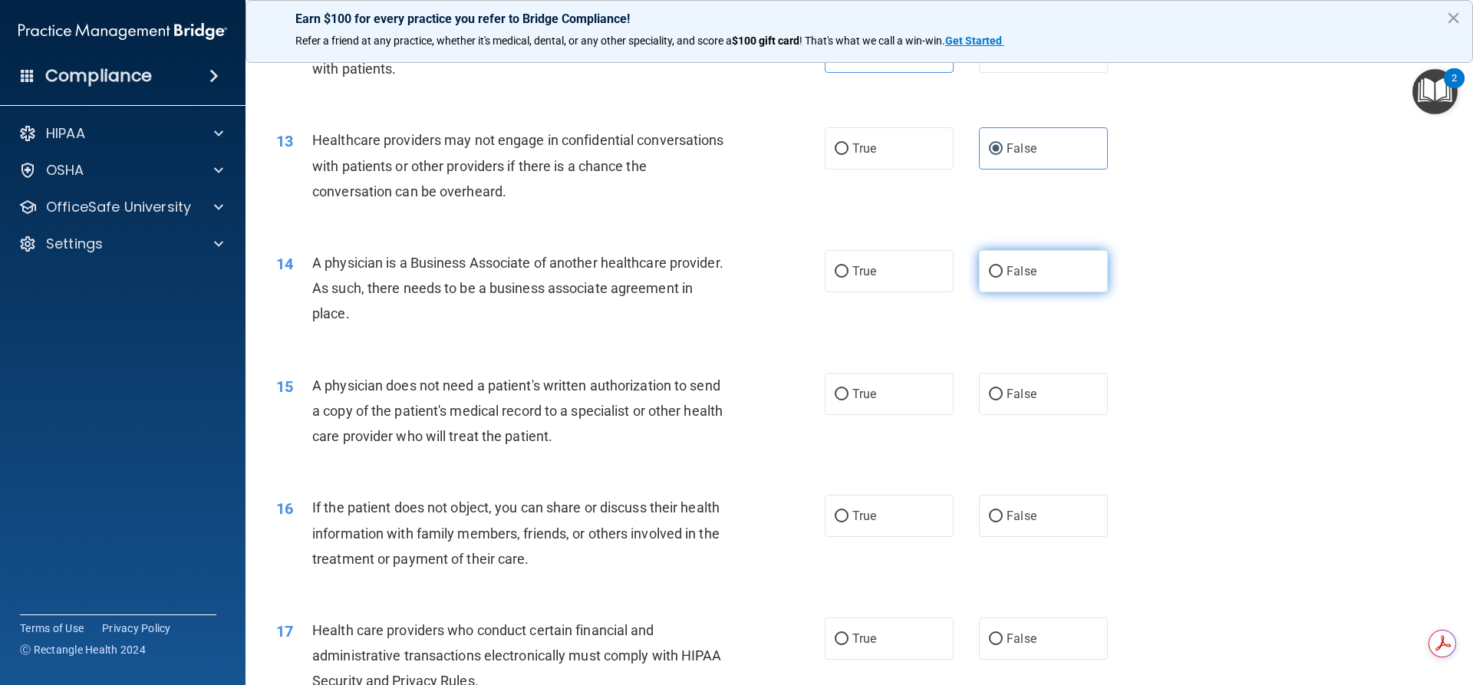
click at [999, 268] on input "False" at bounding box center [996, 272] width 14 height 12
radio input "true"
click at [851, 386] on label "True" at bounding box center [889, 394] width 129 height 42
click at [849, 389] on input "True" at bounding box center [842, 395] width 14 height 12
radio input "true"
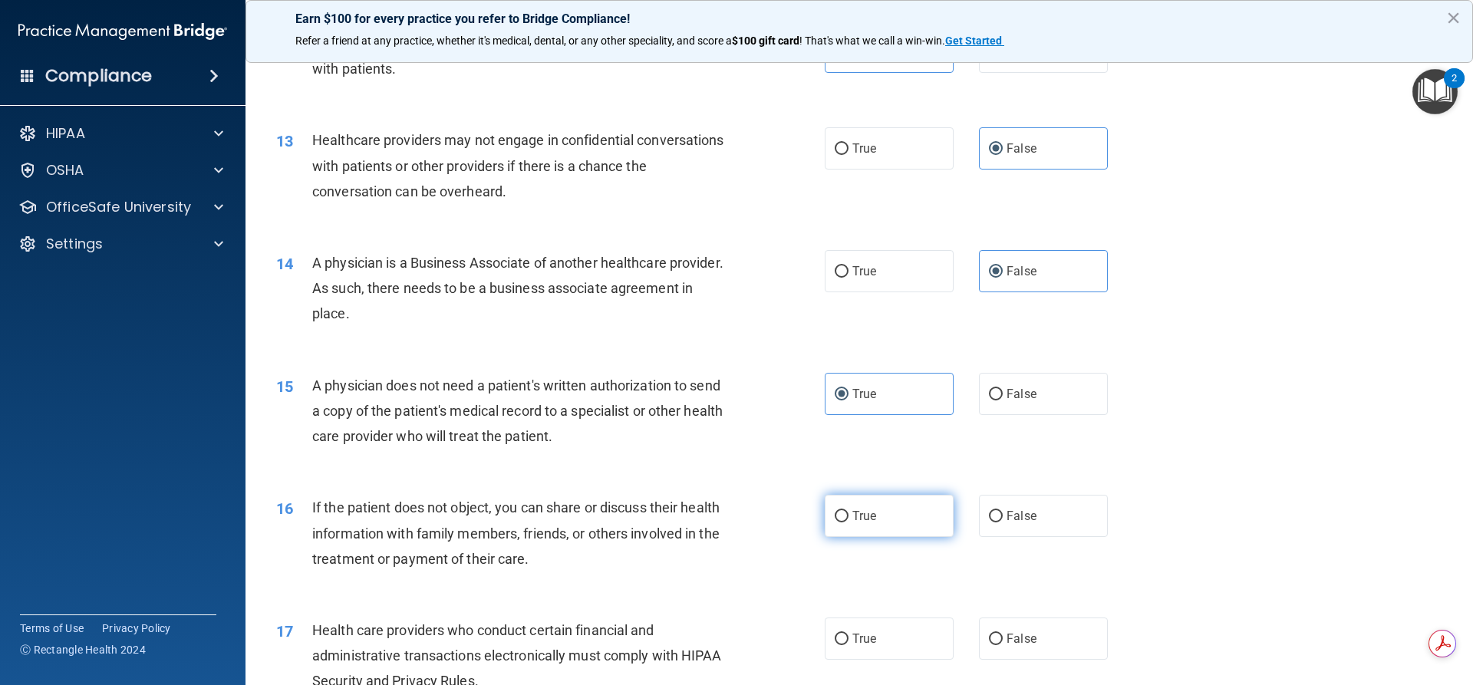
click at [853, 510] on span "True" at bounding box center [865, 516] width 24 height 15
click at [848, 511] on input "True" at bounding box center [842, 517] width 14 height 12
radio input "true"
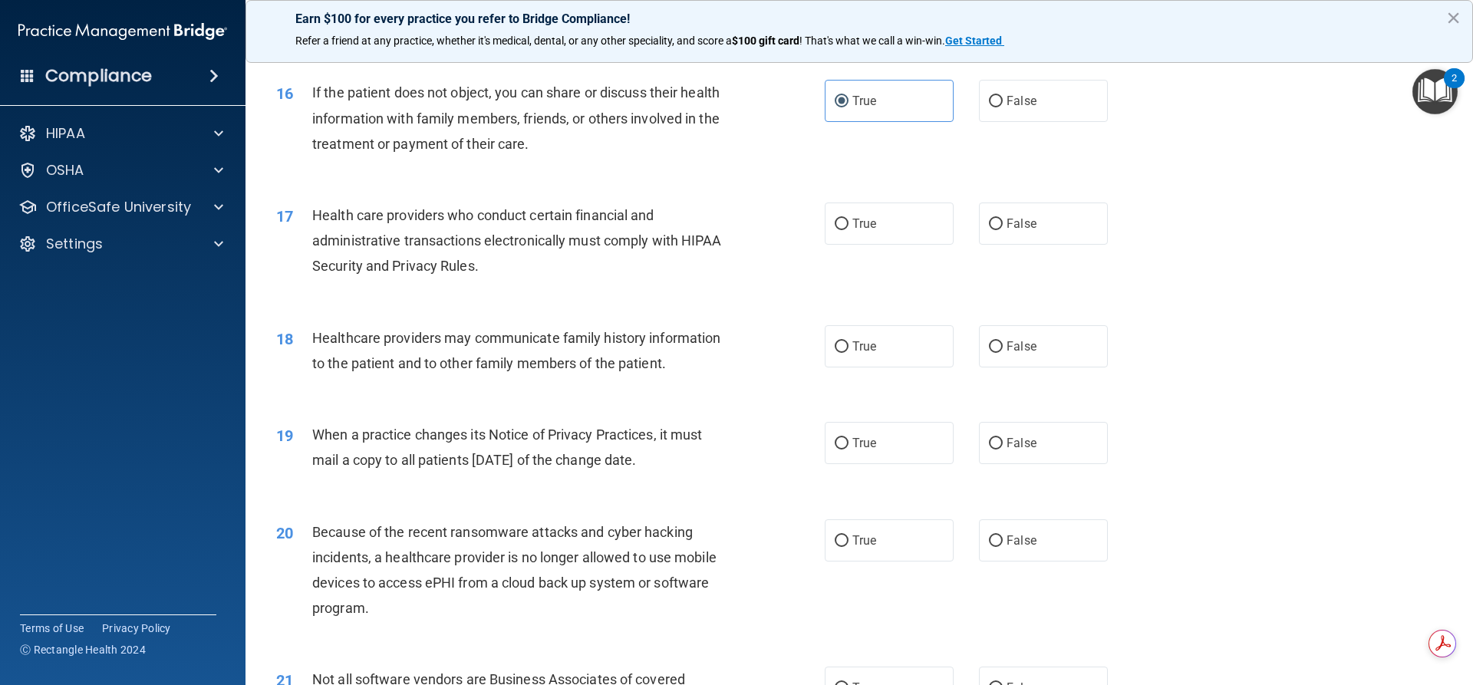
scroll to position [1784, 0]
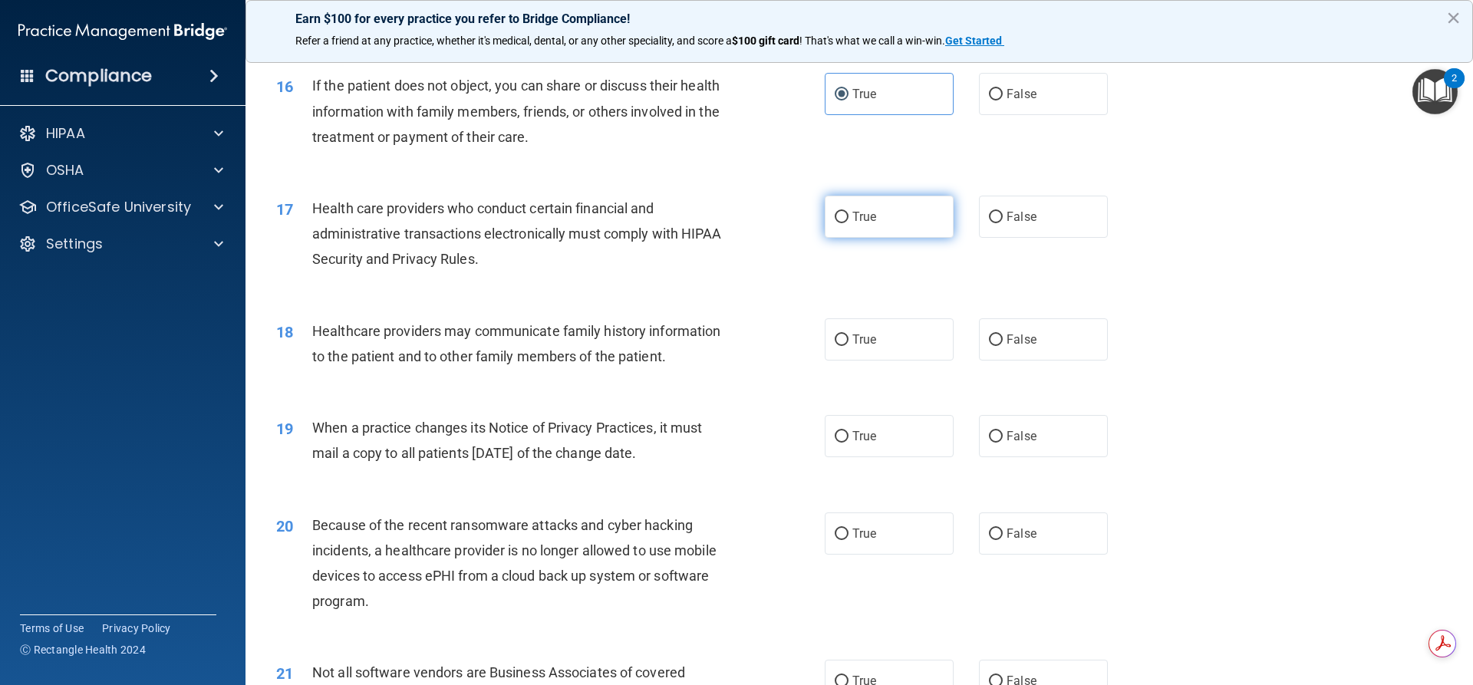
click at [882, 210] on label "True" at bounding box center [889, 217] width 129 height 42
click at [849, 212] on input "True" at bounding box center [842, 218] width 14 height 12
radio input "true"
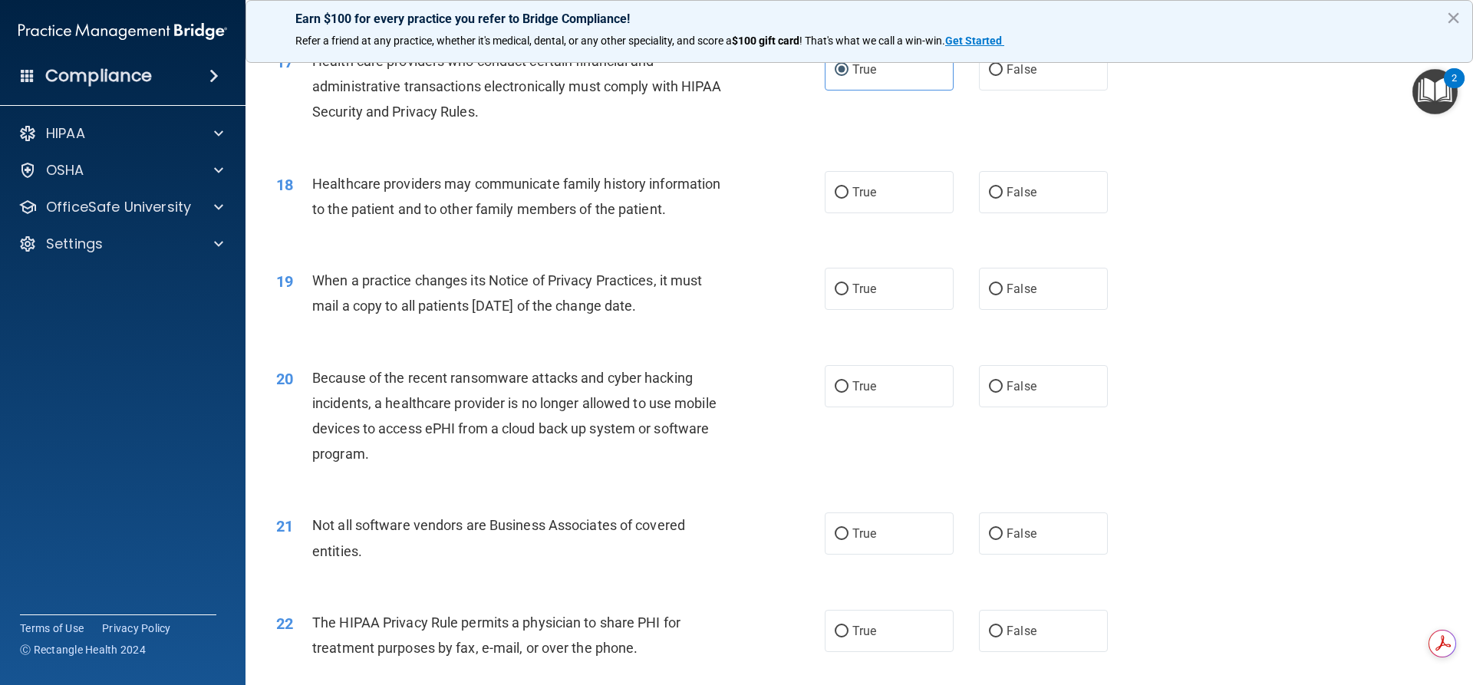
scroll to position [1938, 0]
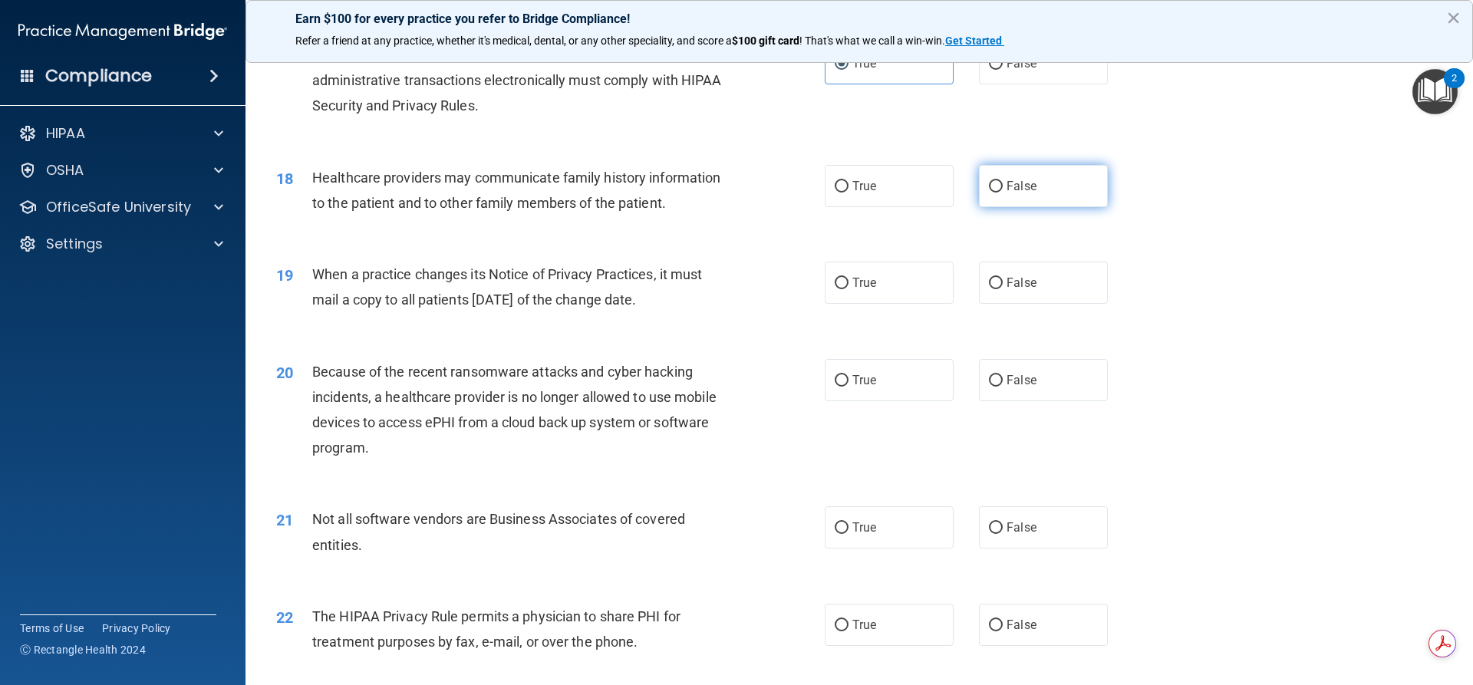
click at [1007, 180] on span "False" at bounding box center [1022, 186] width 30 height 15
click at [1003, 181] on input "False" at bounding box center [996, 187] width 14 height 12
radio input "true"
click at [1014, 271] on label "False" at bounding box center [1043, 283] width 129 height 42
click at [1003, 278] on input "False" at bounding box center [996, 284] width 14 height 12
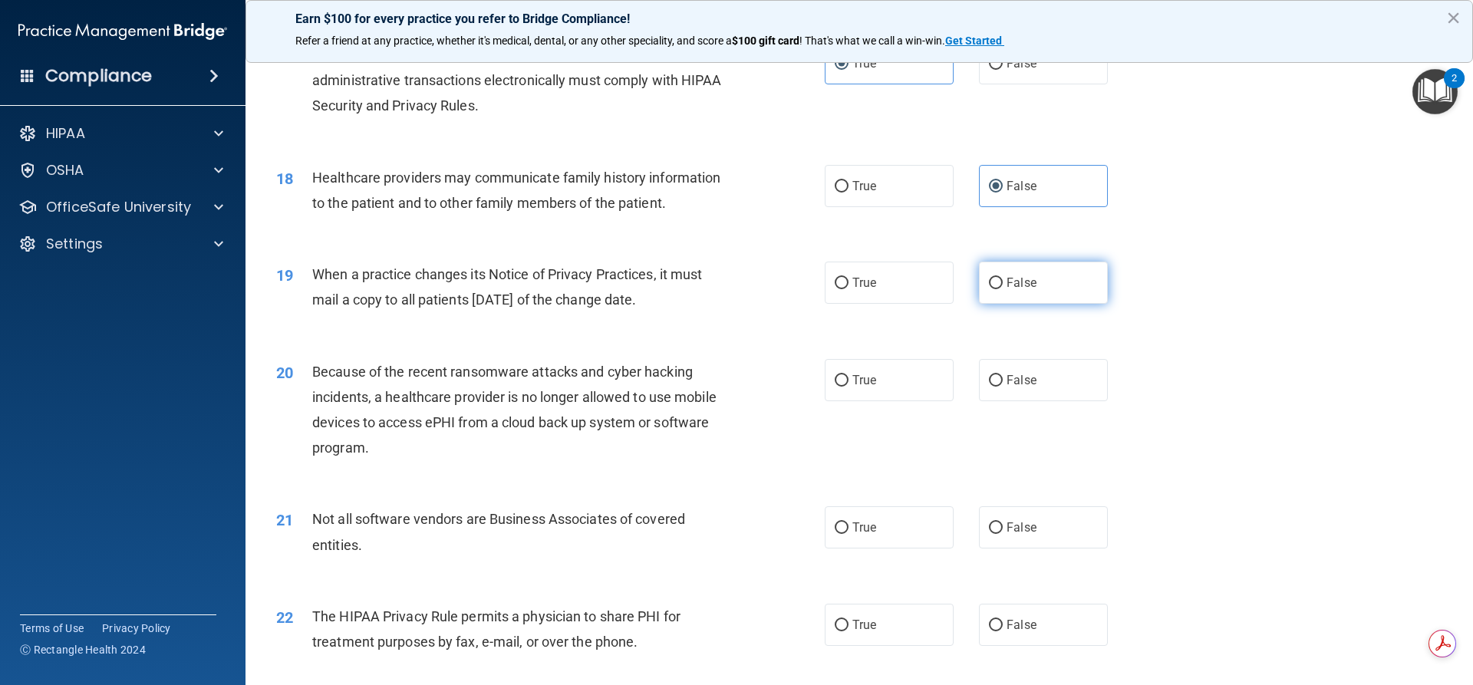
radio input "true"
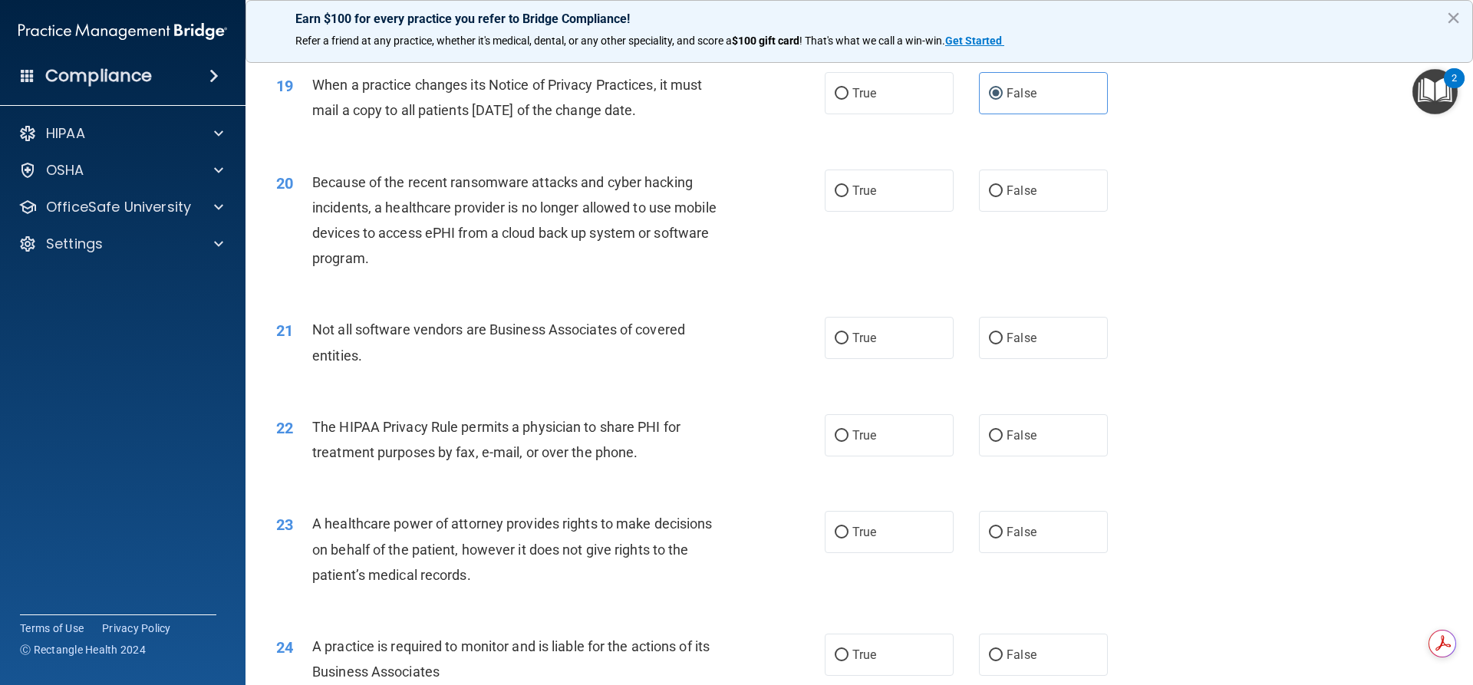
scroll to position [2130, 0]
click at [979, 176] on label "False" at bounding box center [1043, 188] width 129 height 42
click at [989, 183] on input "False" at bounding box center [996, 189] width 14 height 12
radio input "true"
click at [835, 331] on input "True" at bounding box center [842, 337] width 14 height 12
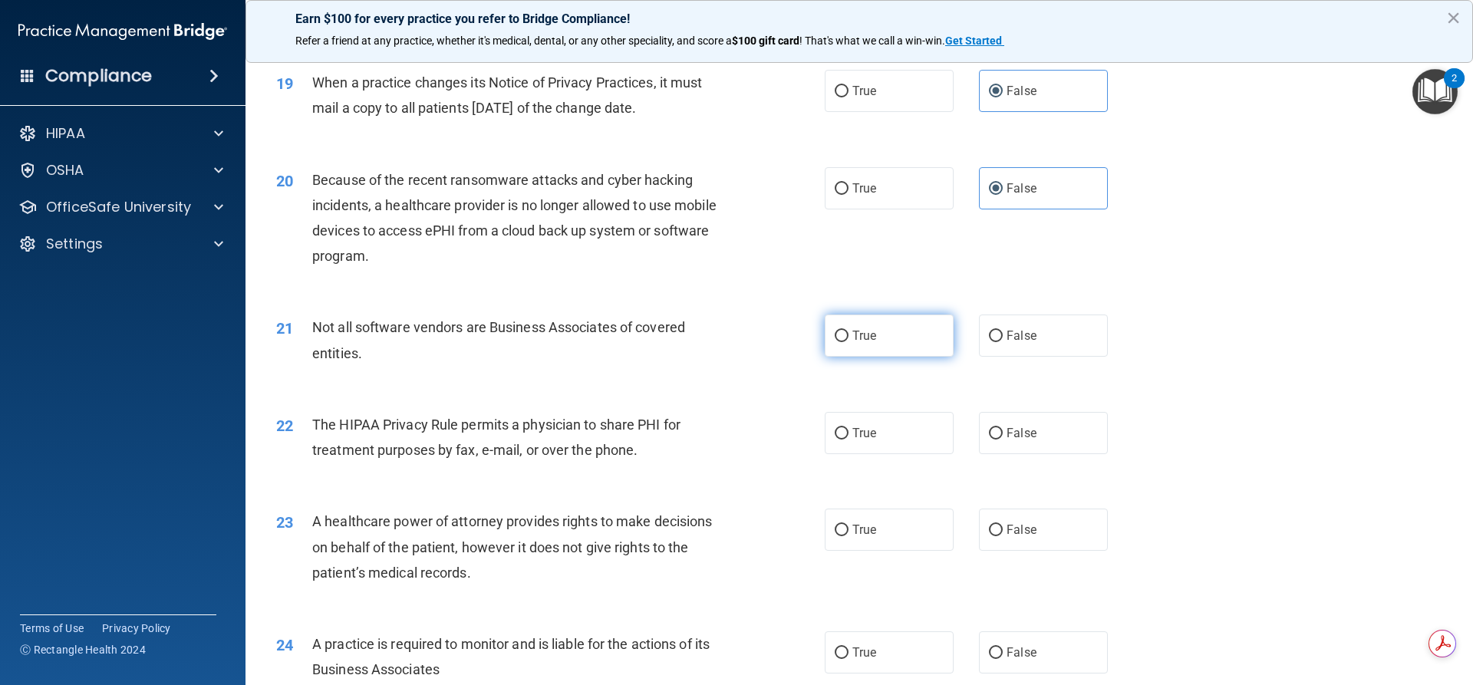
radio input "true"
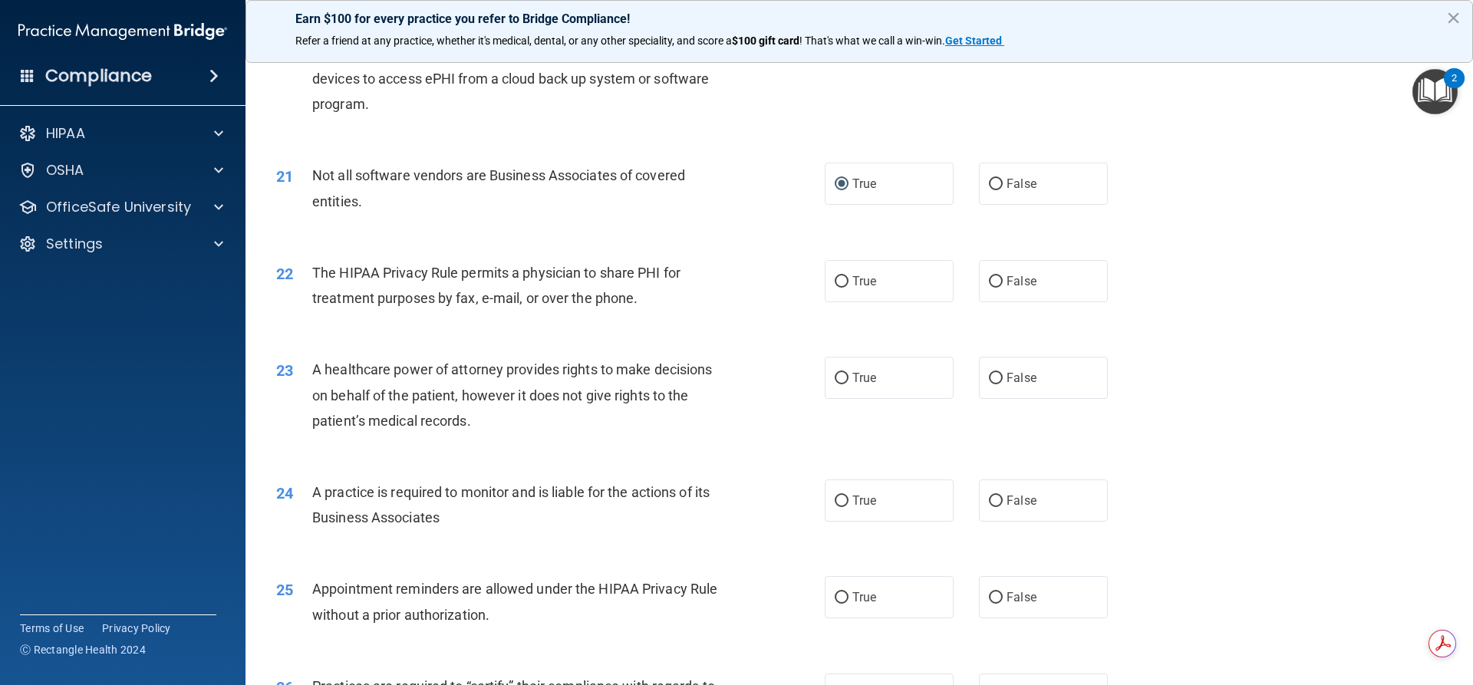
scroll to position [2283, 0]
click at [844, 289] on label "True" at bounding box center [889, 280] width 129 height 42
click at [844, 286] on input "True" at bounding box center [842, 281] width 14 height 12
radio input "true"
click at [853, 372] on span "True" at bounding box center [865, 376] width 24 height 15
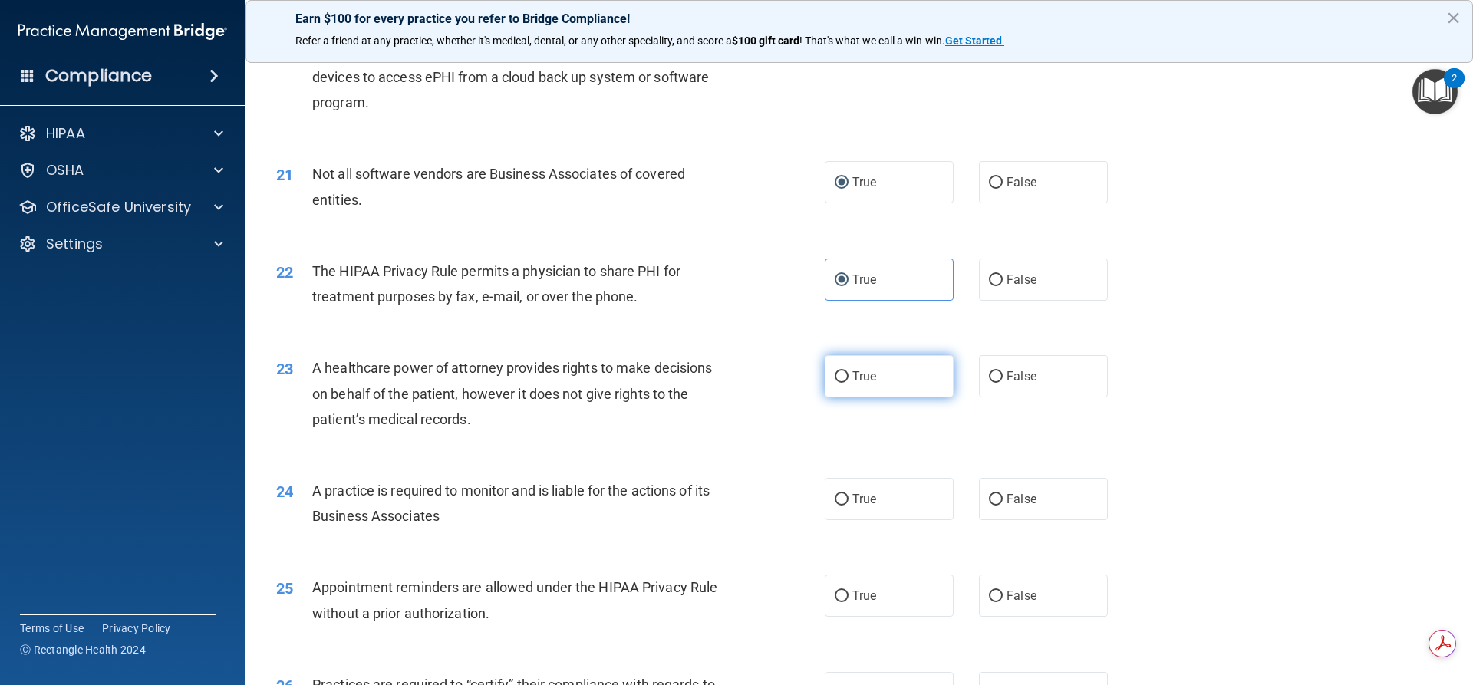
click at [848, 372] on input "True" at bounding box center [842, 377] width 14 height 12
radio input "true"
click at [991, 491] on label "False" at bounding box center [1043, 499] width 129 height 42
click at [991, 494] on input "False" at bounding box center [996, 500] width 14 height 12
radio input "true"
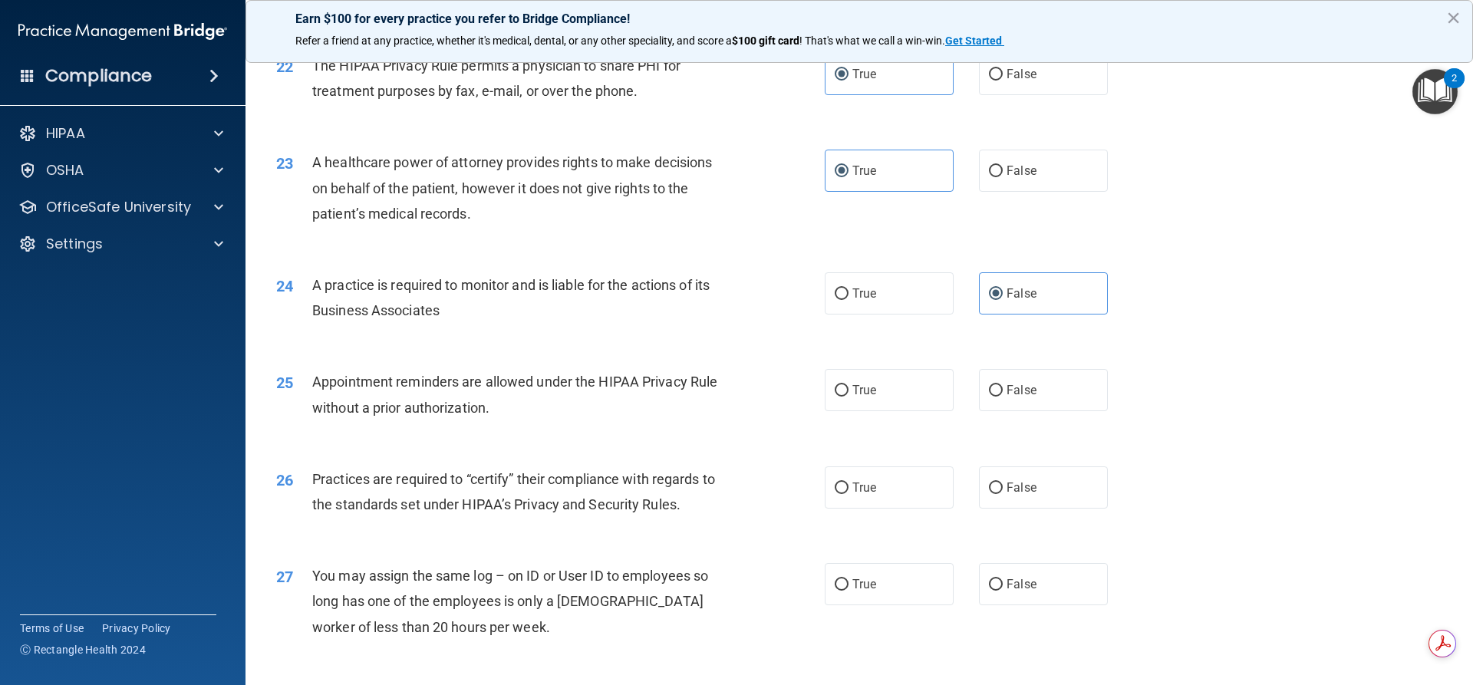
scroll to position [2609, 0]
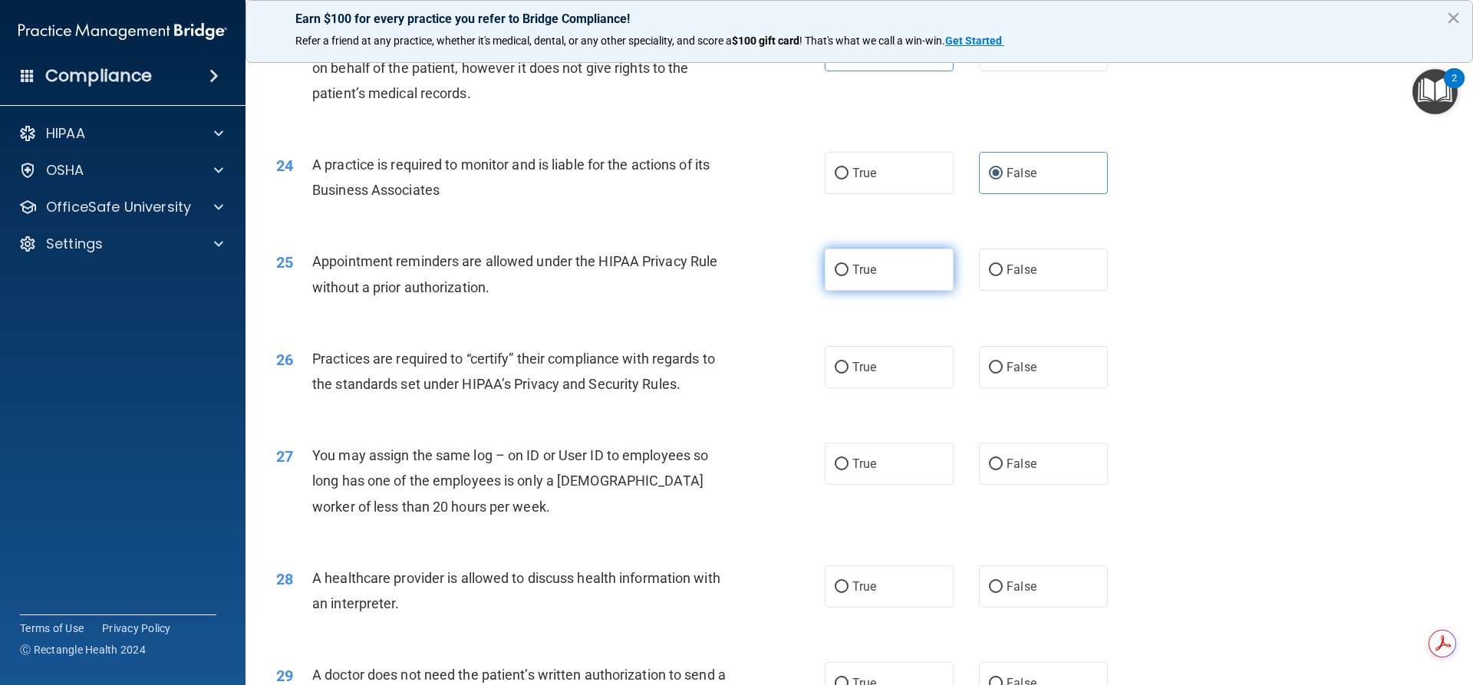
click at [856, 266] on span "True" at bounding box center [865, 269] width 24 height 15
click at [849, 266] on input "True" at bounding box center [842, 271] width 14 height 12
radio input "true"
click at [995, 367] on input "False" at bounding box center [996, 368] width 14 height 12
radio input "true"
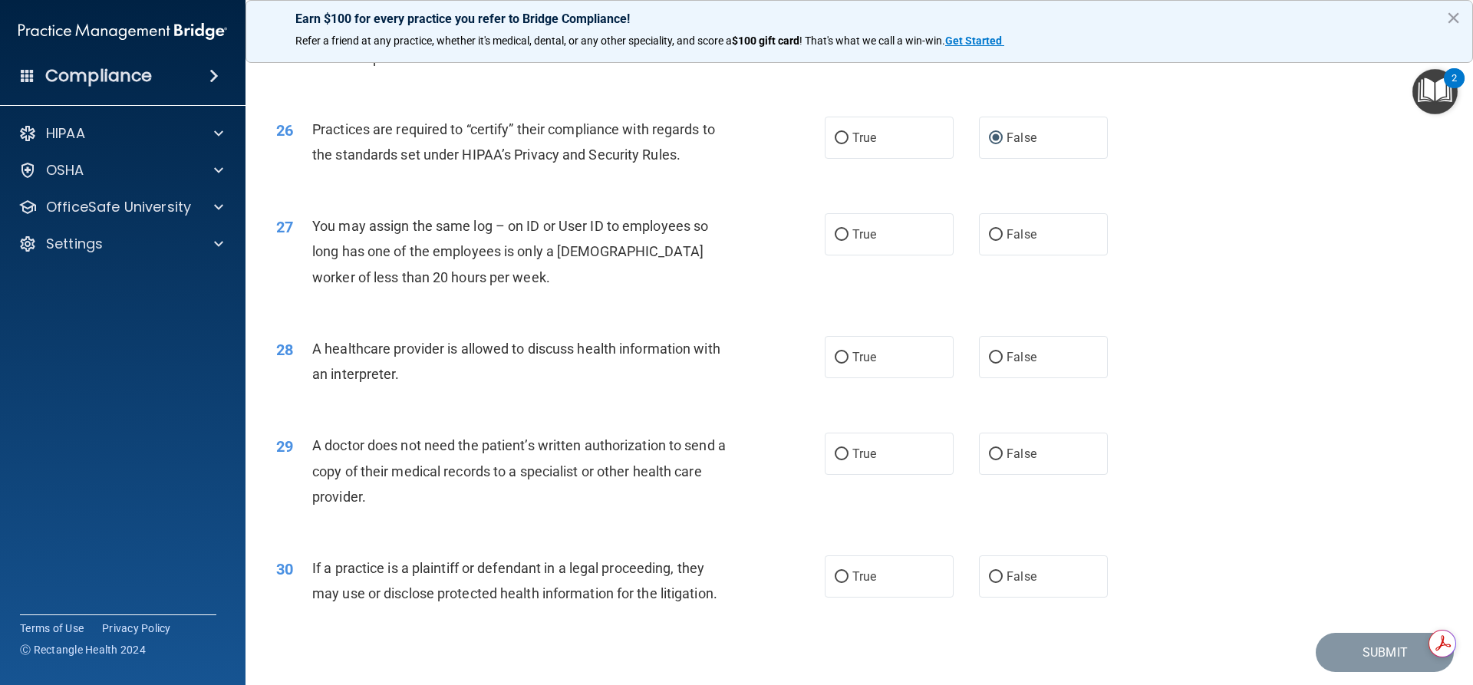
scroll to position [2839, 0]
click at [1017, 244] on label "False" at bounding box center [1043, 234] width 129 height 42
click at [1003, 240] on input "False" at bounding box center [996, 235] width 14 height 12
radio input "true"
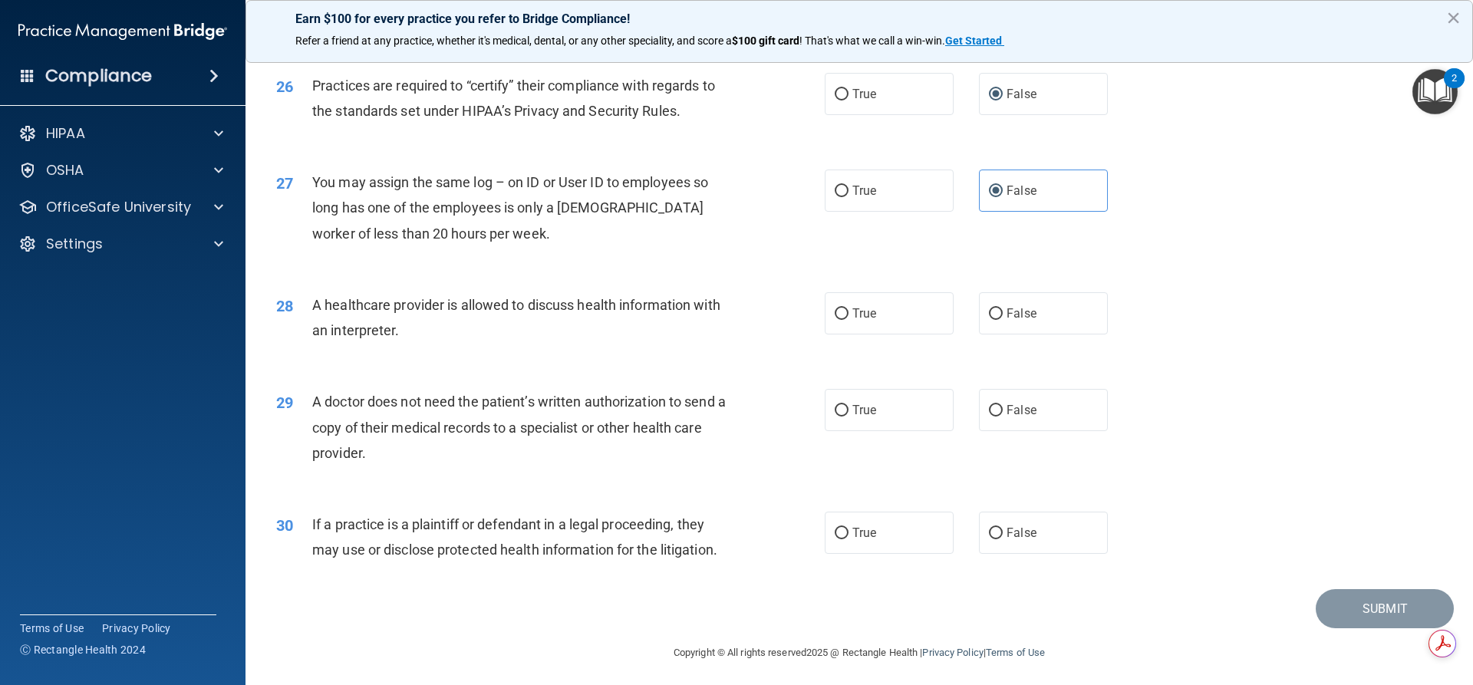
scroll to position [2887, 0]
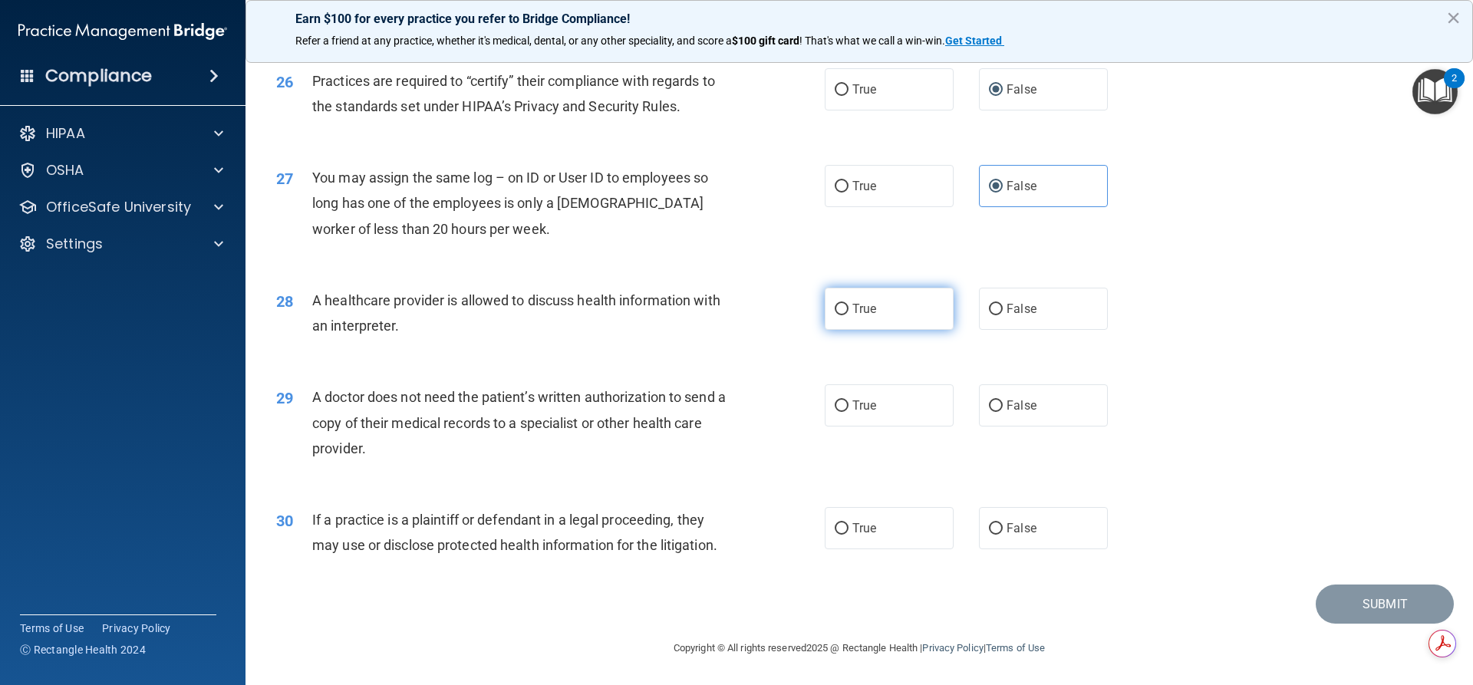
click at [848, 319] on label "True" at bounding box center [889, 309] width 129 height 42
click at [848, 315] on input "True" at bounding box center [842, 310] width 14 height 12
radio input "true"
click at [835, 409] on input "True" at bounding box center [842, 407] width 14 height 12
radio input "true"
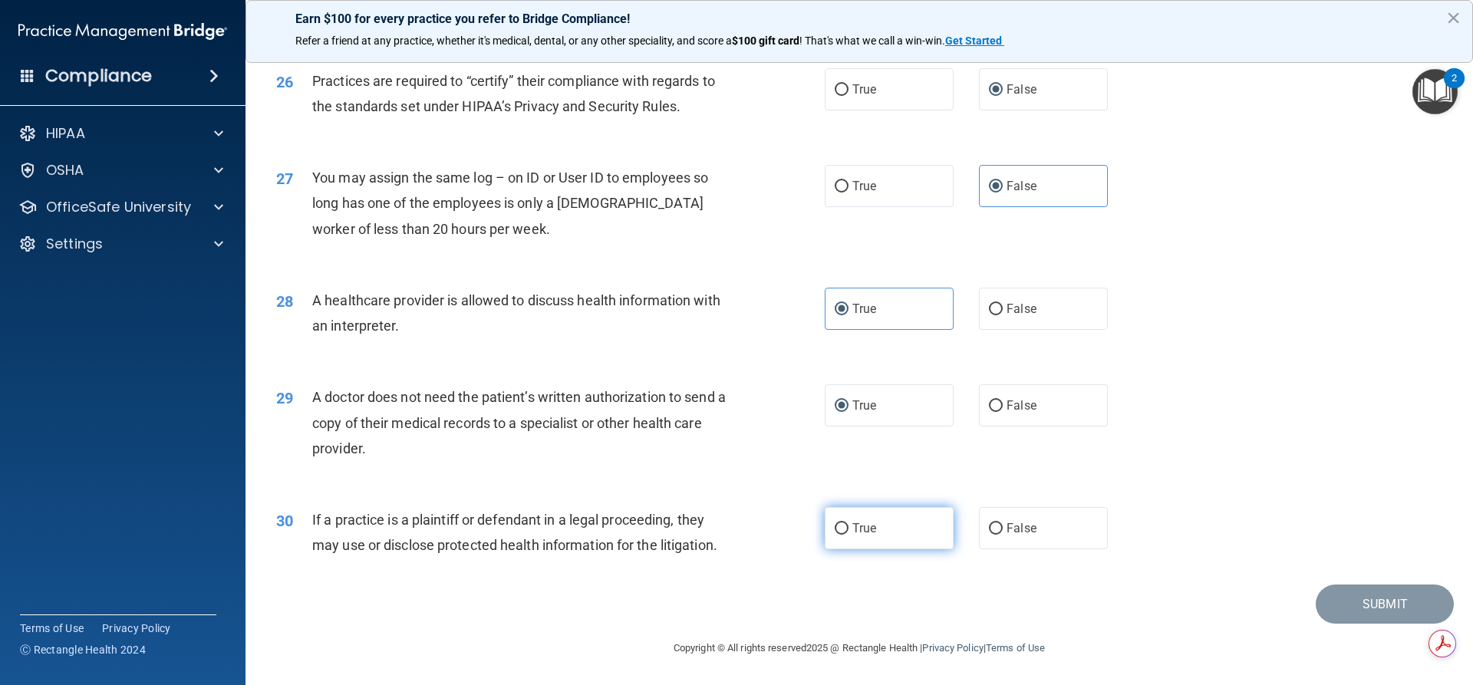
click at [844, 527] on label "True" at bounding box center [889, 528] width 129 height 42
click at [844, 527] on input "True" at bounding box center [842, 529] width 14 height 12
radio input "true"
click at [1363, 598] on button "Submit" at bounding box center [1385, 604] width 138 height 39
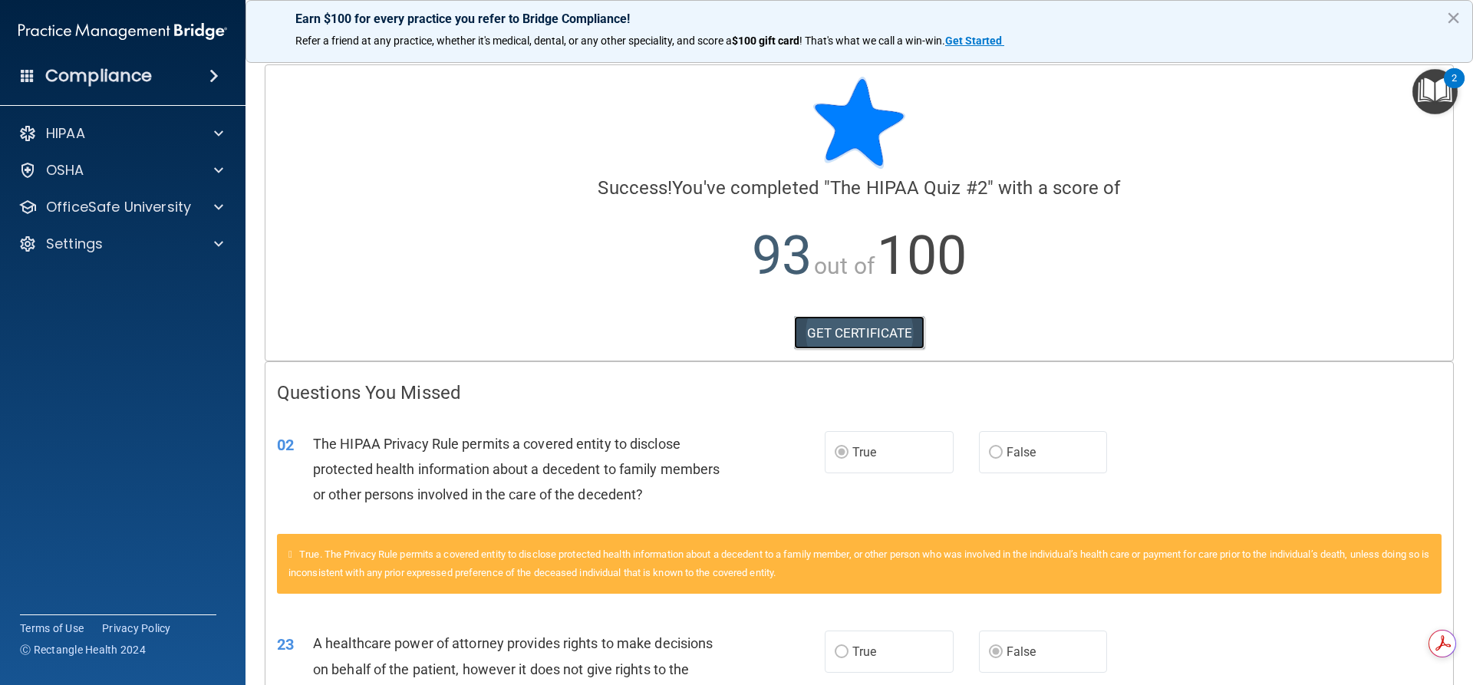
click at [878, 328] on link "GET CERTIFICATE" at bounding box center [859, 333] width 131 height 34
click at [207, 213] on div at bounding box center [216, 207] width 38 height 18
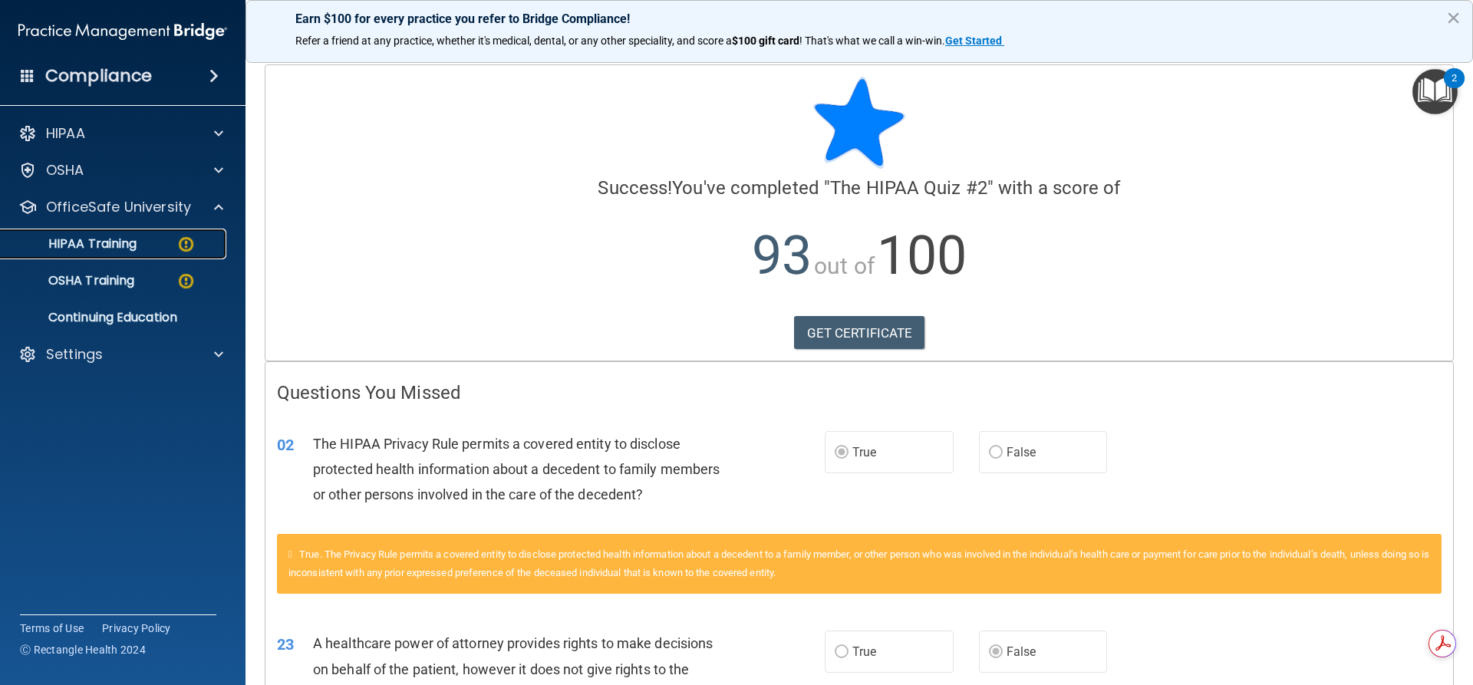
click at [97, 236] on p "HIPAA Training" at bounding box center [73, 243] width 127 height 15
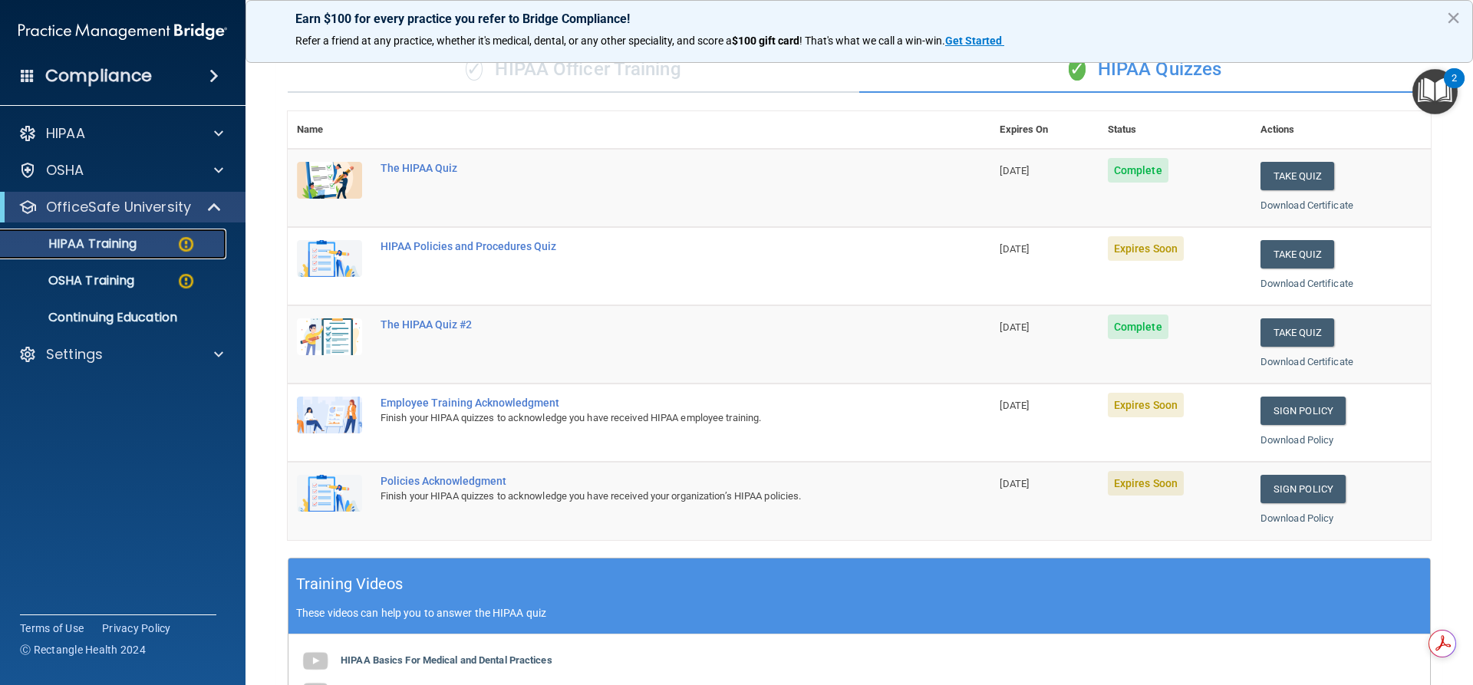
scroll to position [77, 0]
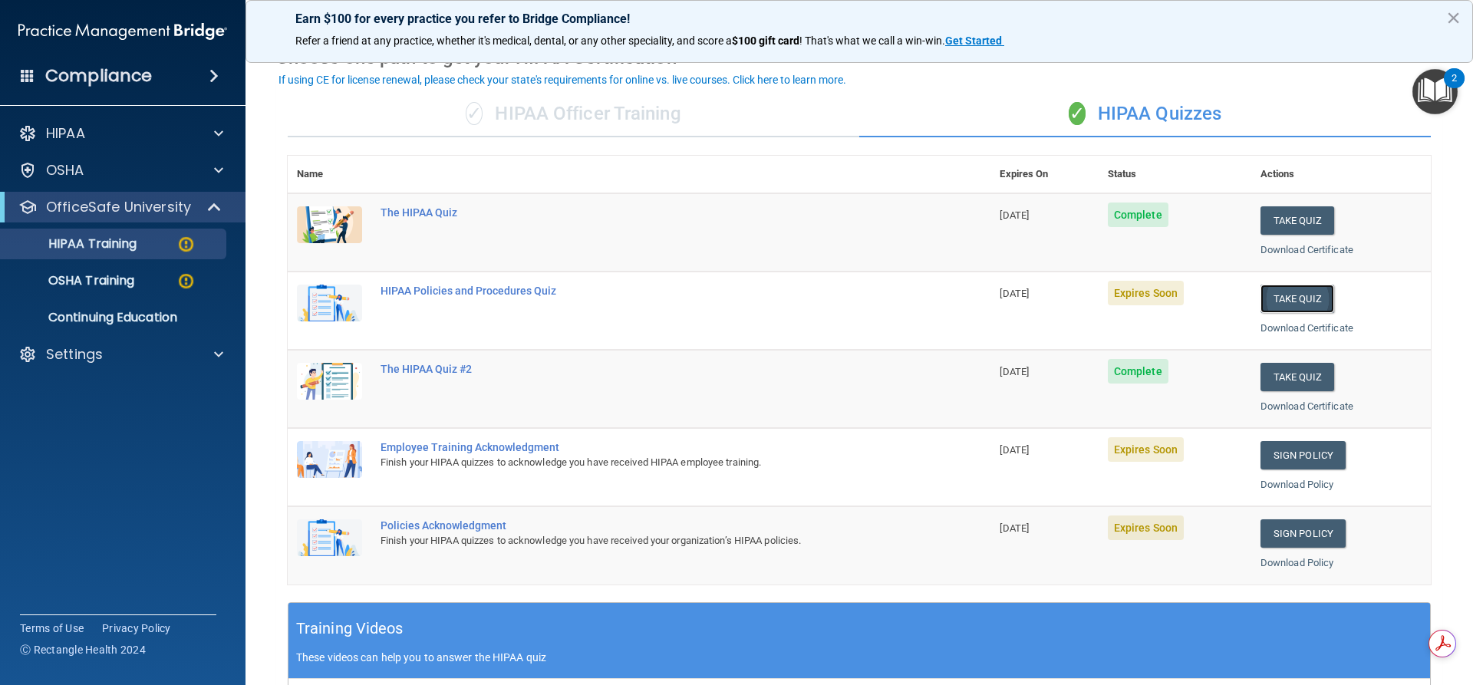
click at [1276, 295] on button "Take Quiz" at bounding box center [1298, 299] width 74 height 28
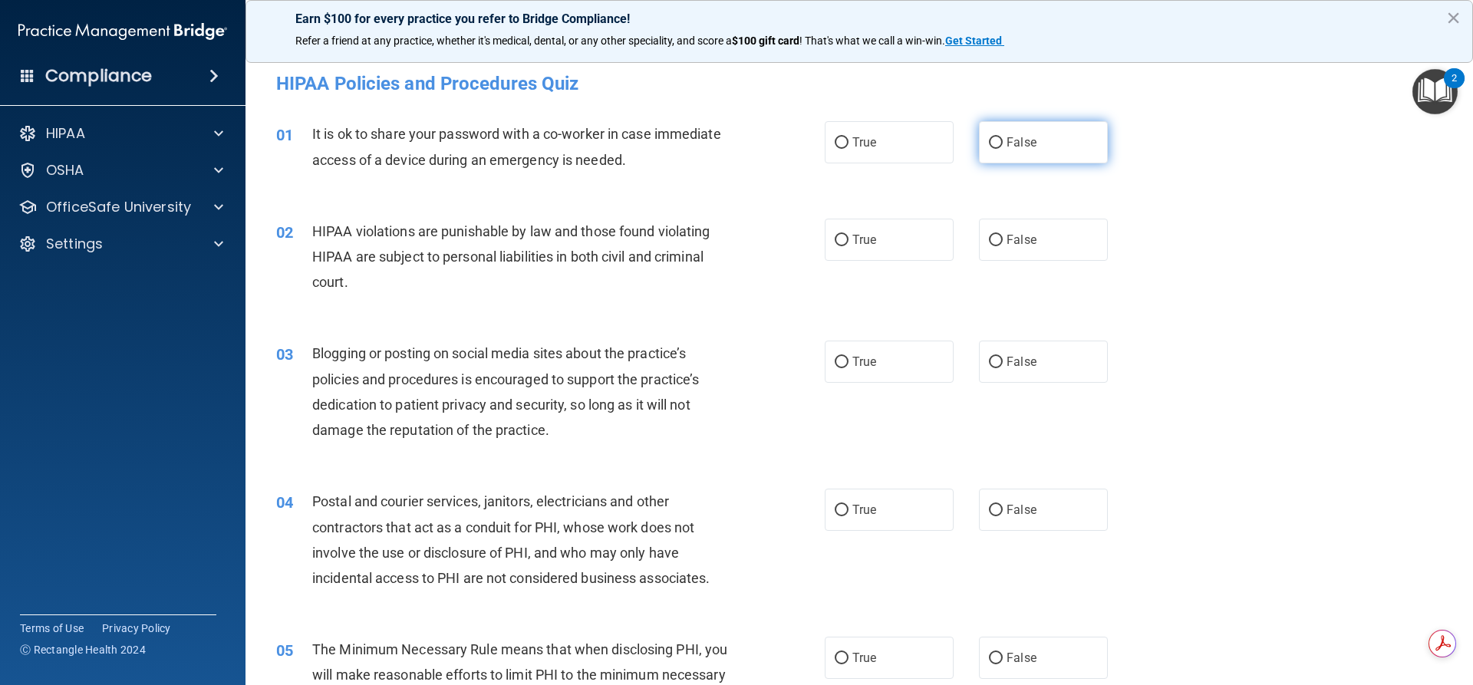
click at [989, 140] on input "False" at bounding box center [996, 143] width 14 height 12
radio input "true"
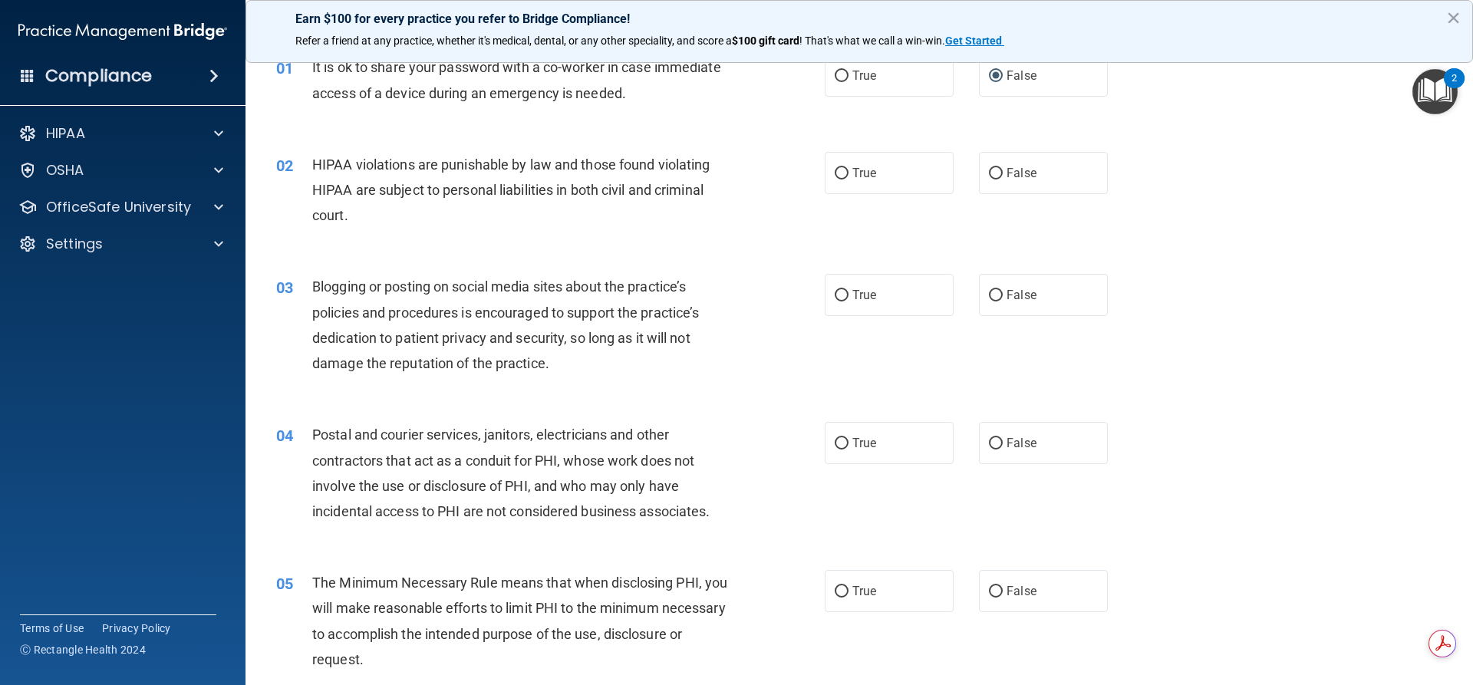
scroll to position [77, 0]
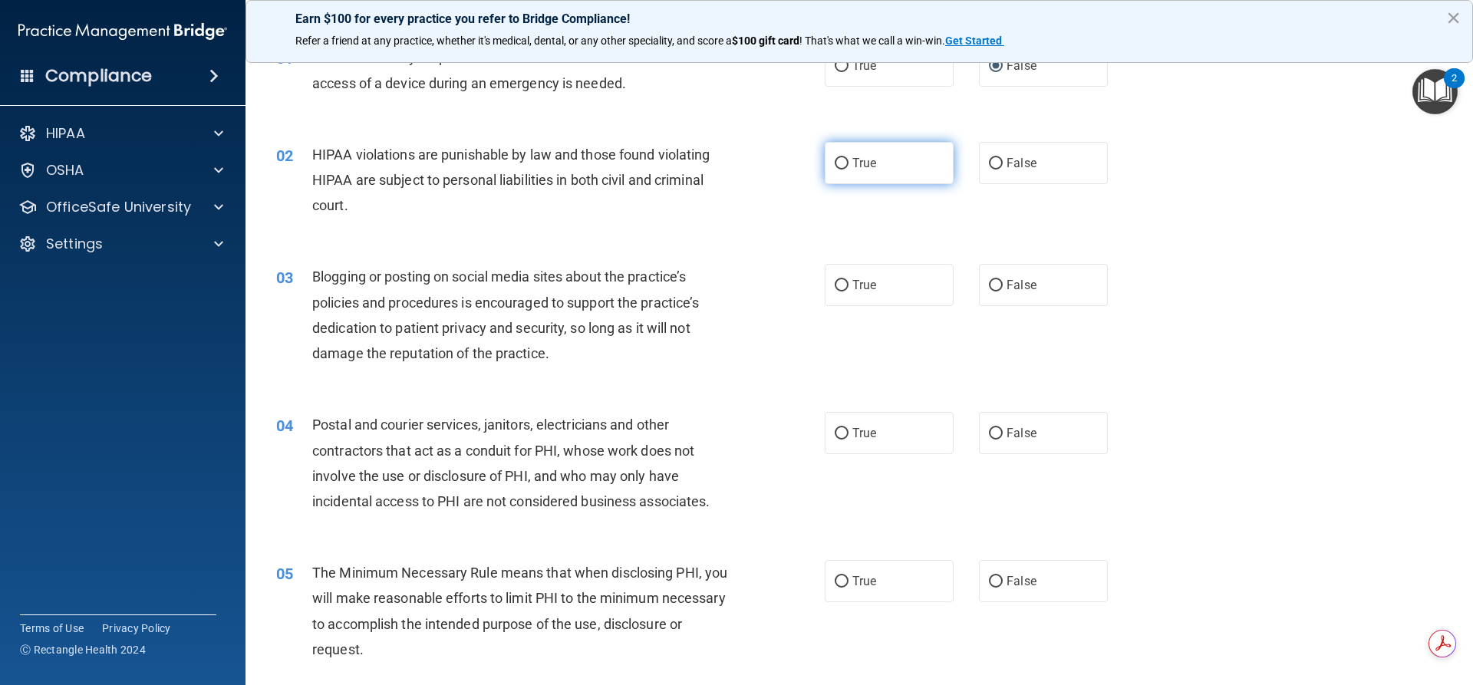
click at [865, 173] on label "True" at bounding box center [889, 163] width 129 height 42
click at [849, 170] on input "True" at bounding box center [842, 164] width 14 height 12
radio input "true"
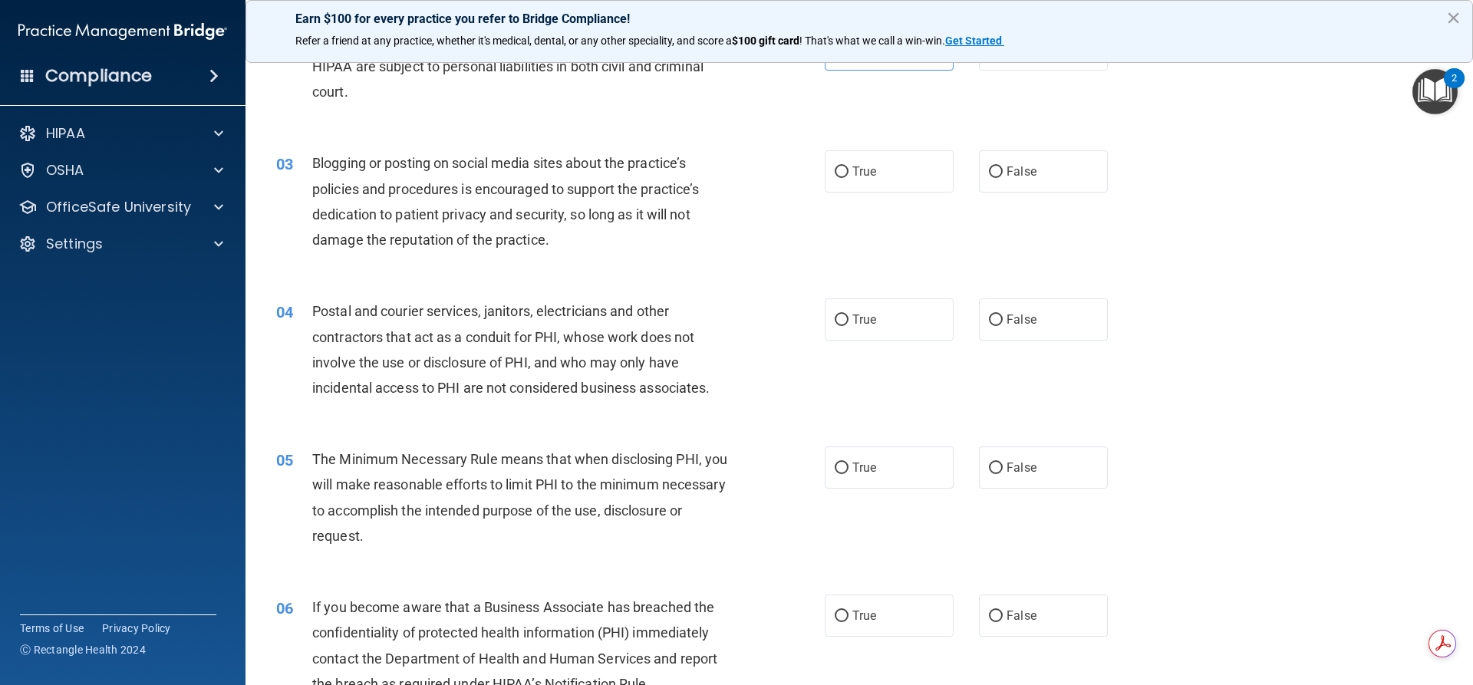
scroll to position [192, 0]
click at [845, 177] on label "True" at bounding box center [889, 170] width 129 height 42
click at [845, 177] on input "True" at bounding box center [842, 171] width 14 height 12
radio input "true"
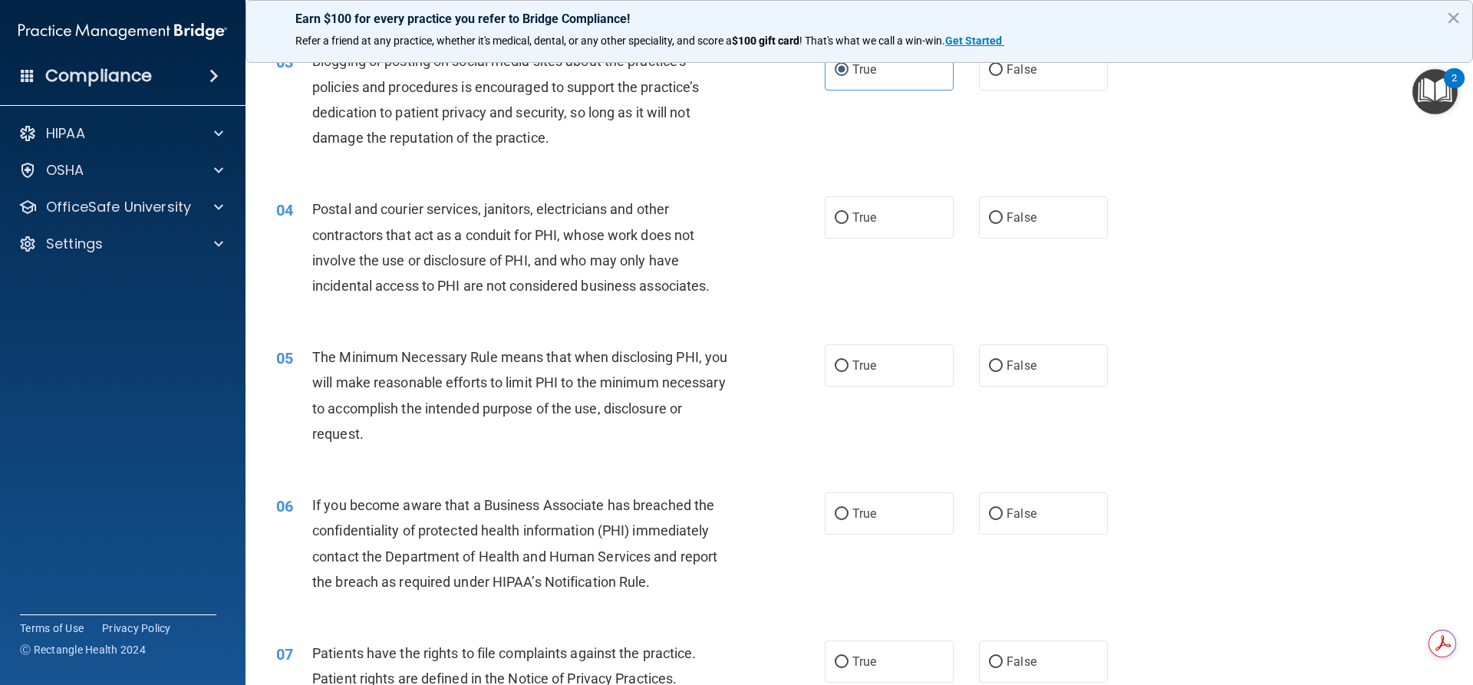
scroll to position [326, 0]
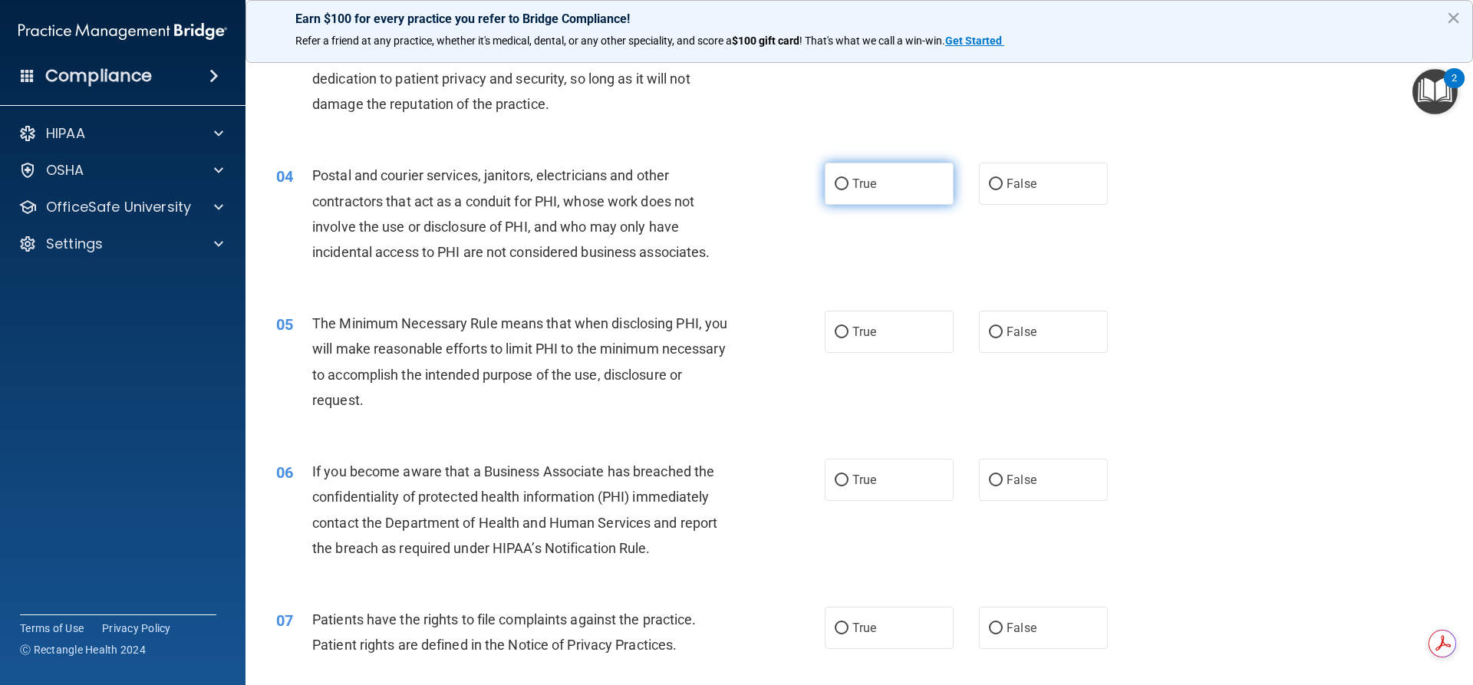
click at [863, 186] on span "True" at bounding box center [865, 184] width 24 height 15
click at [849, 186] on input "True" at bounding box center [842, 185] width 14 height 12
radio input "true"
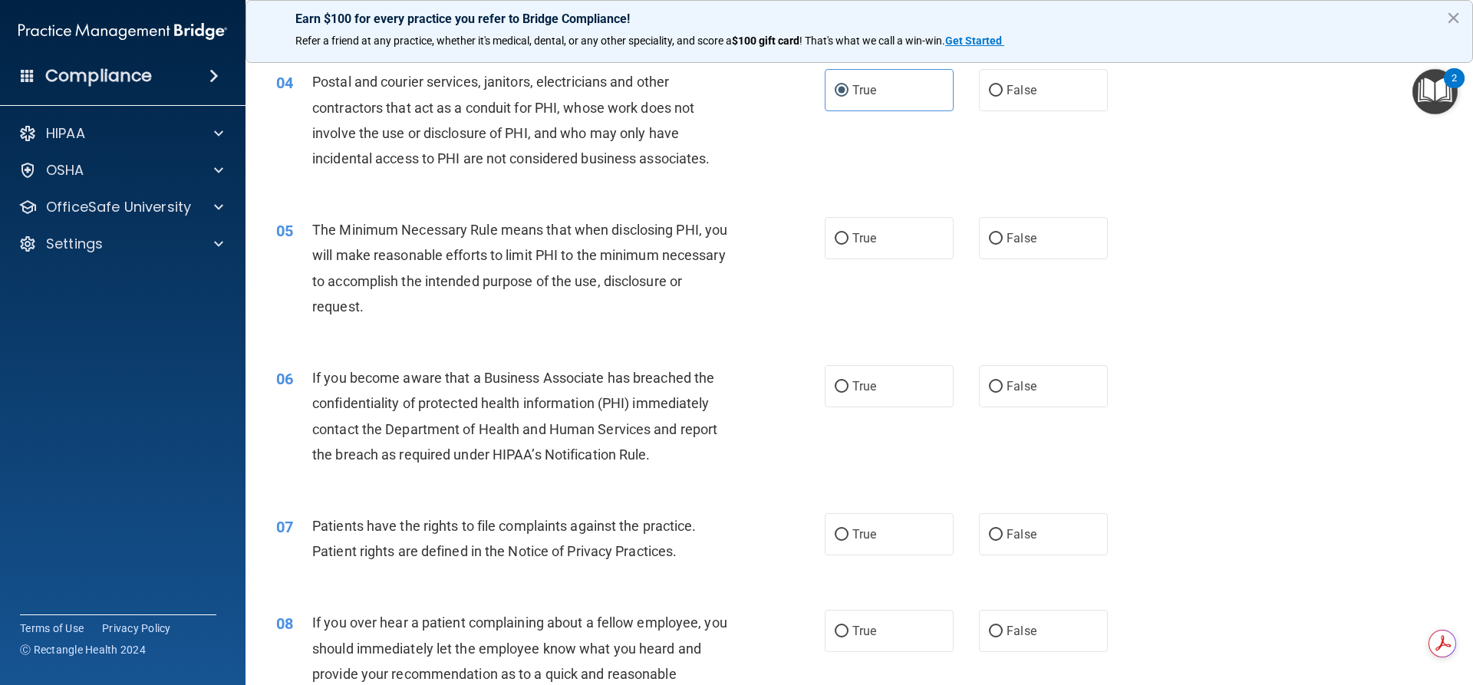
scroll to position [422, 0]
click at [840, 233] on input "True" at bounding box center [842, 237] width 14 height 12
radio input "true"
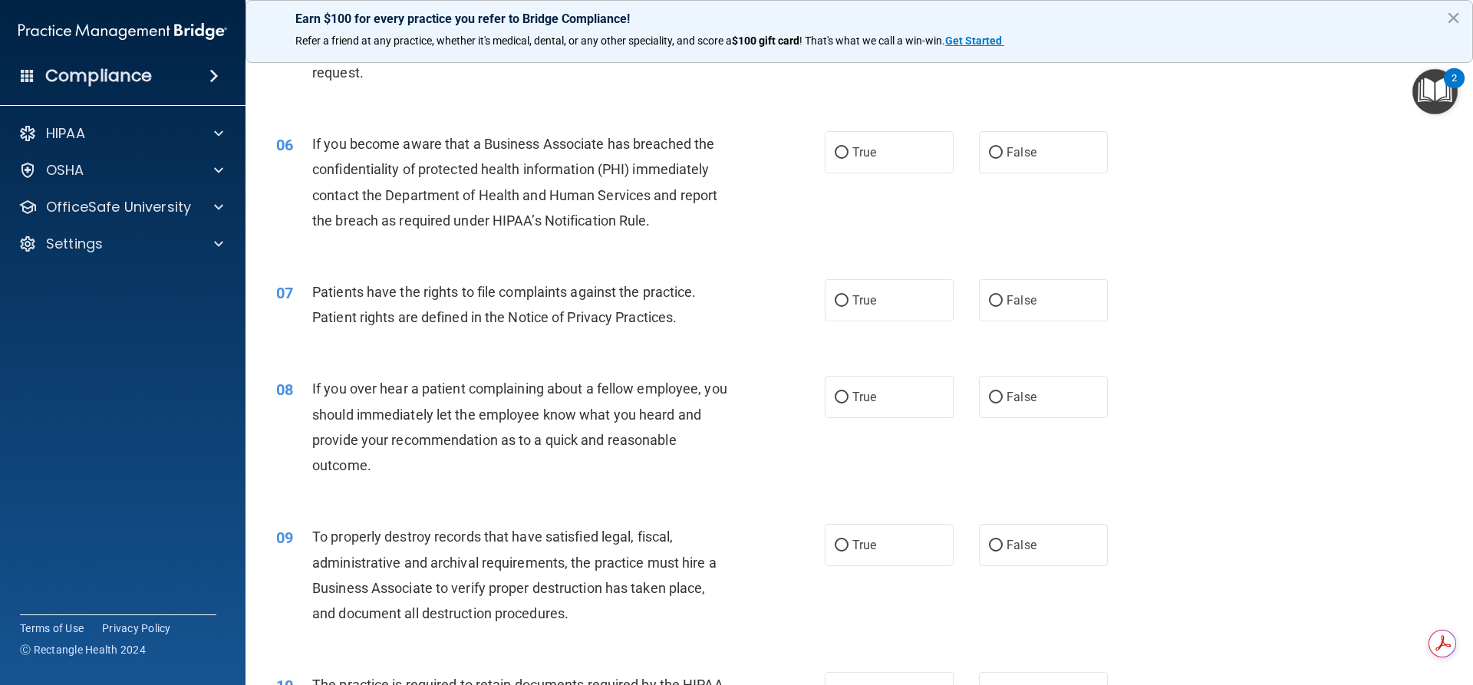
scroll to position [671, 0]
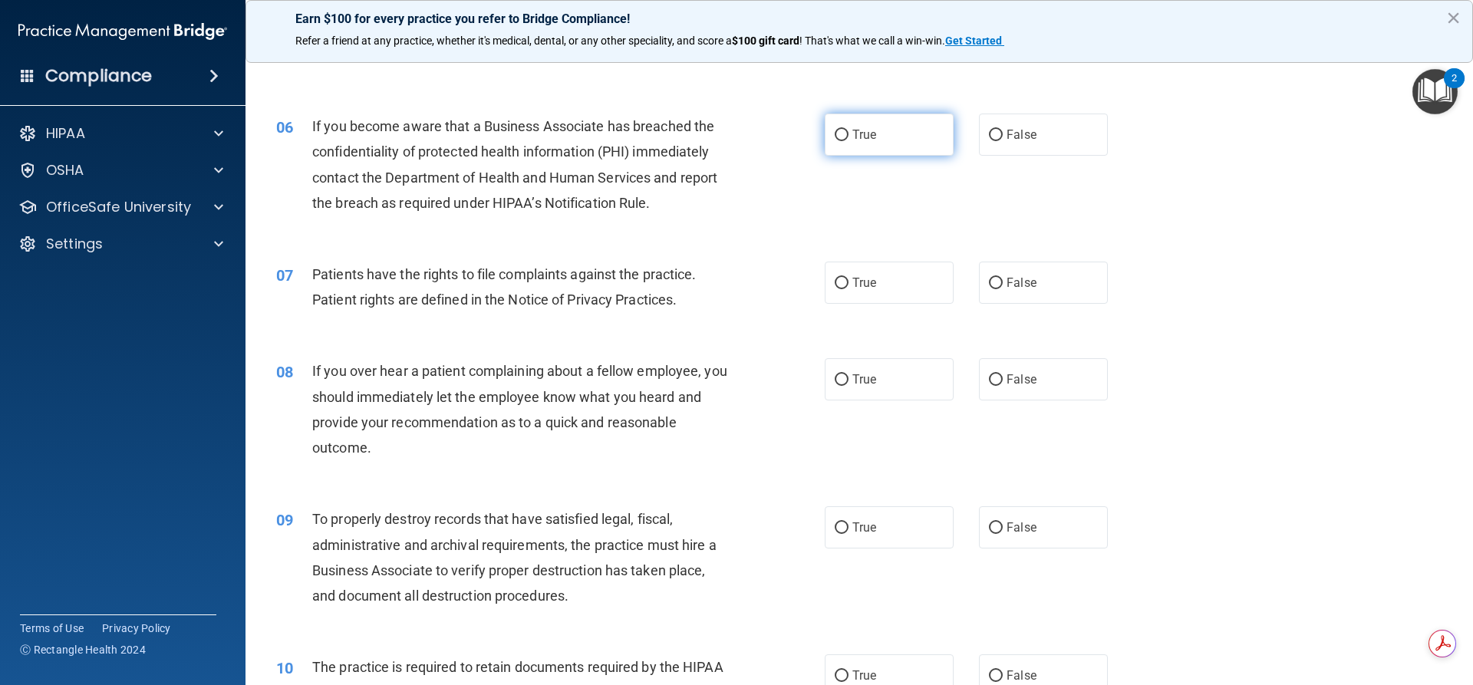
click at [871, 138] on span "True" at bounding box center [865, 134] width 24 height 15
click at [849, 138] on input "True" at bounding box center [842, 136] width 14 height 12
radio input "true"
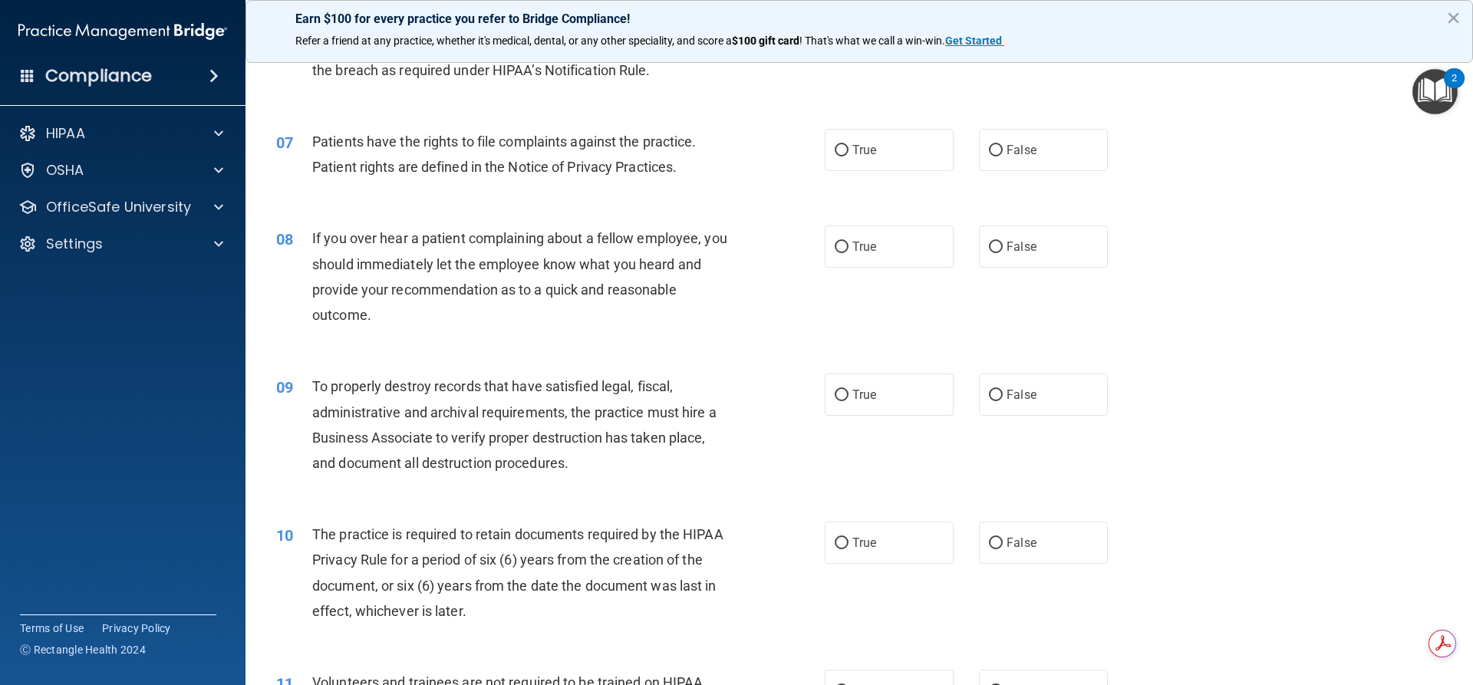
scroll to position [806, 0]
click at [911, 155] on label "True" at bounding box center [889, 148] width 129 height 42
click at [849, 155] on input "True" at bounding box center [842, 150] width 14 height 12
radio input "true"
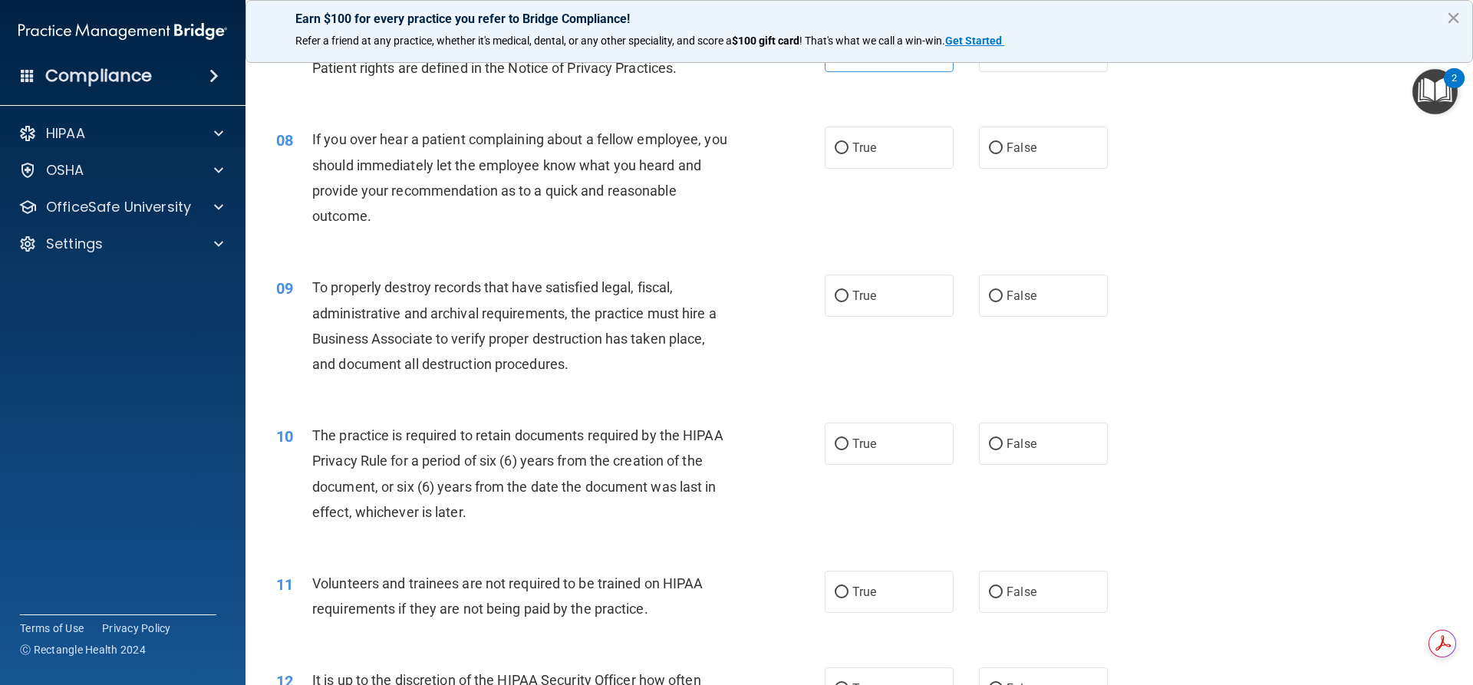
scroll to position [902, 0]
click at [1038, 136] on label "False" at bounding box center [1043, 149] width 129 height 42
click at [1003, 144] on input "False" at bounding box center [996, 150] width 14 height 12
radio input "true"
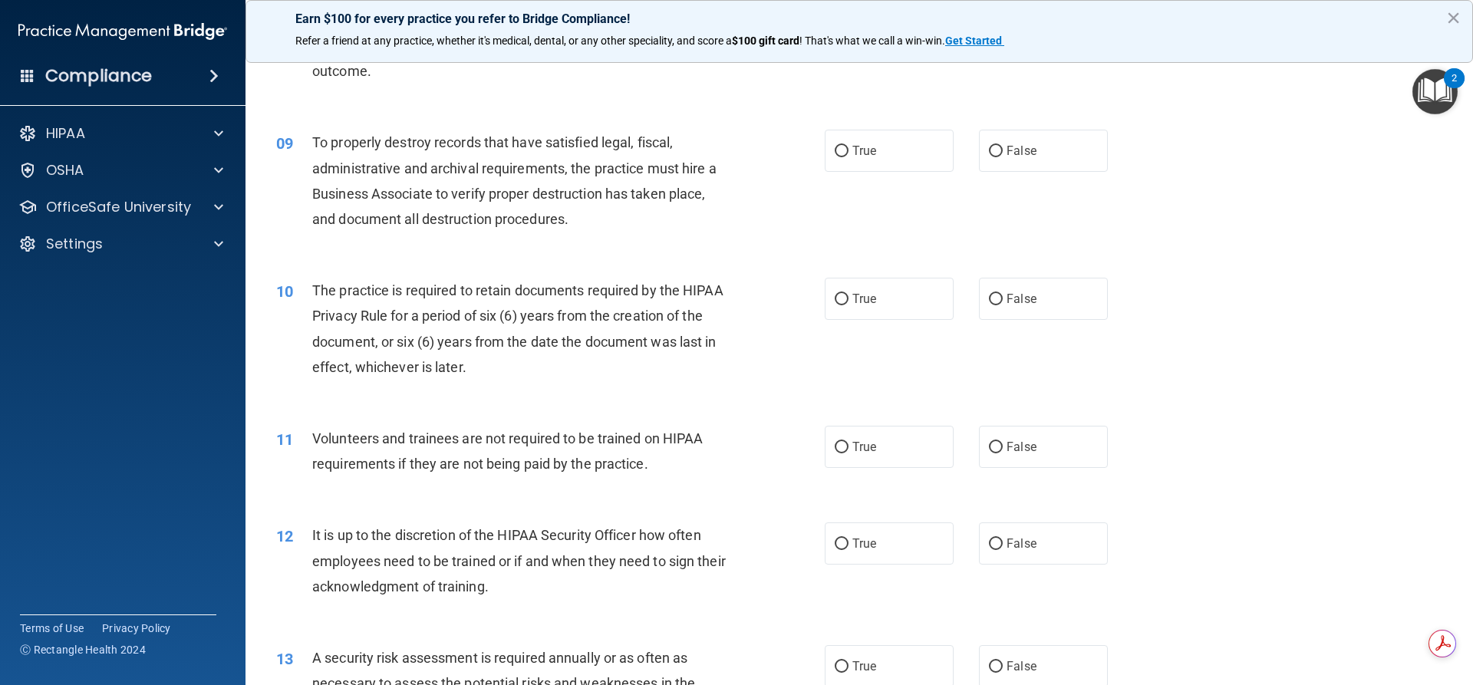
scroll to position [1074, 0]
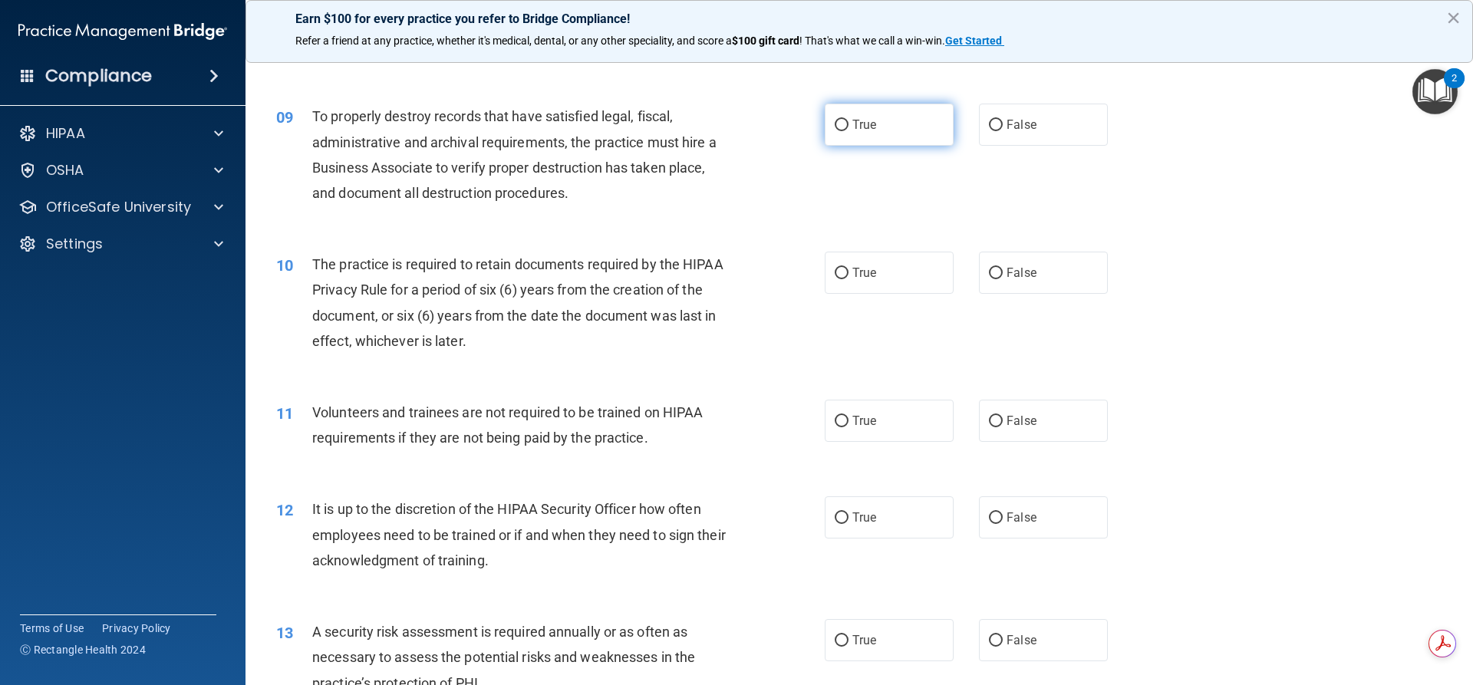
click at [836, 129] on input "True" at bounding box center [842, 126] width 14 height 12
radio input "true"
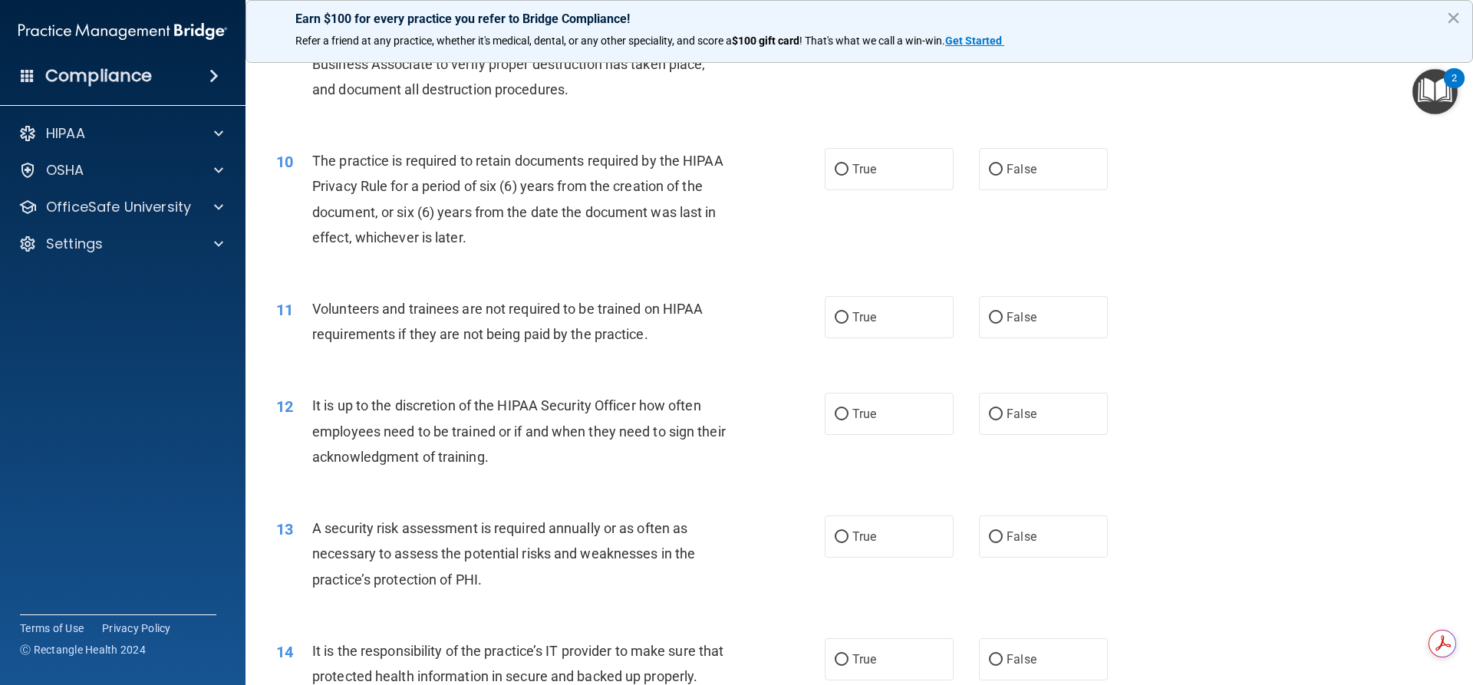
scroll to position [1190, 0]
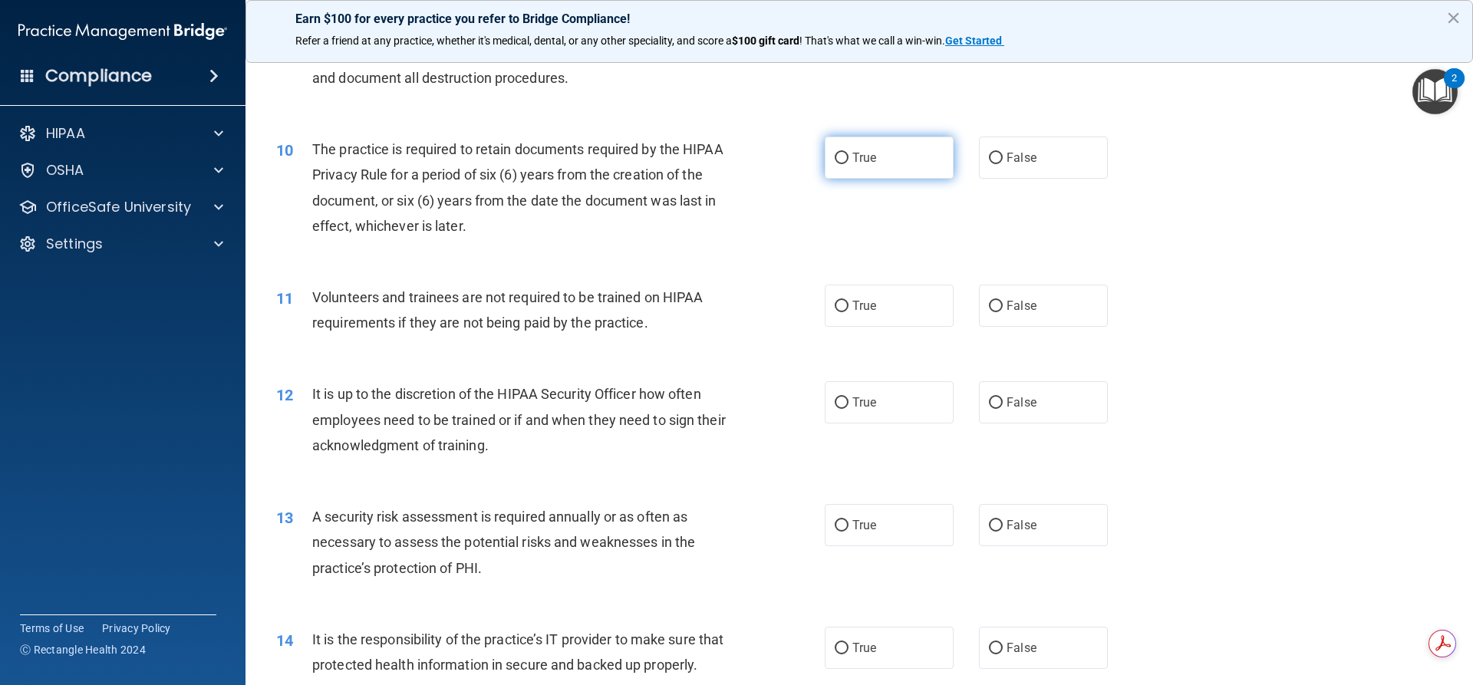
click at [875, 167] on label "True" at bounding box center [889, 158] width 129 height 42
click at [849, 164] on input "True" at bounding box center [842, 159] width 14 height 12
radio input "true"
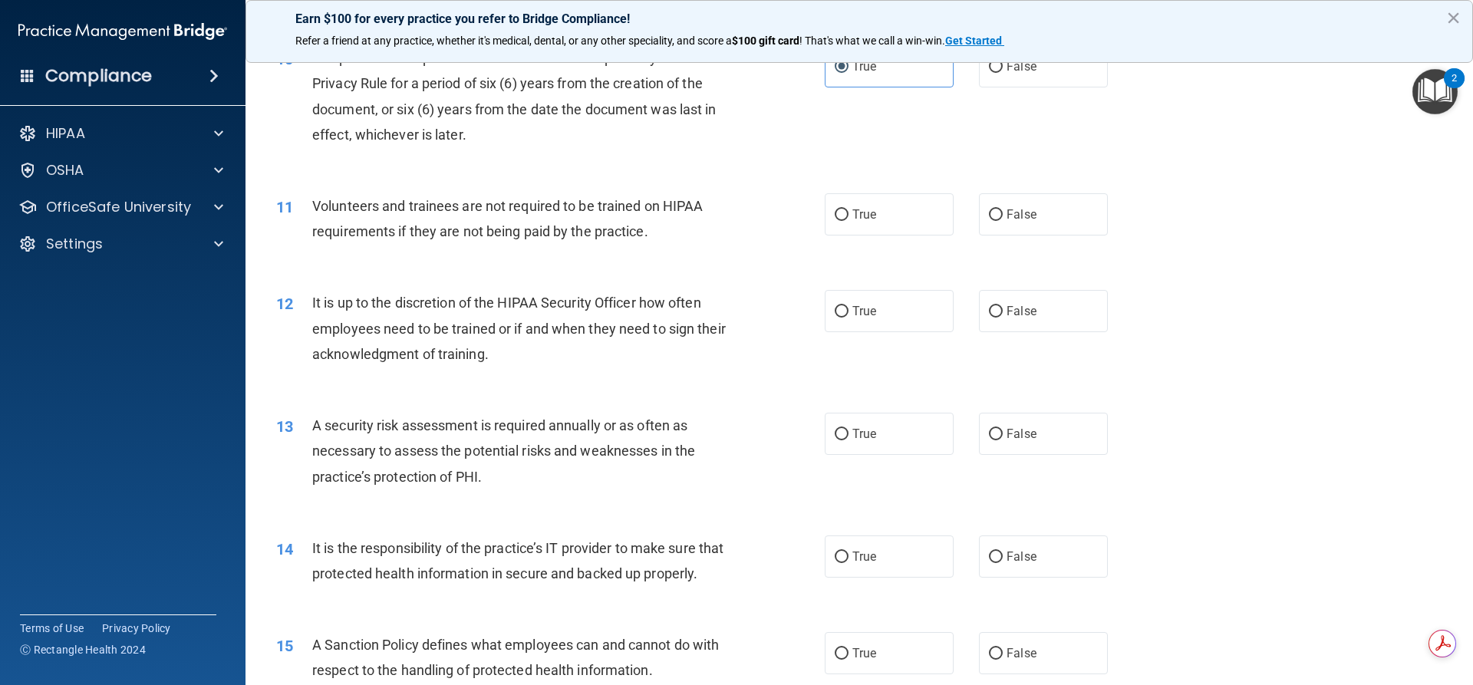
scroll to position [1305, 0]
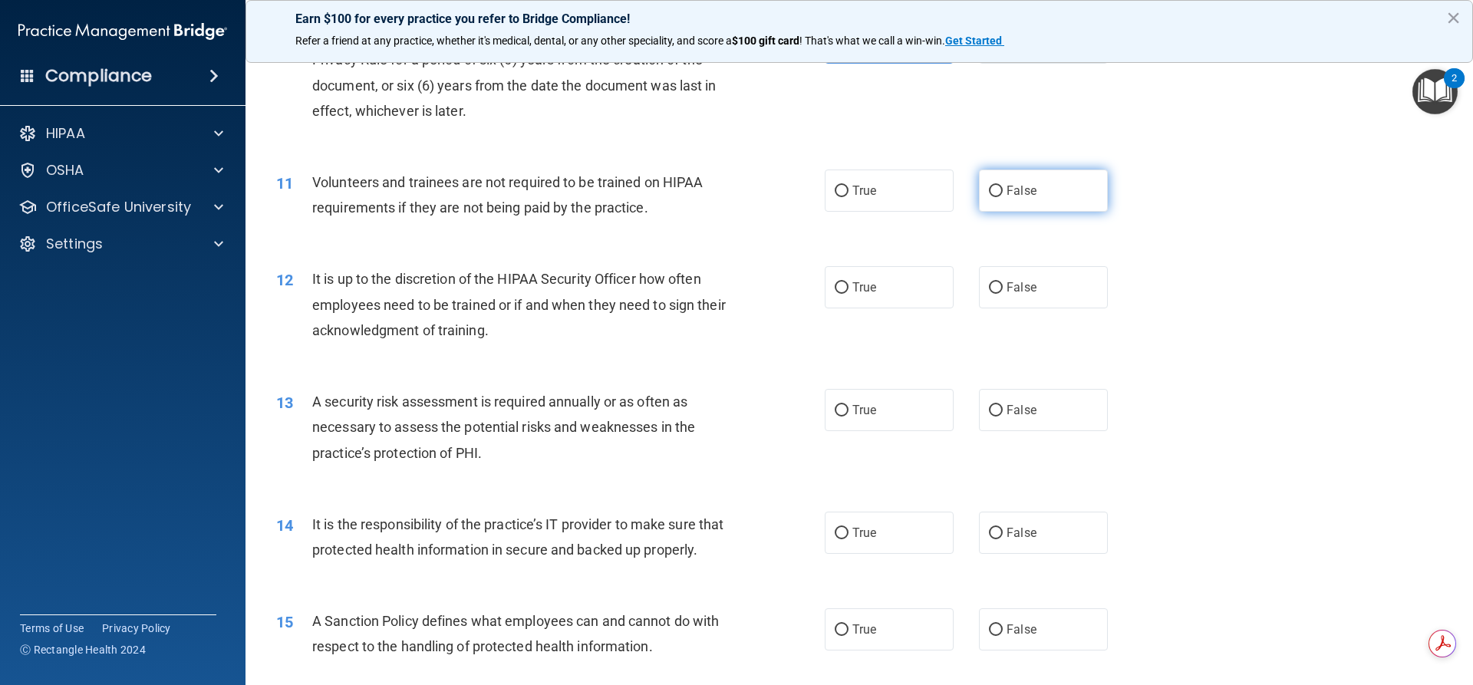
click at [999, 212] on label "False" at bounding box center [1043, 191] width 129 height 42
click at [999, 197] on input "False" at bounding box center [996, 192] width 14 height 12
radio input "true"
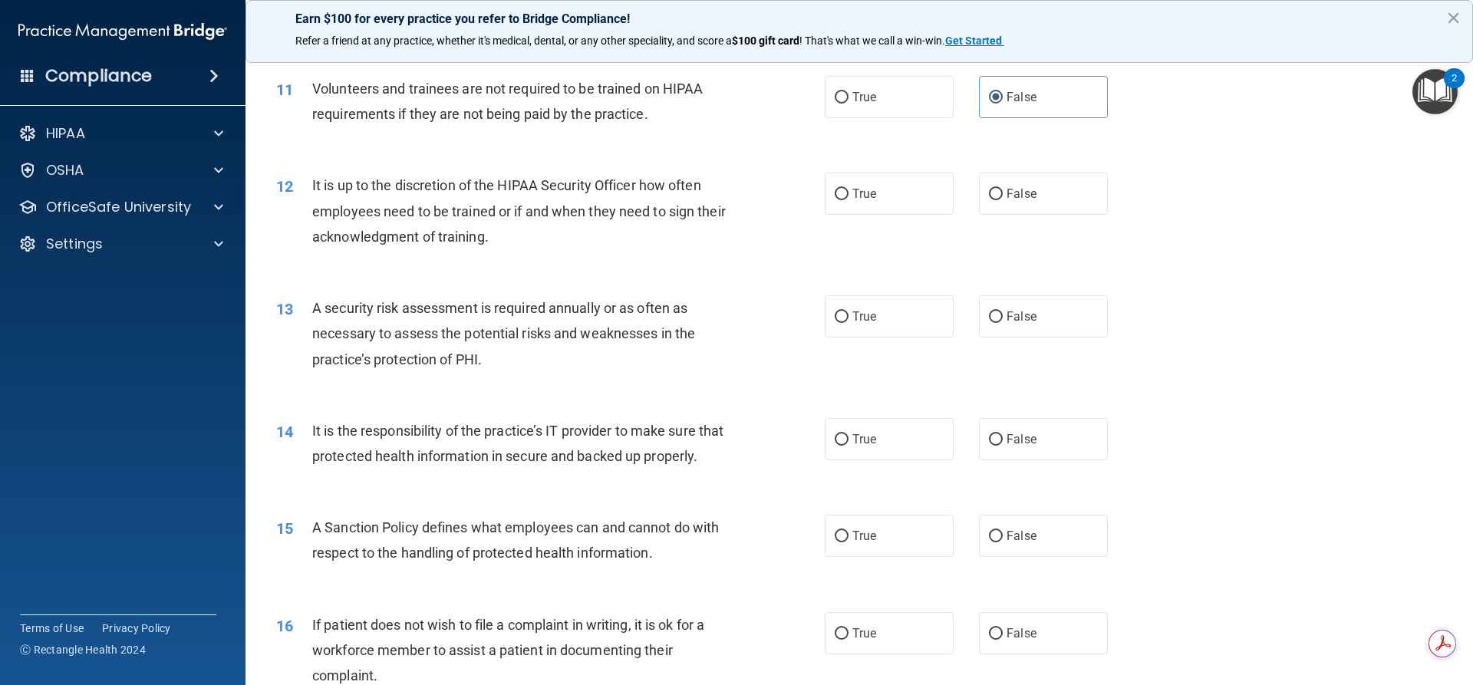
scroll to position [1401, 0]
click at [1044, 188] on label "False" at bounding box center [1043, 191] width 129 height 42
click at [1003, 188] on input "False" at bounding box center [996, 192] width 14 height 12
radio input "true"
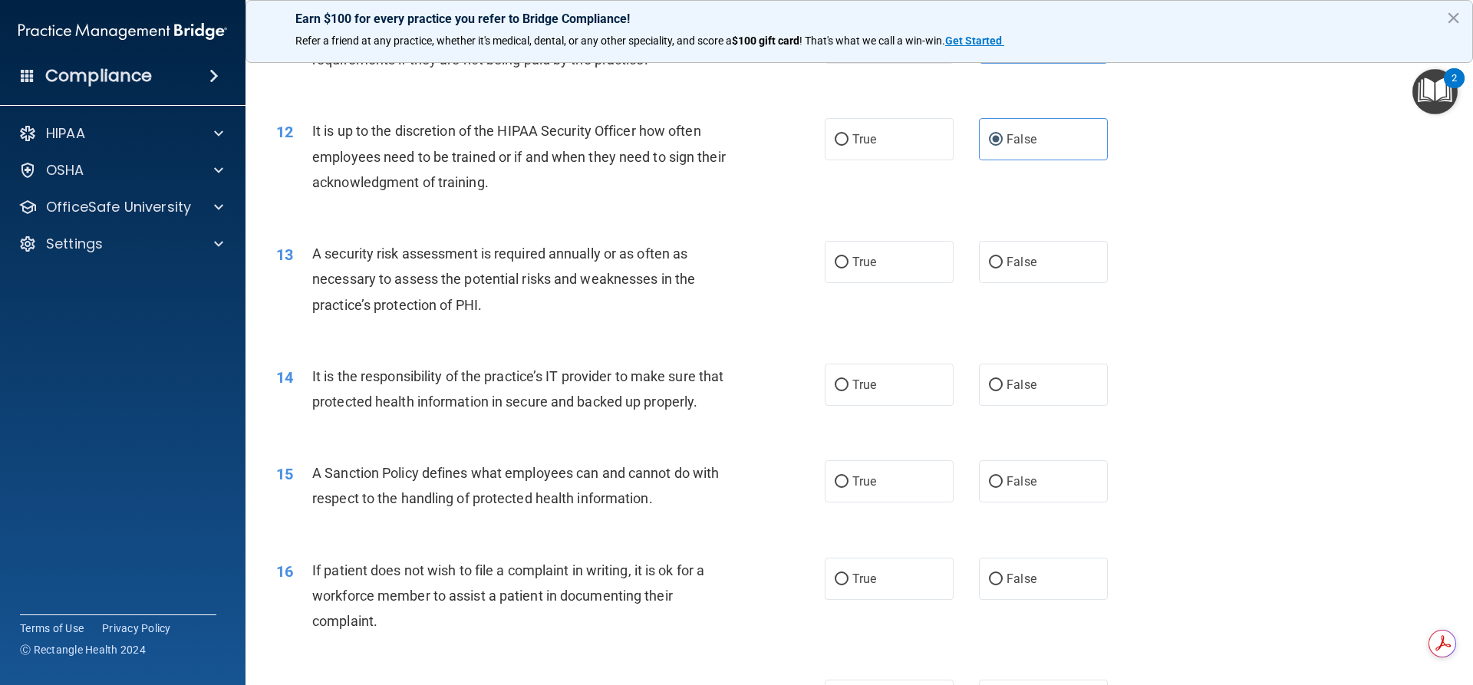
scroll to position [1496, 0]
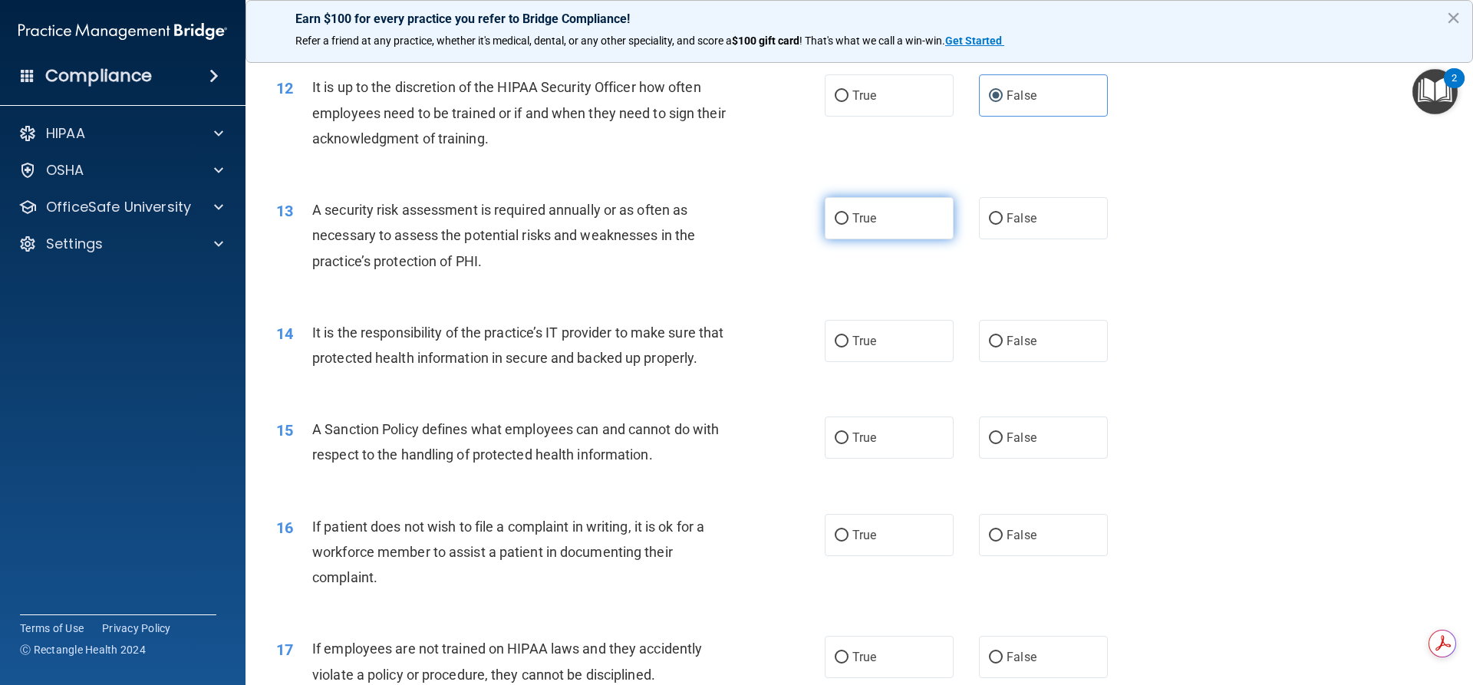
click at [844, 224] on label "True" at bounding box center [889, 218] width 129 height 42
click at [844, 224] on input "True" at bounding box center [842, 219] width 14 height 12
radio input "true"
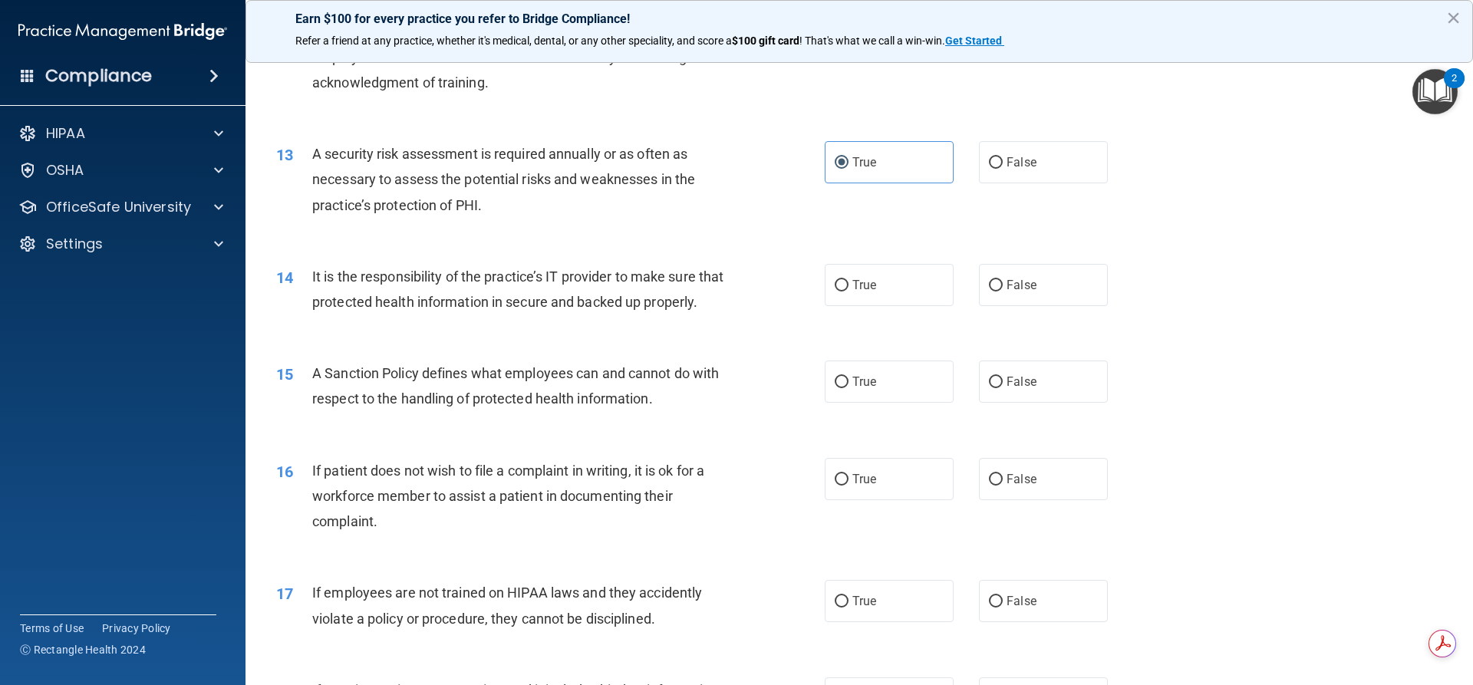
scroll to position [1592, 0]
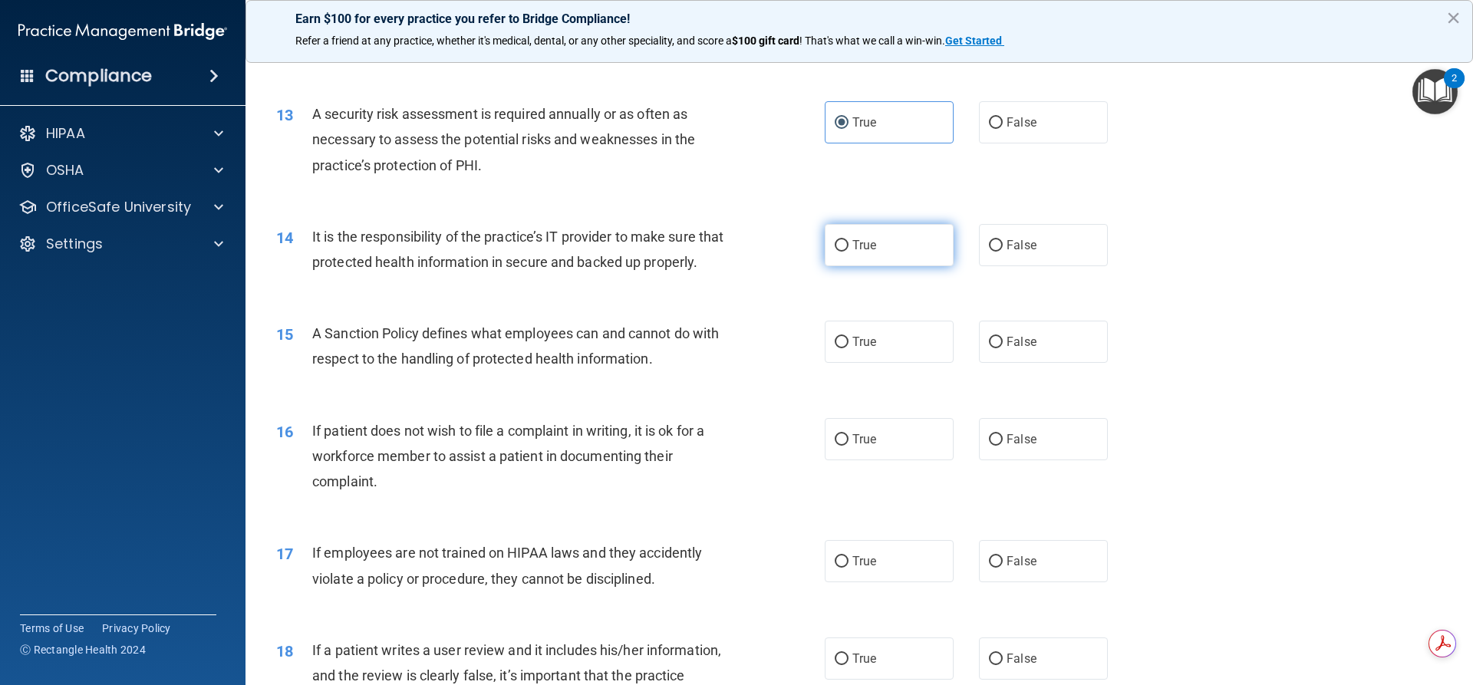
click at [873, 245] on label "True" at bounding box center [889, 245] width 129 height 42
click at [849, 245] on input "True" at bounding box center [842, 246] width 14 height 12
radio input "true"
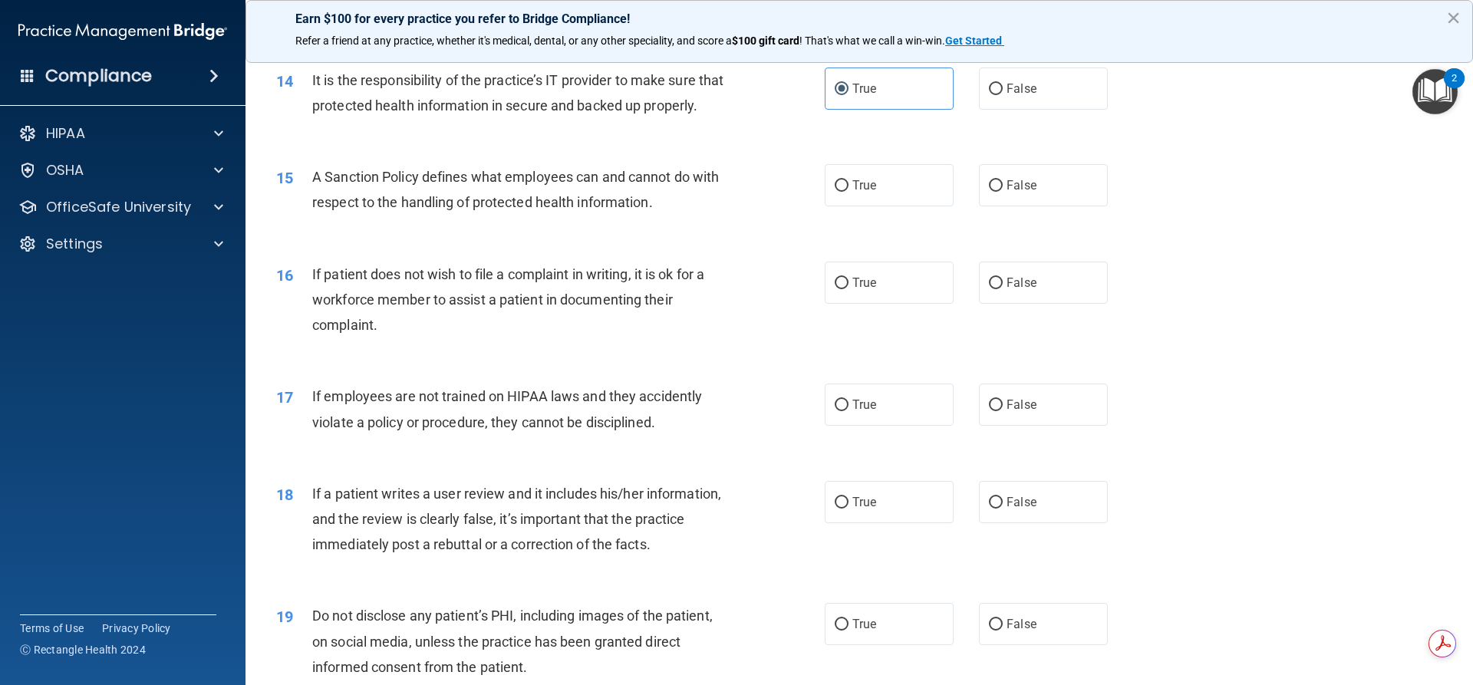
scroll to position [1765, 0]
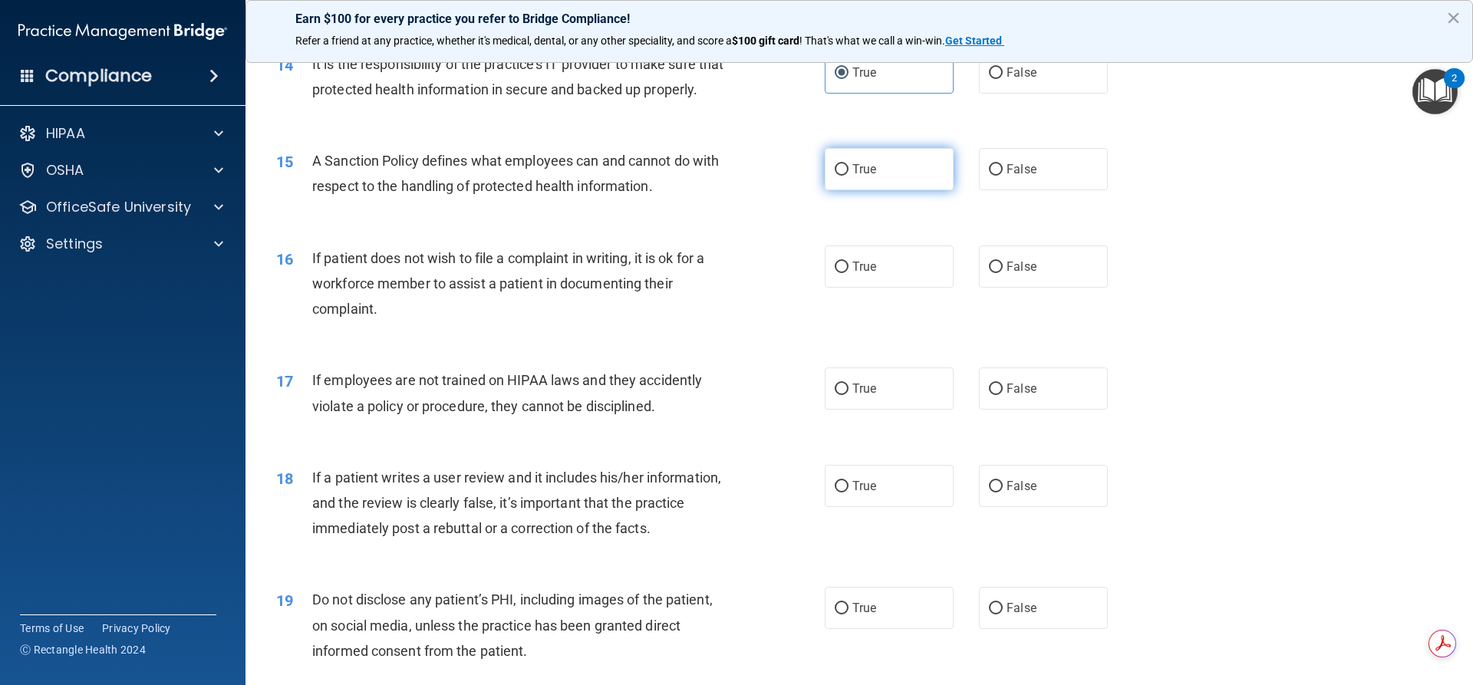
click at [838, 176] on input "True" at bounding box center [842, 170] width 14 height 12
radio input "true"
click at [869, 278] on label "True" at bounding box center [889, 267] width 129 height 42
click at [849, 273] on input "True" at bounding box center [842, 268] width 14 height 12
radio input "true"
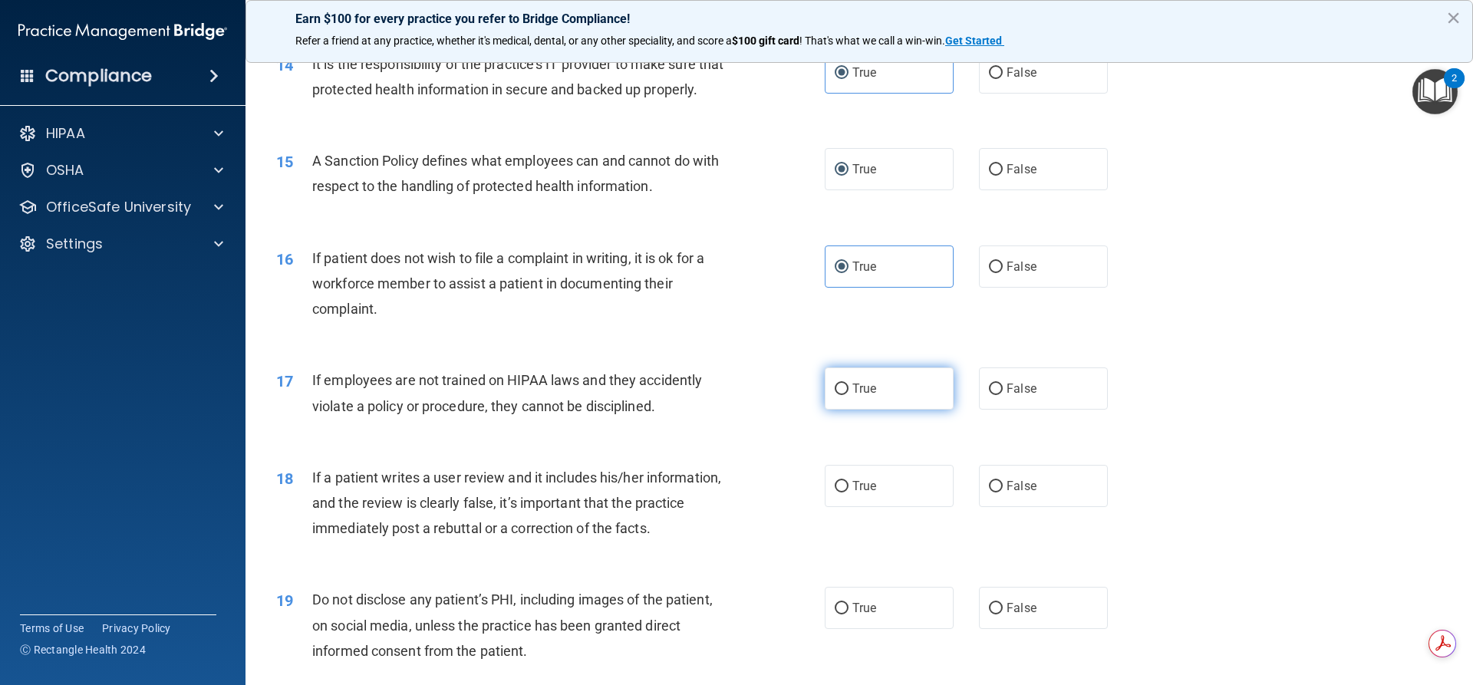
click at [867, 396] on span "True" at bounding box center [865, 388] width 24 height 15
click at [849, 395] on input "True" at bounding box center [842, 390] width 14 height 12
radio input "true"
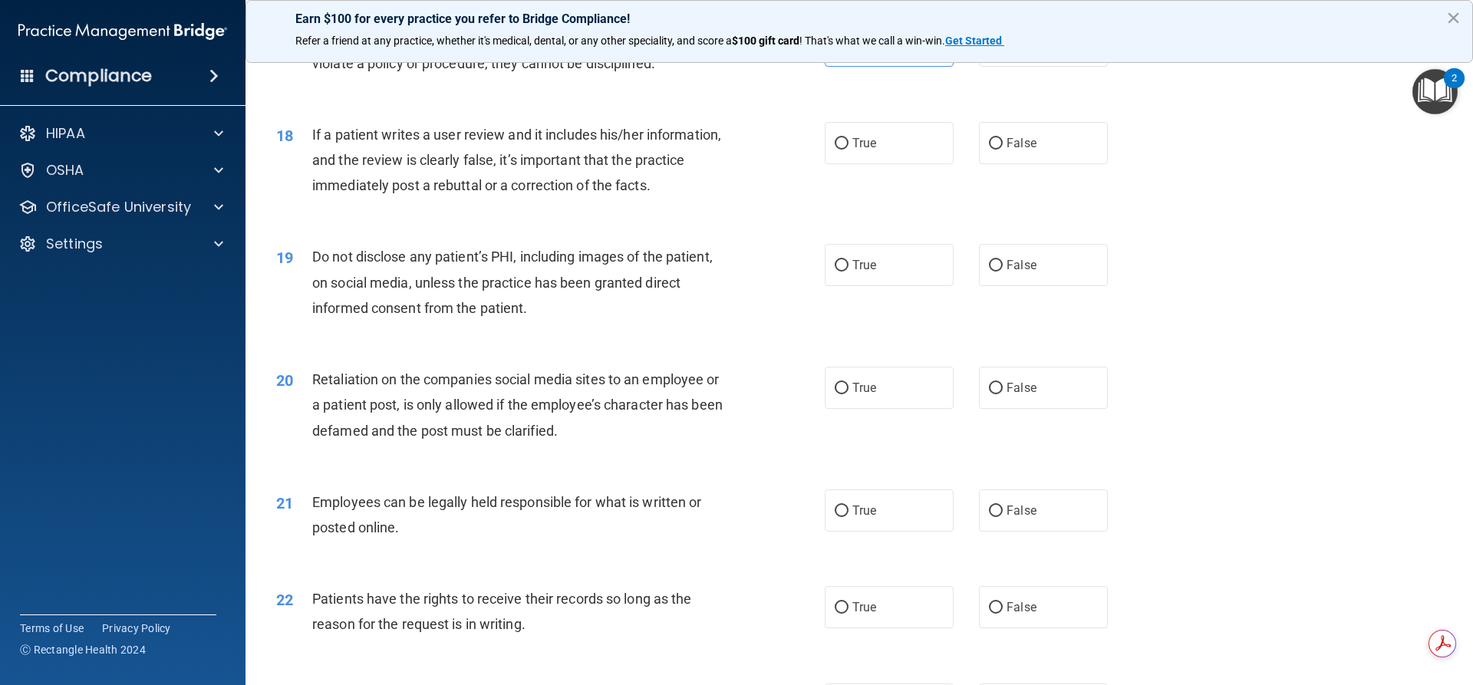
scroll to position [2130, 0]
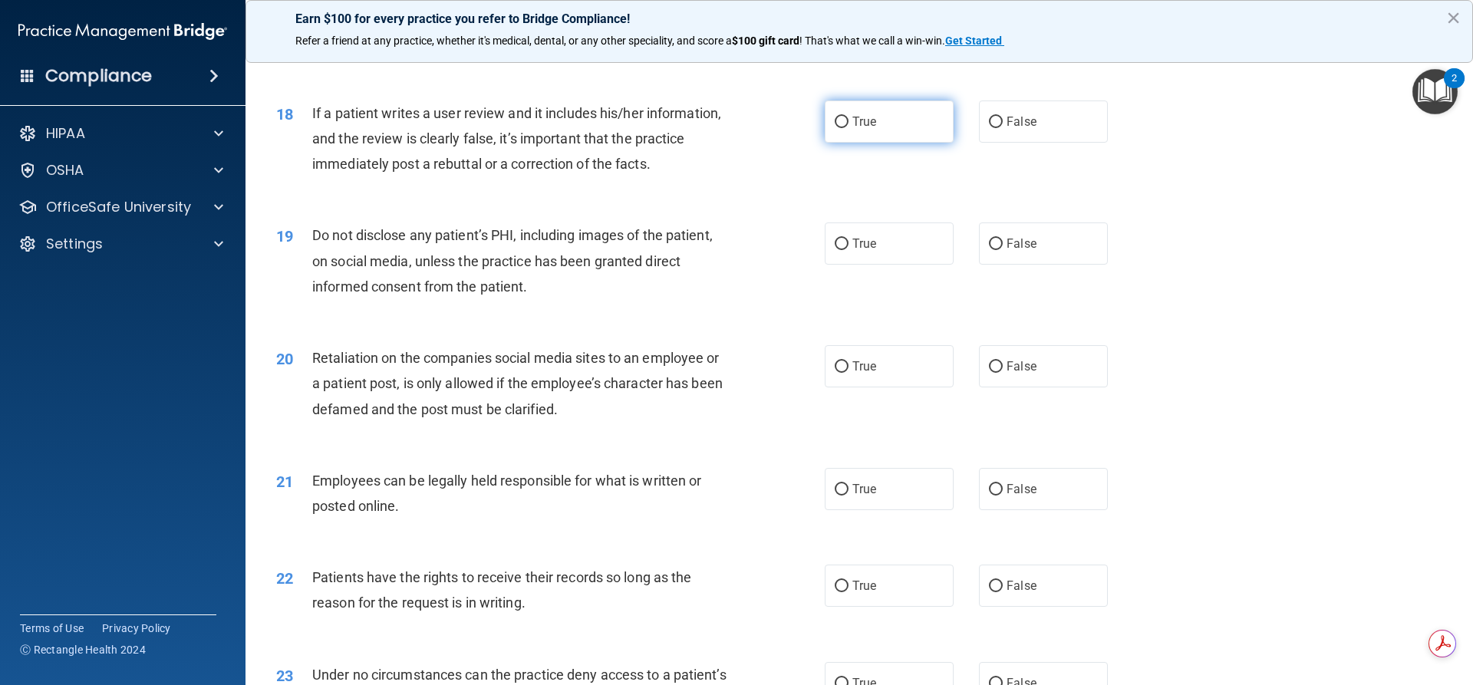
click at [863, 129] on span "True" at bounding box center [865, 121] width 24 height 15
click at [849, 128] on input "True" at bounding box center [842, 123] width 14 height 12
radio input "true"
click at [868, 265] on label "True" at bounding box center [889, 244] width 129 height 42
click at [849, 250] on input "True" at bounding box center [842, 245] width 14 height 12
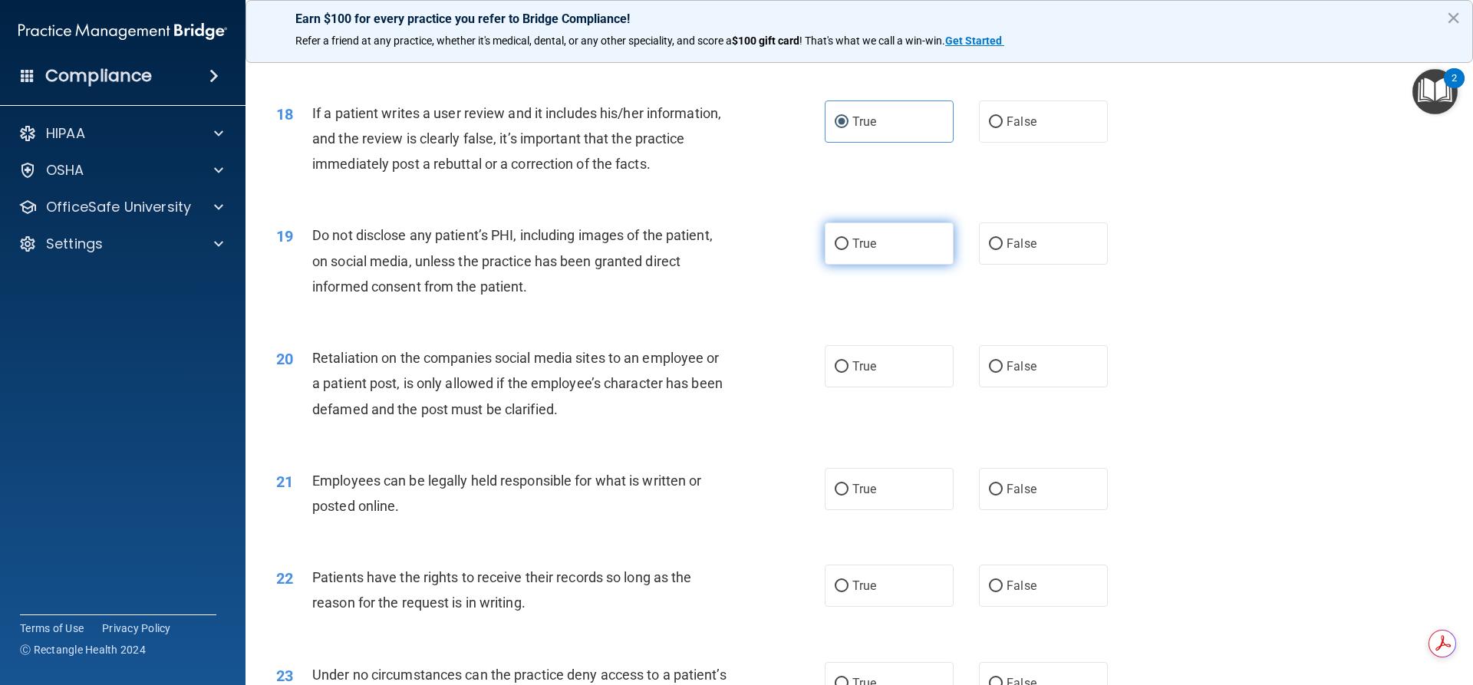
radio input "true"
click at [875, 369] on div "20 Retaliation on the companies social media sites to an employee or a patient …" at bounding box center [860, 387] width 1190 height 123
click at [869, 388] on label "True" at bounding box center [889, 366] width 129 height 42
click at [849, 373] on input "True" at bounding box center [842, 367] width 14 height 12
radio input "true"
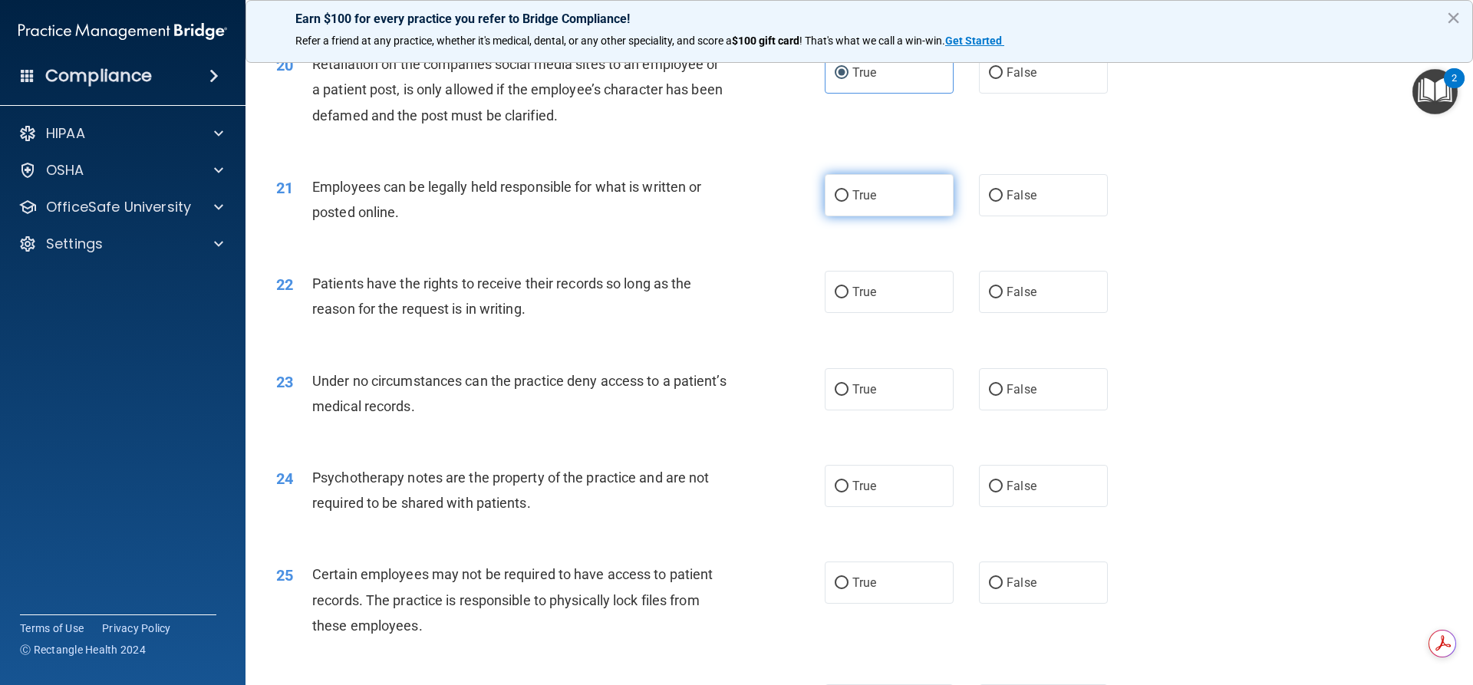
scroll to position [2417, 0]
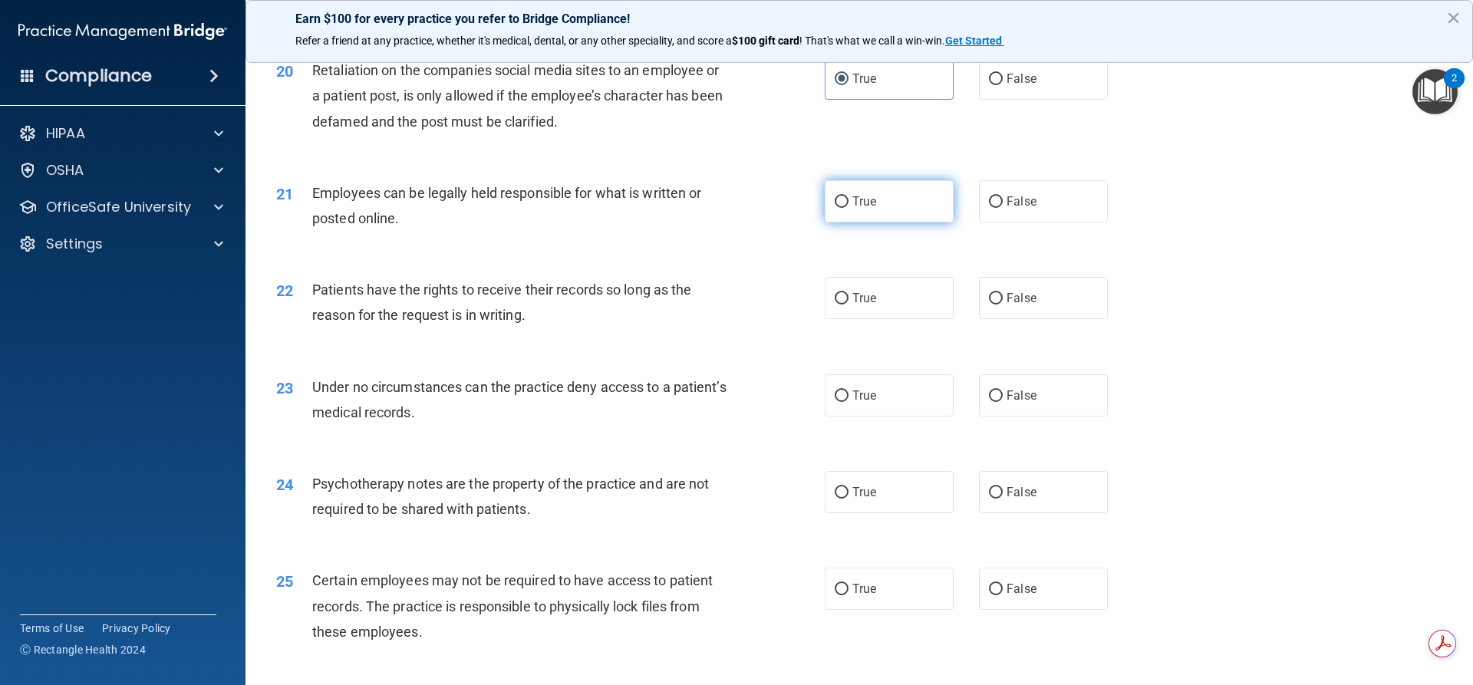
click at [859, 209] on span "True" at bounding box center [865, 201] width 24 height 15
click at [849, 208] on input "True" at bounding box center [842, 202] width 14 height 12
radio input "true"
click at [869, 314] on label "True" at bounding box center [889, 298] width 129 height 42
click at [849, 305] on input "True" at bounding box center [842, 299] width 14 height 12
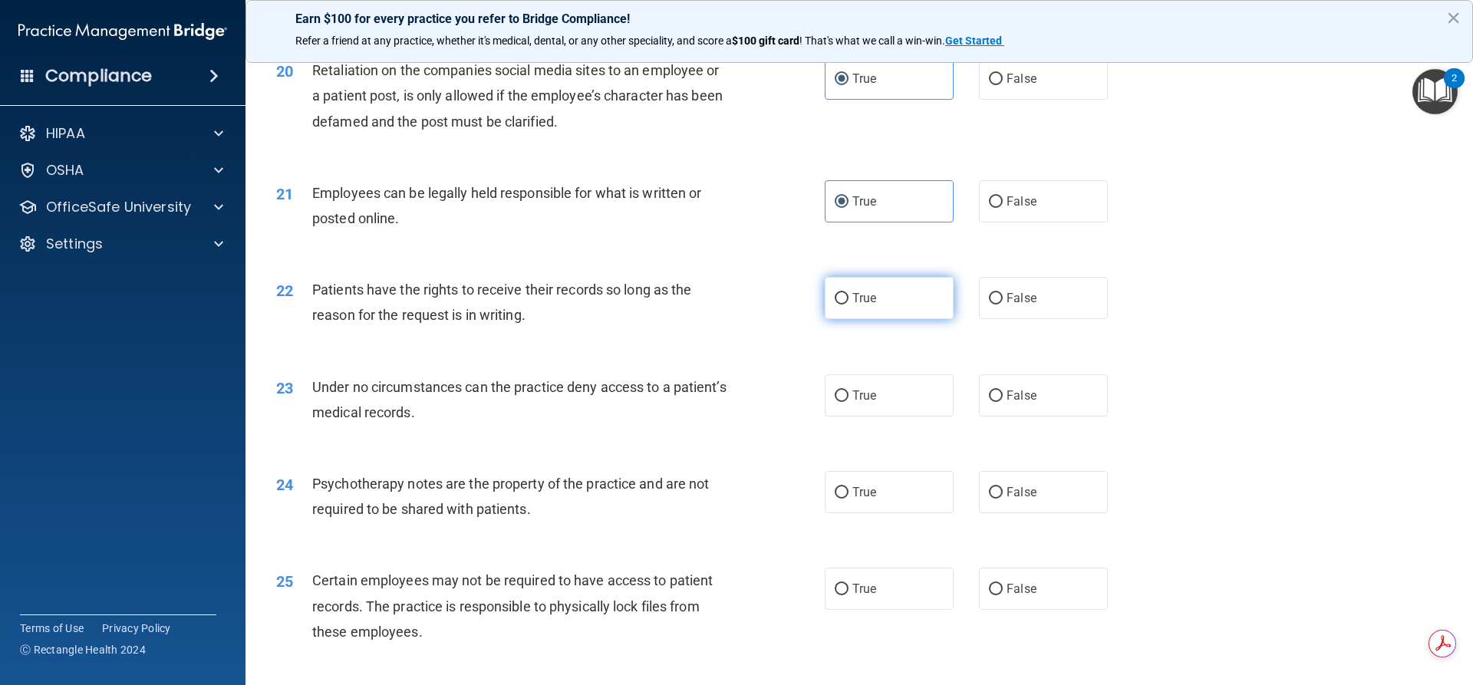
radio input "true"
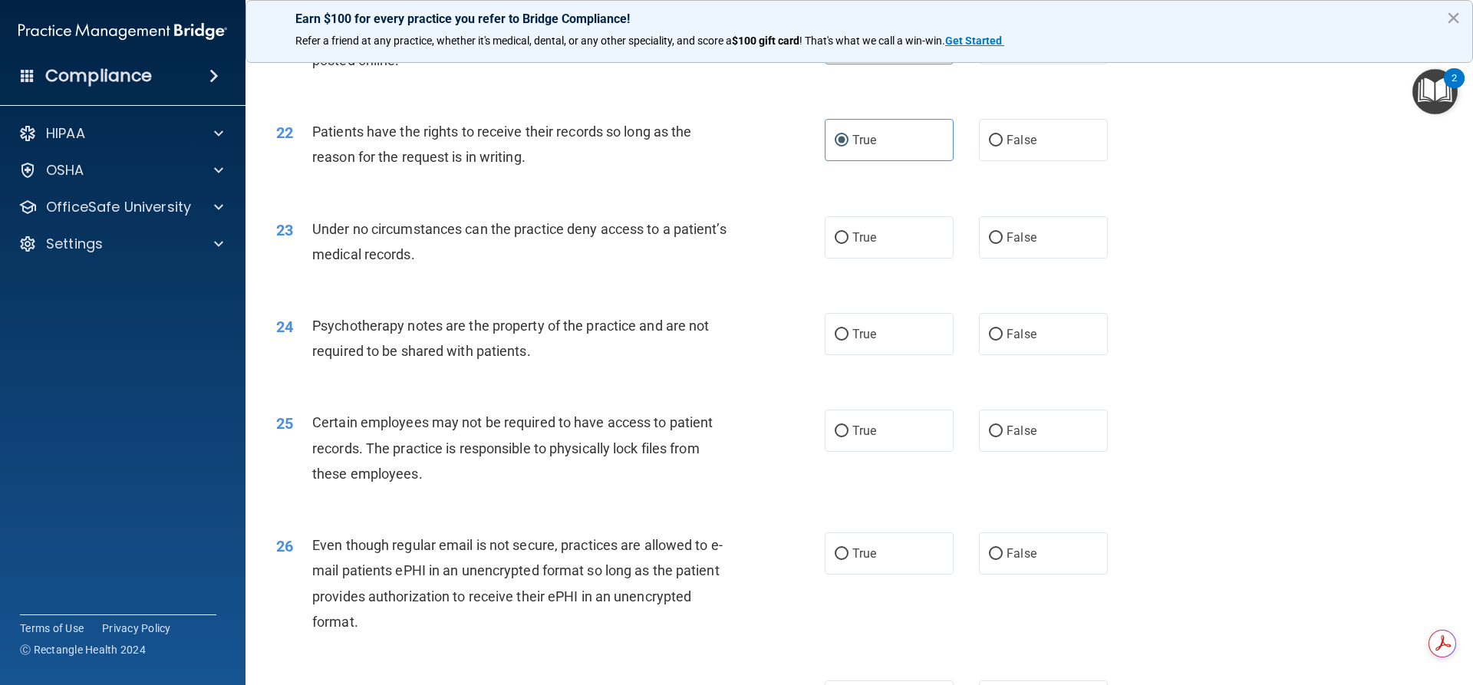
scroll to position [2667, 0]
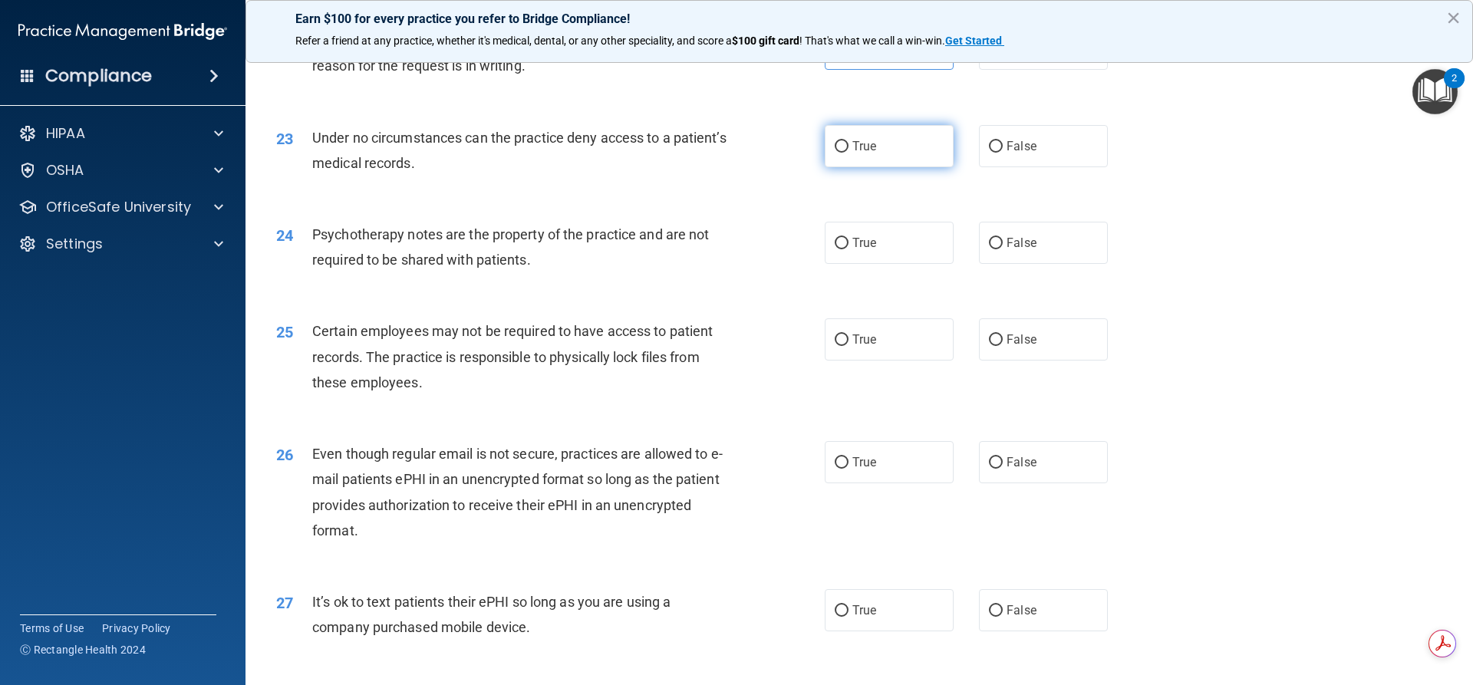
click at [836, 153] on input "True" at bounding box center [842, 147] width 14 height 12
radio input "true"
click at [850, 264] on label "True" at bounding box center [889, 243] width 129 height 42
click at [849, 249] on input "True" at bounding box center [842, 244] width 14 height 12
radio input "true"
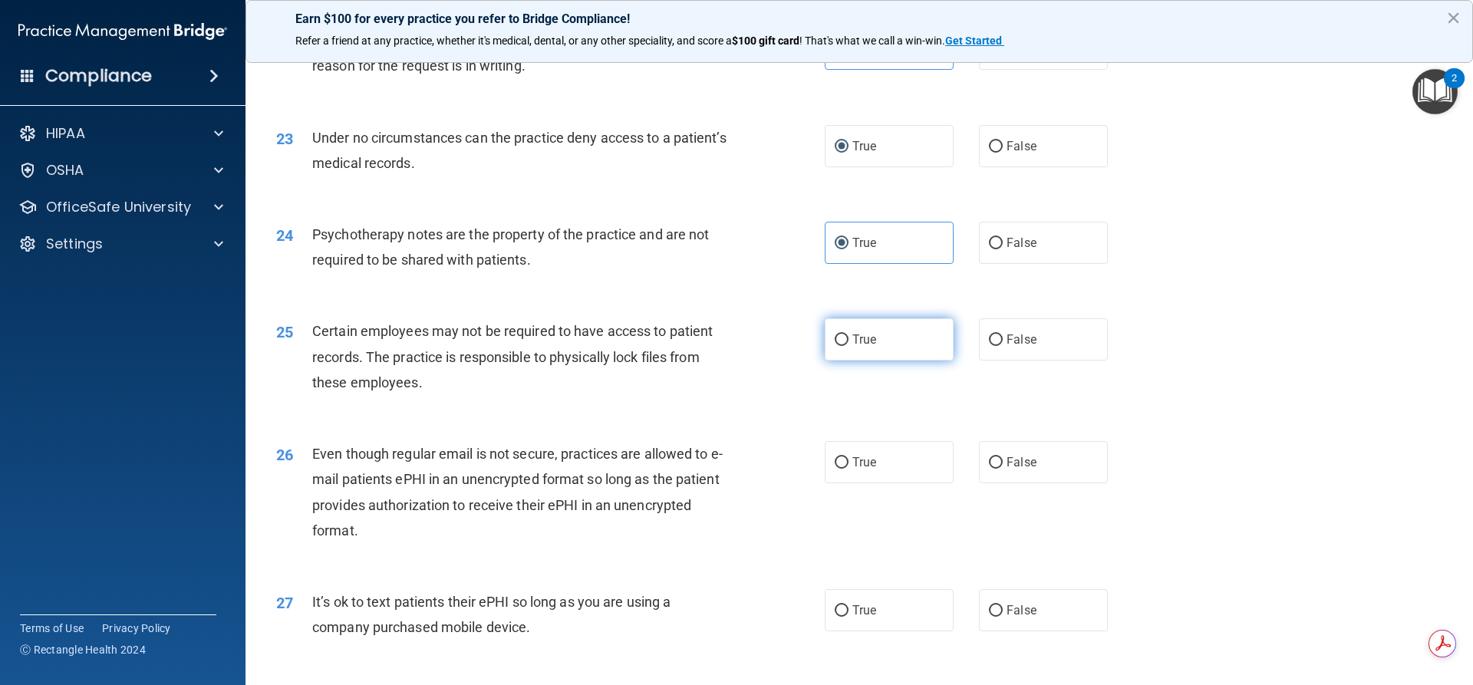
drag, startPoint x: 870, startPoint y: 371, endPoint x: 858, endPoint y: 384, distance: 18.5
click at [869, 347] on span "True" at bounding box center [865, 339] width 24 height 15
click at [849, 346] on input "True" at bounding box center [842, 341] width 14 height 12
radio input "true"
click at [836, 469] on input "True" at bounding box center [842, 463] width 14 height 12
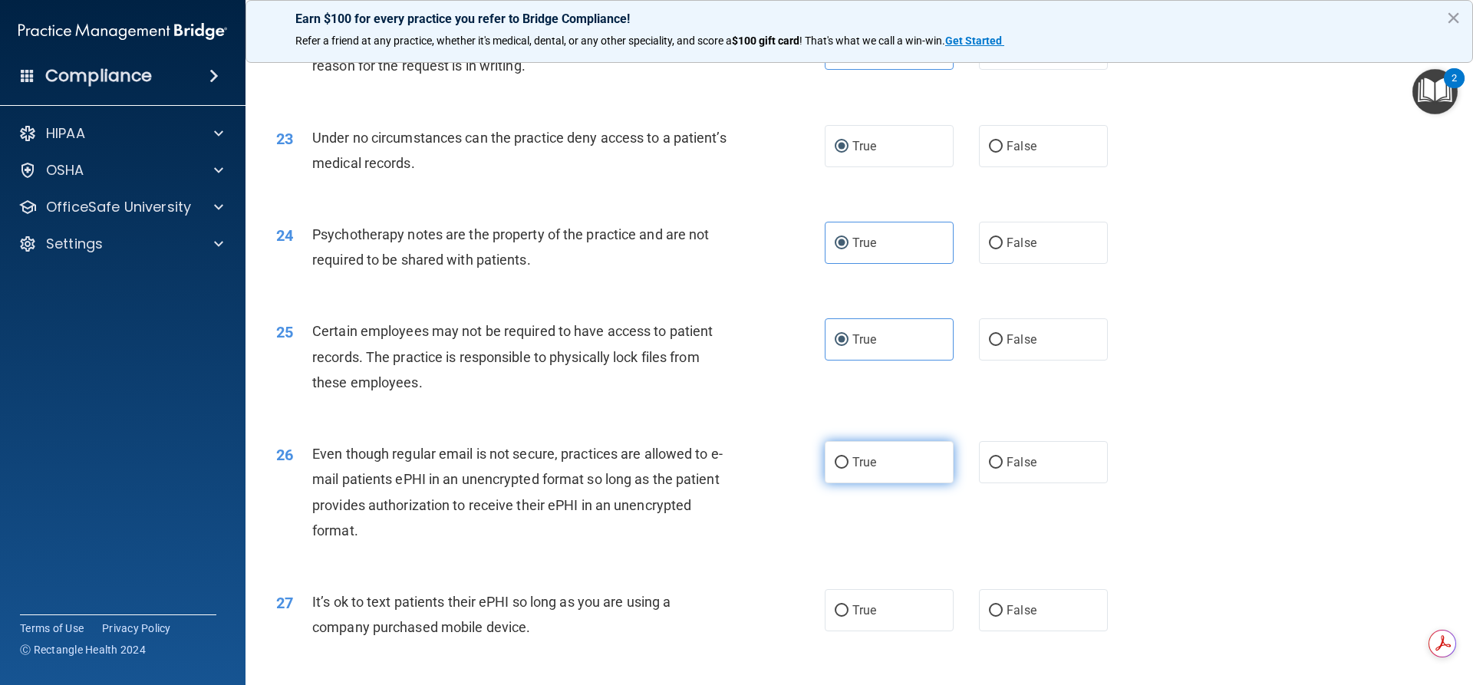
radio input "true"
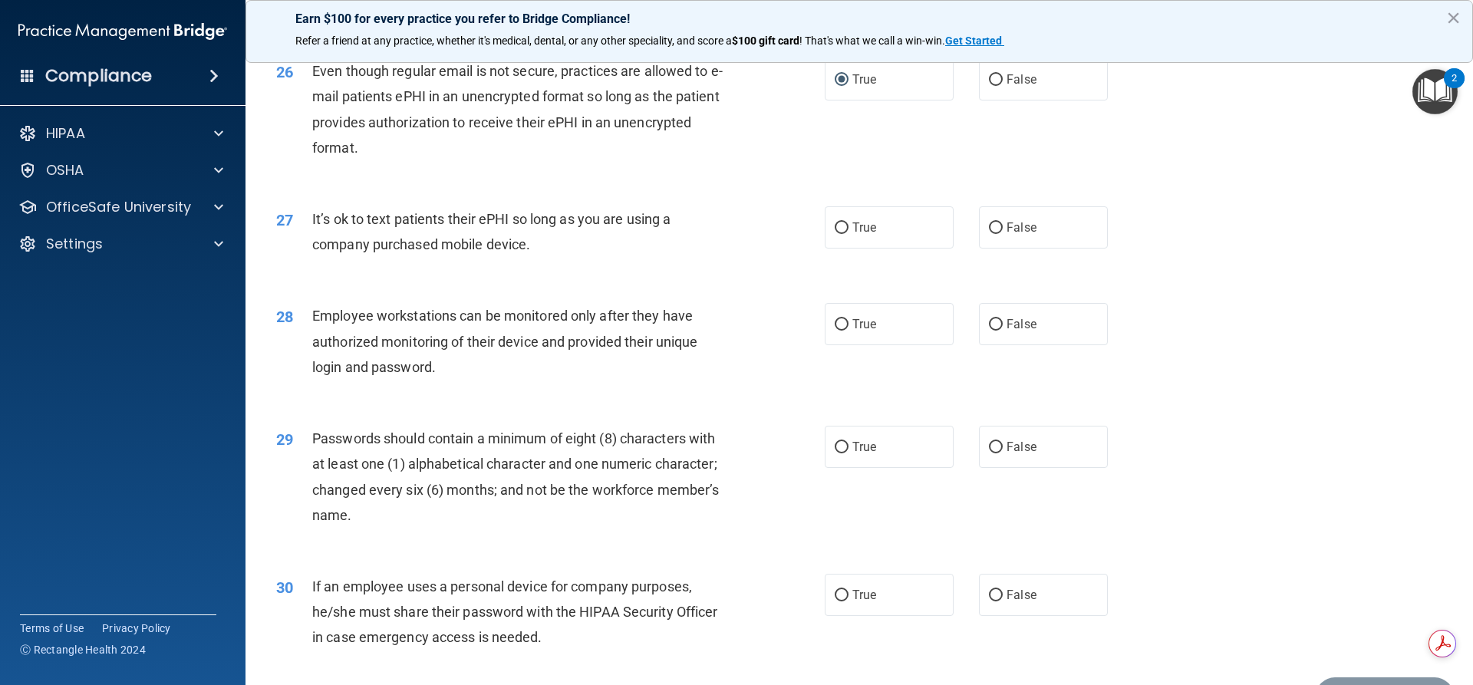
scroll to position [3089, 0]
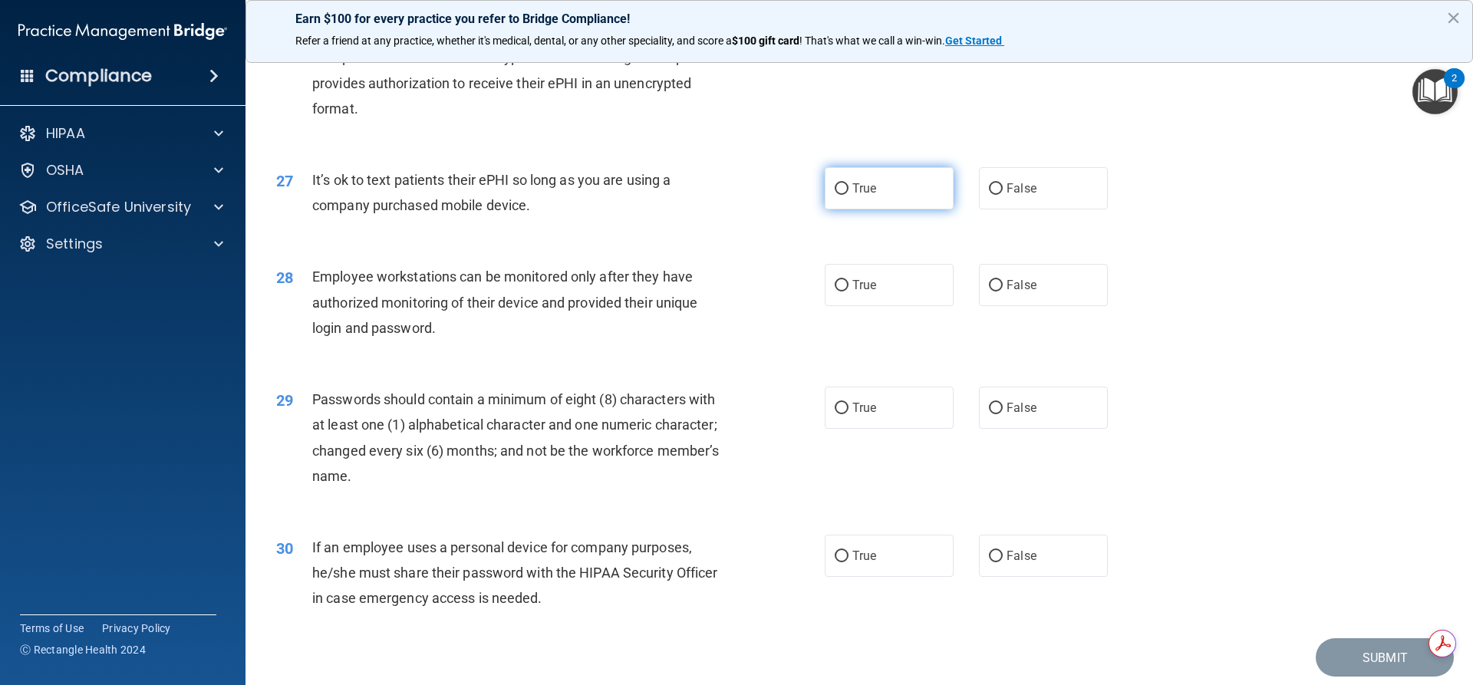
click at [845, 210] on label "True" at bounding box center [889, 188] width 129 height 42
click at [845, 195] on input "True" at bounding box center [842, 189] width 14 height 12
radio input "true"
click at [853, 292] on span "True" at bounding box center [865, 285] width 24 height 15
click at [849, 292] on input "True" at bounding box center [842, 286] width 14 height 12
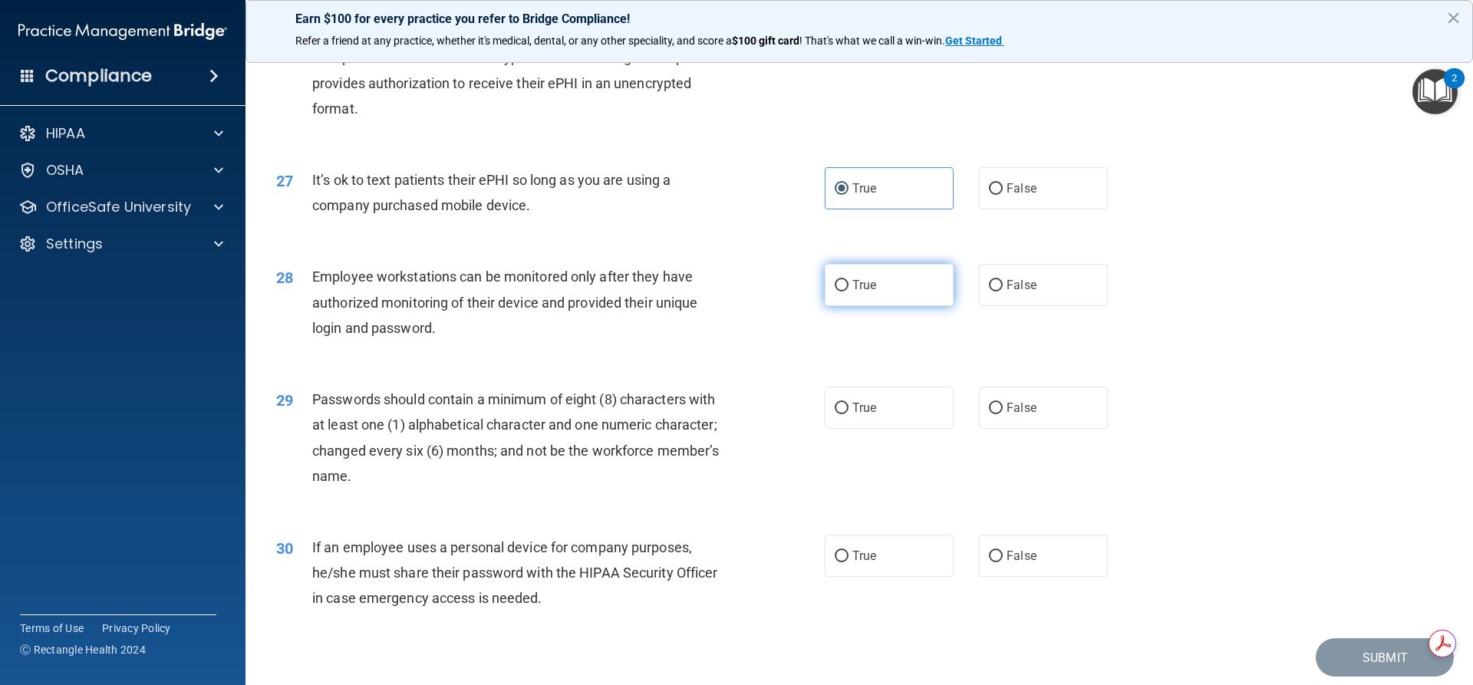
radio input "true"
click at [853, 415] on span "True" at bounding box center [865, 408] width 24 height 15
click at [849, 414] on input "True" at bounding box center [842, 409] width 14 height 12
radio input "true"
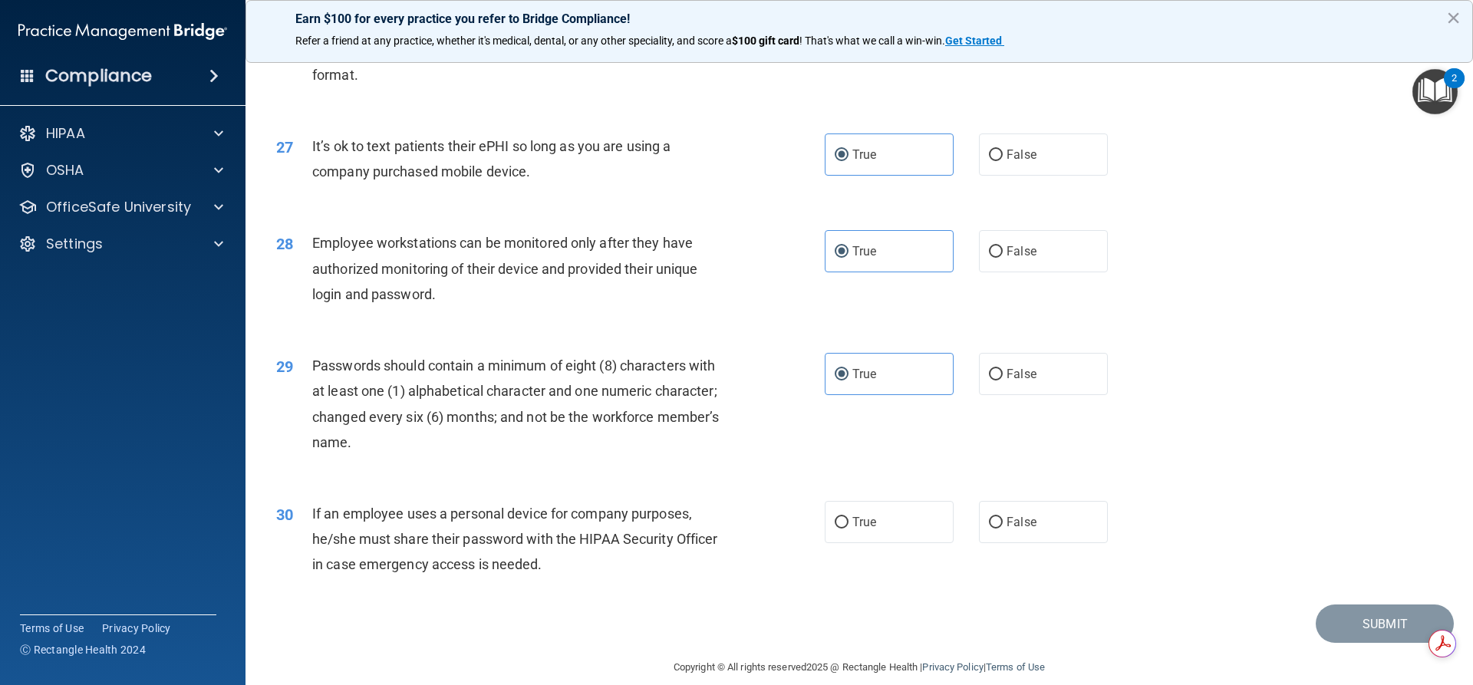
scroll to position [3167, 0]
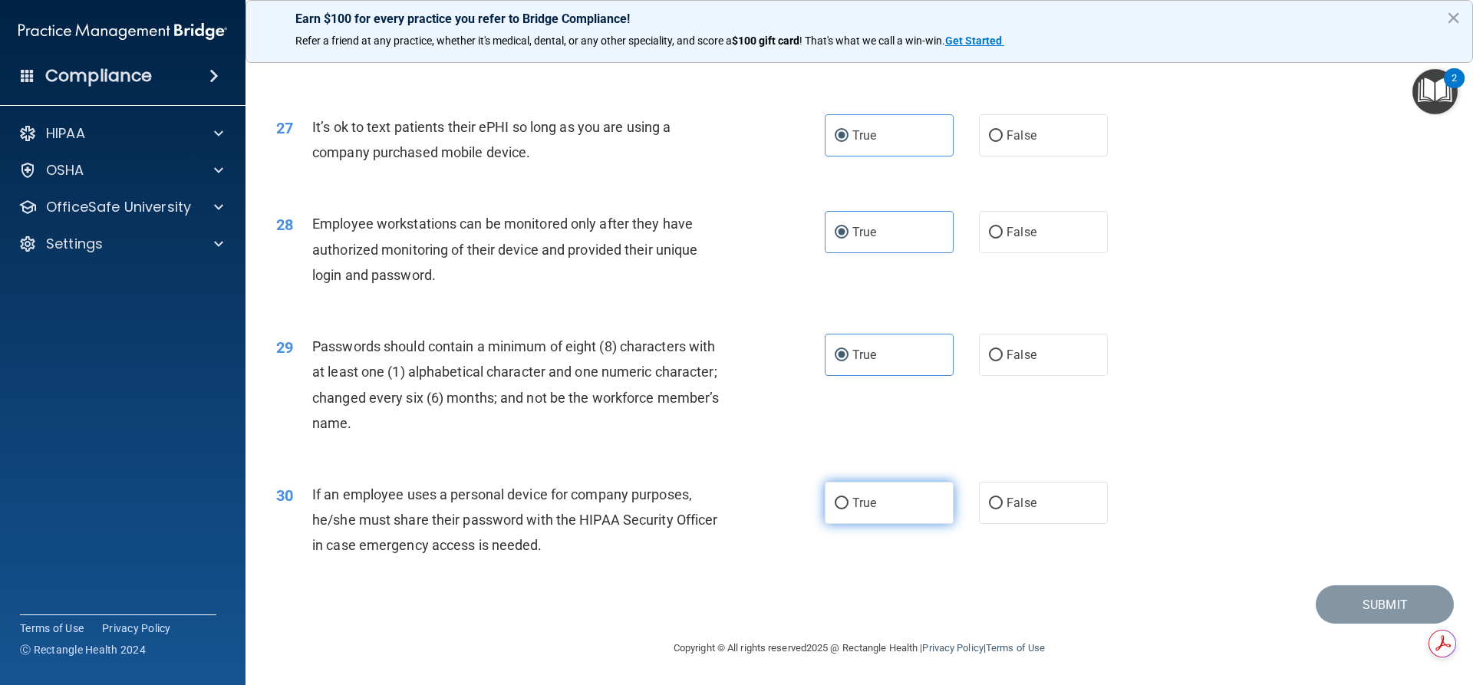
click at [839, 503] on input "True" at bounding box center [842, 504] width 14 height 12
radio input "true"
click at [1360, 619] on button "Submit" at bounding box center [1385, 605] width 138 height 39
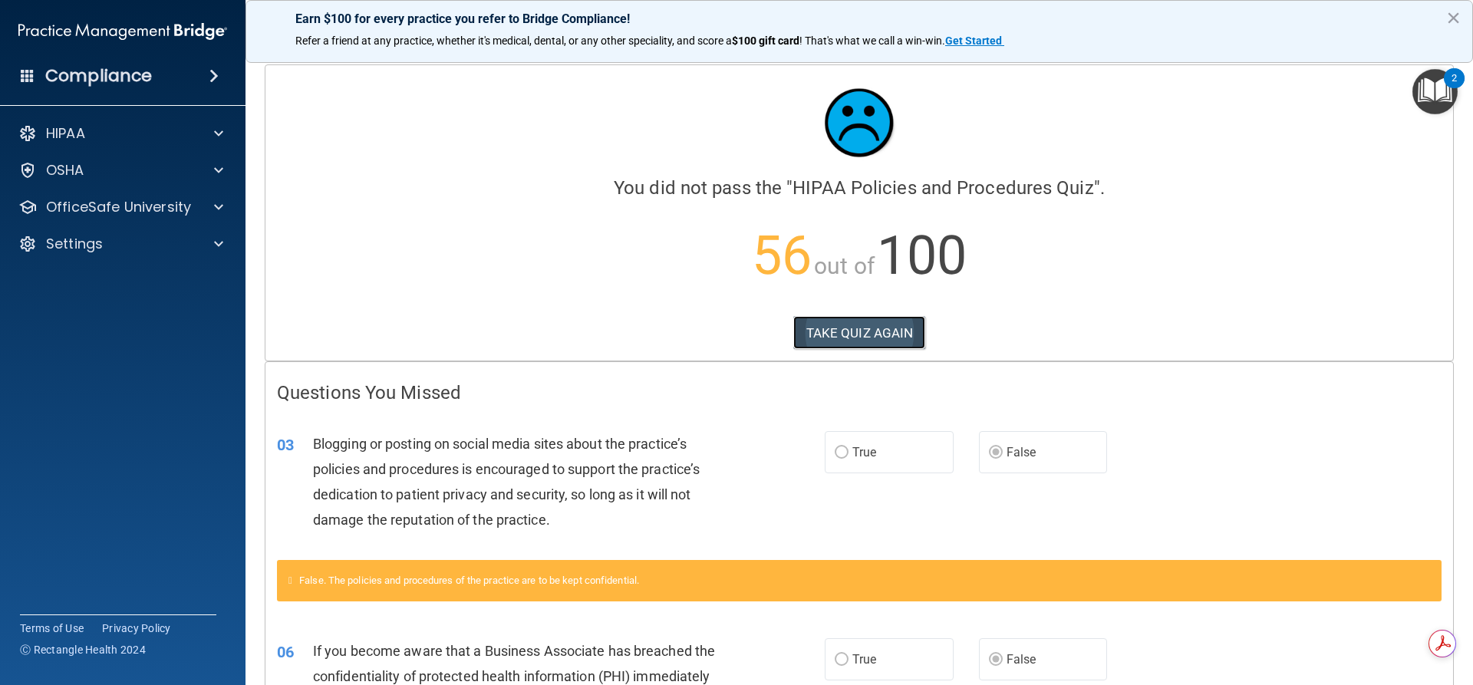
click at [869, 326] on button "TAKE QUIZ AGAIN" at bounding box center [860, 333] width 133 height 34
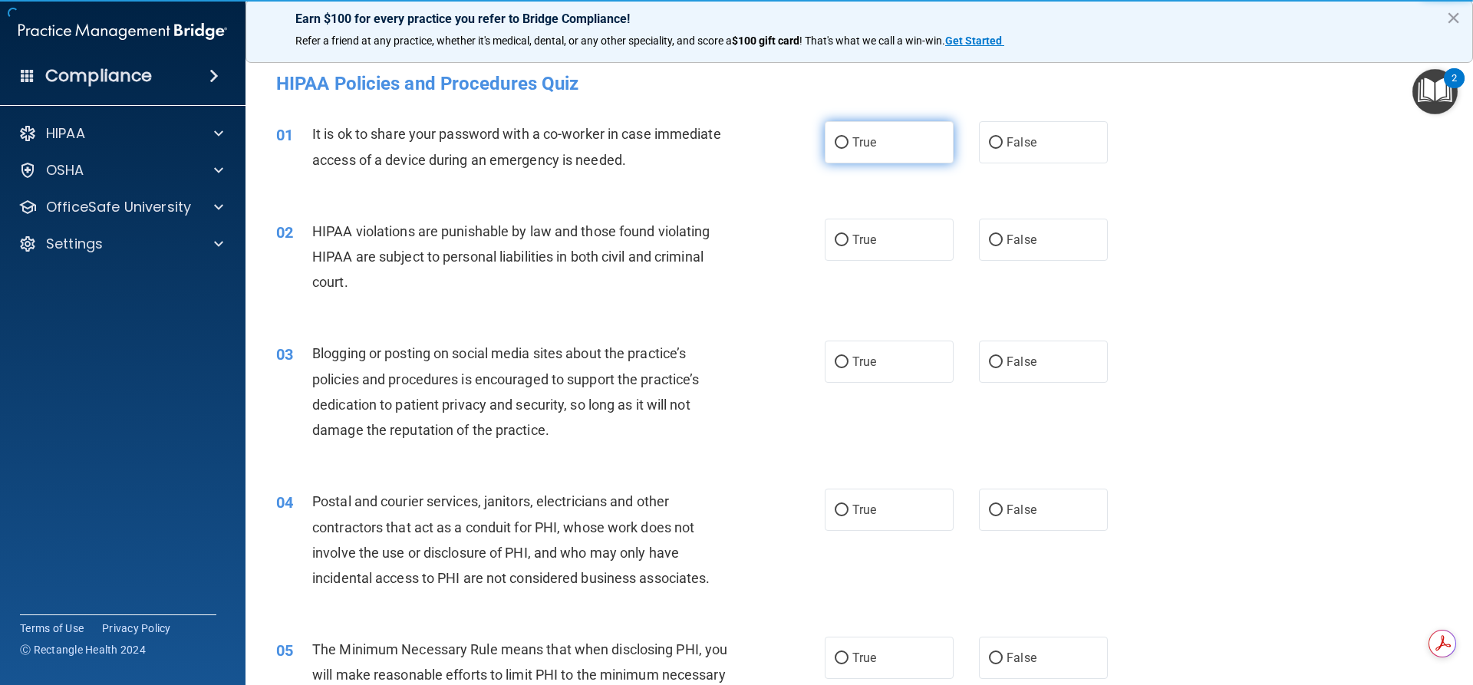
click at [835, 147] on input "True" at bounding box center [842, 143] width 14 height 12
radio input "true"
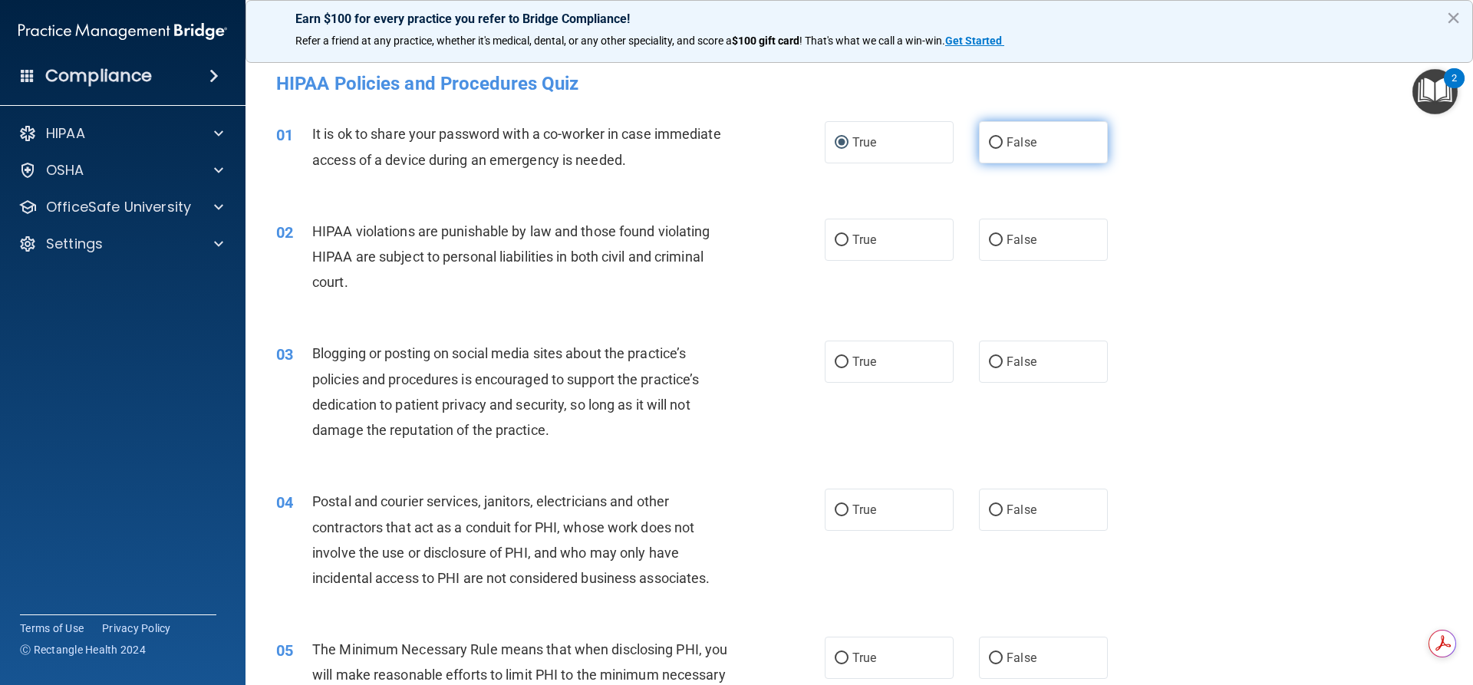
click at [990, 143] on input "False" at bounding box center [996, 143] width 14 height 12
radio input "true"
radio input "false"
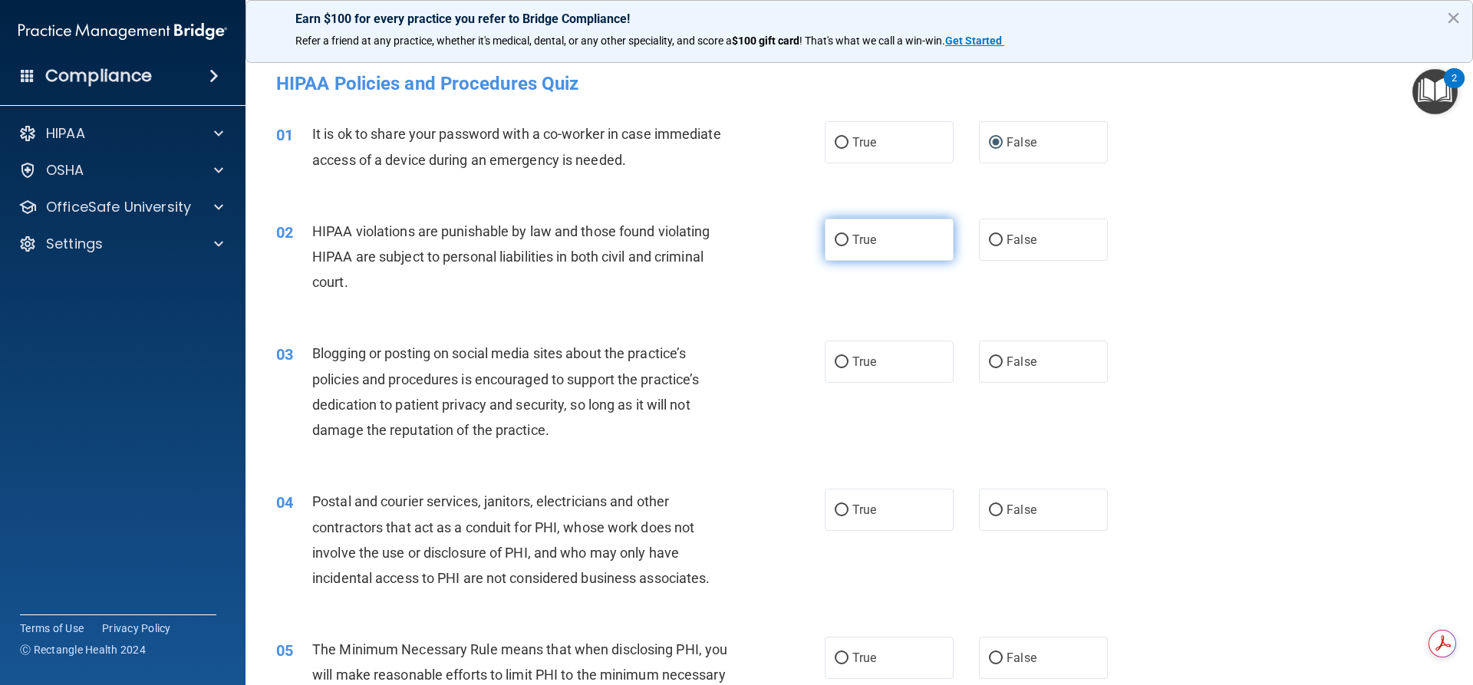
click at [844, 244] on label "True" at bounding box center [889, 240] width 129 height 42
click at [844, 244] on input "True" at bounding box center [842, 241] width 14 height 12
radio input "true"
click at [849, 373] on label "True" at bounding box center [889, 362] width 129 height 42
click at [849, 368] on input "True" at bounding box center [842, 363] width 14 height 12
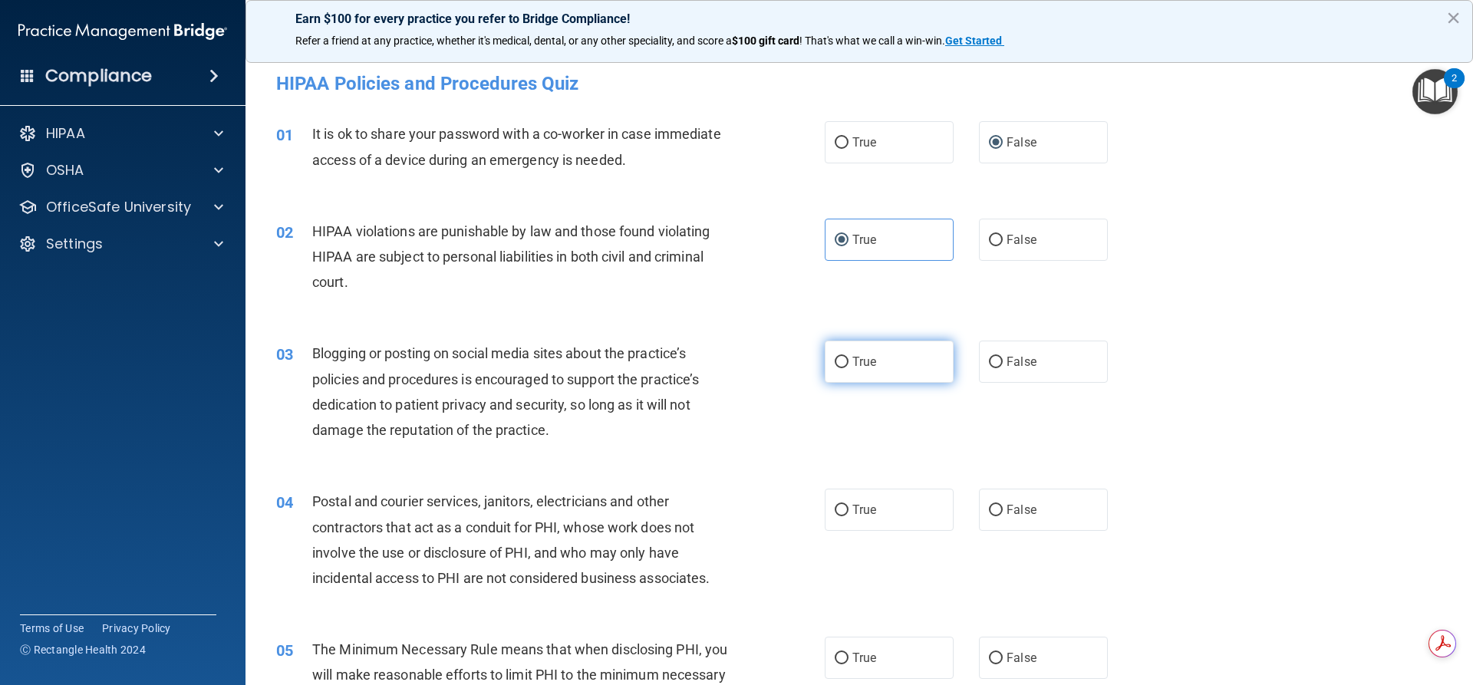
radio input "true"
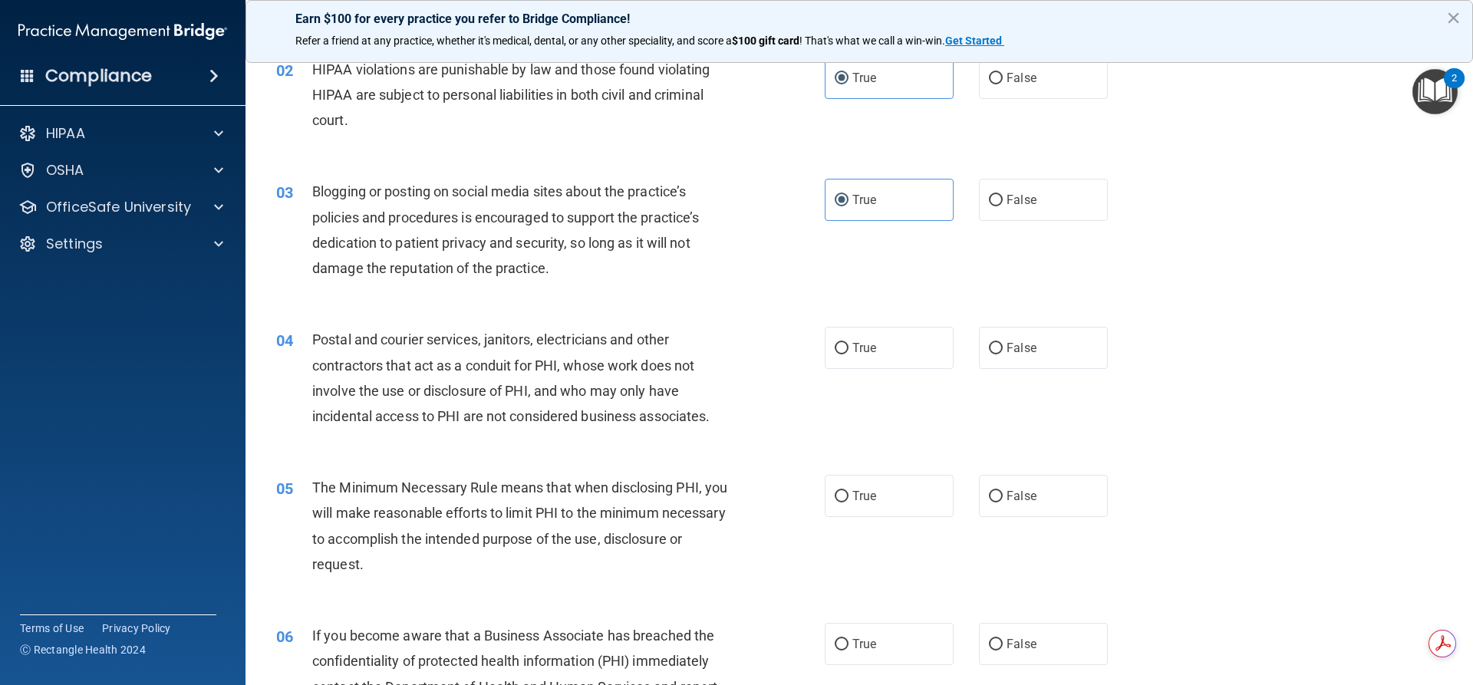
scroll to position [173, 0]
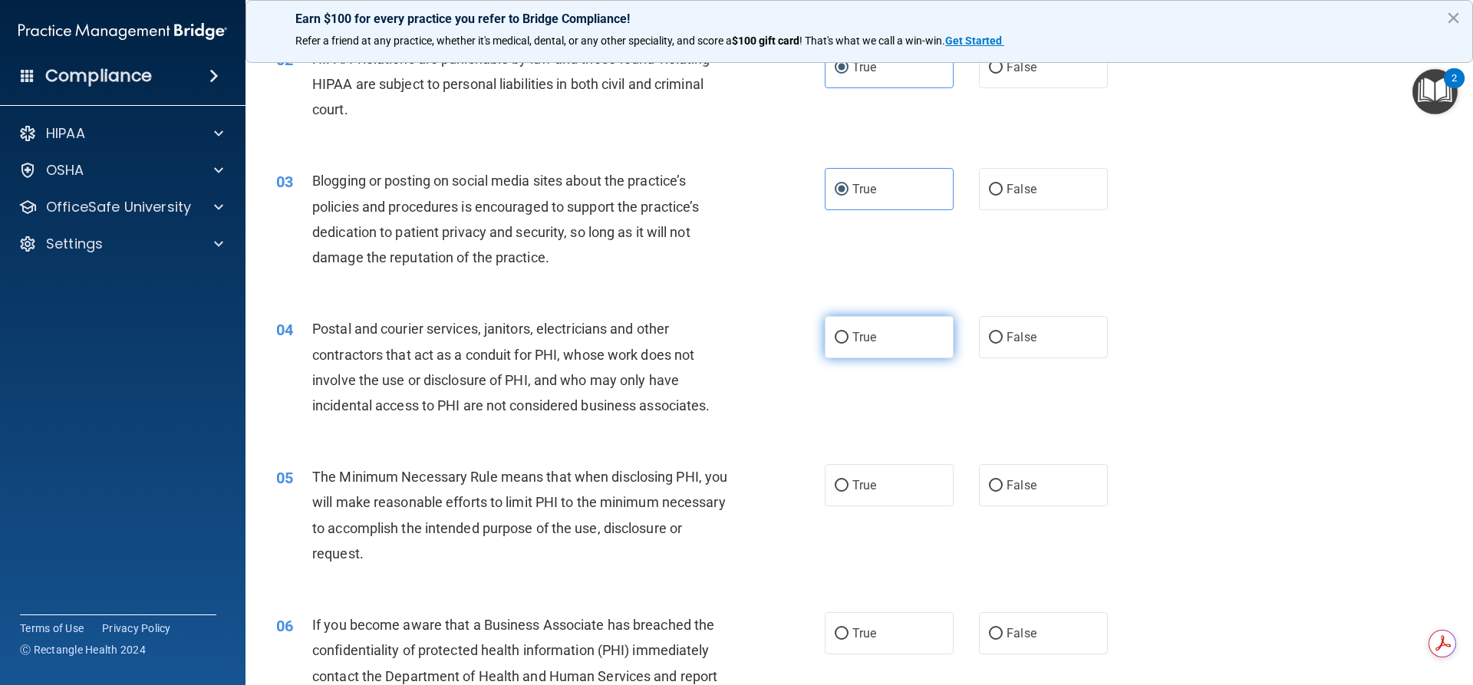
click at [839, 341] on input "True" at bounding box center [842, 338] width 14 height 12
radio input "true"
click at [853, 469] on label "True" at bounding box center [889, 485] width 129 height 42
click at [849, 480] on input "True" at bounding box center [842, 486] width 14 height 12
radio input "true"
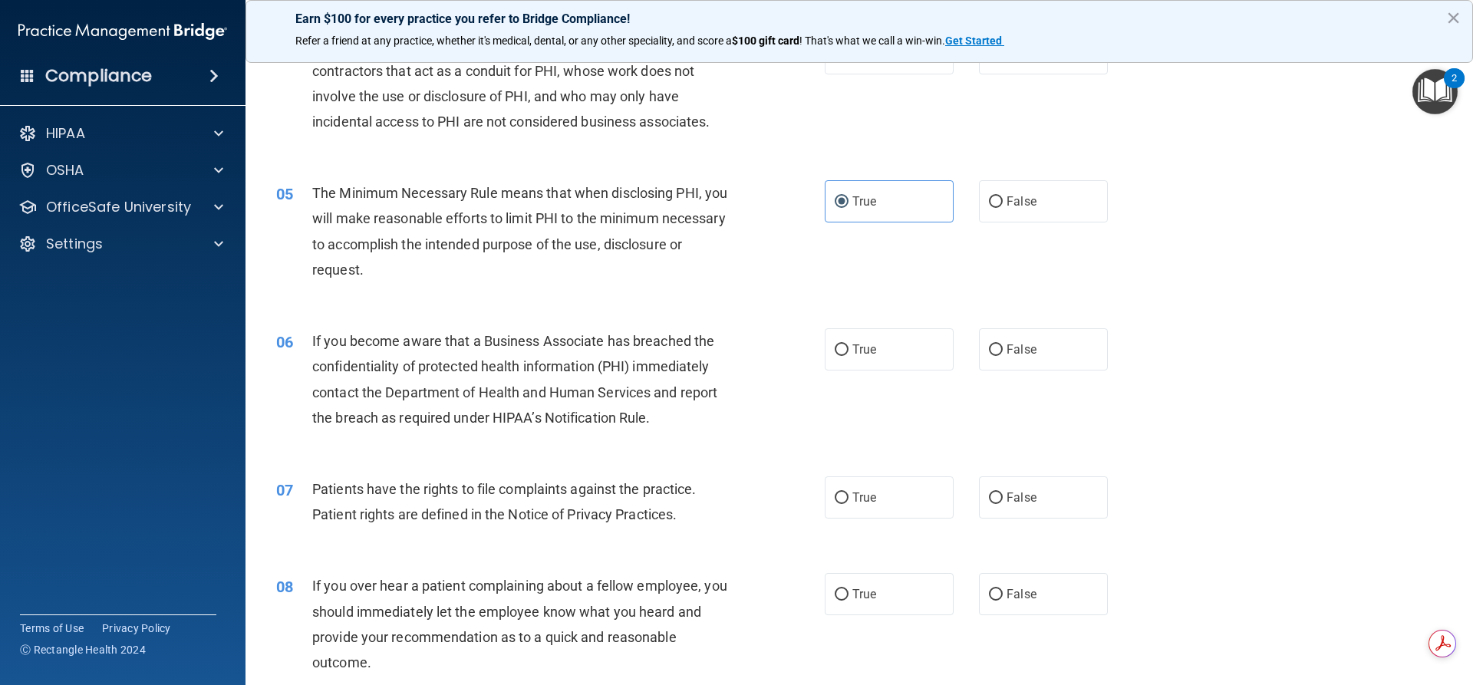
scroll to position [460, 0]
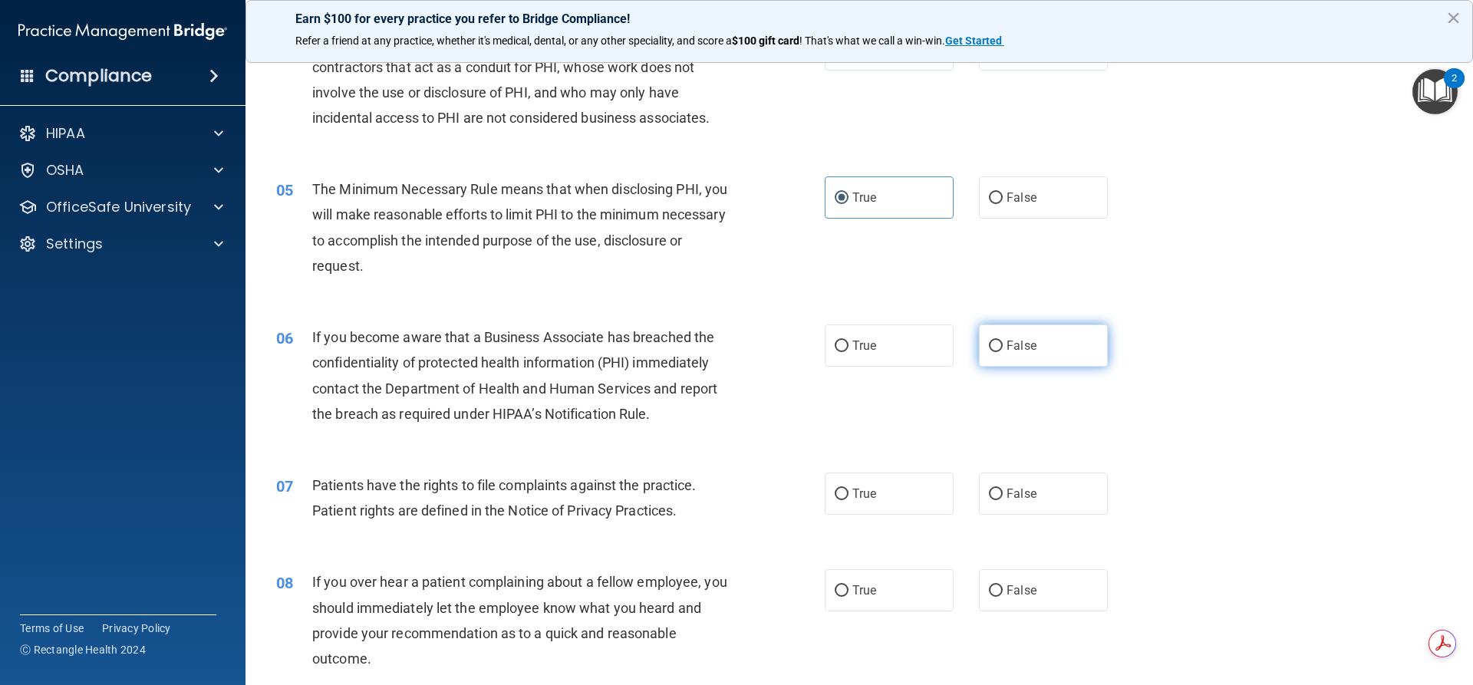
click at [989, 341] on input "False" at bounding box center [996, 347] width 14 height 12
radio input "true"
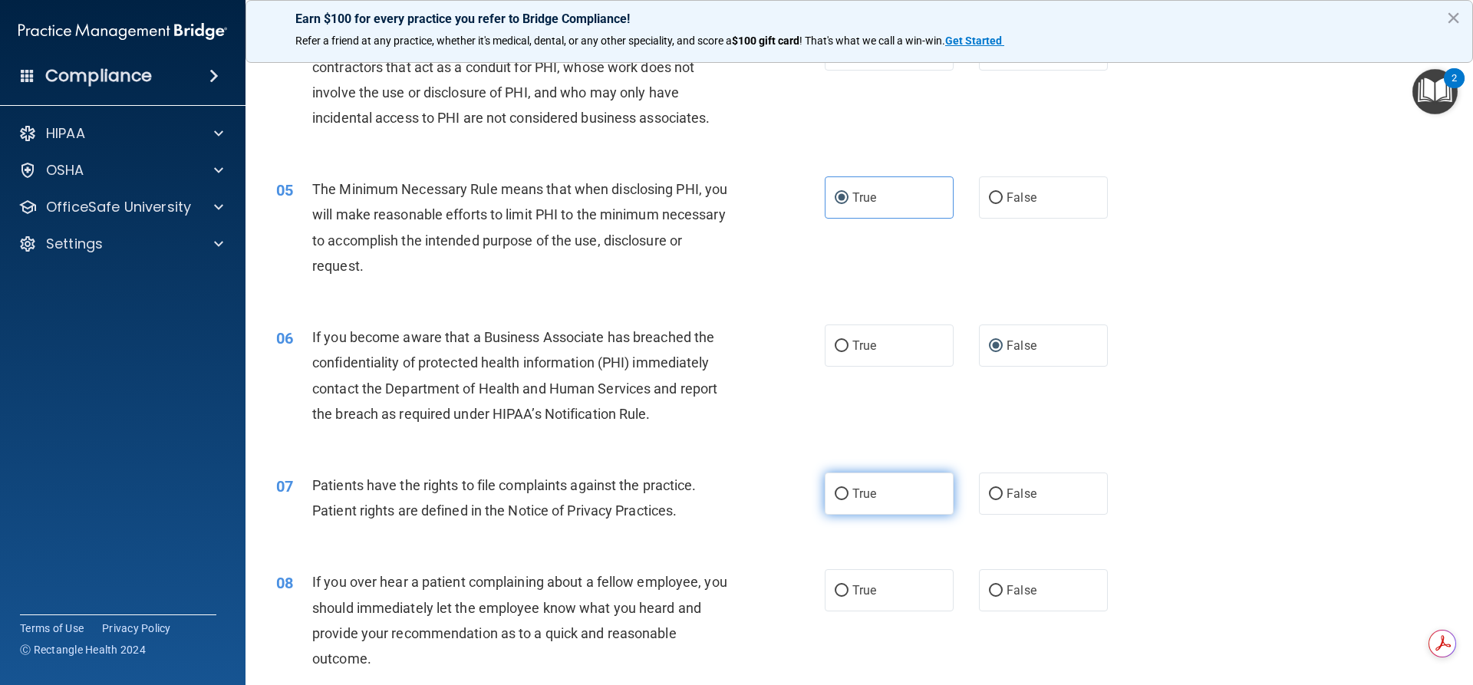
click at [835, 484] on label "True" at bounding box center [889, 494] width 129 height 42
click at [835, 489] on input "True" at bounding box center [842, 495] width 14 height 12
radio input "true"
click at [846, 599] on label "True" at bounding box center [889, 590] width 129 height 42
click at [846, 597] on input "True" at bounding box center [842, 592] width 14 height 12
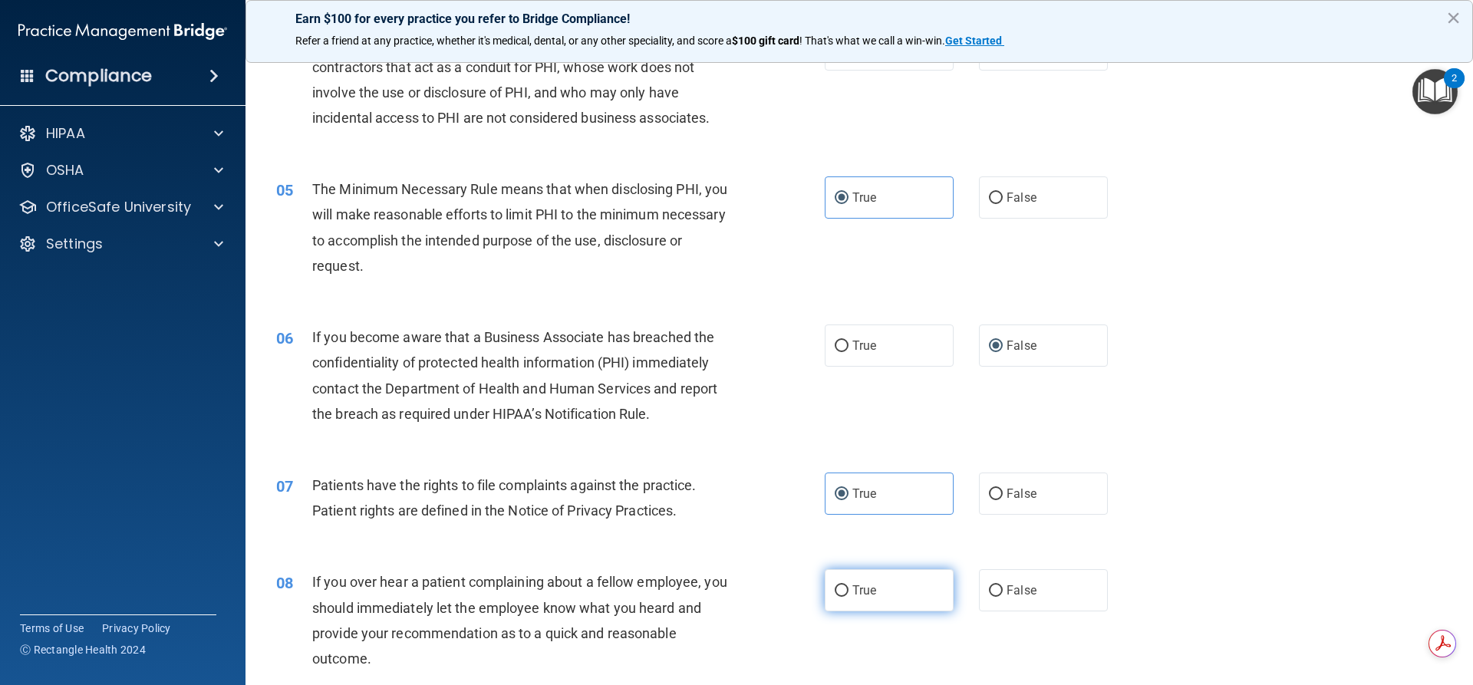
radio input "true"
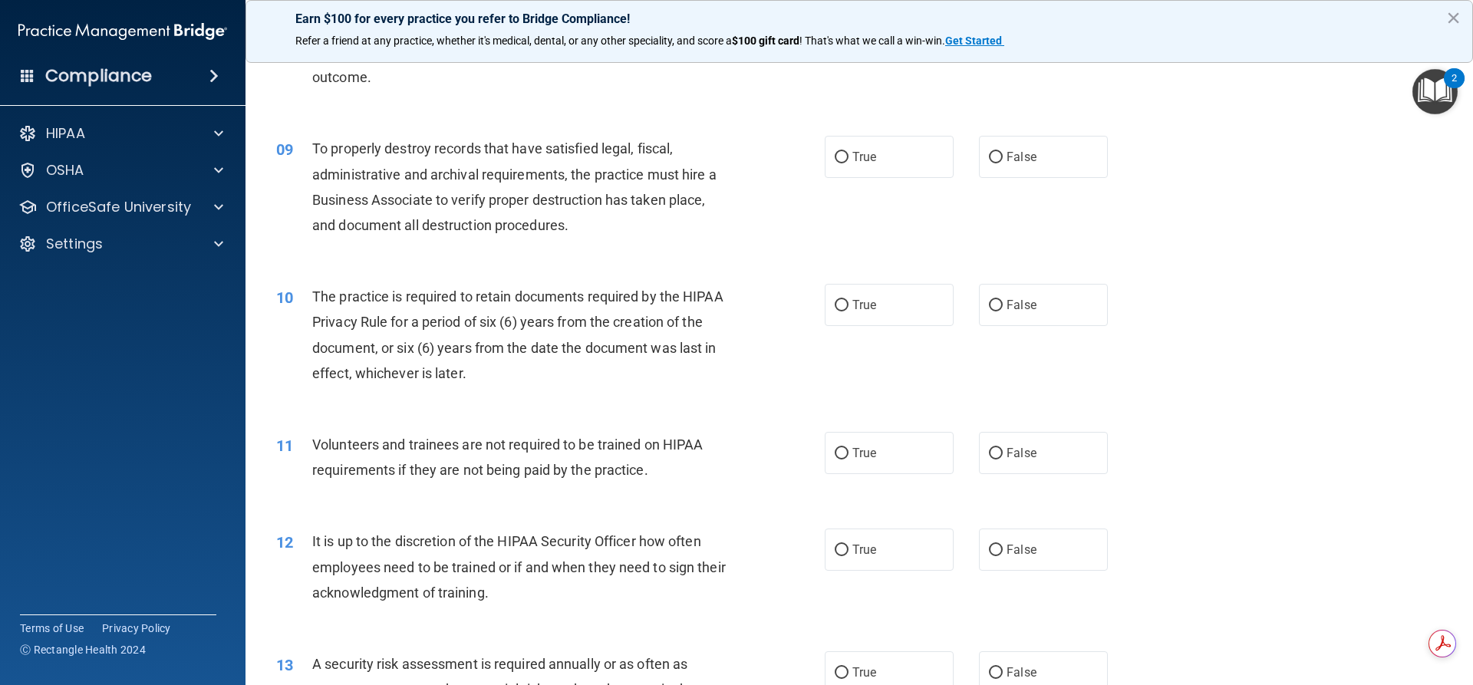
scroll to position [1074, 0]
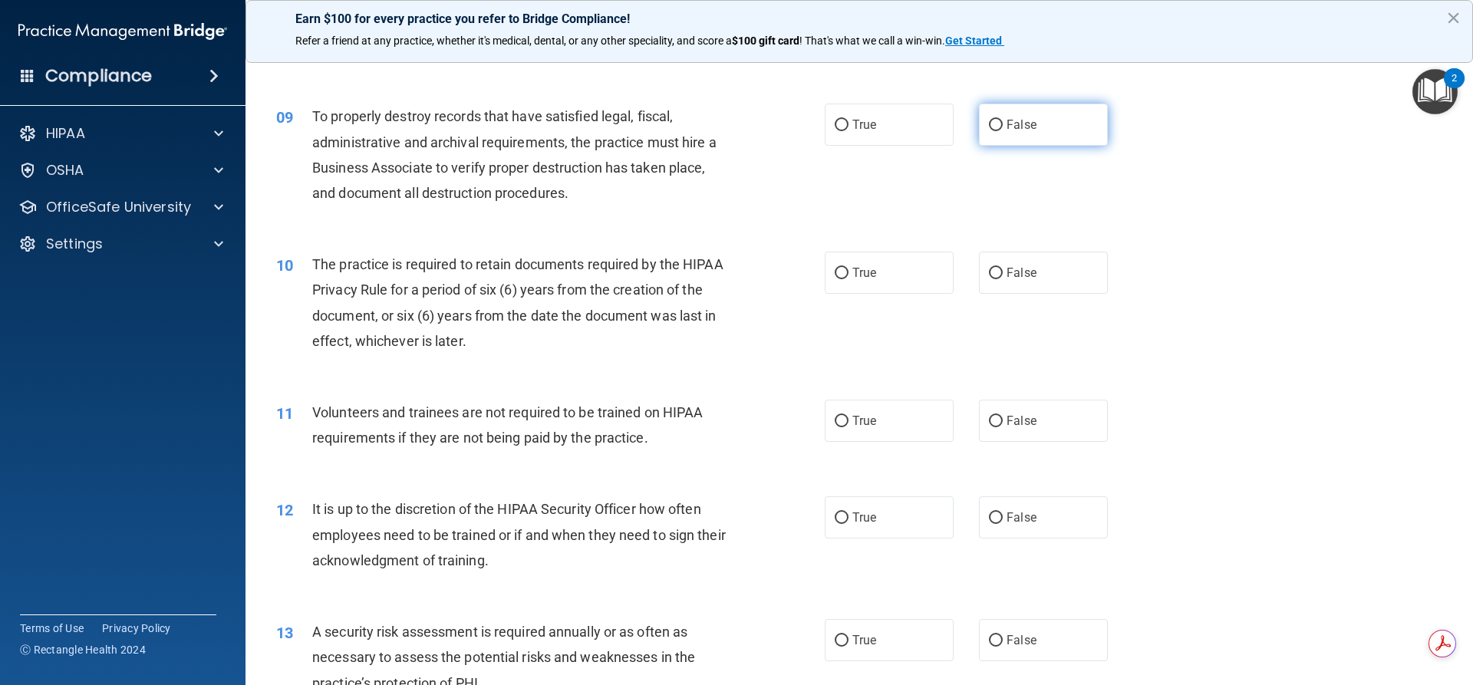
click at [1009, 130] on span "False" at bounding box center [1022, 124] width 30 height 15
click at [879, 276] on label "True" at bounding box center [889, 273] width 129 height 42
click at [849, 276] on input "True" at bounding box center [842, 274] width 14 height 12
radio input "true"
click at [866, 421] on span "True" at bounding box center [865, 421] width 24 height 15
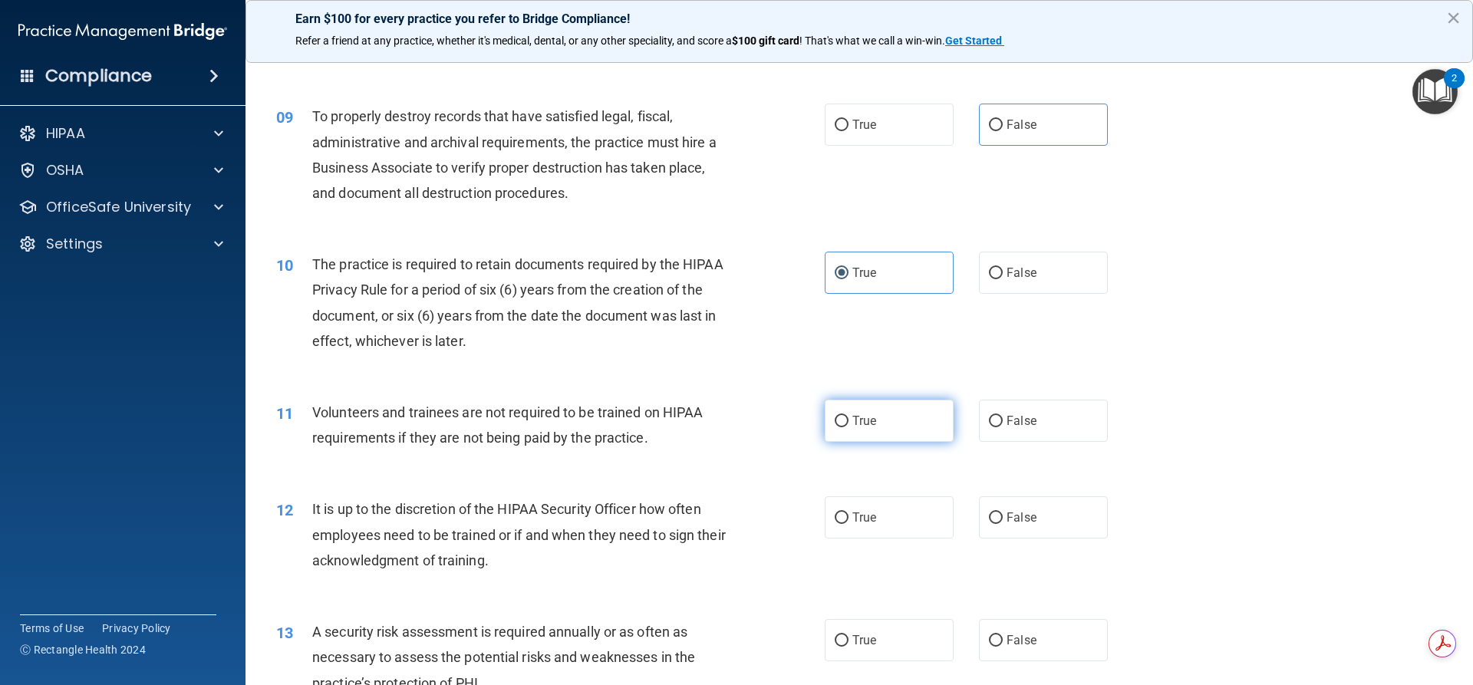
click at [849, 421] on input "True" at bounding box center [842, 422] width 14 height 12
radio input "true"
click at [863, 510] on label "True" at bounding box center [889, 518] width 129 height 42
click at [849, 513] on input "True" at bounding box center [842, 519] width 14 height 12
radio input "true"
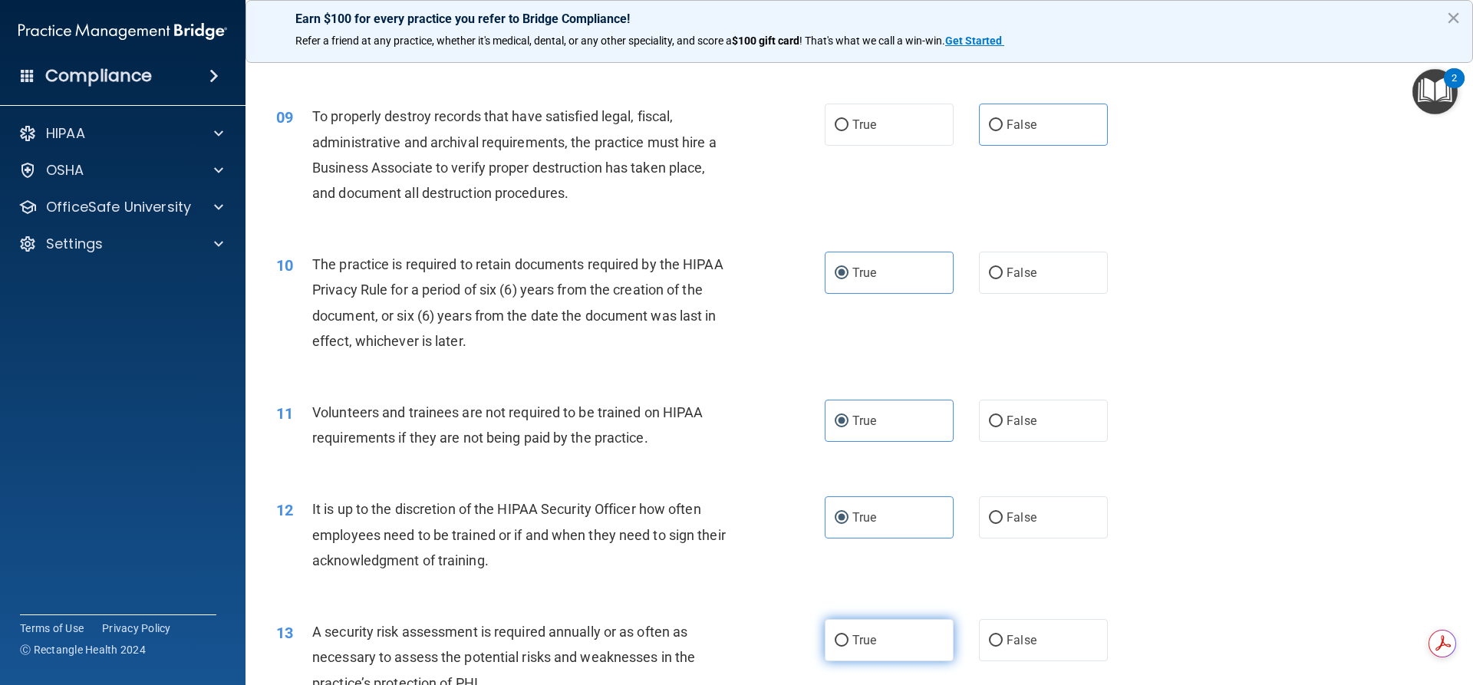
click at [853, 638] on span "True" at bounding box center [865, 640] width 24 height 15
click at [849, 638] on input "True" at bounding box center [842, 641] width 14 height 12
radio input "true"
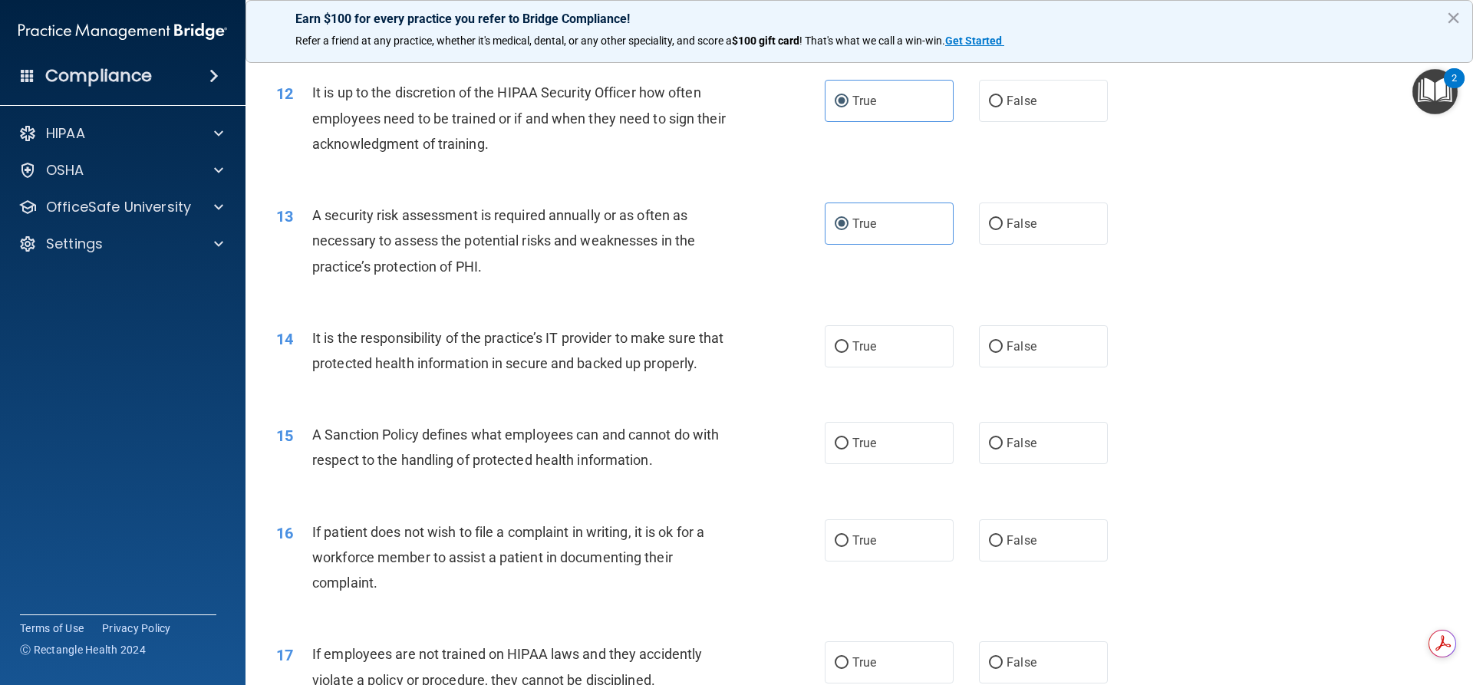
scroll to position [1535, 0]
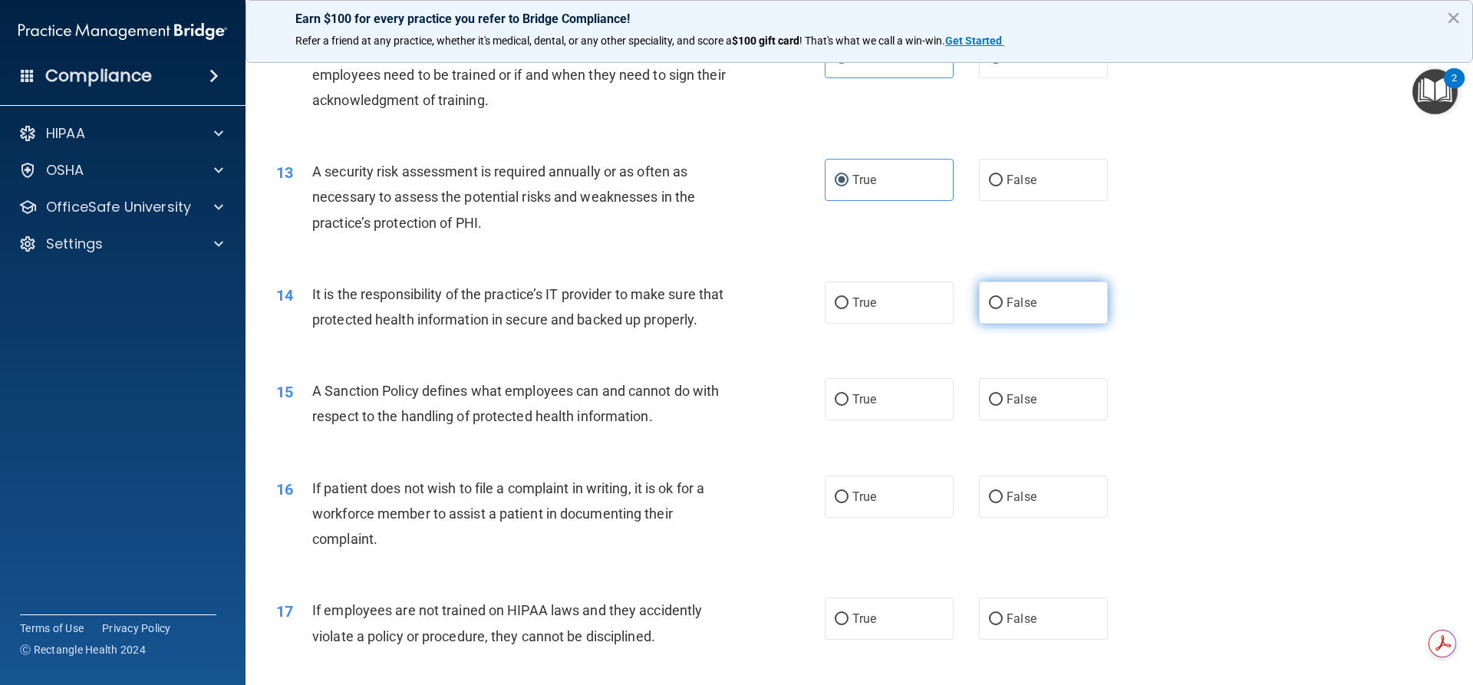
click at [1009, 314] on label "False" at bounding box center [1043, 303] width 129 height 42
click at [1003, 309] on input "False" at bounding box center [996, 304] width 14 height 12
radio input "true"
click at [995, 406] on input "False" at bounding box center [996, 400] width 14 height 12
radio input "true"
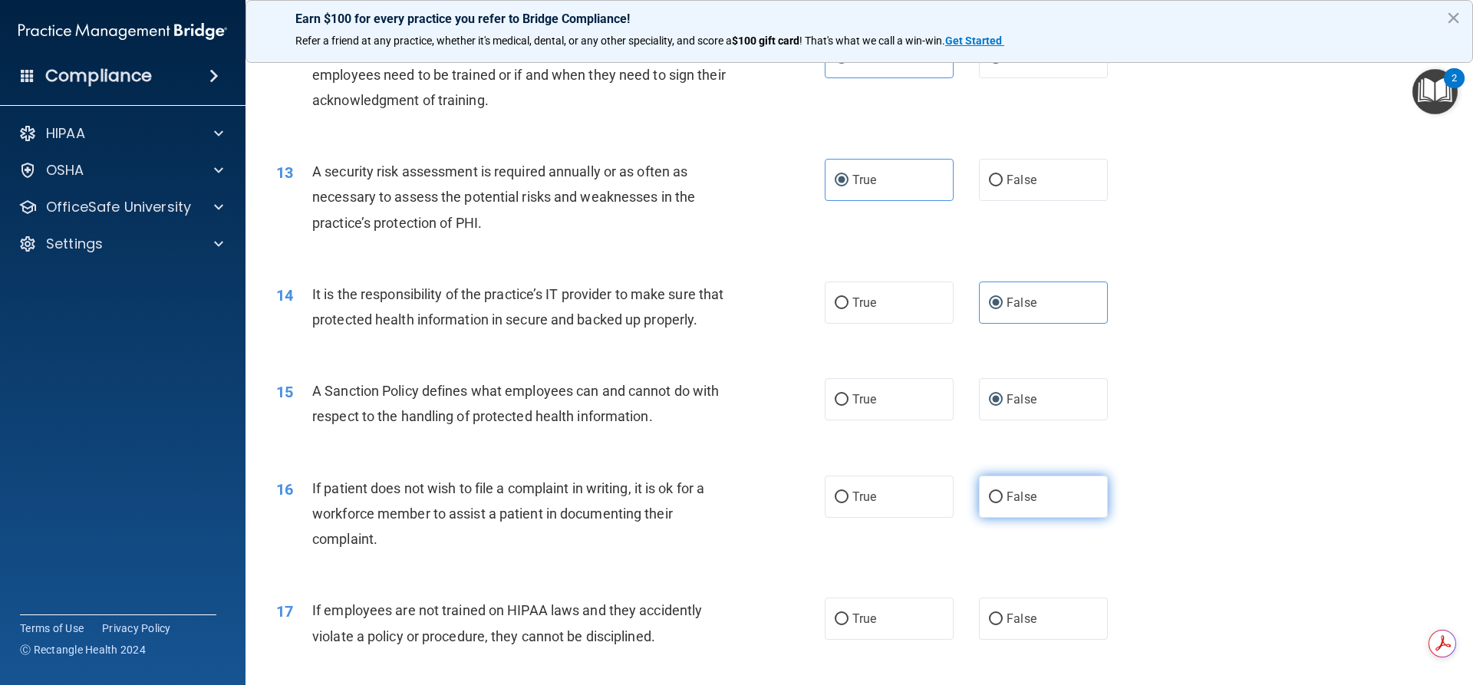
click at [995, 503] on input "False" at bounding box center [996, 498] width 14 height 12
radio input "true"
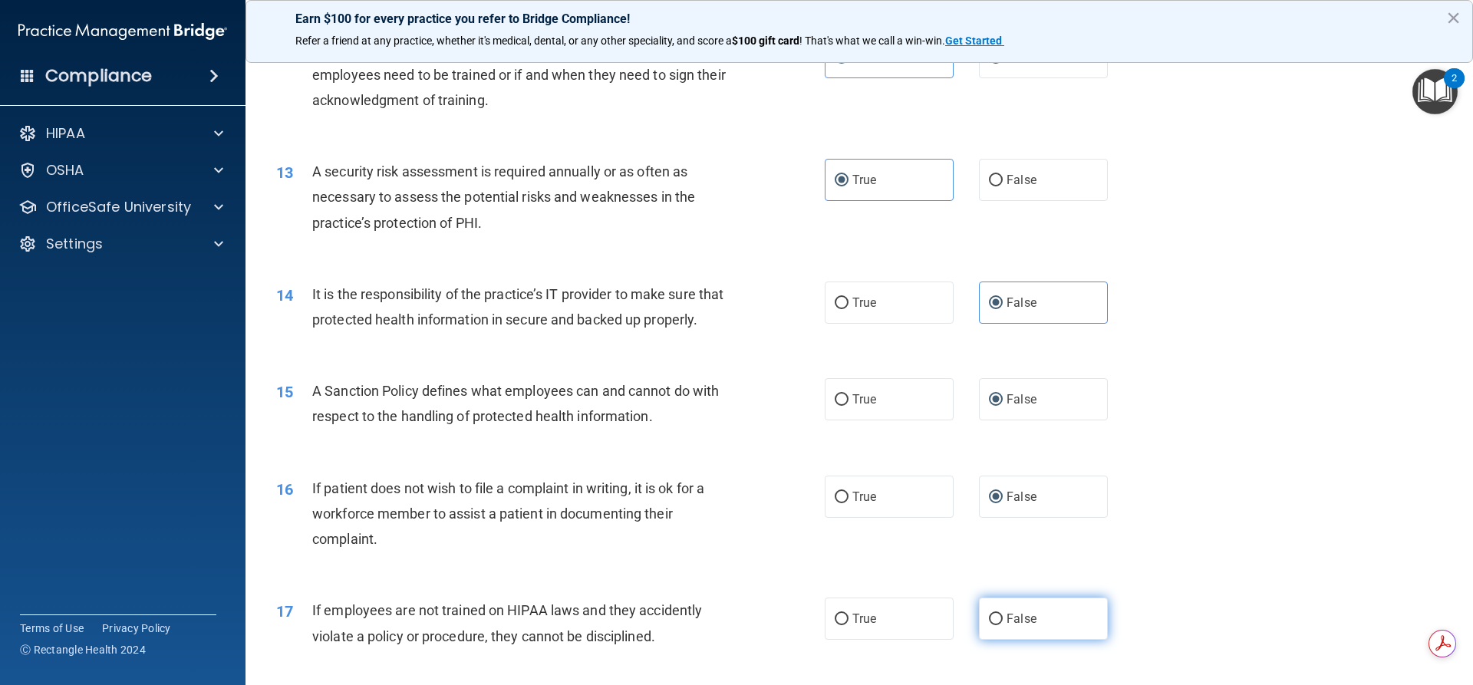
click at [1015, 626] on span "False" at bounding box center [1022, 619] width 30 height 15
click at [1003, 625] on input "False" at bounding box center [996, 620] width 14 height 12
radio input "true"
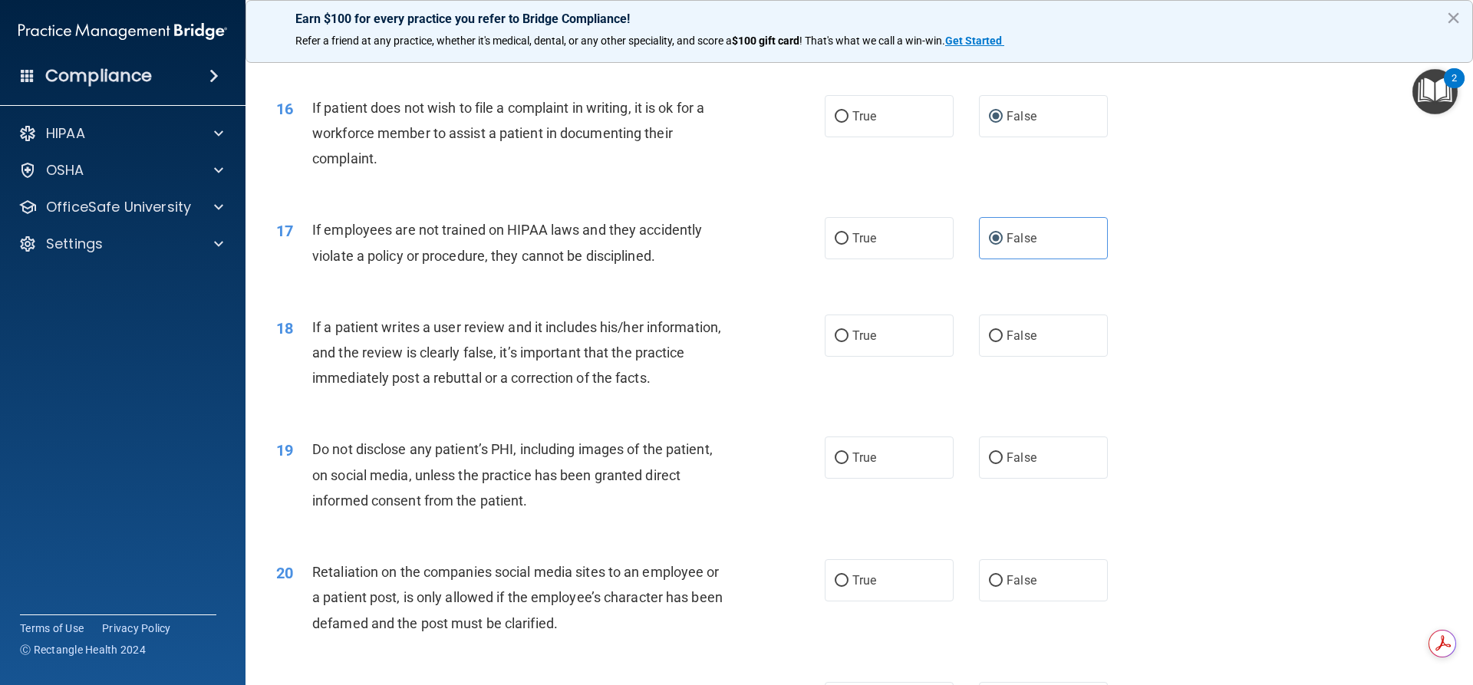
scroll to position [1919, 0]
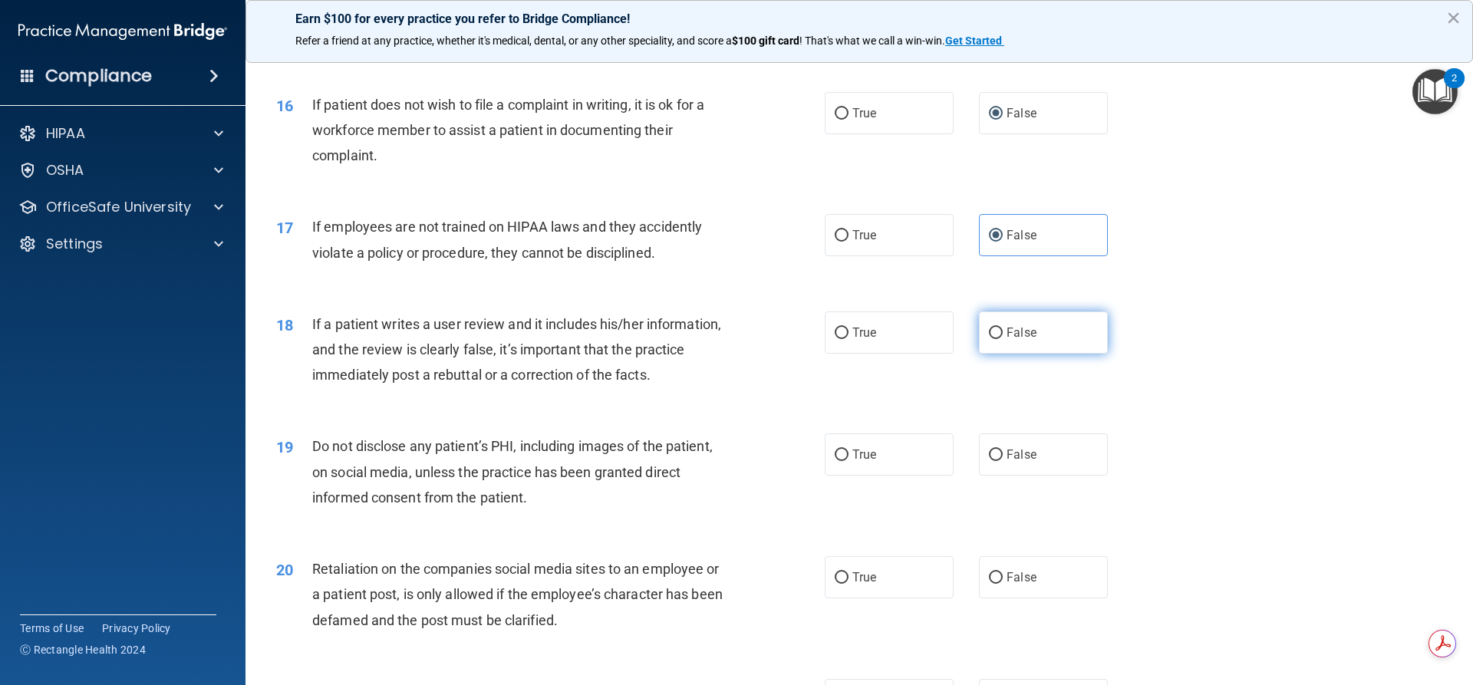
click at [1010, 340] on span "False" at bounding box center [1022, 332] width 30 height 15
click at [1003, 339] on input "False" at bounding box center [996, 334] width 14 height 12
radio input "true"
click at [858, 467] on label "True" at bounding box center [889, 455] width 129 height 42
click at [849, 461] on input "True" at bounding box center [842, 456] width 14 height 12
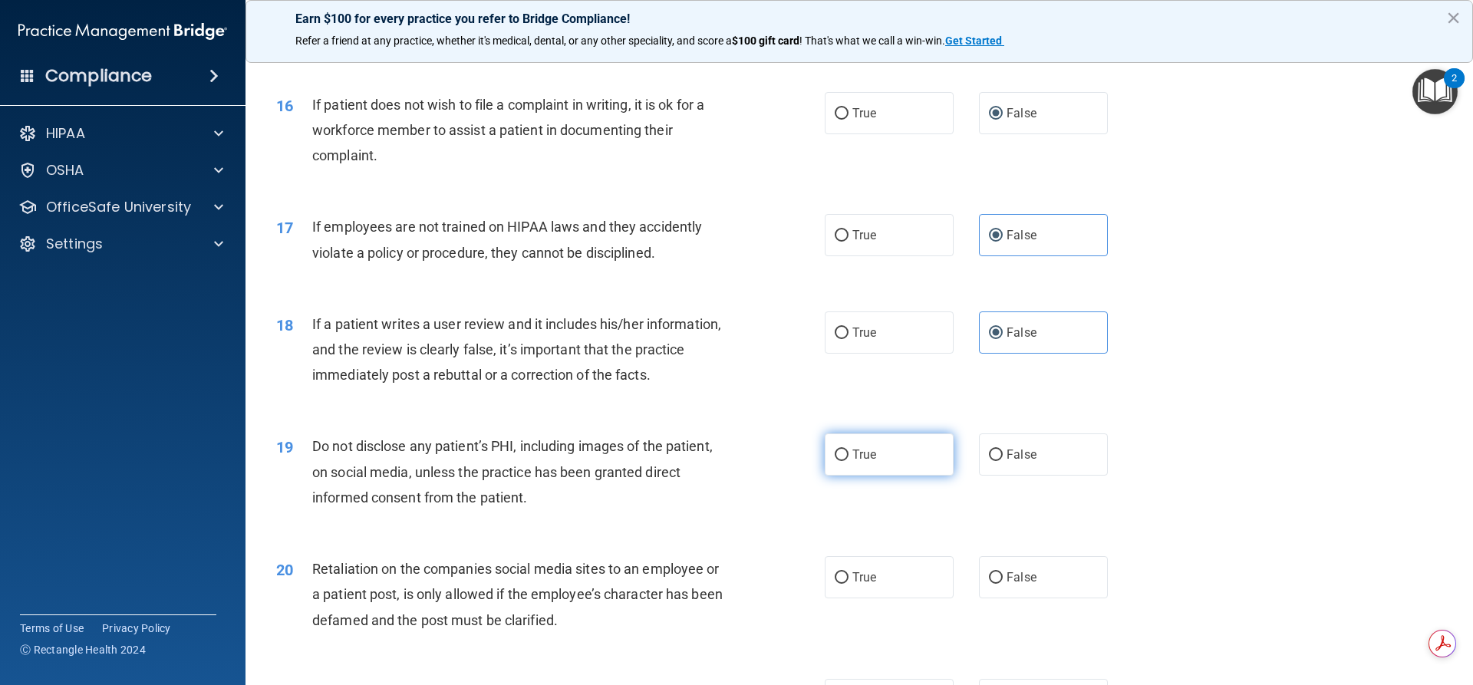
radio input "true"
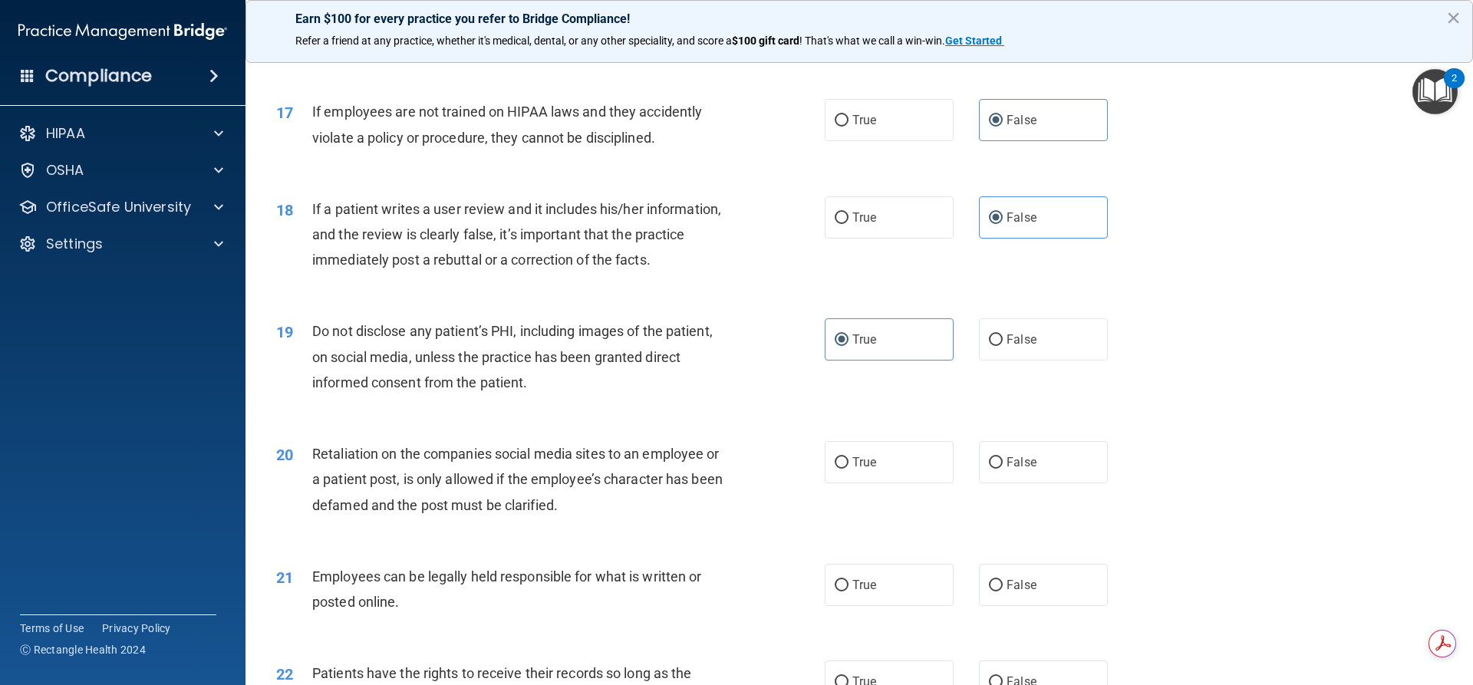
scroll to position [2072, 0]
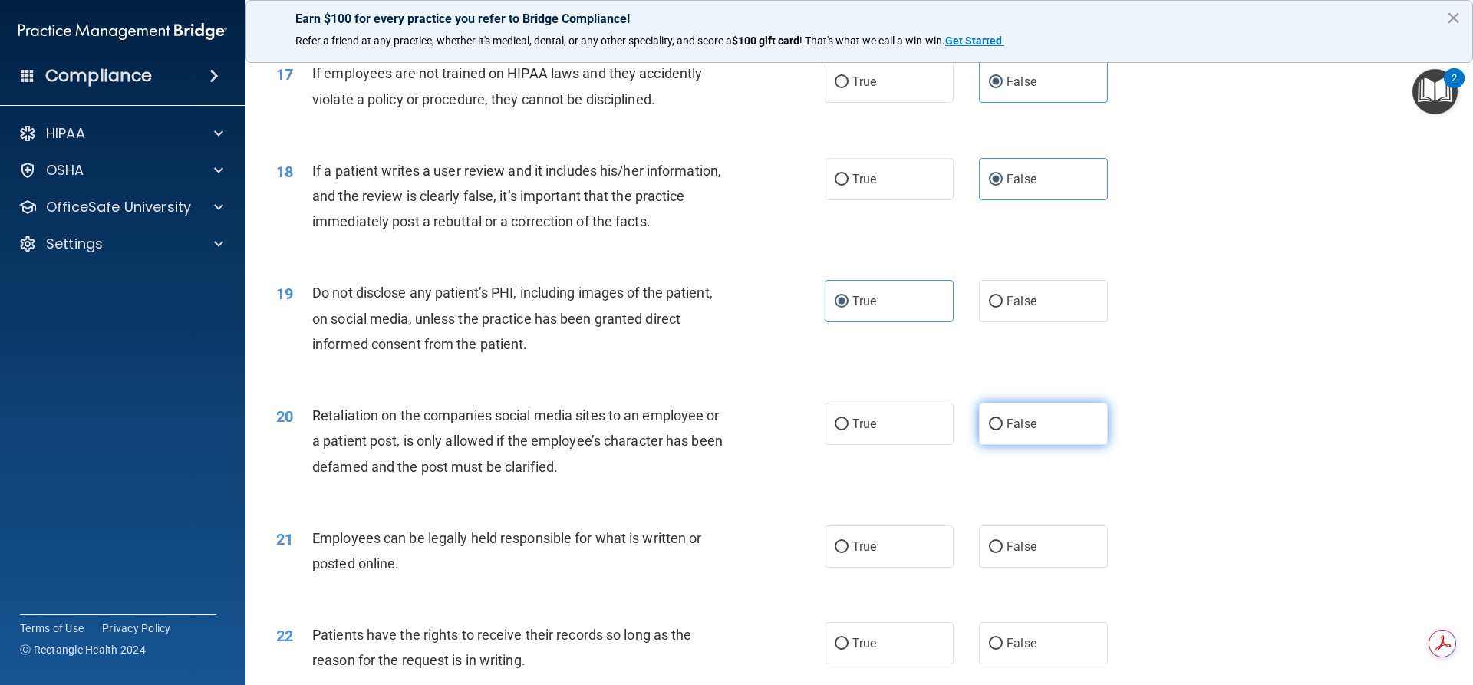
click at [1037, 445] on label "False" at bounding box center [1043, 424] width 129 height 42
click at [1003, 431] on input "False" at bounding box center [996, 425] width 14 height 12
radio input "true"
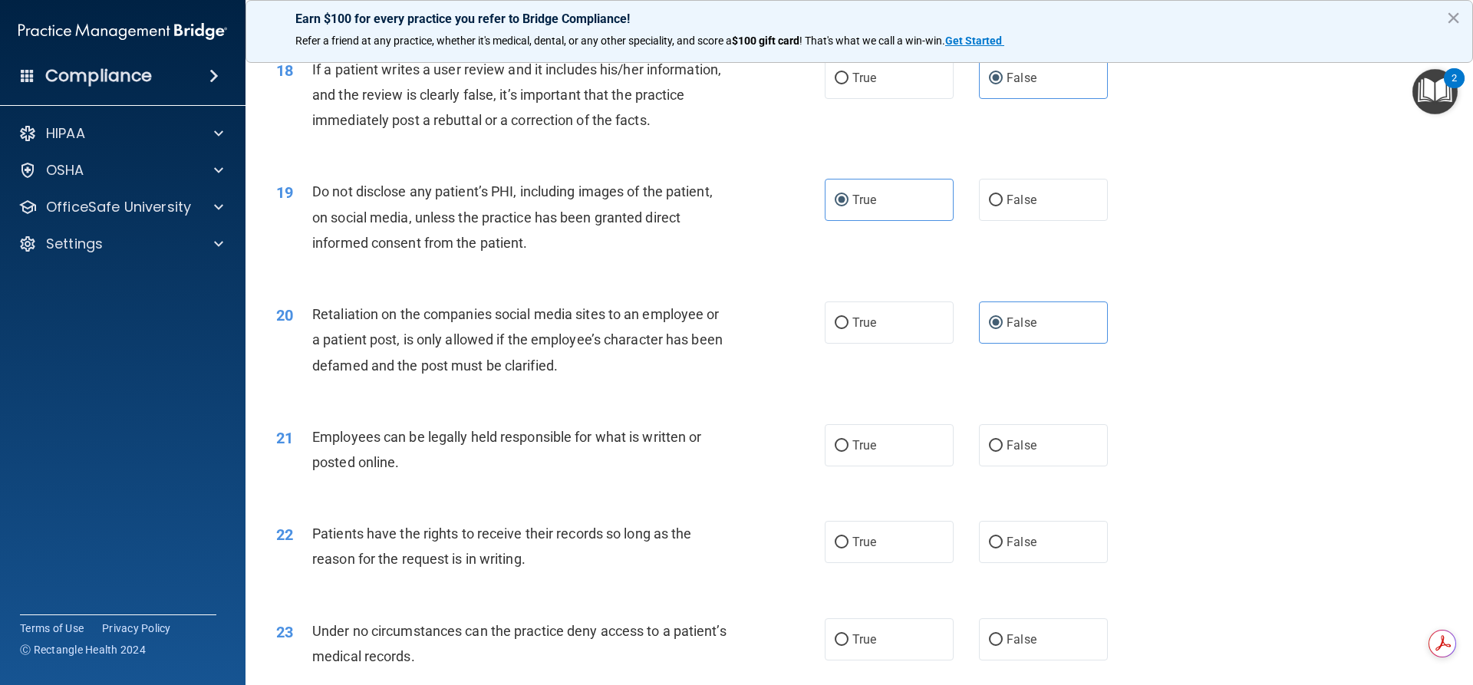
scroll to position [2206, 0]
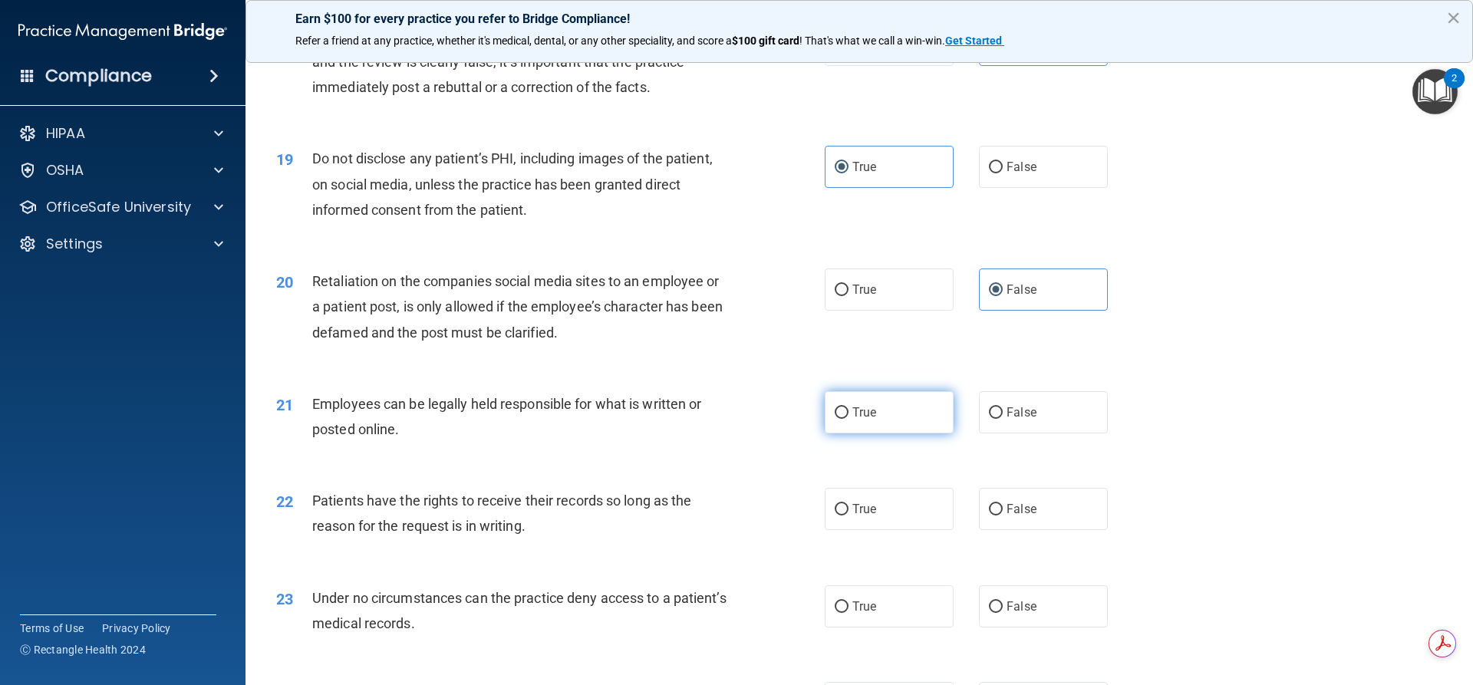
click at [839, 425] on label "True" at bounding box center [889, 412] width 129 height 42
click at [839, 419] on input "True" at bounding box center [842, 414] width 14 height 12
radio input "true"
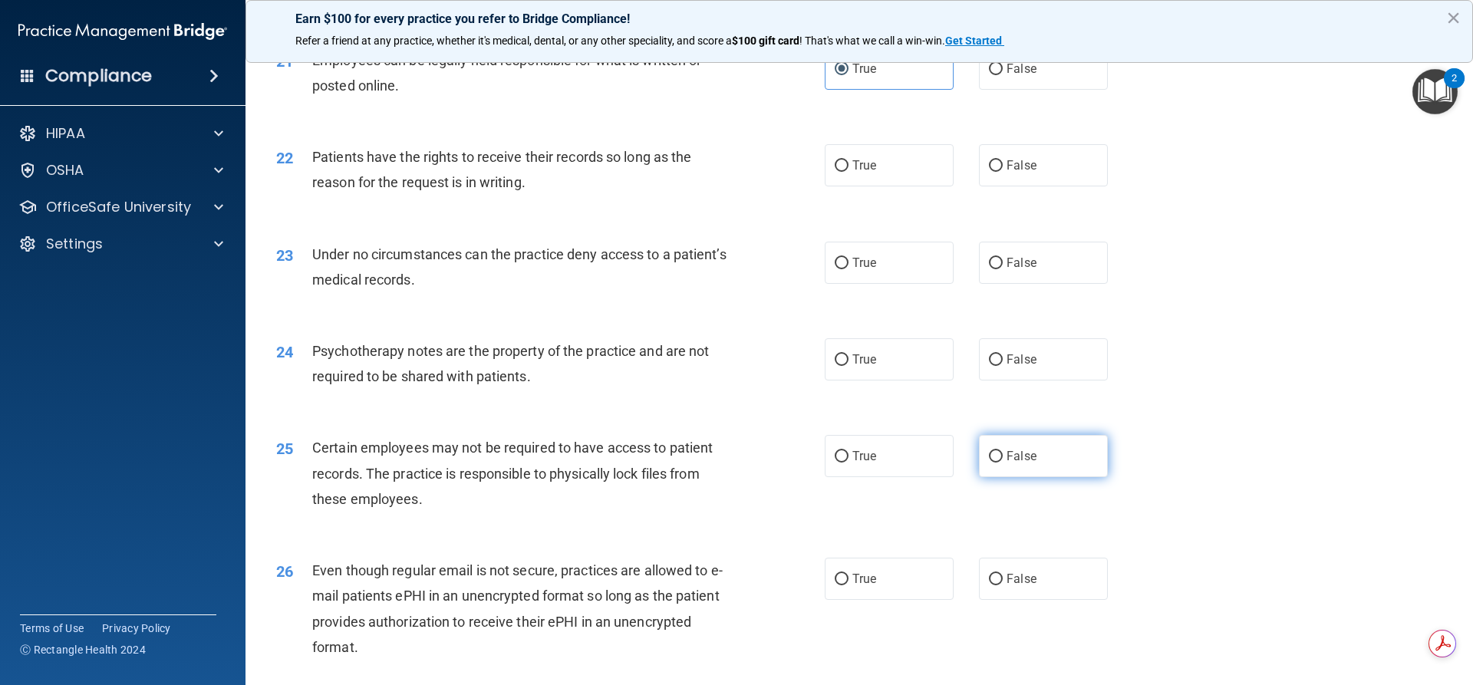
scroll to position [2552, 0]
click at [1027, 171] on span "False" at bounding box center [1022, 164] width 30 height 15
click at [1003, 170] on input "False" at bounding box center [996, 165] width 14 height 12
radio input "true"
click at [1013, 282] on label "False" at bounding box center [1043, 261] width 129 height 42
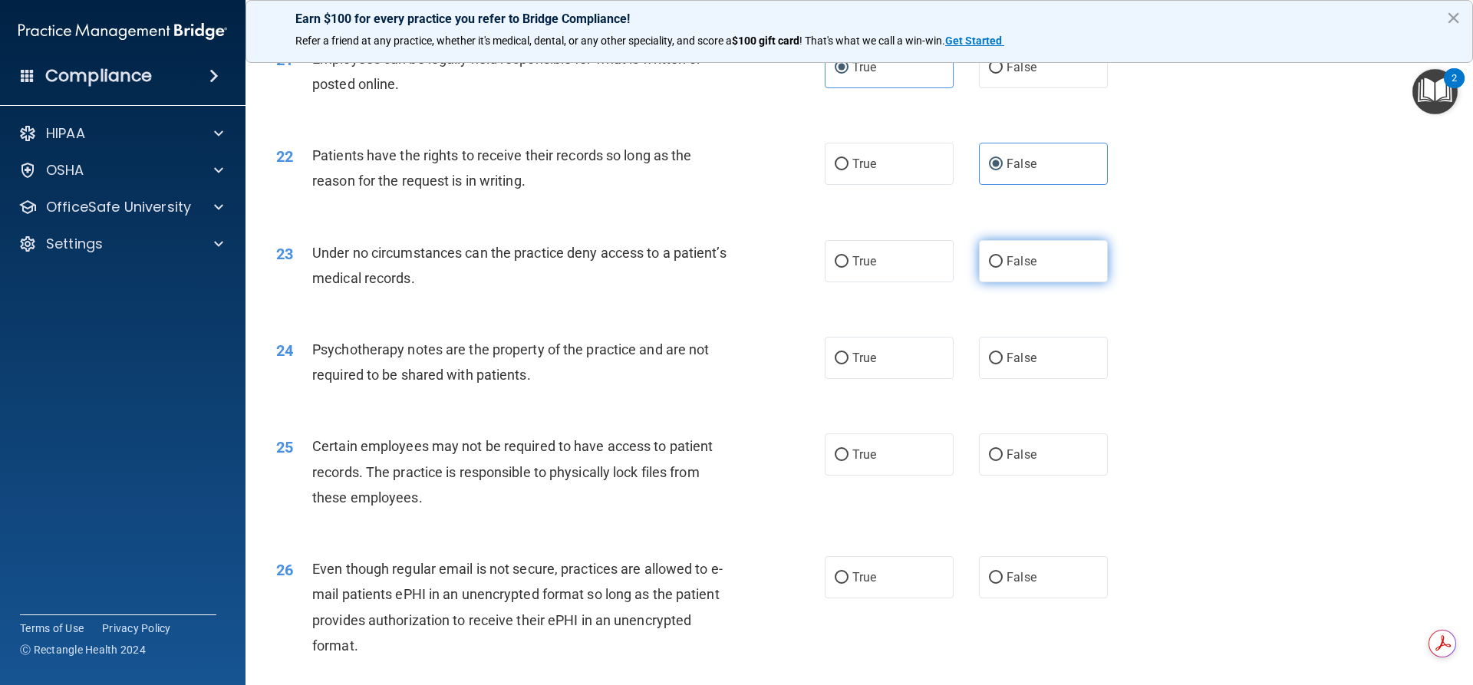
click at [1003, 268] on input "False" at bounding box center [996, 262] width 14 height 12
radio input "true"
click at [869, 365] on span "True" at bounding box center [865, 358] width 24 height 15
click at [849, 365] on input "True" at bounding box center [842, 359] width 14 height 12
radio input "true"
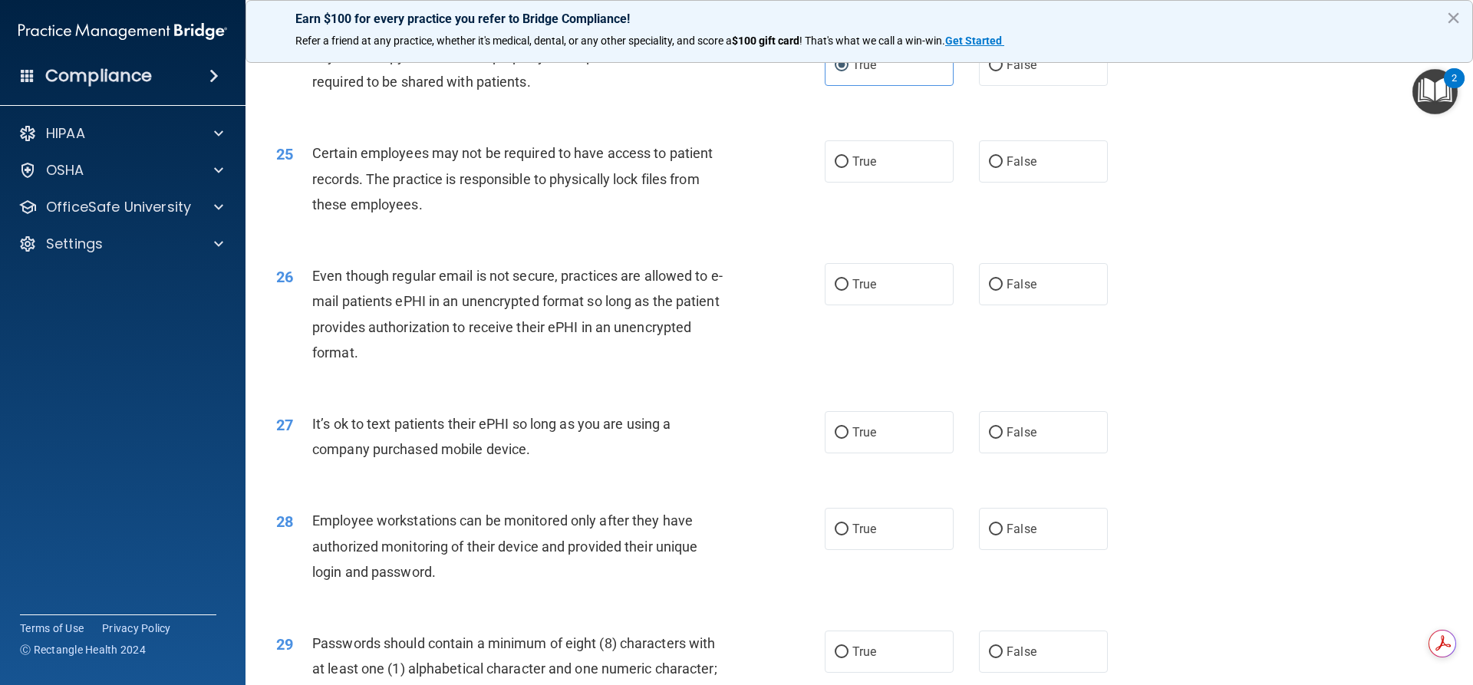
scroll to position [2839, 0]
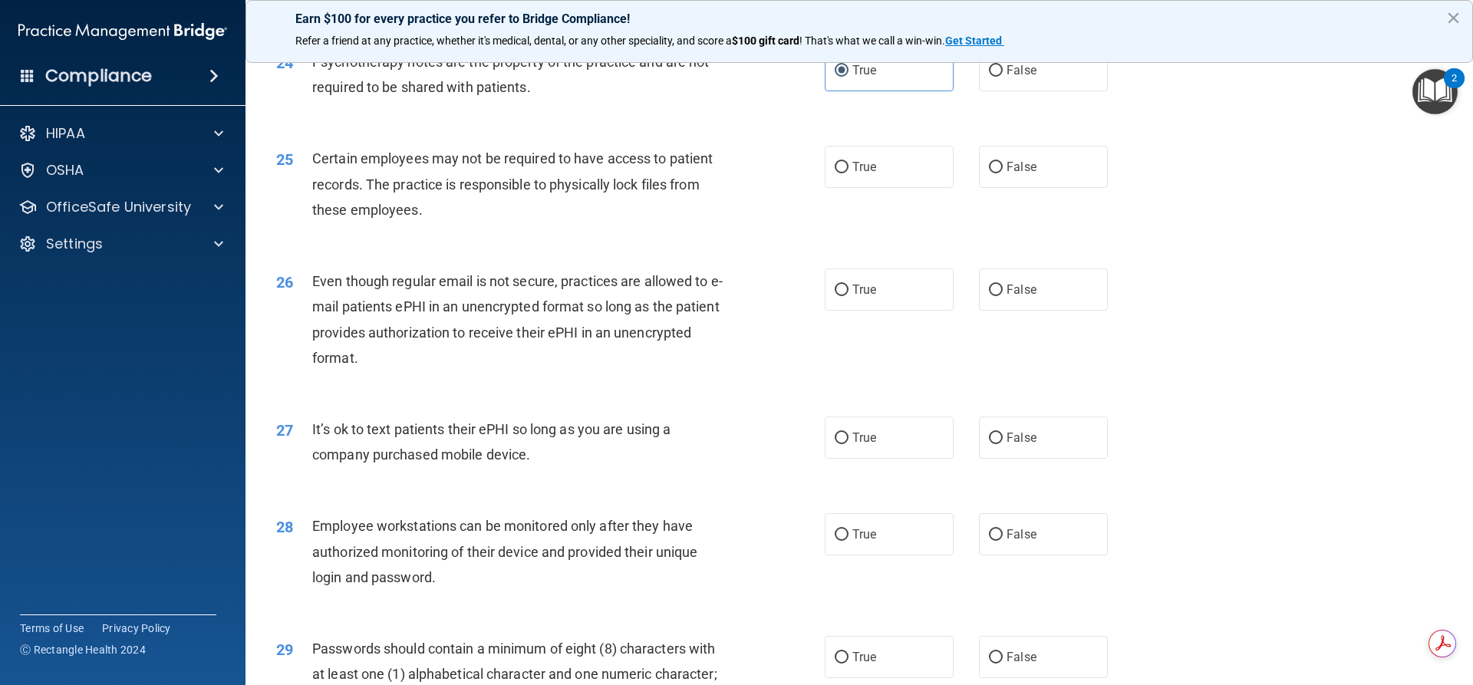
drag, startPoint x: 864, startPoint y: 180, endPoint x: 892, endPoint y: 216, distance: 44.8
click at [864, 181] on label "True" at bounding box center [889, 167] width 129 height 42
click at [849, 173] on input "True" at bounding box center [842, 168] width 14 height 12
radio input "true"
click at [876, 311] on label "True" at bounding box center [889, 290] width 129 height 42
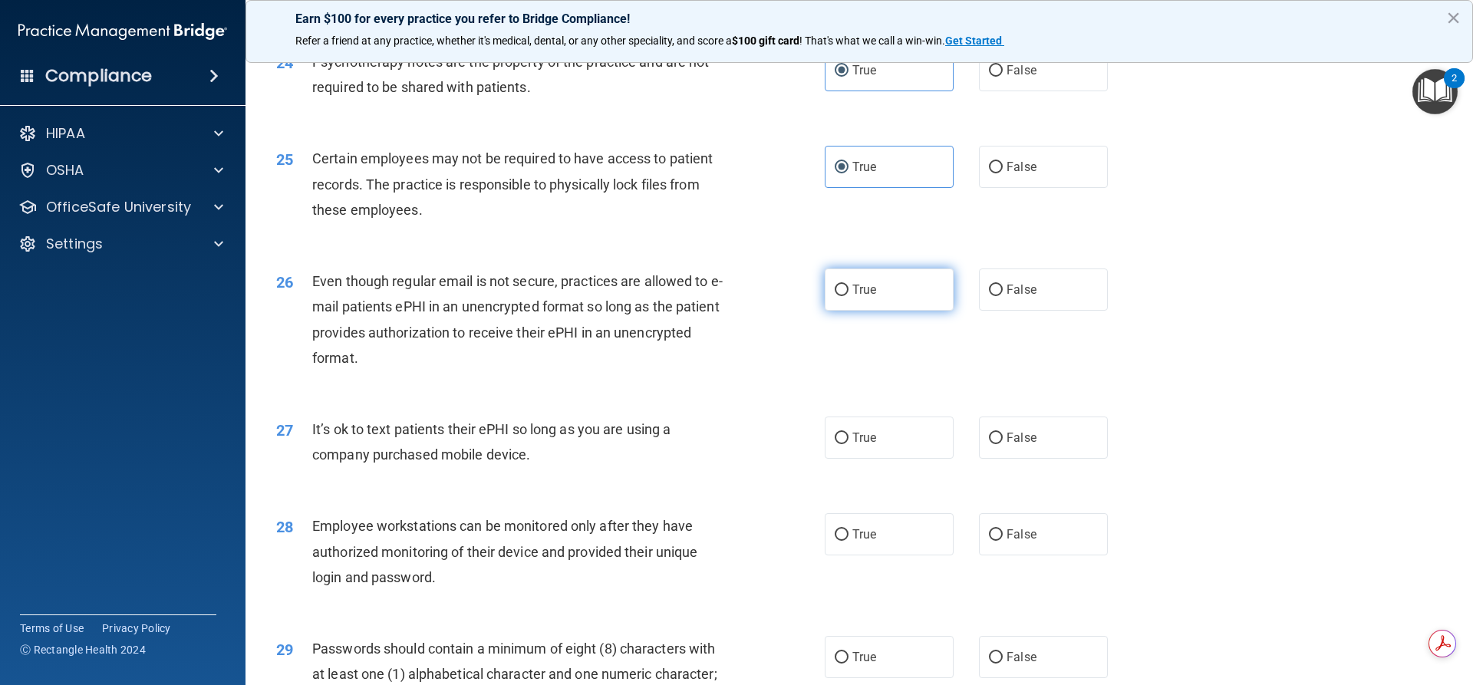
click at [849, 296] on input "True" at bounding box center [842, 291] width 14 height 12
radio input "true"
click at [1042, 459] on label "False" at bounding box center [1043, 438] width 129 height 42
click at [1003, 444] on input "False" at bounding box center [996, 439] width 14 height 12
radio input "true"
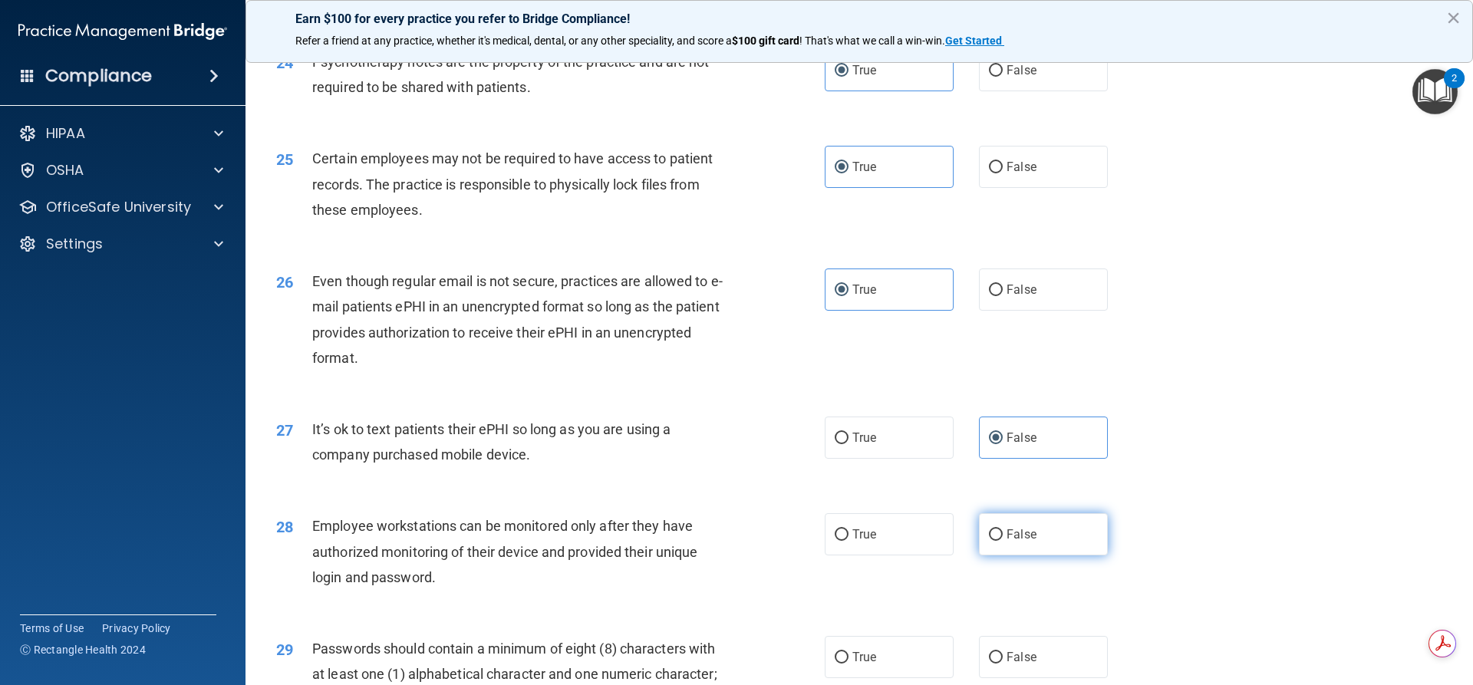
click at [1030, 556] on label "False" at bounding box center [1043, 534] width 129 height 42
click at [1003, 541] on input "False" at bounding box center [996, 536] width 14 height 12
radio input "true"
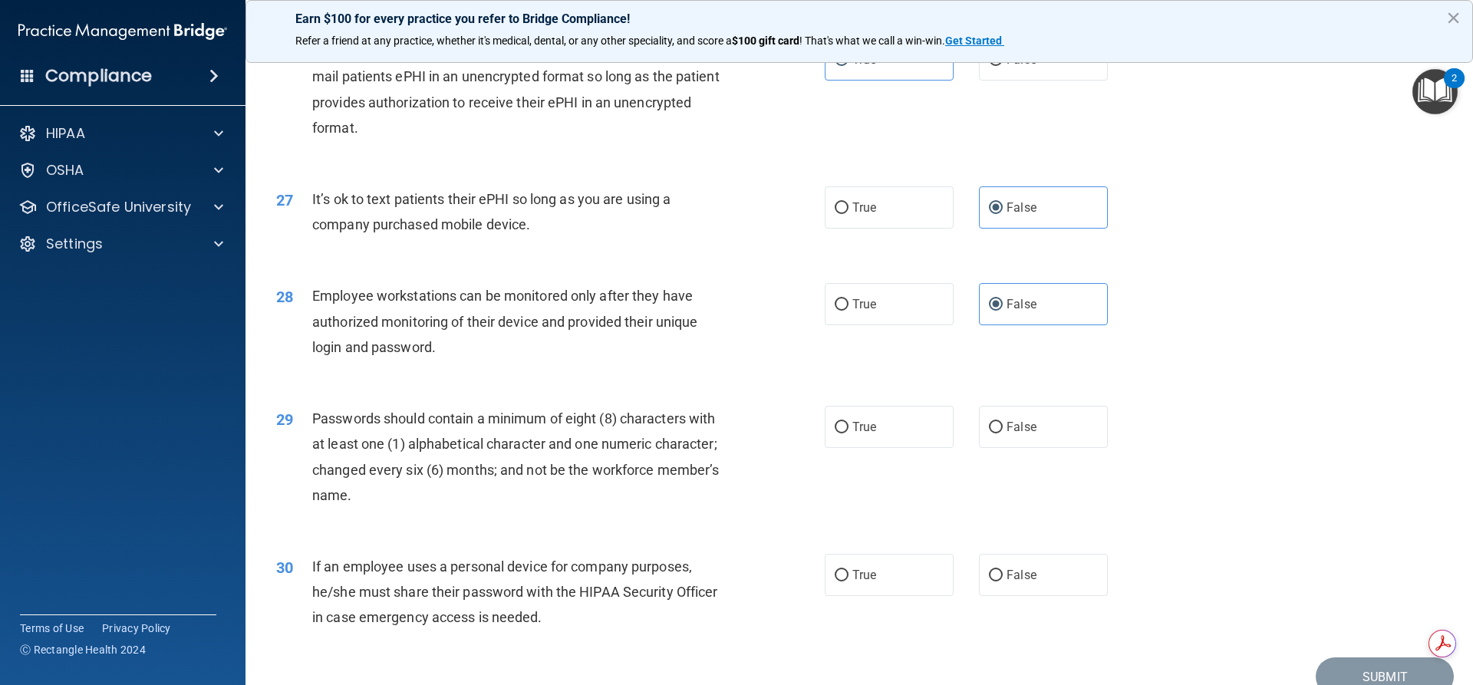
scroll to position [3089, 0]
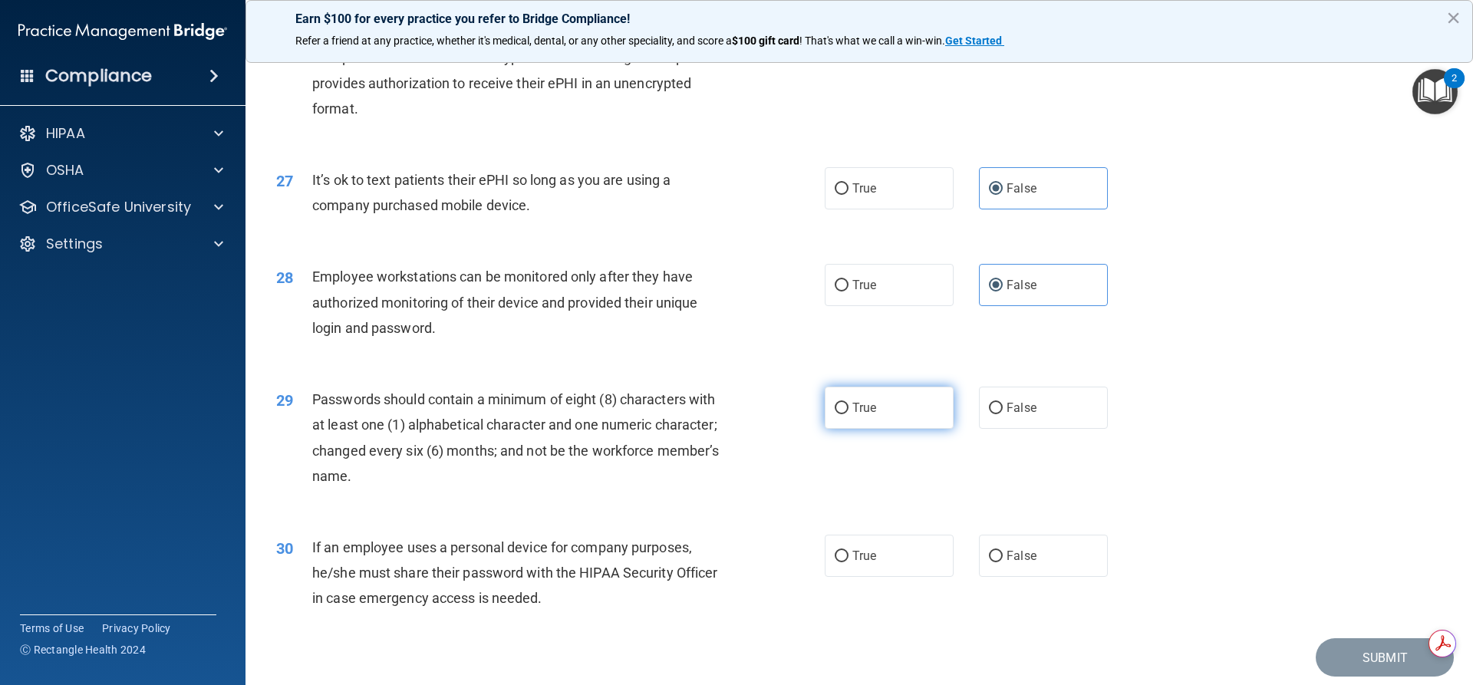
click at [853, 415] on span "True" at bounding box center [865, 408] width 24 height 15
click at [849, 414] on input "True" at bounding box center [842, 409] width 14 height 12
radio input "true"
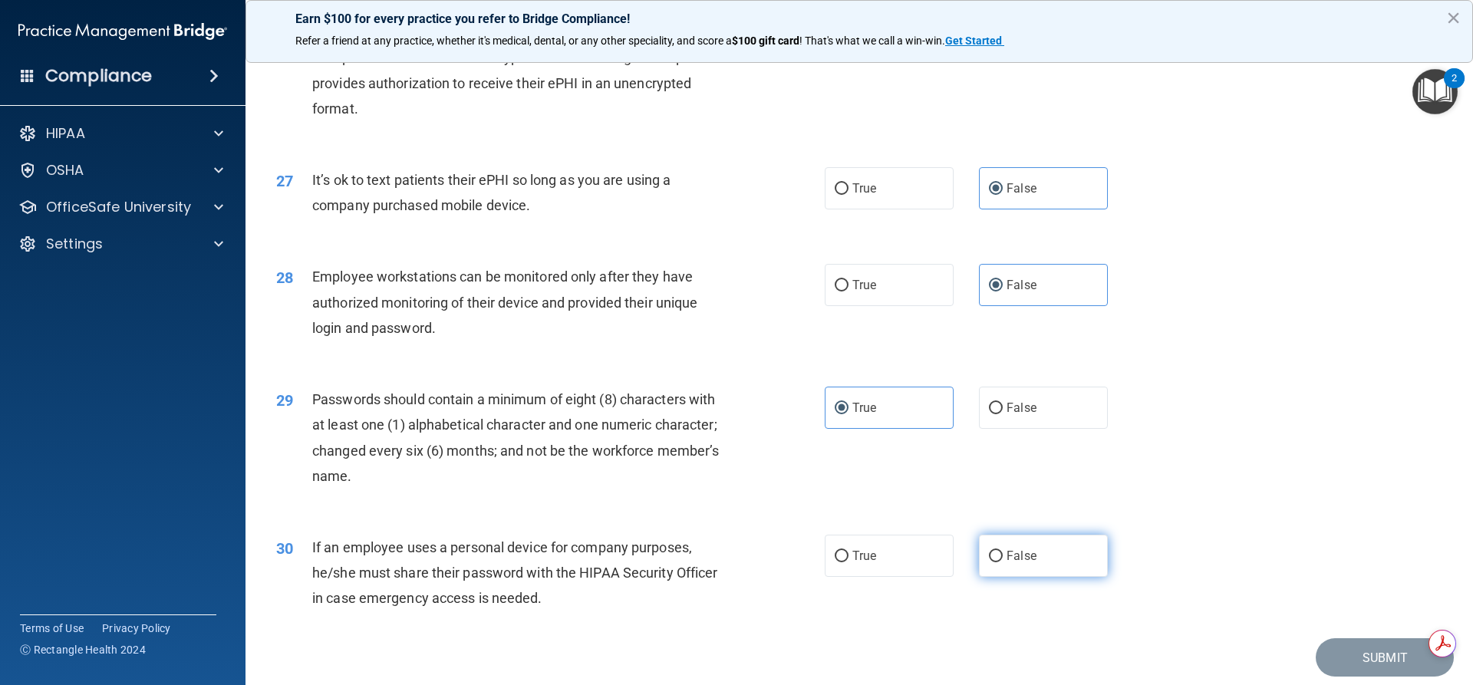
click at [1017, 572] on label "False" at bounding box center [1043, 556] width 129 height 42
click at [1003, 563] on input "False" at bounding box center [996, 557] width 14 height 12
radio input "true"
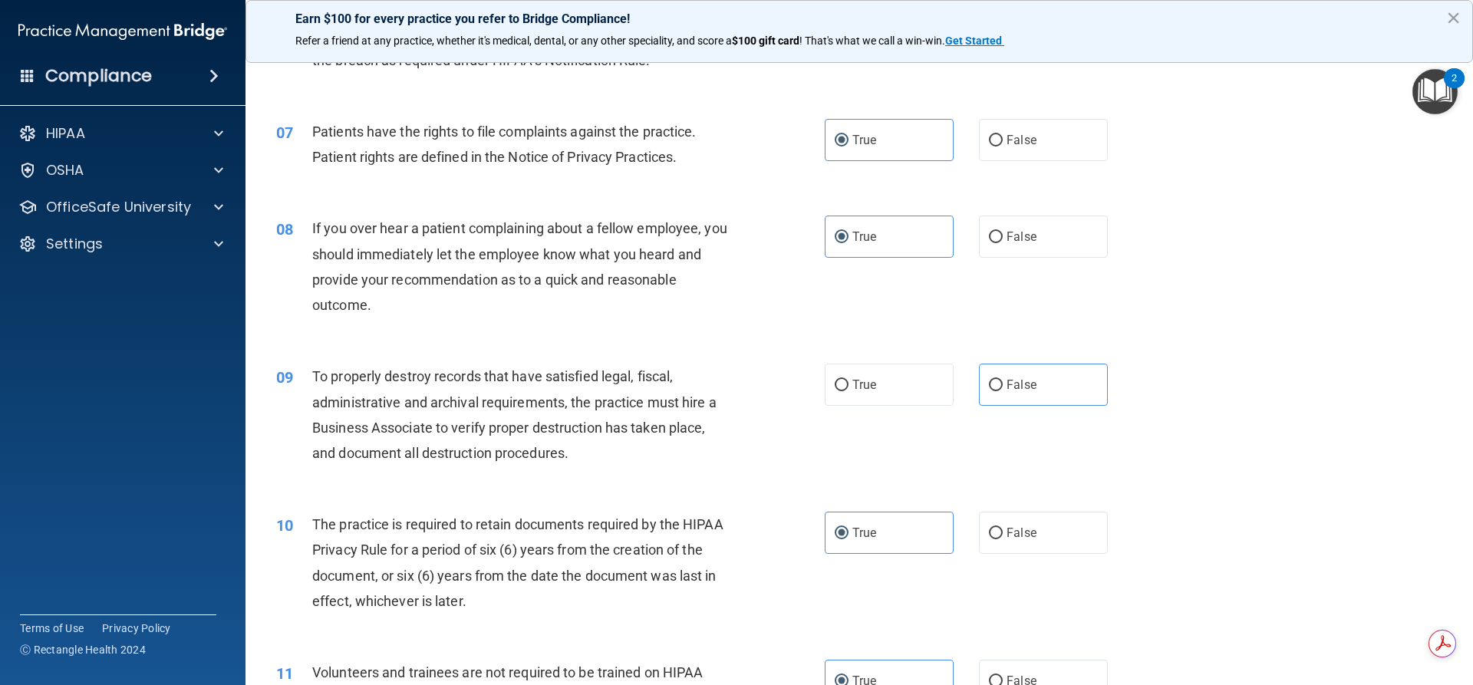
scroll to position [692, 0]
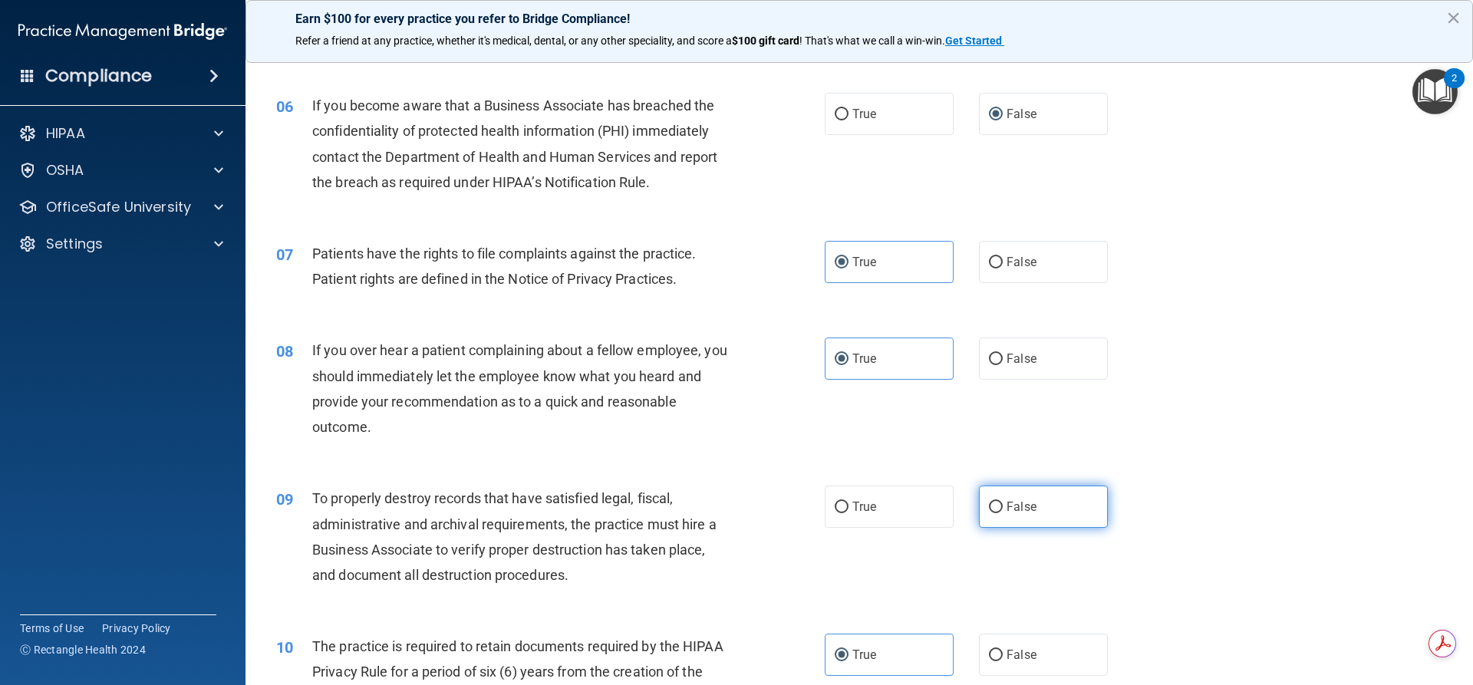
click at [1018, 518] on label "False" at bounding box center [1043, 507] width 129 height 42
click at [1003, 513] on input "False" at bounding box center [996, 508] width 14 height 12
radio input "true"
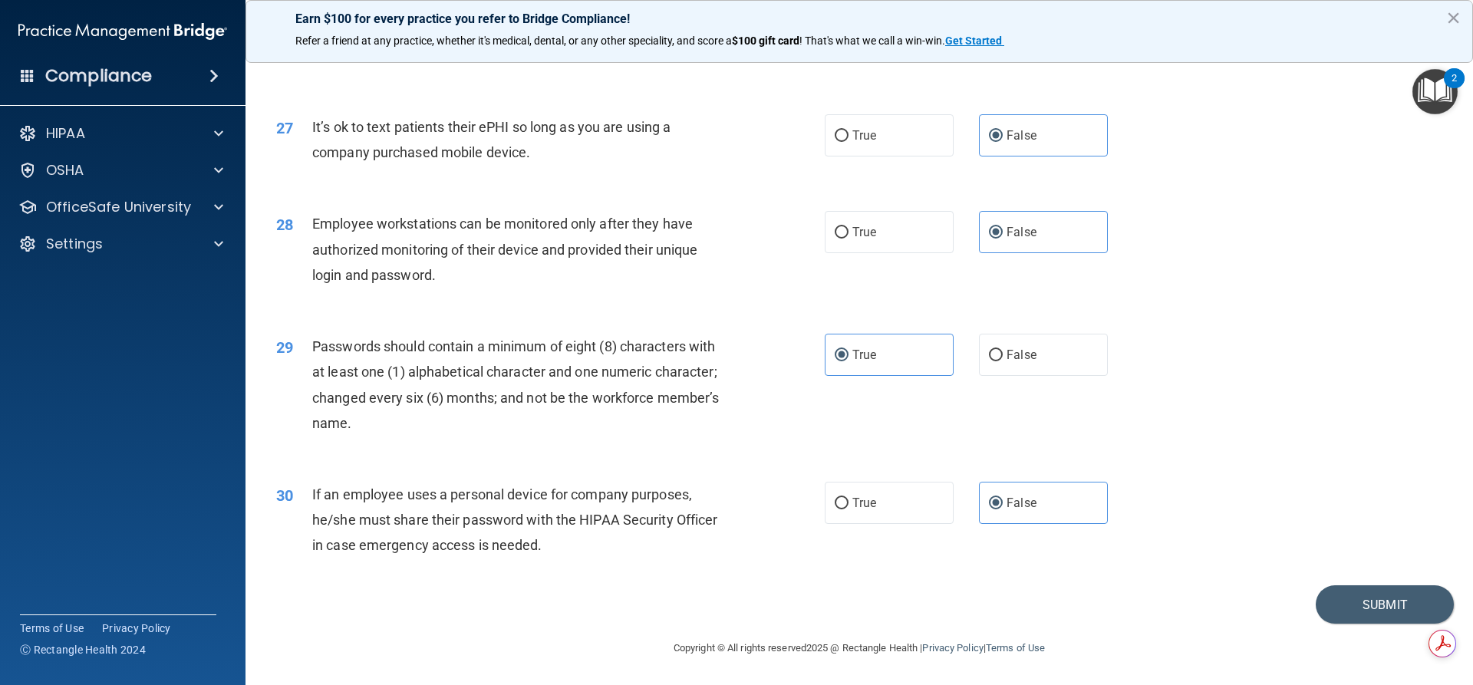
scroll to position [3167, 0]
click at [1387, 605] on button "Submit" at bounding box center [1385, 605] width 138 height 39
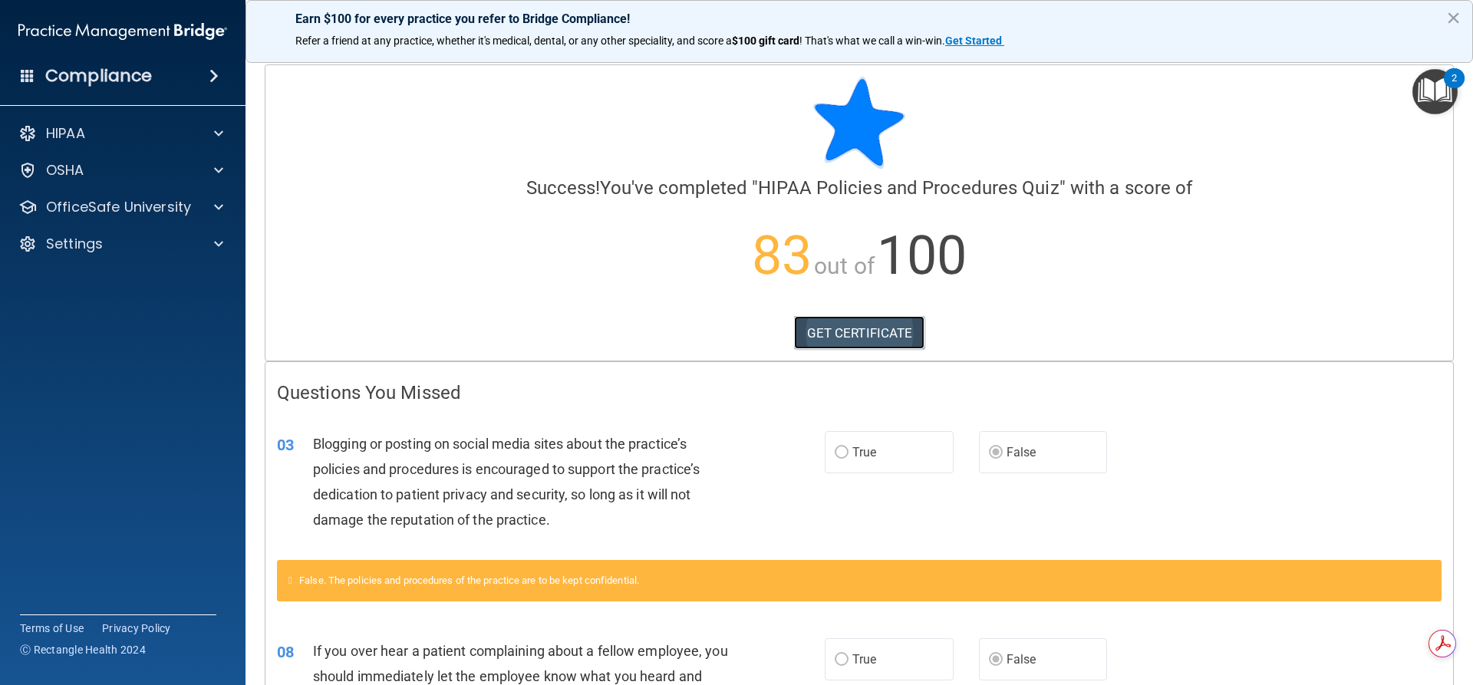
click at [848, 337] on link "GET CERTIFICATE" at bounding box center [859, 333] width 131 height 34
click at [209, 202] on div at bounding box center [216, 207] width 38 height 18
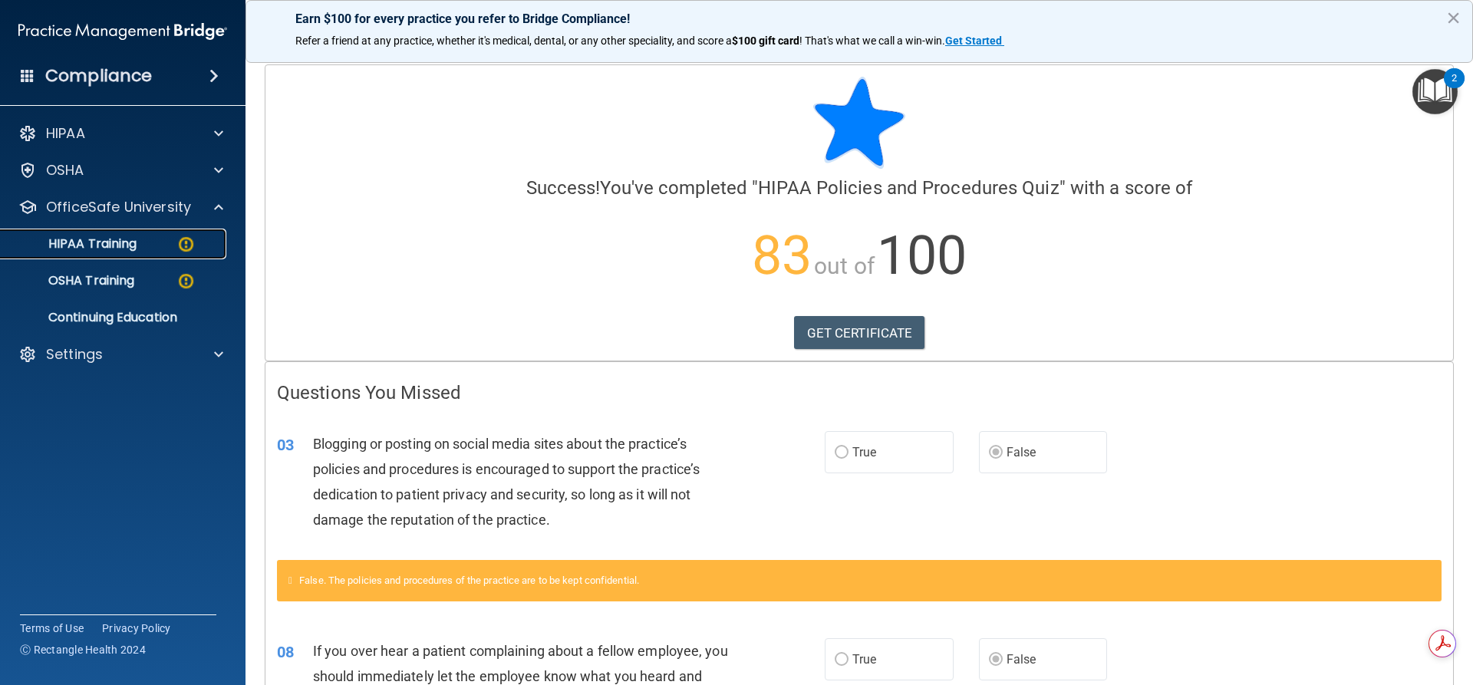
click at [93, 247] on p "HIPAA Training" at bounding box center [73, 243] width 127 height 15
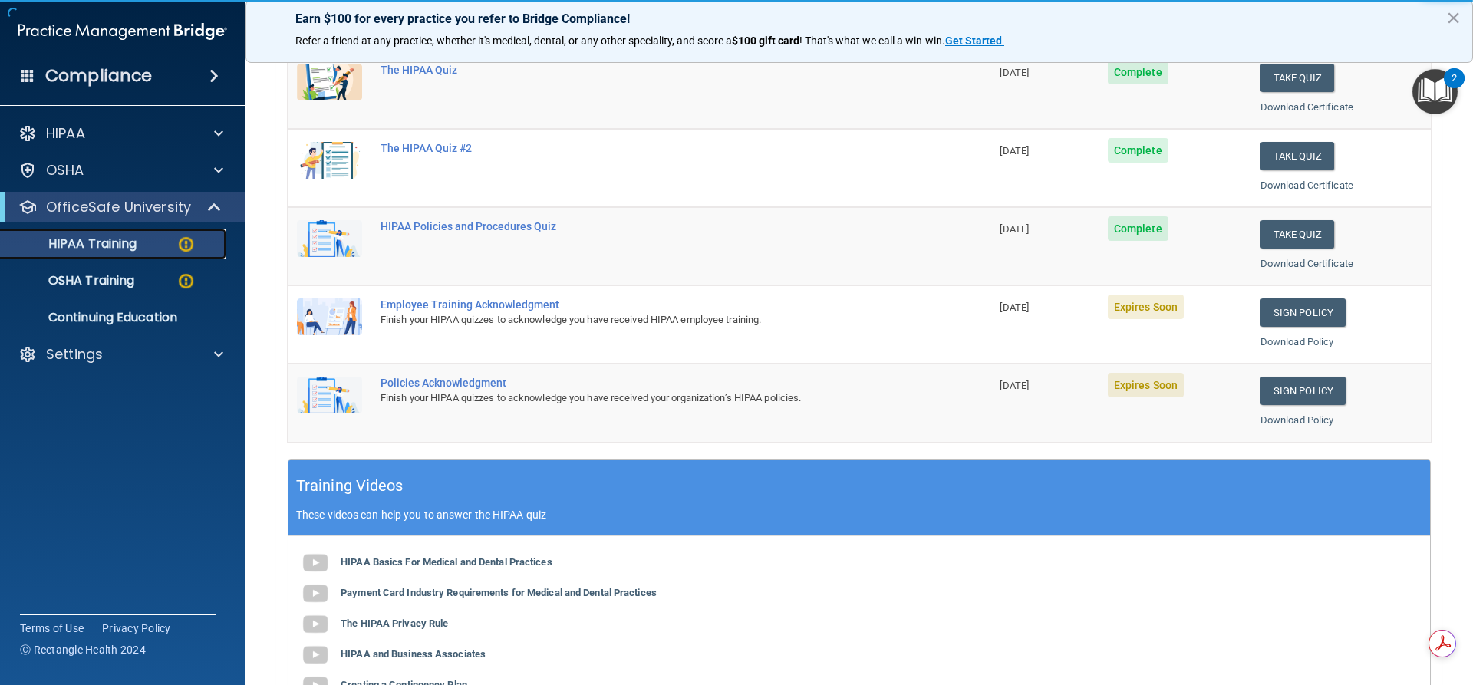
scroll to position [307, 0]
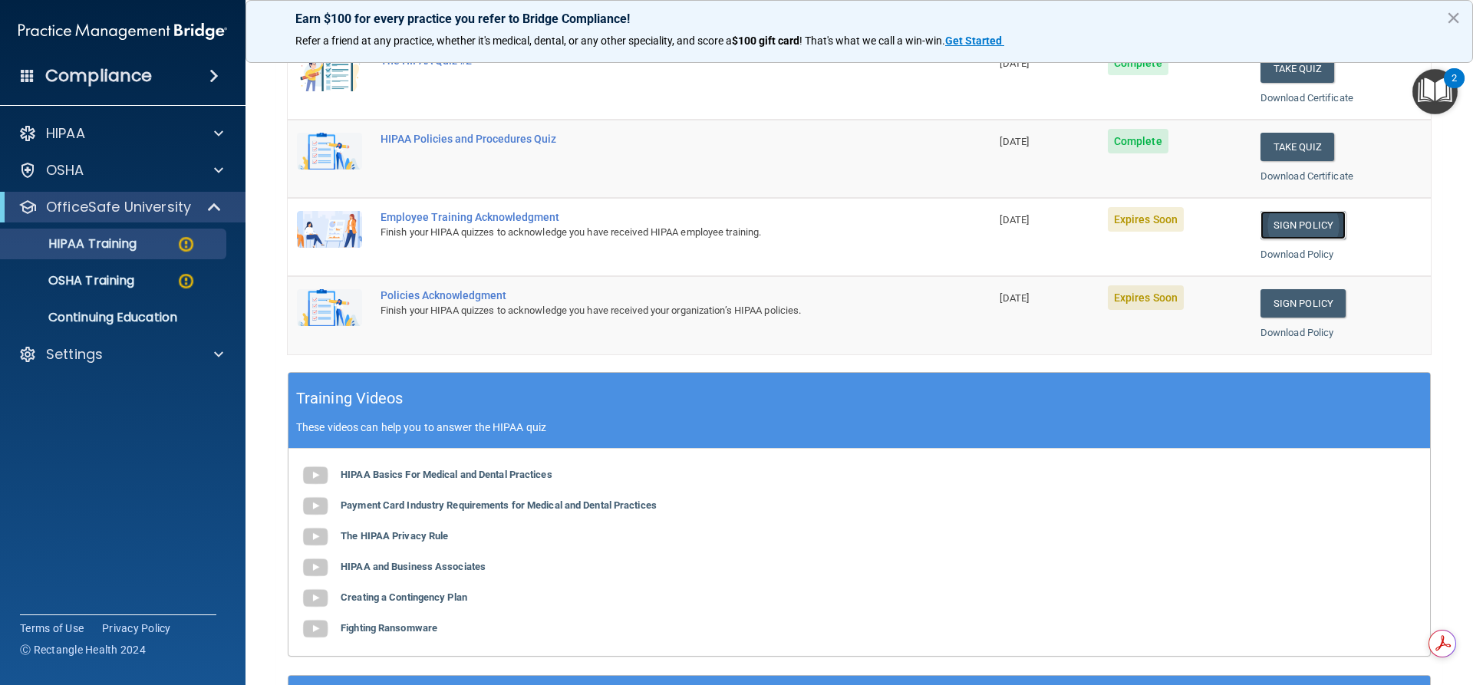
click at [1269, 219] on link "Sign Policy" at bounding box center [1303, 225] width 85 height 28
click at [100, 284] on p "OSHA Training" at bounding box center [72, 280] width 124 height 15
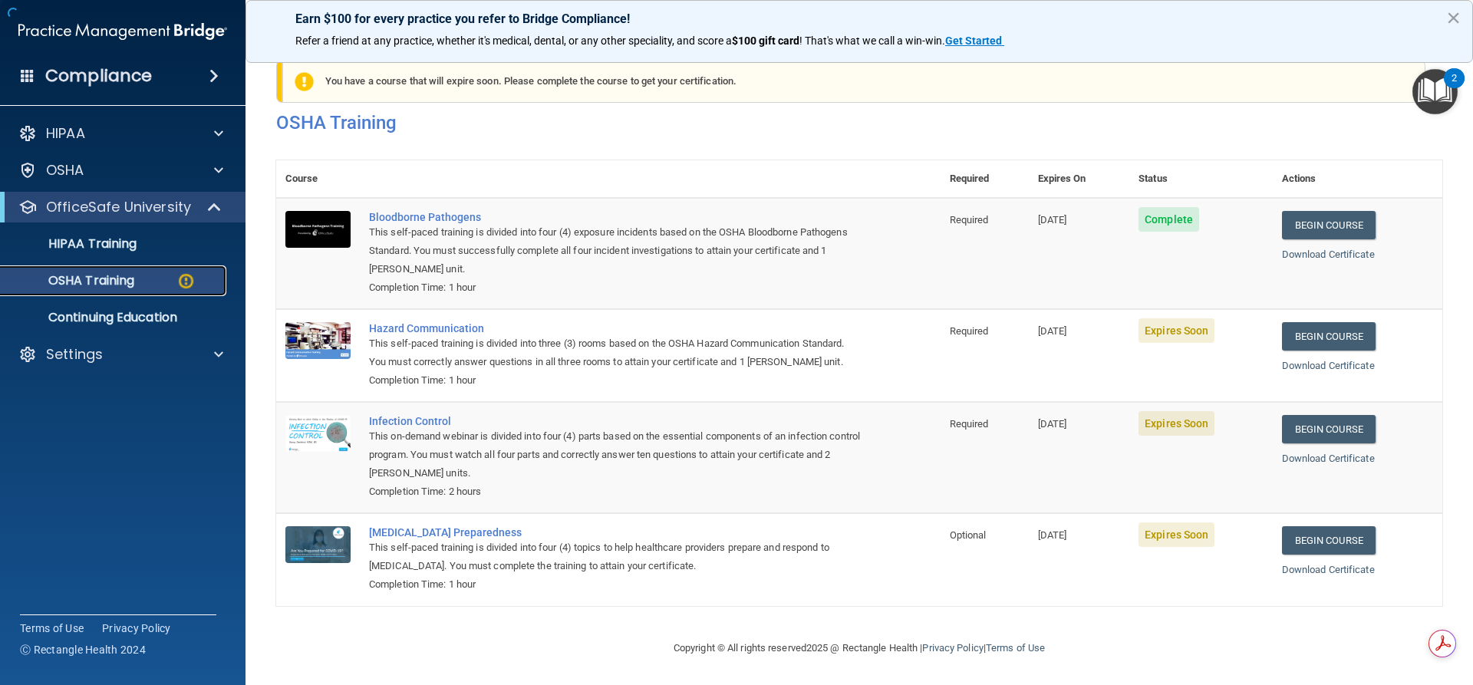
scroll to position [39, 0]
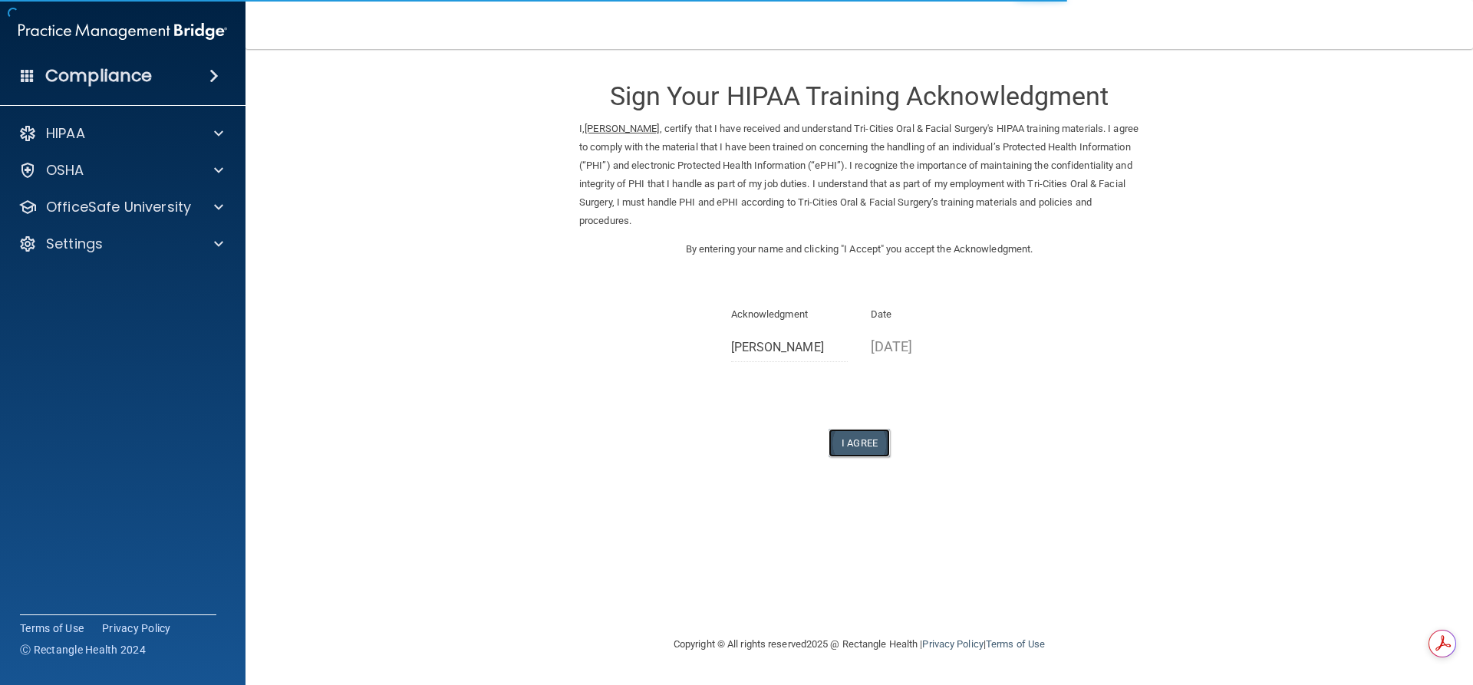
click at [856, 444] on button "I Agree" at bounding box center [859, 443] width 61 height 28
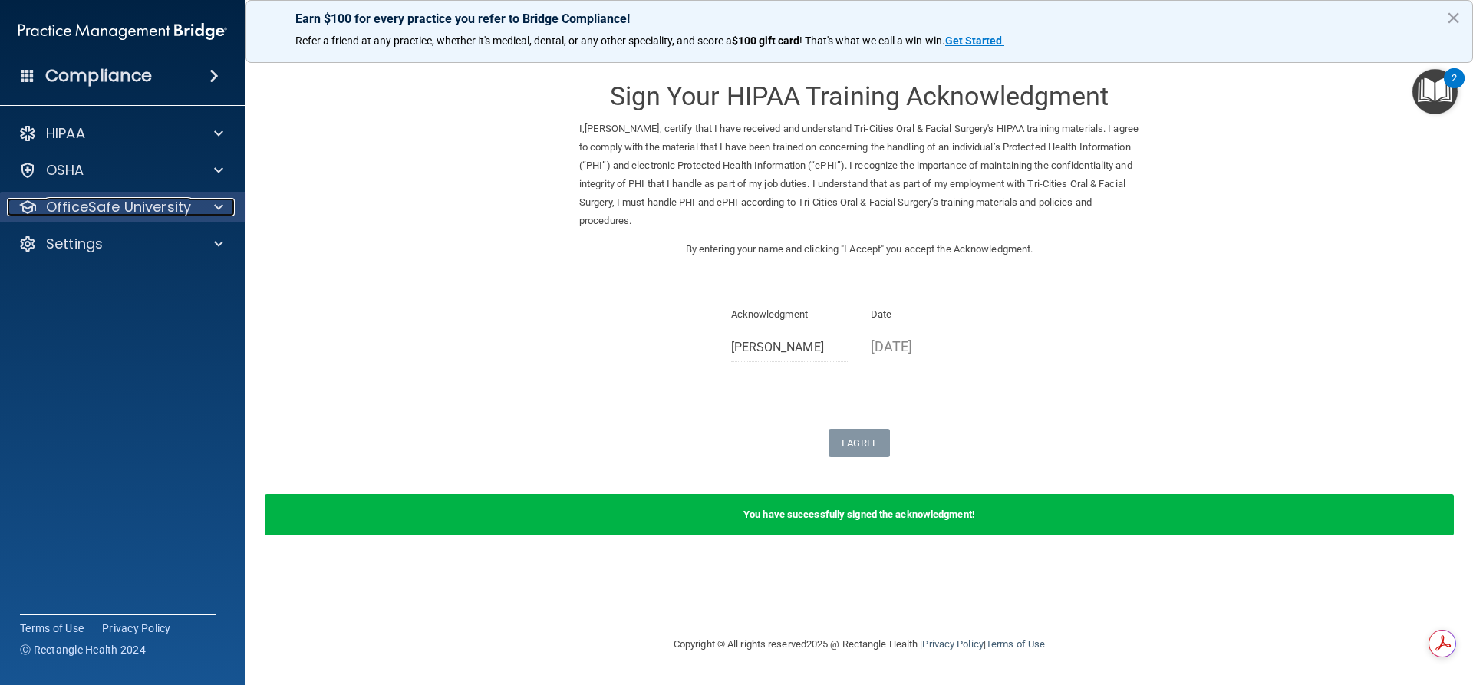
click at [226, 206] on div at bounding box center [216, 207] width 38 height 18
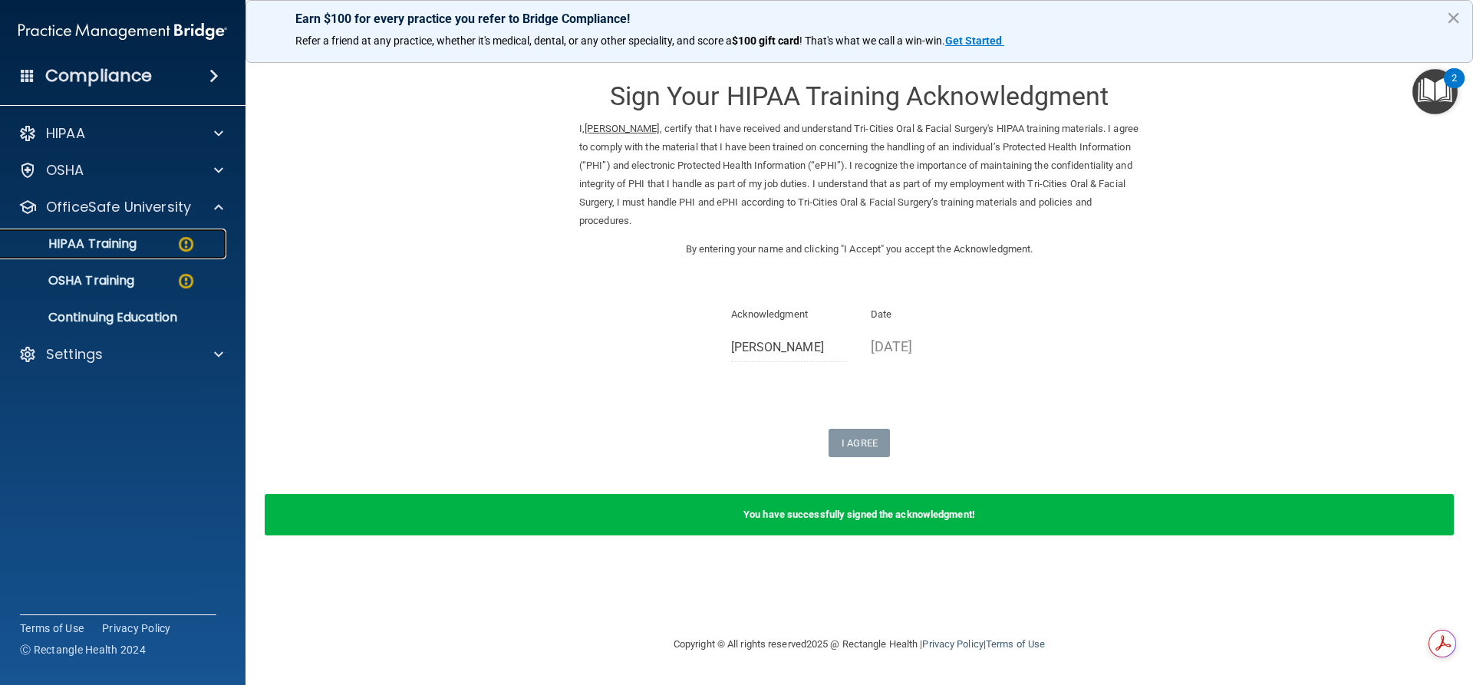
click at [194, 259] on link "HIPAA Training" at bounding box center [106, 244] width 242 height 31
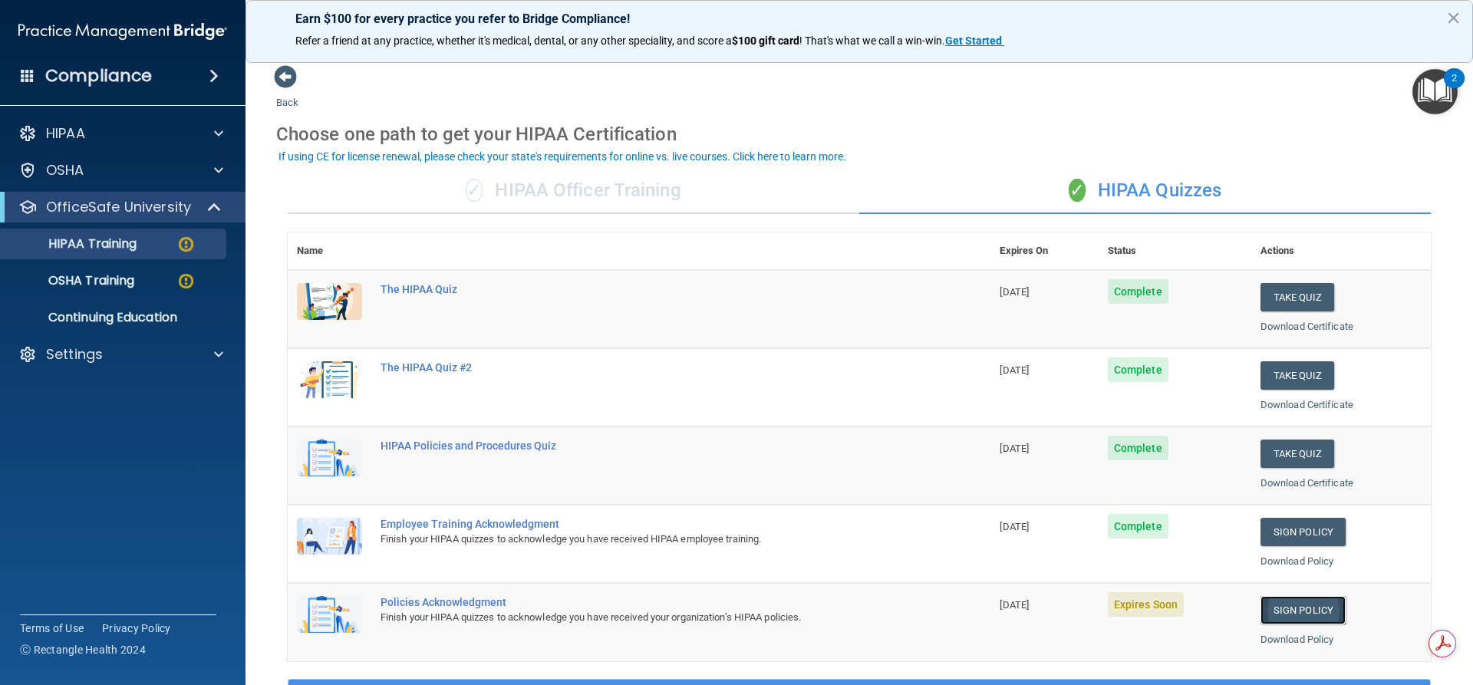
click at [1313, 605] on link "Sign Policy" at bounding box center [1303, 610] width 85 height 28
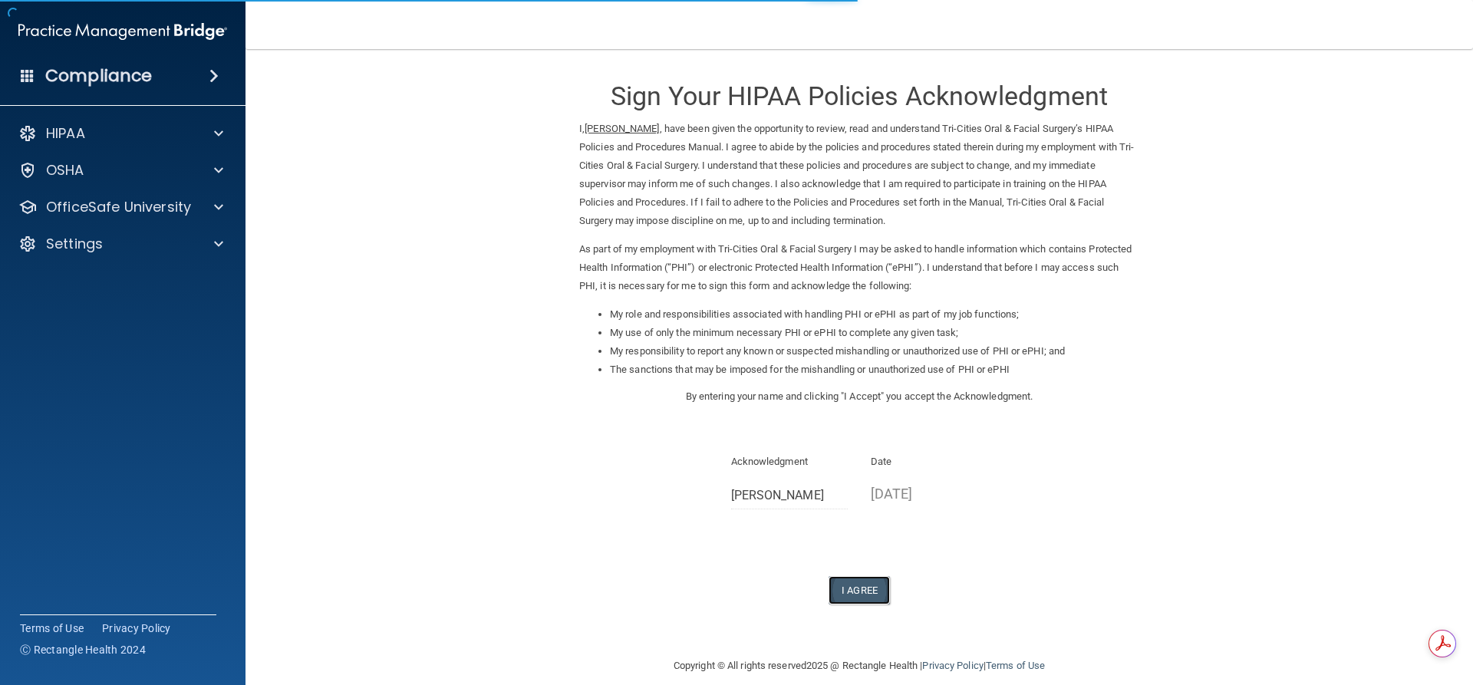
click at [852, 592] on button "I Agree" at bounding box center [859, 590] width 61 height 28
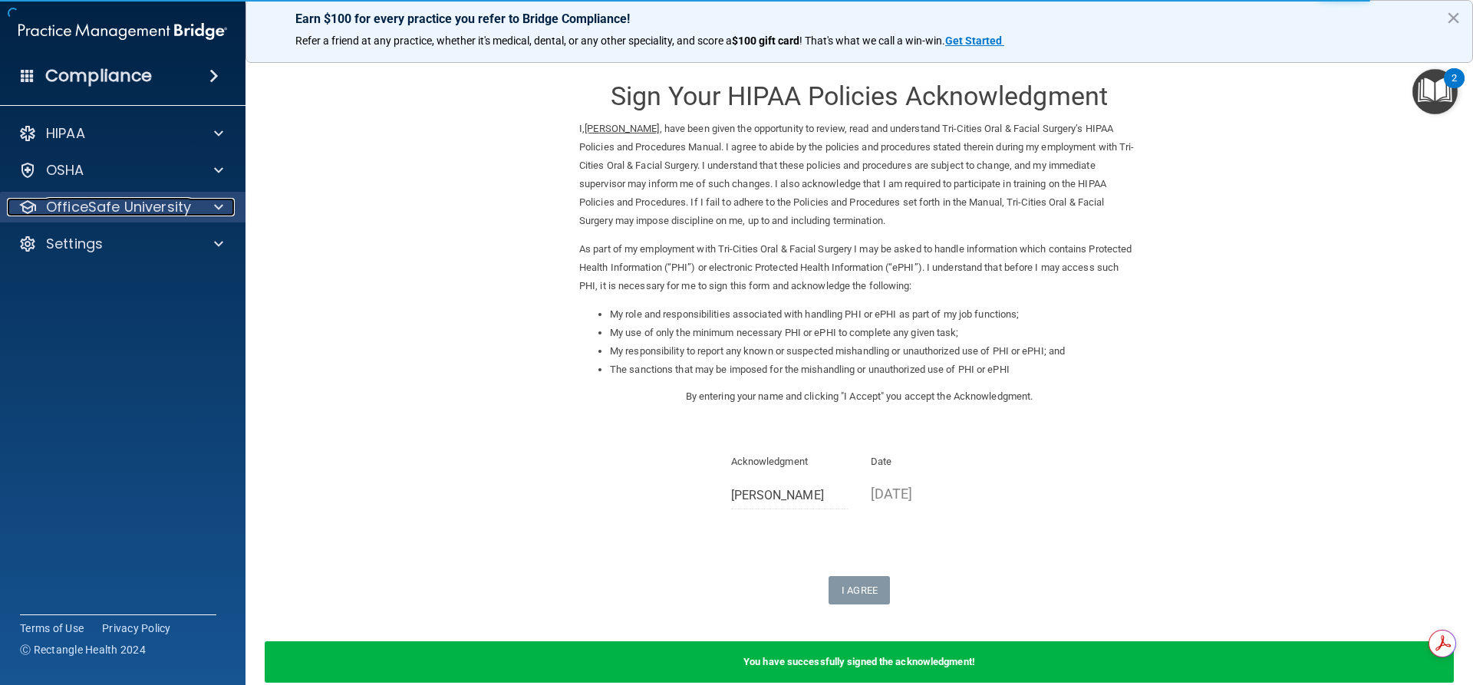
click at [206, 203] on div at bounding box center [216, 207] width 38 height 18
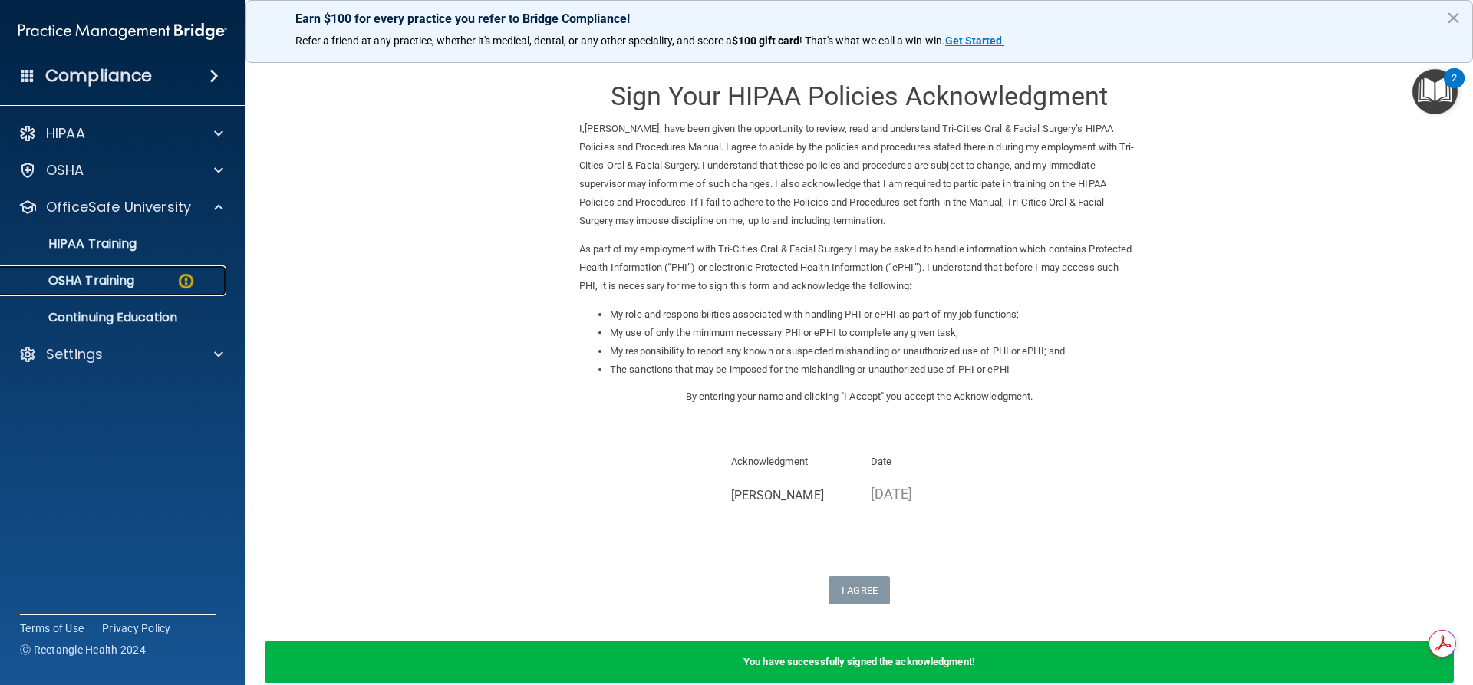
click at [111, 278] on p "OSHA Training" at bounding box center [72, 280] width 124 height 15
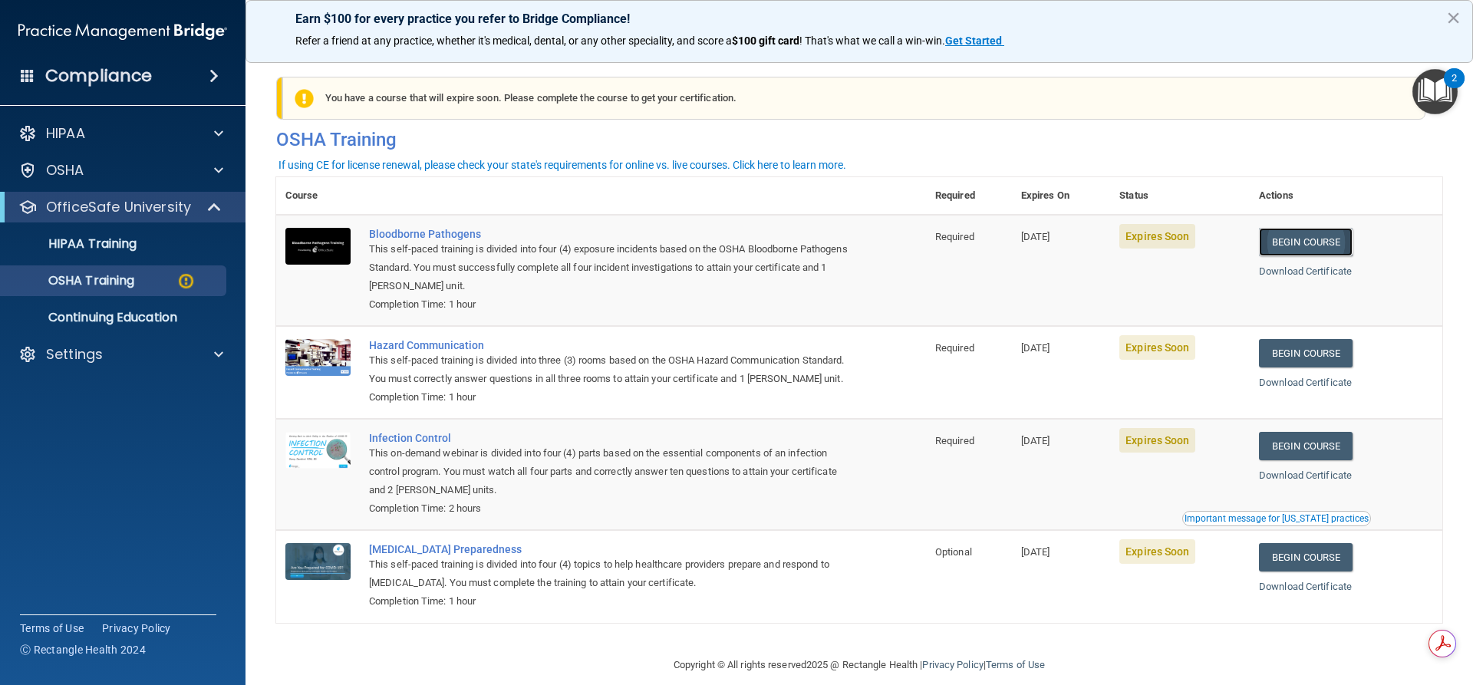
click at [1309, 239] on link "Begin Course" at bounding box center [1306, 242] width 94 height 28
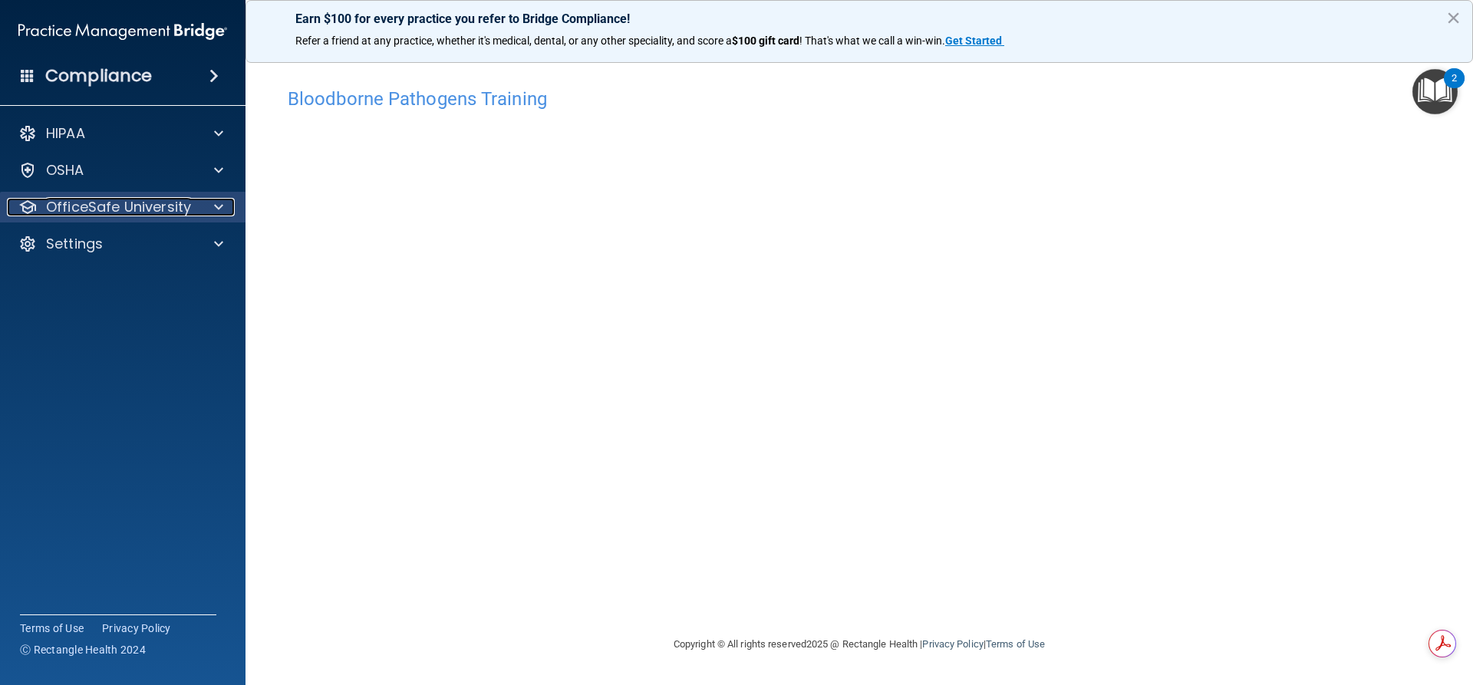
click at [199, 205] on div at bounding box center [216, 207] width 38 height 18
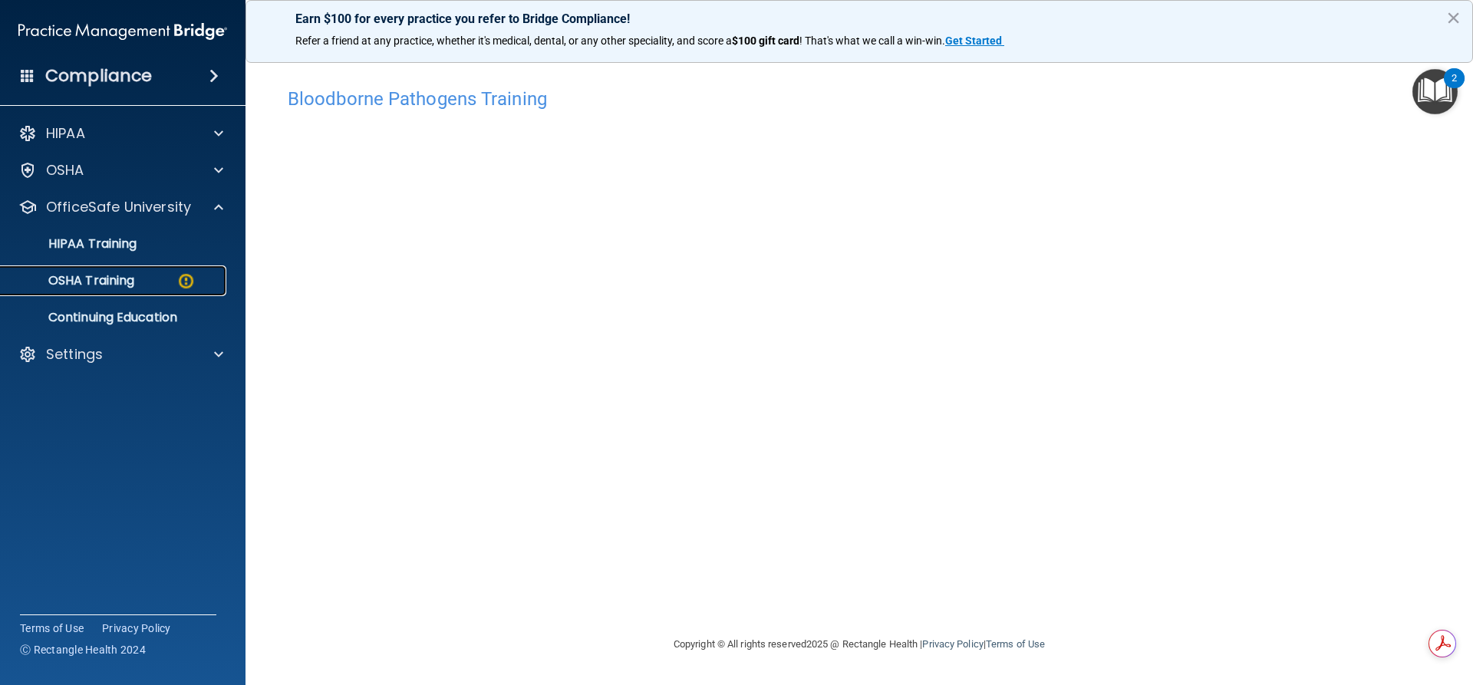
click at [74, 277] on p "OSHA Training" at bounding box center [72, 280] width 124 height 15
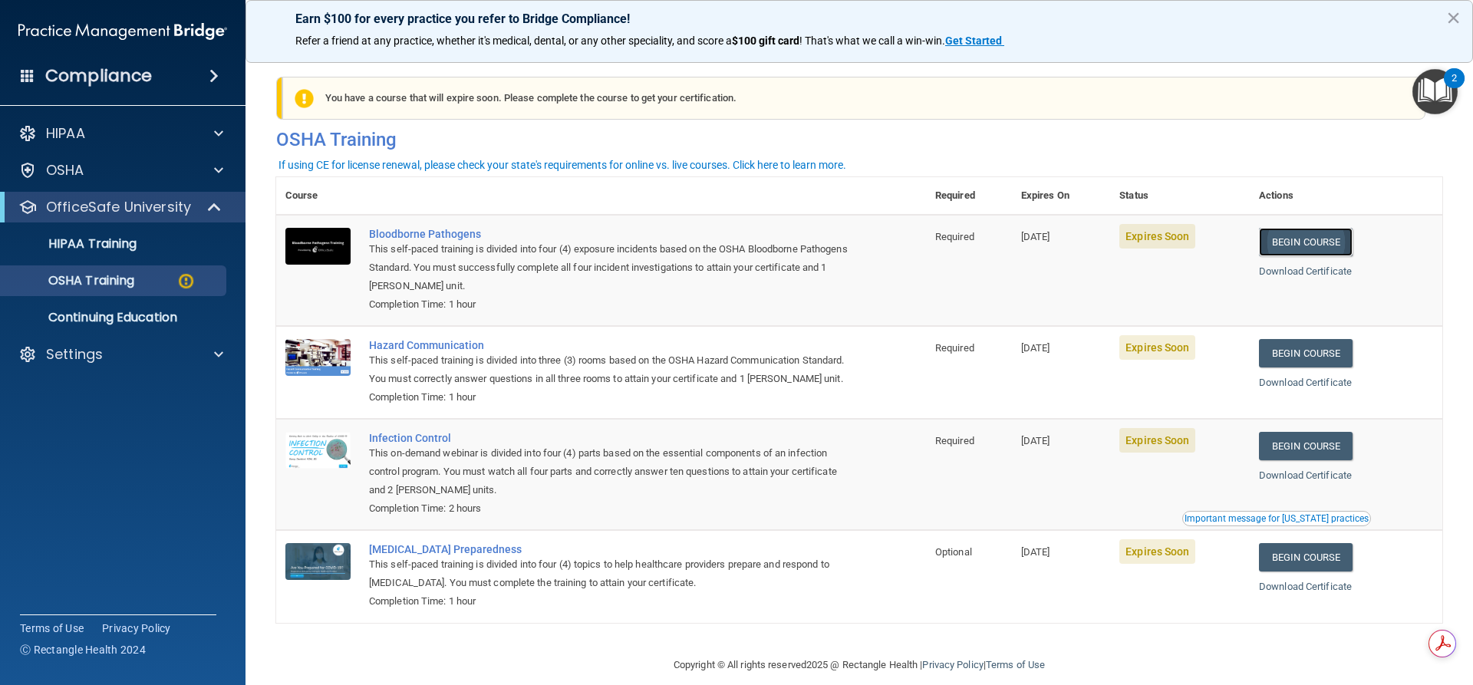
click at [1310, 241] on link "Begin Course" at bounding box center [1306, 242] width 94 height 28
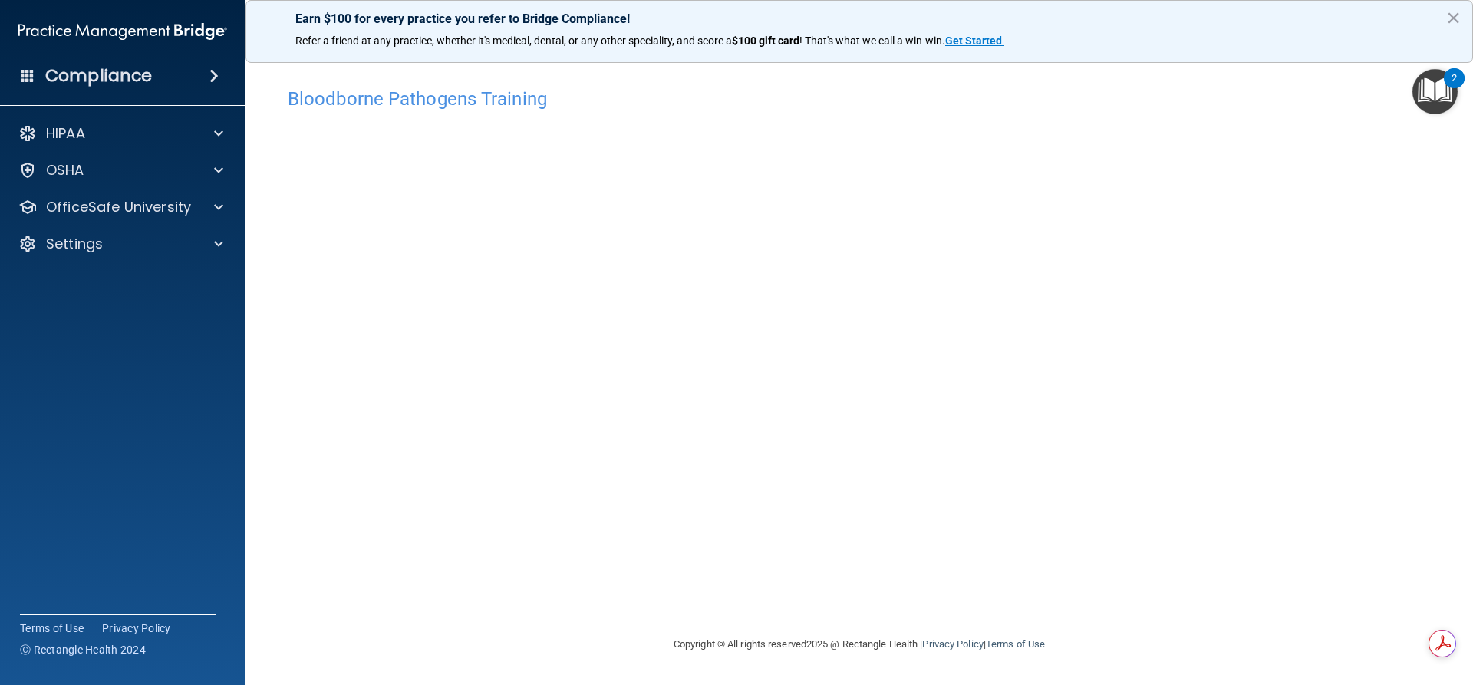
click at [933, 606] on div "Bloodborne Pathogens Training This course doesn’t expire until [DATE]. Are you …" at bounding box center [859, 358] width 1166 height 556
click at [209, 205] on div at bounding box center [216, 207] width 38 height 18
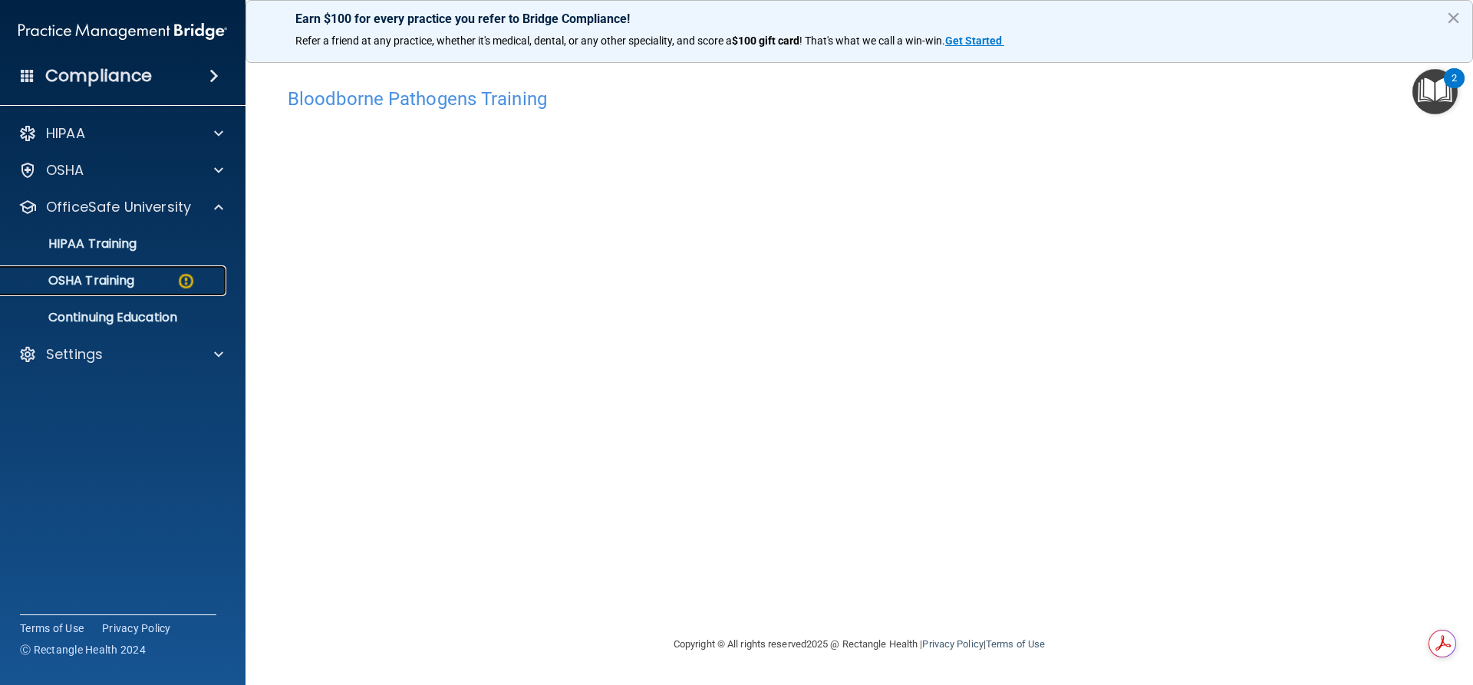
click at [98, 281] on p "OSHA Training" at bounding box center [72, 280] width 124 height 15
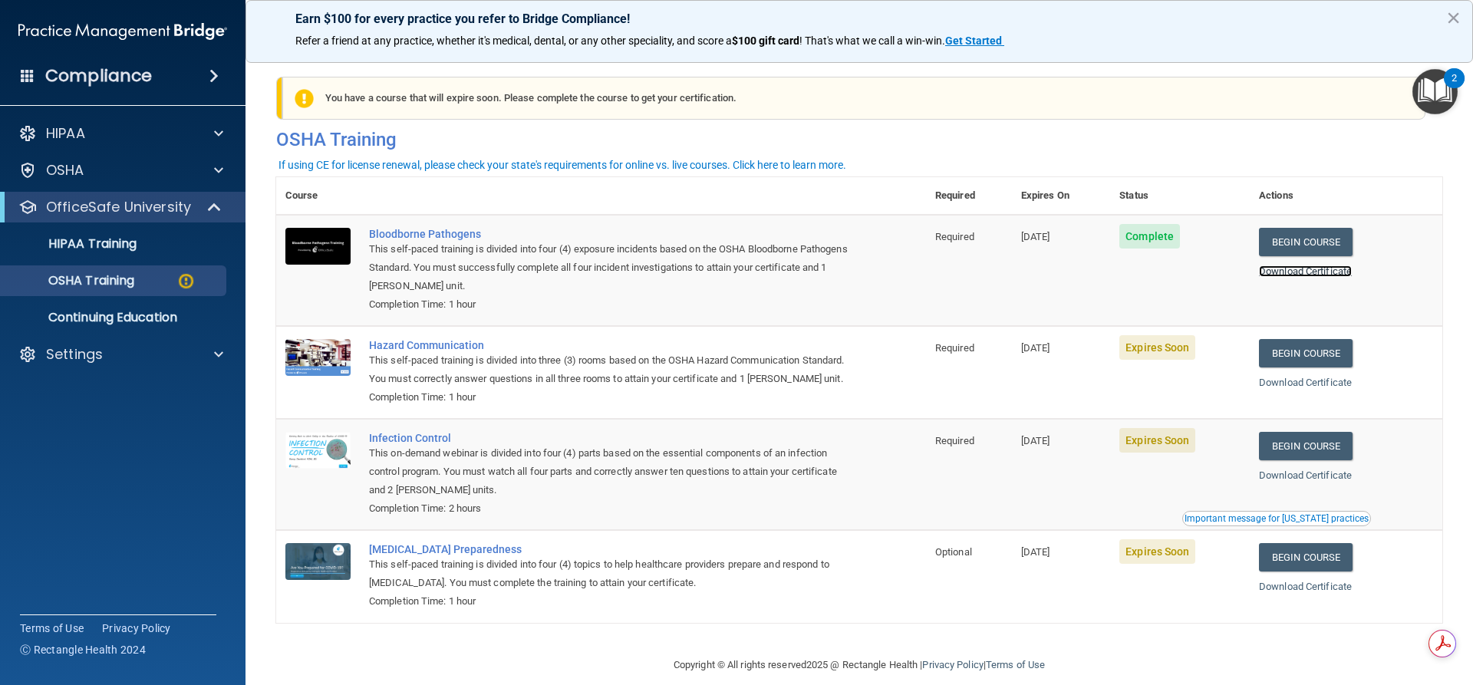
click at [1327, 274] on link "Download Certificate" at bounding box center [1305, 272] width 93 height 12
